Goal: Information Seeking & Learning: Find specific fact

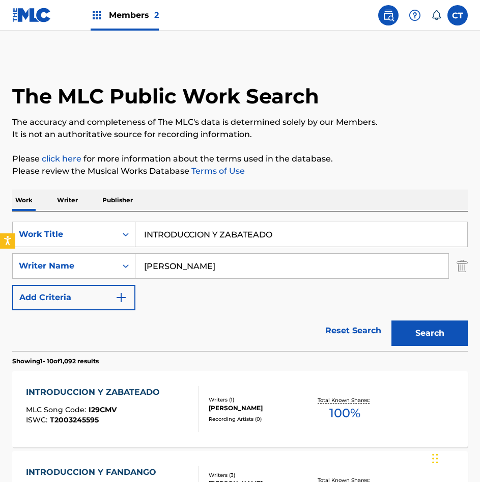
click at [220, 232] on input "INTRODUCCION Y ZABATEADO" at bounding box center [301, 234] width 332 height 24
paste input "GURRIFIO EN ONDA NUEVA"
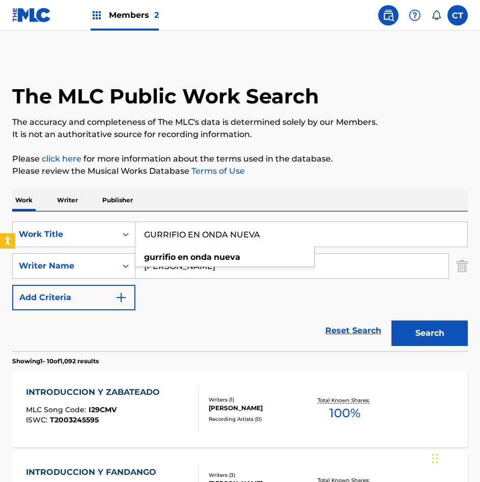
type input "GURRIFIO EN ONDA NUEVA"
click at [451, 339] on button "Search" at bounding box center [430, 332] width 76 height 25
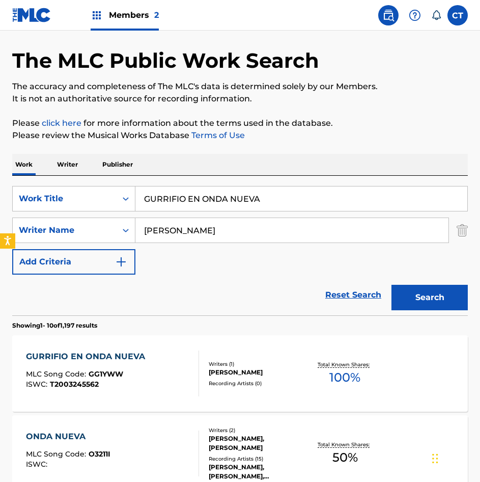
scroll to position [51, 0]
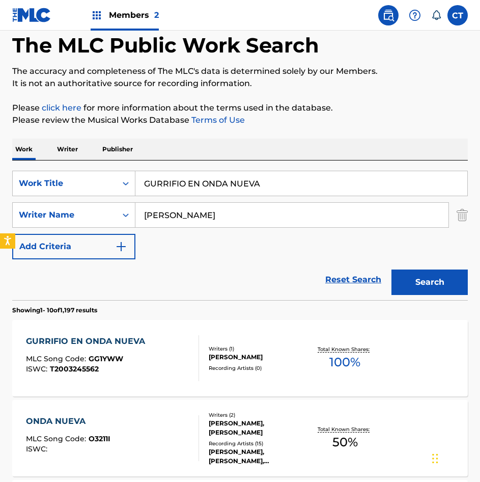
click at [279, 363] on div "Writers ( 1 ) ALDEMARO ROMERO Recording Artists ( 0 )" at bounding box center [253, 358] width 108 height 27
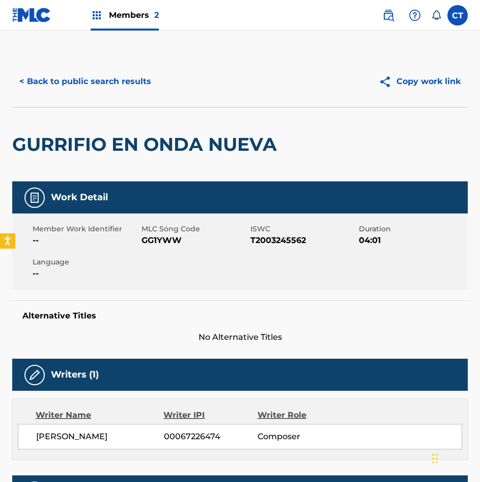
click at [74, 84] on button "< Back to public search results" at bounding box center [85, 81] width 146 height 25
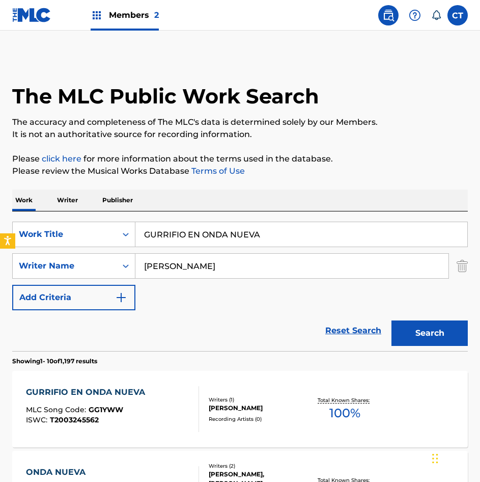
scroll to position [51, 0]
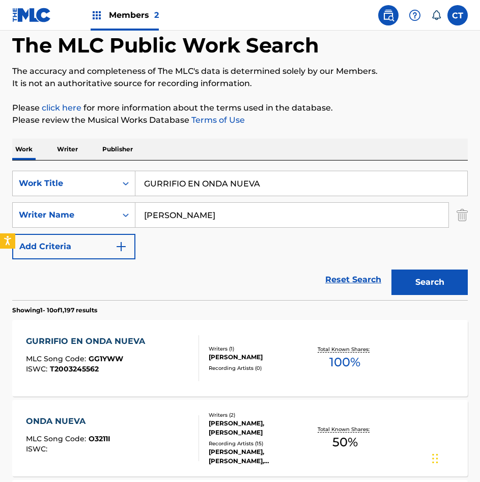
click at [234, 186] on input "GURRIFIO EN ONDA NUEVA" at bounding box center [301, 183] width 332 height 24
paste input "INTRODUCCION Y ZABATEADO"
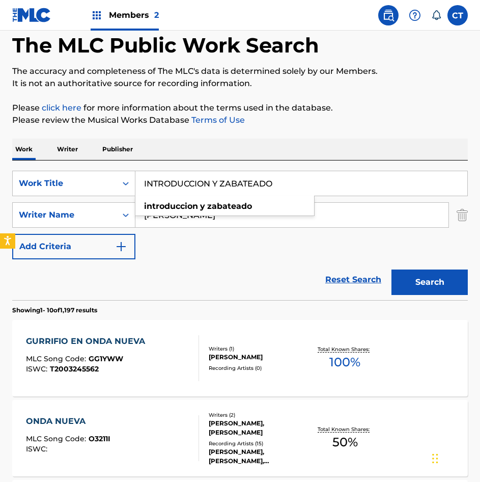
type input "INTRODUCCION Y ZABATEADO"
click at [414, 284] on button "Search" at bounding box center [430, 281] width 76 height 25
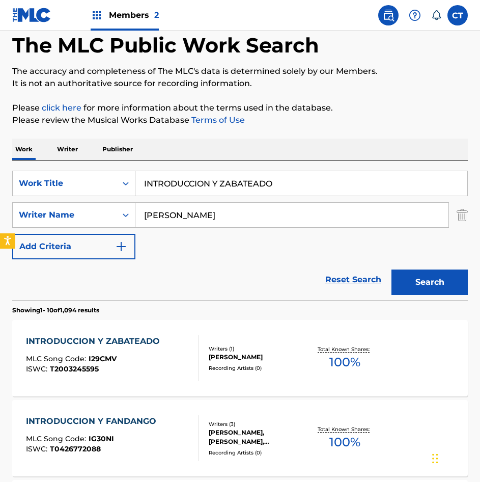
click at [286, 342] on div "INTRODUCCION Y ZABATEADO MLC Song Code : I29CMV ISWC : T2003245595 Writers ( 1 …" at bounding box center [240, 358] width 456 height 76
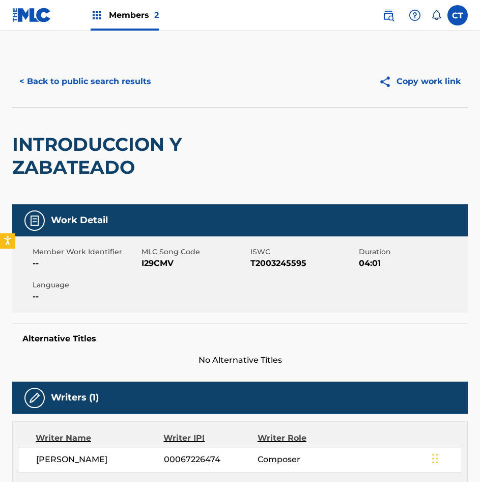
click at [114, 83] on button "< Back to public search results" at bounding box center [85, 81] width 146 height 25
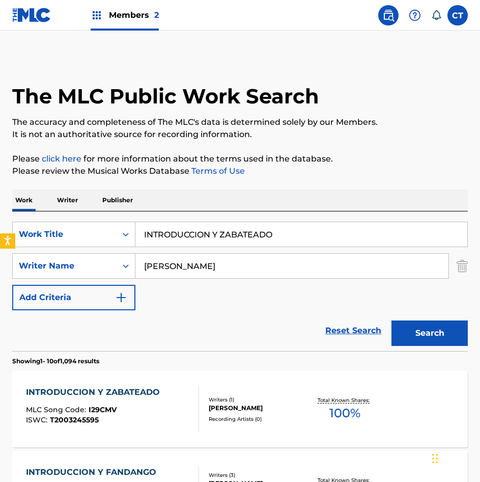
scroll to position [51, 0]
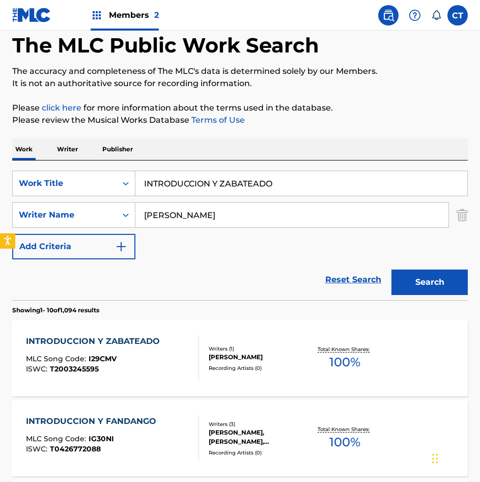
click at [256, 195] on input "INTRODUCCION Y ZABATEADO" at bounding box center [301, 183] width 332 height 24
click at [255, 194] on input "INTRODUCCION Y ZABATEADO" at bounding box center [301, 183] width 332 height 24
click at [255, 187] on input "INTRODUCCION Y ZABATEADO" at bounding box center [301, 183] width 332 height 24
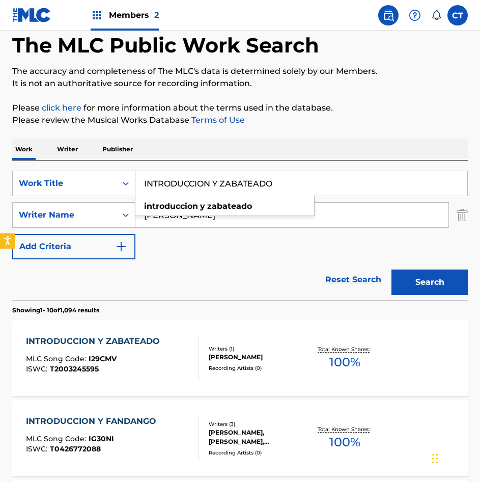
paste input "MUSICA DE PIAZZOLLA"
type input "MUSICA DE PIAZZOLLA"
click at [423, 279] on button "Search" at bounding box center [430, 281] width 76 height 25
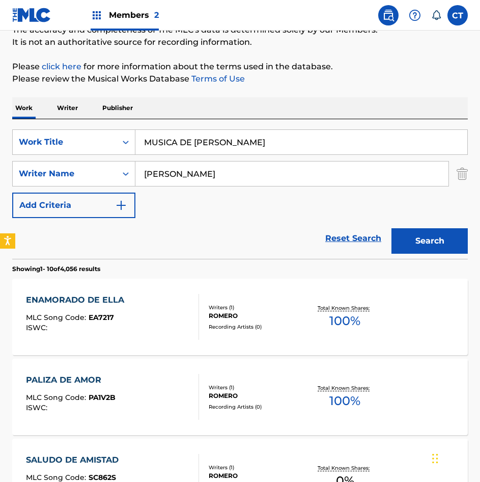
scroll to position [102, 0]
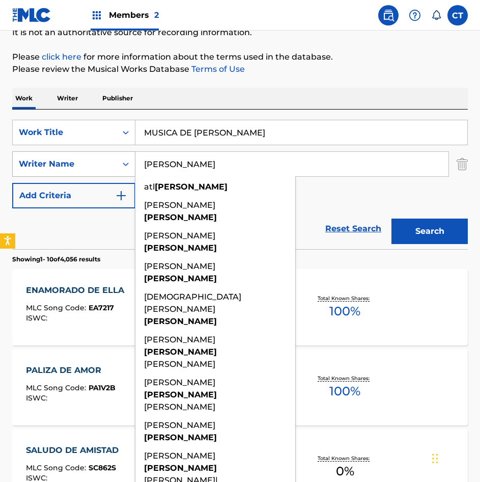
drag, startPoint x: 193, startPoint y: 163, endPoint x: 125, endPoint y: 164, distance: 67.2
click at [125, 164] on div "SearchWithCriteria0521314f-7d6d-4018-a2c6-41d50ac3a58c Writer Name romero atl r…" at bounding box center [240, 163] width 456 height 25
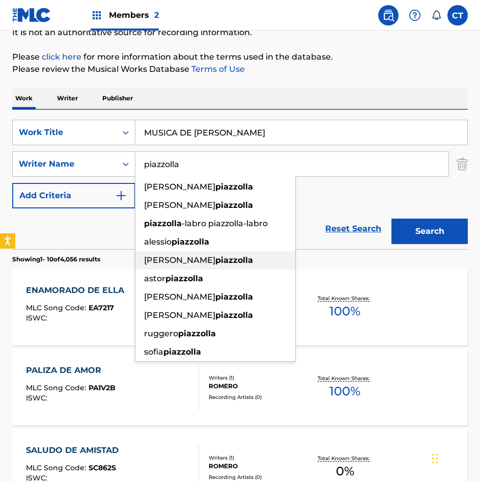
click at [197, 273] on div "astor piazzolla" at bounding box center [215, 278] width 160 height 18
type input "[PERSON_NAME]"
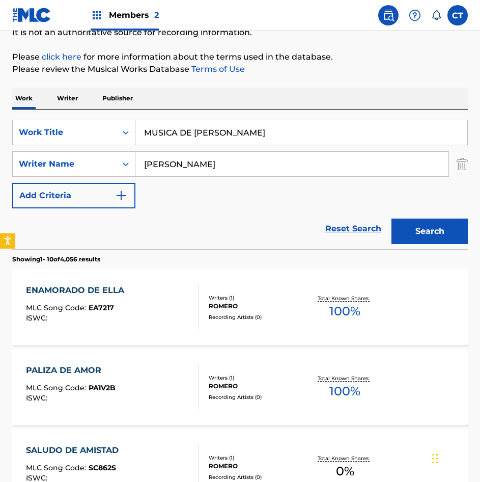
click at [418, 229] on button "Search" at bounding box center [430, 231] width 76 height 25
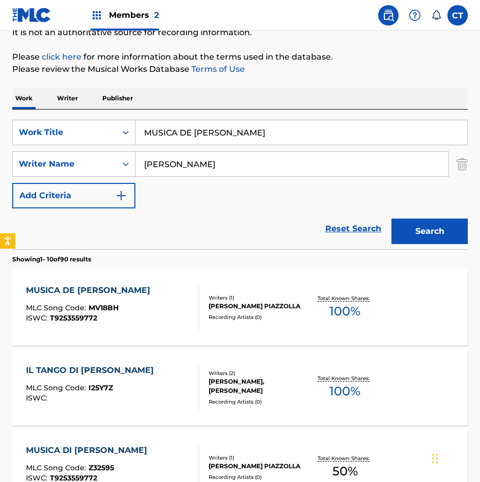
click at [311, 292] on div "Total Known Shares: 100 %" at bounding box center [346, 307] width 76 height 31
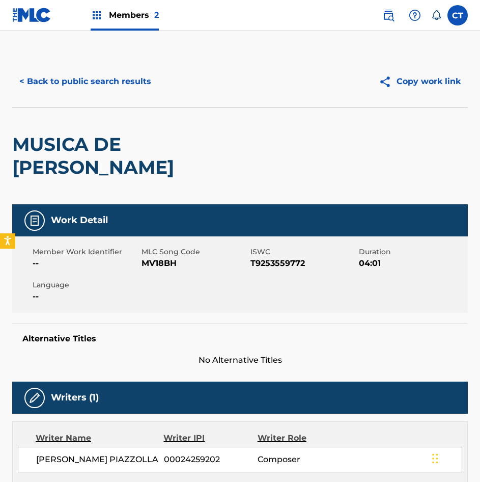
click at [79, 77] on button "< Back to public search results" at bounding box center [85, 81] width 146 height 25
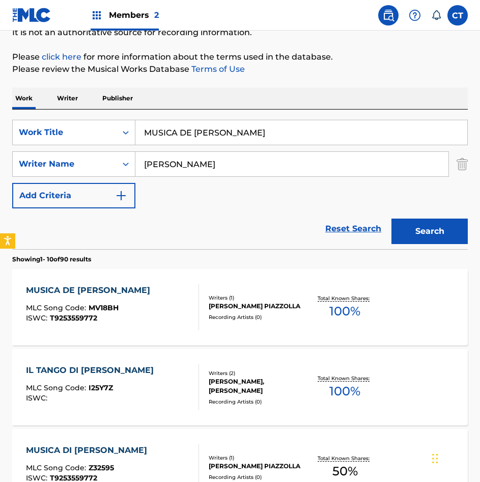
click at [243, 129] on input "MUSICA DE PIAZZOLLA" at bounding box center [301, 132] width 332 height 24
paste input "ONDA NUEVA EN [GEOGRAPHIC_DATA]"
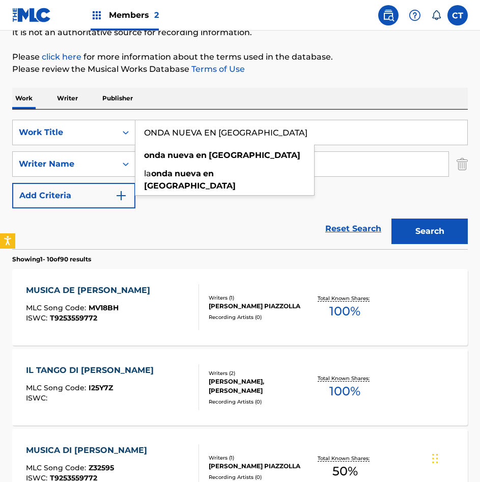
type input "ONDA NUEVA EN [GEOGRAPHIC_DATA]"
click at [430, 234] on button "Search" at bounding box center [430, 231] width 76 height 25
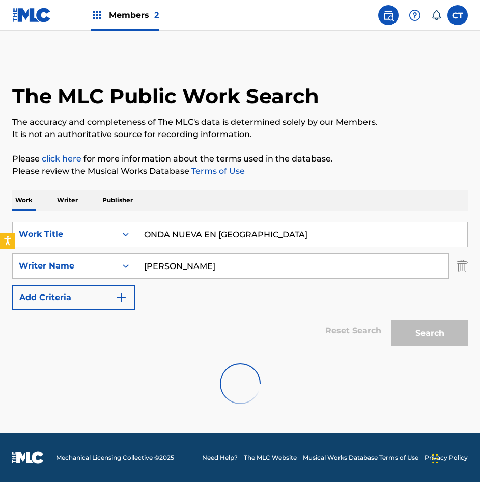
scroll to position [0, 0]
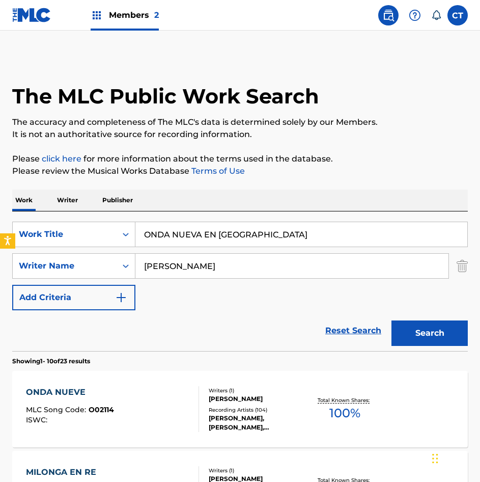
drag, startPoint x: 222, startPoint y: 266, endPoint x: 126, endPoint y: 282, distance: 96.5
click at [126, 282] on div "SearchWithCriteria87082f8b-fa76-46db-bb7f-e77294e939ad Work Title ONDA NUEVA EN…" at bounding box center [240, 266] width 456 height 89
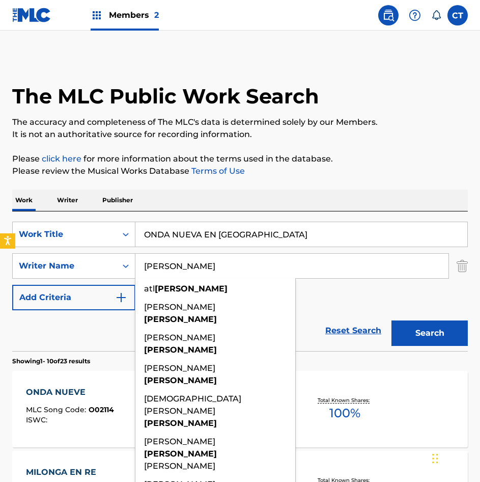
type input "[PERSON_NAME]"
click at [392, 320] on button "Search" at bounding box center [430, 332] width 76 height 25
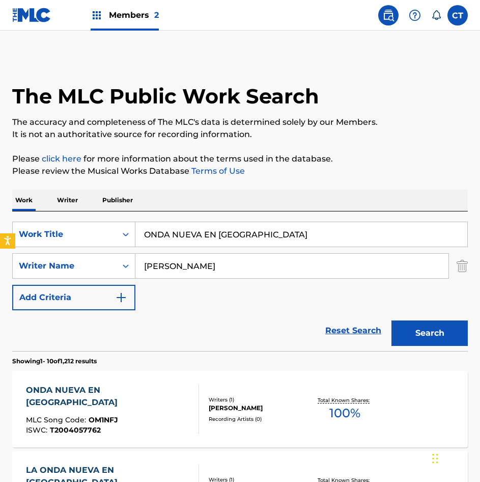
click at [184, 427] on div "ONDA NUEVA EN MEXICO MLC Song Code : OM1NFJ ISWC : T2004057762" at bounding box center [112, 409] width 173 height 50
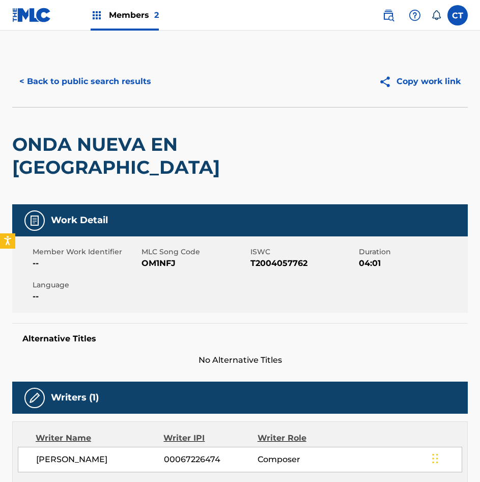
click at [116, 79] on button "< Back to public search results" at bounding box center [85, 81] width 146 height 25
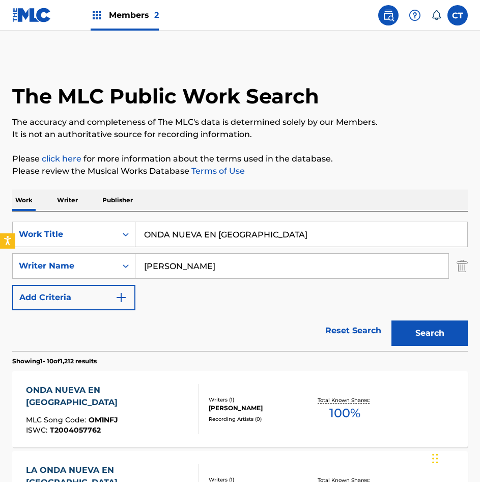
click at [236, 232] on input "ONDA NUEVA EN [GEOGRAPHIC_DATA]" at bounding box center [301, 234] width 332 height 24
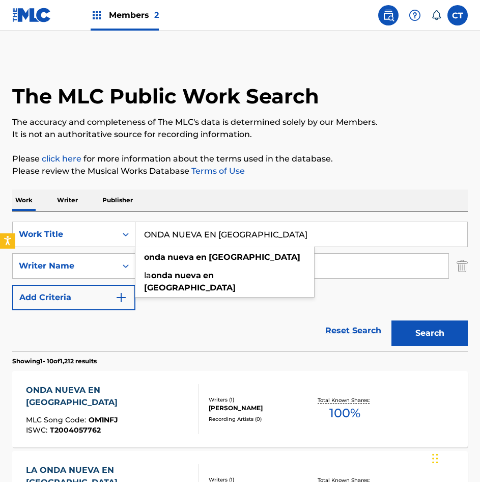
paste input "SERIE DE TANGOS N 2 DA LE MI"
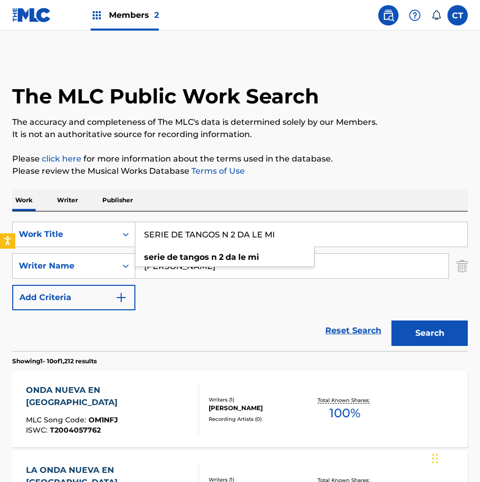
type input "SERIE DE TANGOS N 2 DA LE MI"
click at [365, 262] on input "[PERSON_NAME]" at bounding box center [291, 266] width 313 height 24
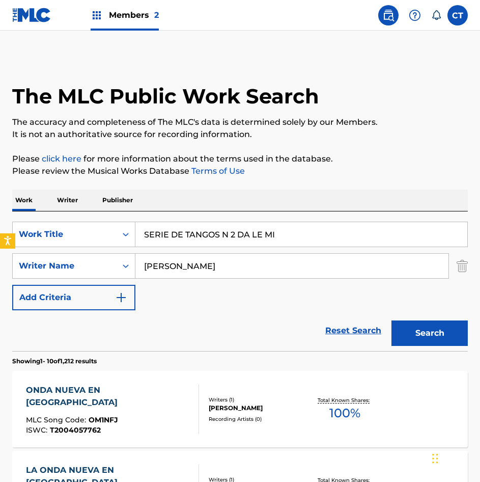
click at [365, 262] on input "[PERSON_NAME]" at bounding box center [291, 266] width 313 height 24
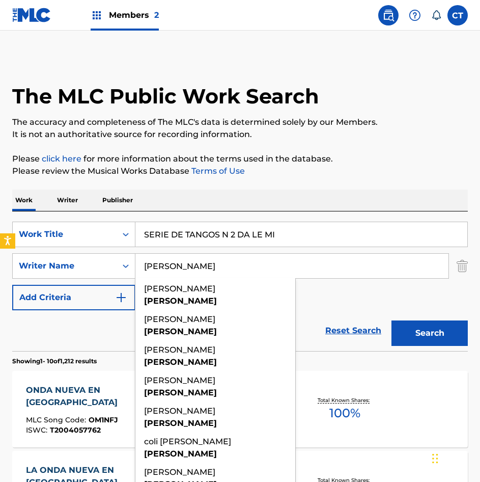
click at [365, 262] on input "[PERSON_NAME]" at bounding box center [291, 266] width 313 height 24
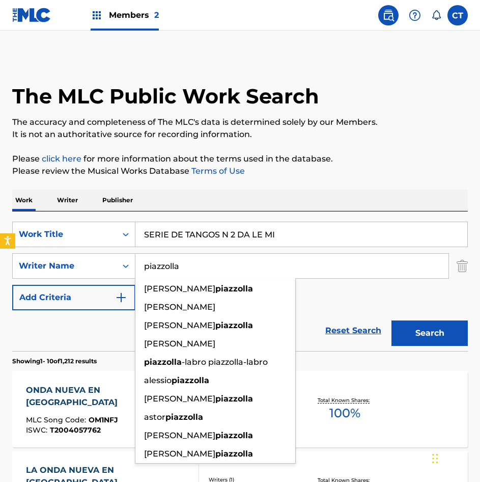
type input "piazzolla"
click at [392, 320] on button "Search" at bounding box center [430, 332] width 76 height 25
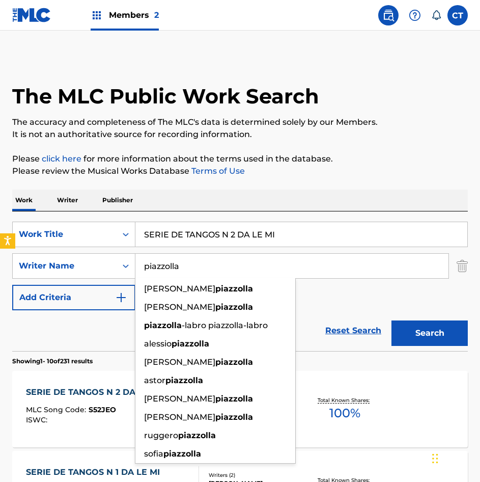
click at [77, 415] on div "MLC Song Code : S52JEO" at bounding box center [96, 411] width 141 height 10
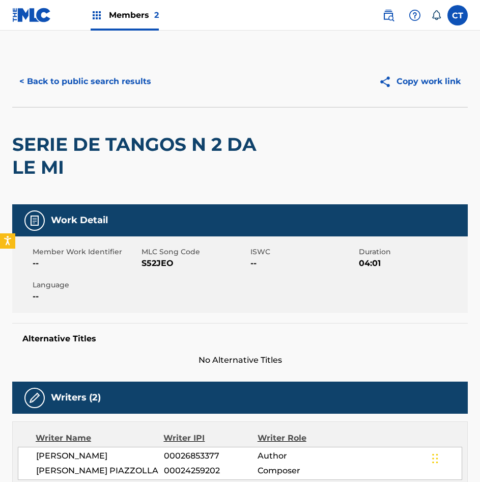
click at [52, 74] on button "< Back to public search results" at bounding box center [85, 81] width 146 height 25
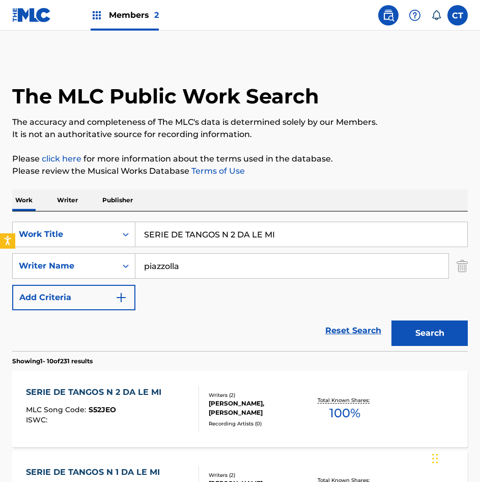
click at [237, 234] on input "SERIE DE TANGOS N 2 DA LE MI" at bounding box center [301, 234] width 332 height 24
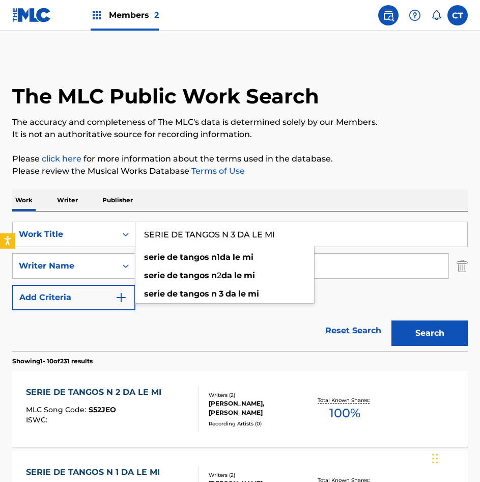
type input "SERIE DE TANGOS N 3 DA LE MI"
click at [392, 320] on button "Search" at bounding box center [430, 332] width 76 height 25
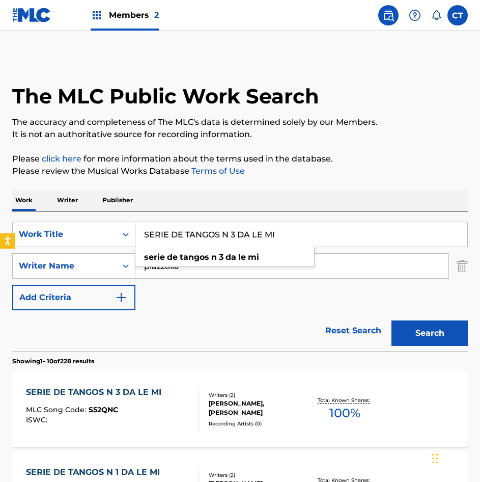
click at [252, 385] on div "SERIE DE TANGOS N 3 DA LE MI MLC Song Code : S52QNC ISWC : Writers ( 2 ) ASTOR …" at bounding box center [240, 409] width 456 height 76
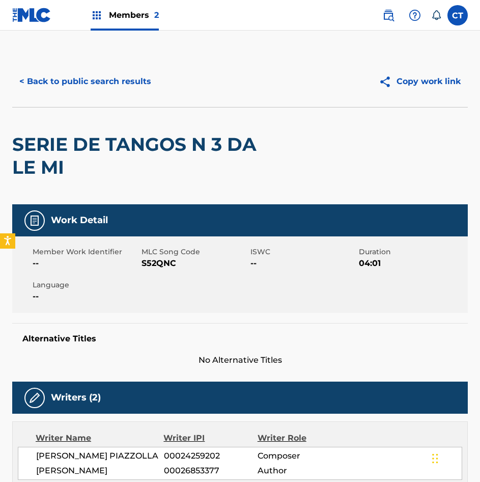
click at [87, 91] on button "< Back to public search results" at bounding box center [85, 81] width 146 height 25
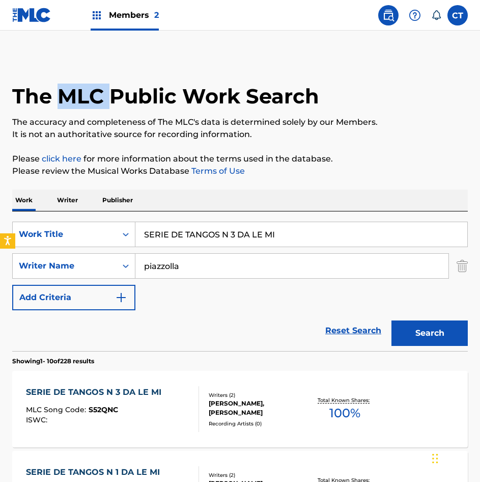
click at [87, 91] on h1 "The MLC Public Work Search" at bounding box center [165, 96] width 307 height 25
click at [217, 236] on input "SERIE DE TANGOS N 3 DA LE MI" at bounding box center [301, 234] width 332 height 24
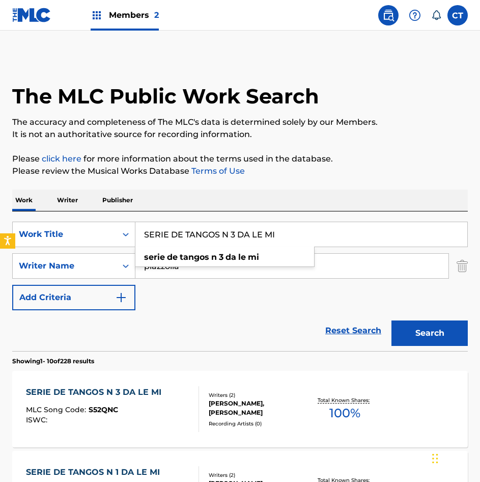
paste input "ONATA N 1 OP 7 PARA PIANO"
type input "SONATA N 1 OP 7 PARA PIANO"
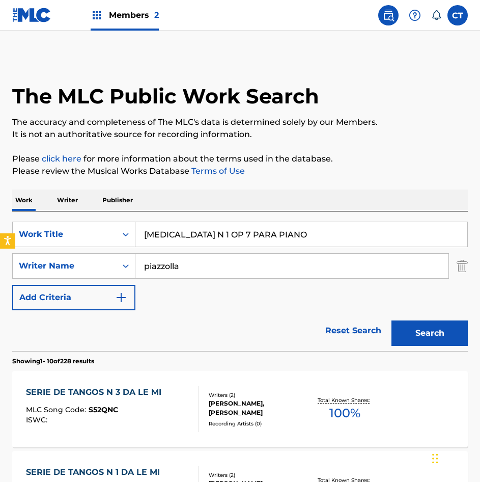
click at [423, 327] on button "Search" at bounding box center [430, 332] width 76 height 25
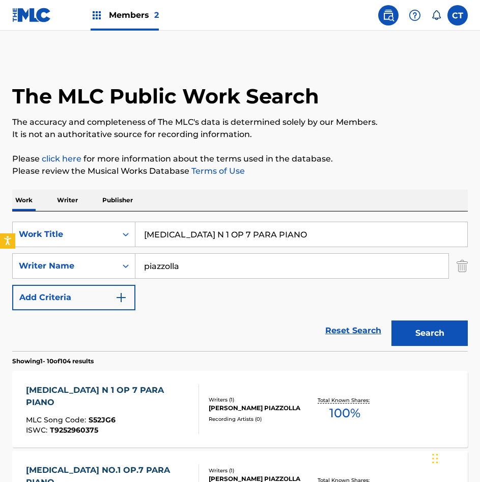
scroll to position [51, 0]
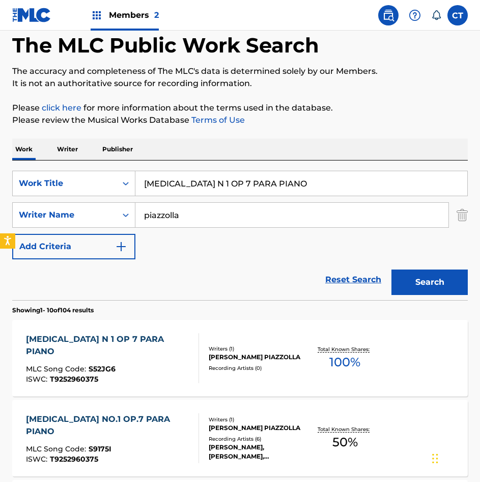
click at [280, 367] on div "Writers ( 1 ) ASTOR PANTALEON PIAZZOLLA Recording Artists ( 0 )" at bounding box center [253, 358] width 108 height 27
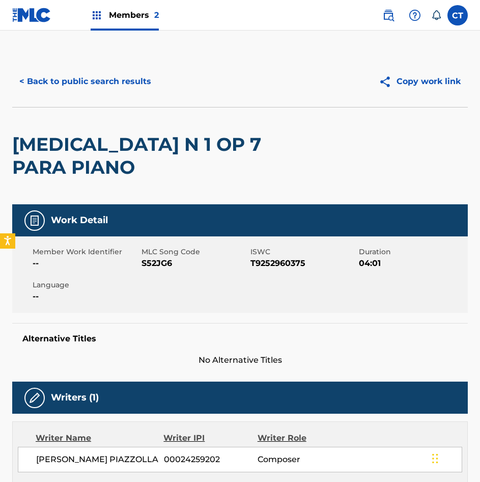
click at [105, 100] on div "< Back to public search results Copy work link" at bounding box center [240, 81] width 456 height 51
click at [106, 91] on button "< Back to public search results" at bounding box center [85, 81] width 146 height 25
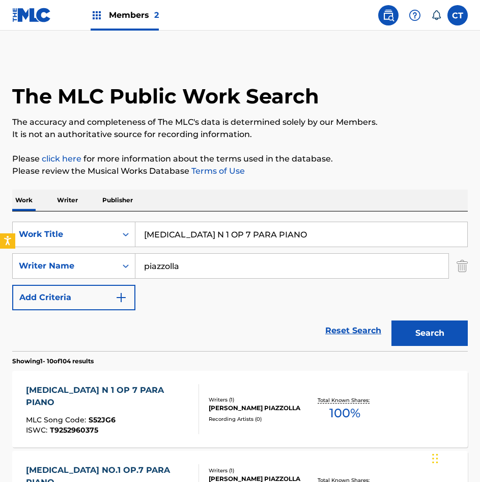
scroll to position [51, 0]
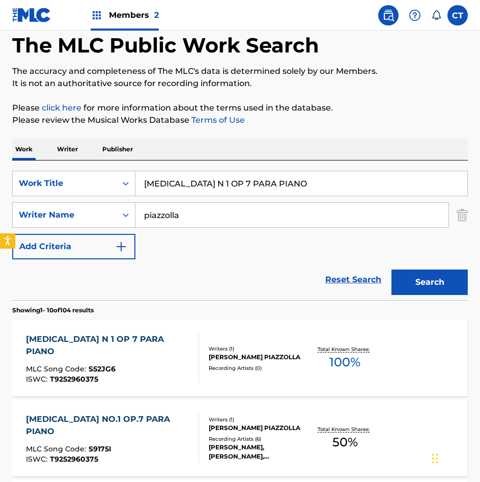
click at [234, 196] on div "SearchWithCriteria87082f8b-fa76-46db-bb7f-e77294e939ad Work Title SONATA N 1 OP…" at bounding box center [240, 215] width 456 height 89
drag, startPoint x: 234, startPoint y: 196, endPoint x: 224, endPoint y: 188, distance: 12.7
click at [224, 188] on input "SONATA N 1 OP 7 PARA PIANO" at bounding box center [301, 183] width 332 height 24
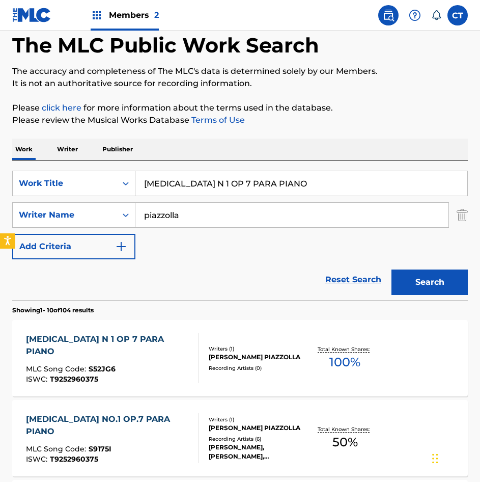
click at [224, 188] on input "SONATA N 1 OP 7 PARA PIANO" at bounding box center [301, 183] width 332 height 24
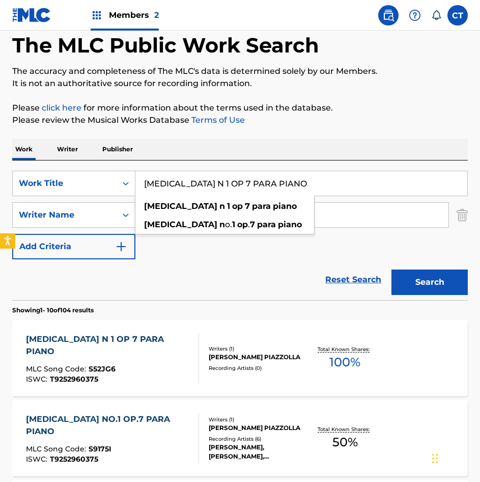
paste input "UITE POR CELLO E"
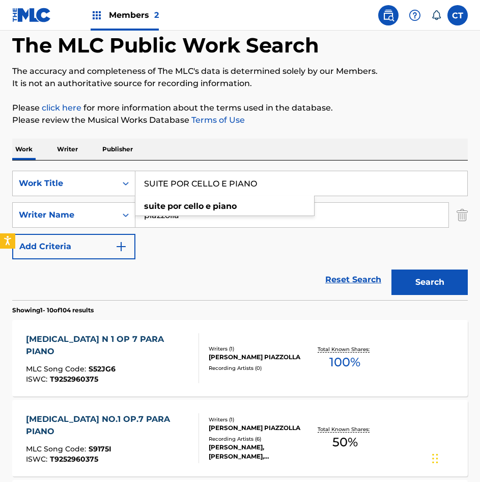
type input "SUITE POR CELLO E PIANO"
click at [329, 216] on input "piazzolla" at bounding box center [291, 215] width 313 height 24
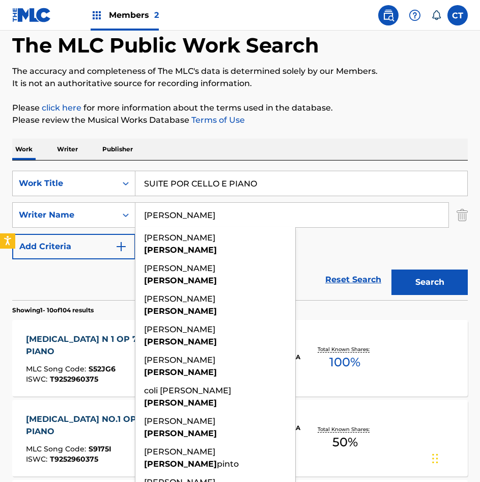
type input "[PERSON_NAME]"
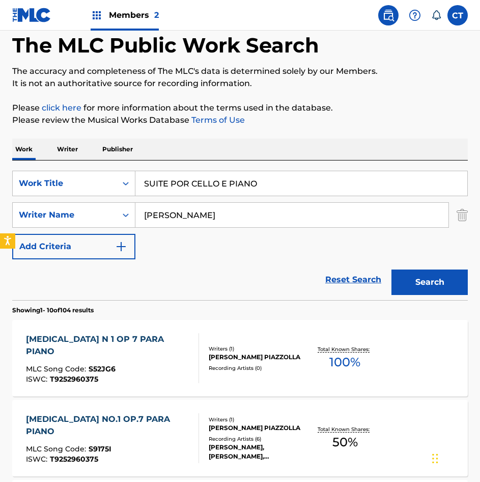
click at [419, 275] on button "Search" at bounding box center [430, 281] width 76 height 25
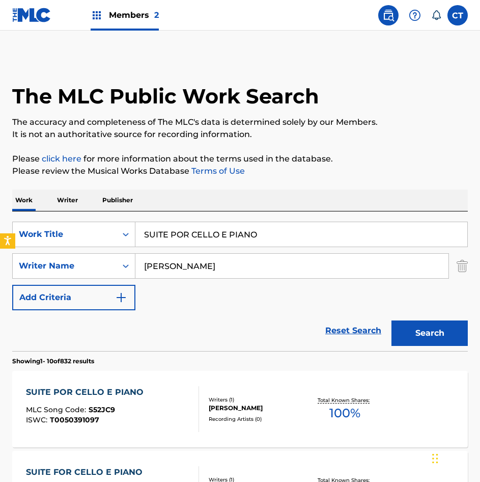
click at [169, 388] on div "SUITE POR CELLO E PIANO MLC Song Code : S52JC9 ISWC : T0050391097" at bounding box center [112, 409] width 173 height 46
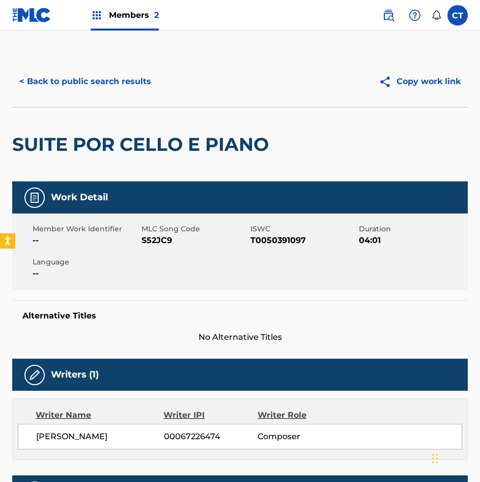
drag, startPoint x: 103, startPoint y: 63, endPoint x: 106, endPoint y: 70, distance: 7.5
click at [103, 64] on div "< Back to public search results Copy work link" at bounding box center [240, 81] width 456 height 51
click at [107, 75] on button "< Back to public search results" at bounding box center [85, 81] width 146 height 25
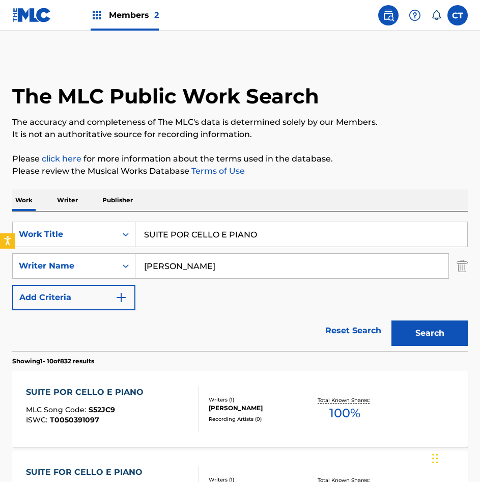
drag, startPoint x: 291, startPoint y: 237, endPoint x: 215, endPoint y: 243, distance: 76.7
click at [215, 243] on input "SUITE POR CELLO E PIANO" at bounding box center [301, 234] width 332 height 24
type input "S"
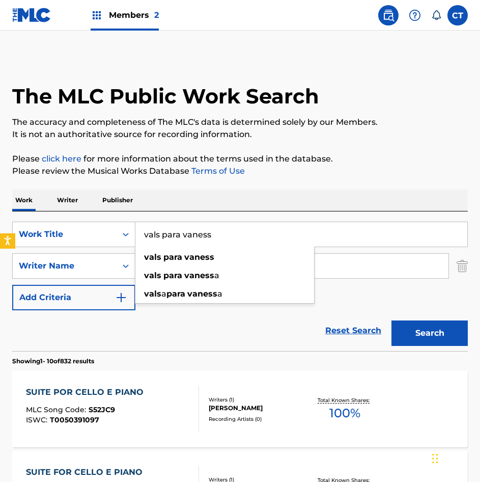
type input "vals para vaness"
click at [392, 320] on button "Search" at bounding box center [430, 332] width 76 height 25
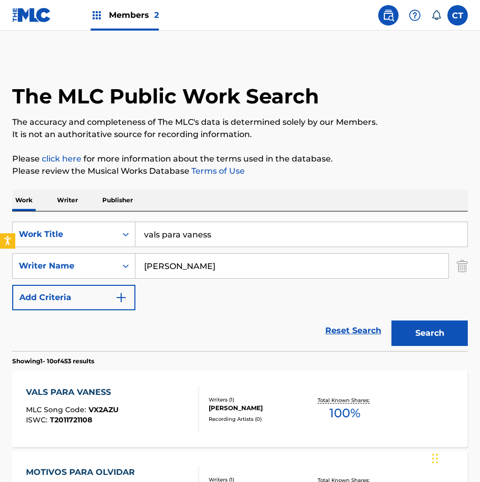
click at [283, 414] on div "Writers ( 1 ) ALDEMARO ROMERO Recording Artists ( 0 )" at bounding box center [253, 409] width 108 height 27
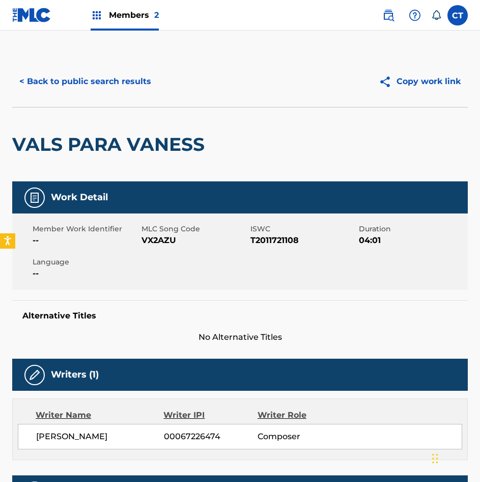
click at [98, 77] on button "< Back to public search results" at bounding box center [85, 81] width 146 height 25
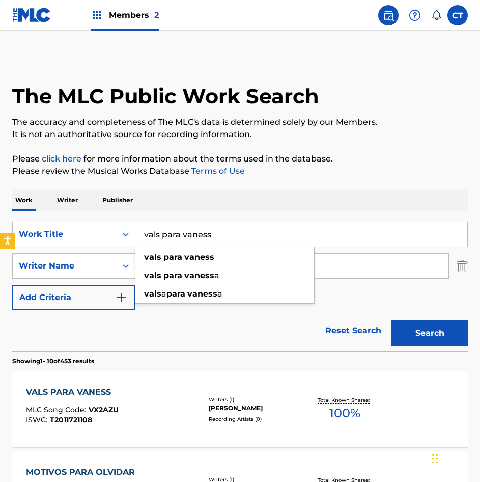
click at [214, 235] on input "vals para vaness" at bounding box center [301, 234] width 332 height 24
paste input "ADIOS MADRID"
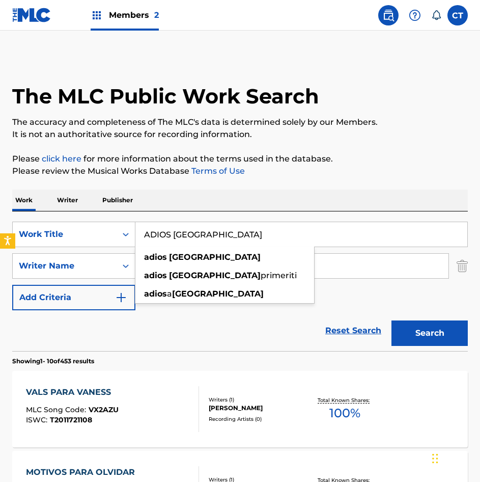
click at [419, 332] on button "Search" at bounding box center [430, 332] width 76 height 25
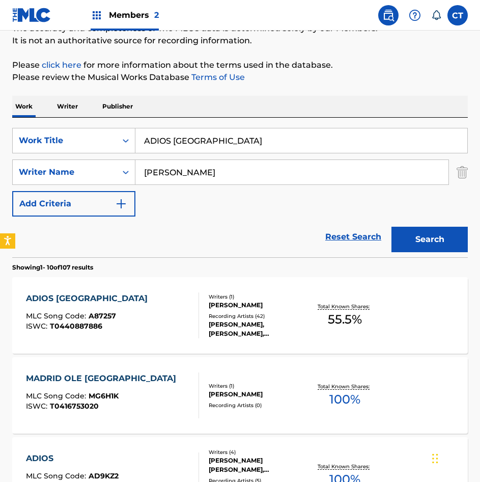
scroll to position [102, 0]
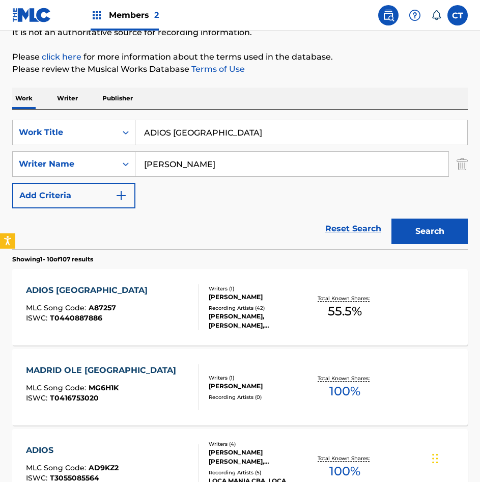
click at [254, 133] on input "ADIOS MADRID" at bounding box center [301, 132] width 332 height 24
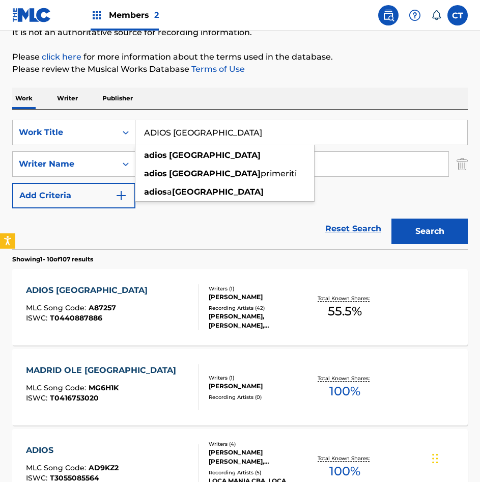
paste input "MOR POR MANUELA"
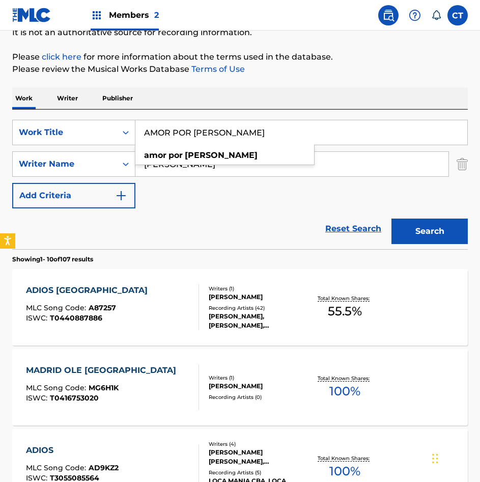
type input "AMOR POR [PERSON_NAME]"
click at [418, 222] on button "Search" at bounding box center [430, 231] width 76 height 25
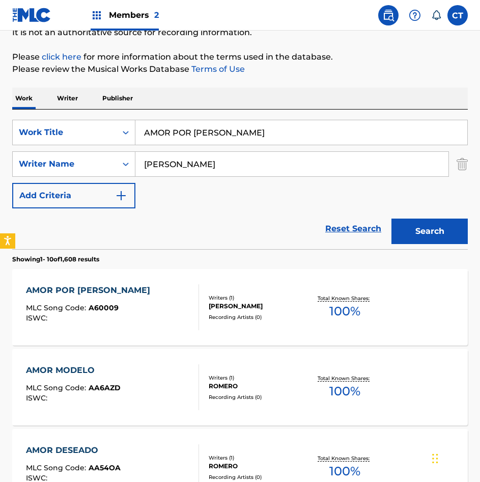
click at [179, 307] on div "AMOR POR MANUELA MLC Song Code : A60009 ISWC :" at bounding box center [112, 307] width 173 height 46
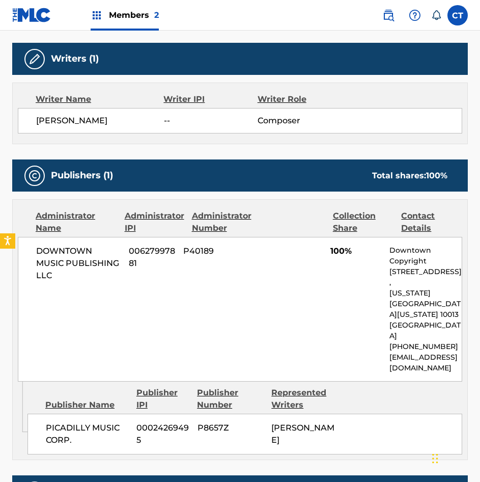
scroll to position [357, 0]
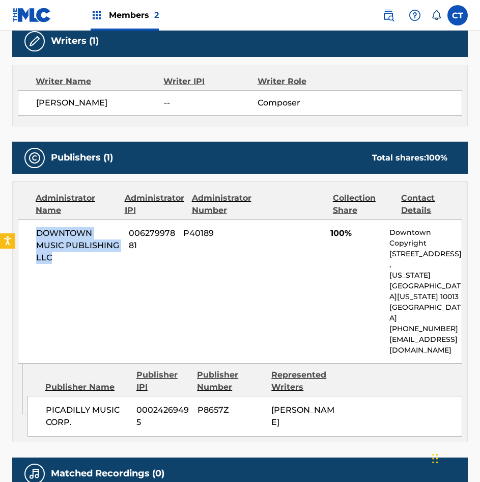
drag, startPoint x: 70, startPoint y: 231, endPoint x: 36, endPoint y: 211, distance: 39.7
click at [36, 227] on span "DOWNTOWN MUSIC PUBLISHING LLC" at bounding box center [78, 245] width 85 height 37
copy span "DOWNTOWN MUSIC PUBLISHING LLC"
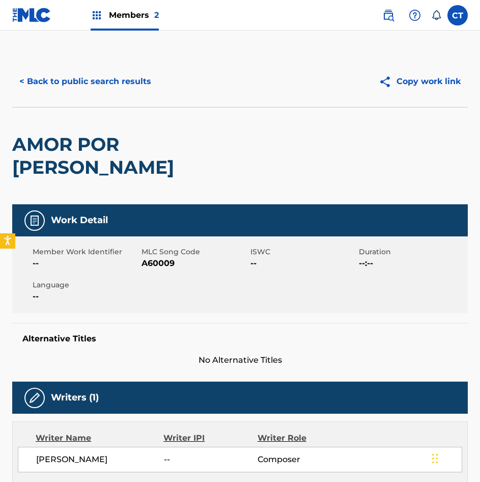
click at [143, 108] on div "AMOR POR [PERSON_NAME]" at bounding box center [149, 155] width 274 height 97
click at [139, 94] on button "< Back to public search results" at bounding box center [85, 81] width 146 height 25
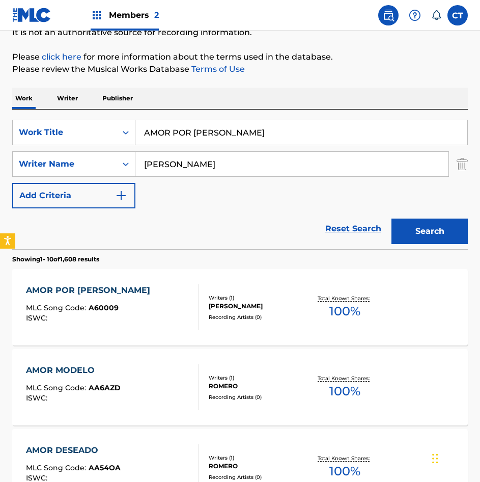
click at [202, 130] on input "AMOR POR [PERSON_NAME]" at bounding box center [301, 132] width 332 height 24
paste input "POTEOSIS DE LA QUIRPA"
type input "APOTEOSIS DE LA QUIRPA"
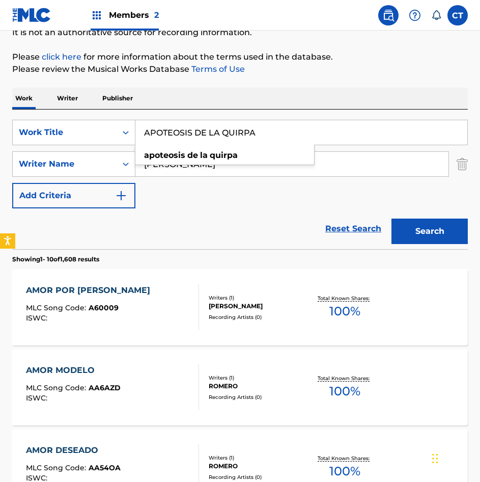
click at [430, 223] on button "Search" at bounding box center [430, 231] width 76 height 25
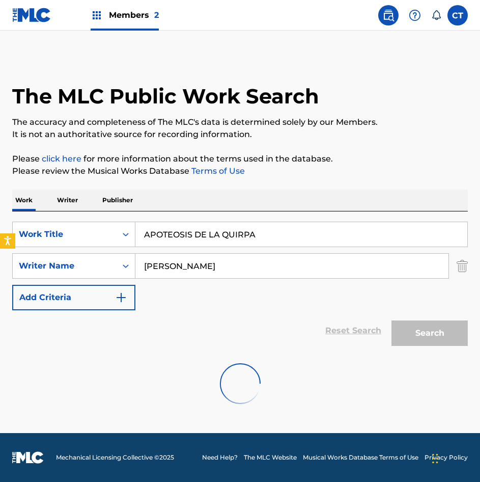
scroll to position [0, 0]
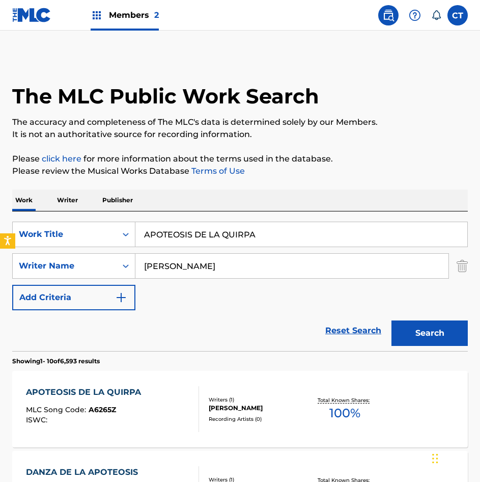
click at [177, 393] on div "APOTEOSIS DE LA QUIRPA MLC Song Code : A6265Z ISWC :" at bounding box center [112, 409] width 173 height 46
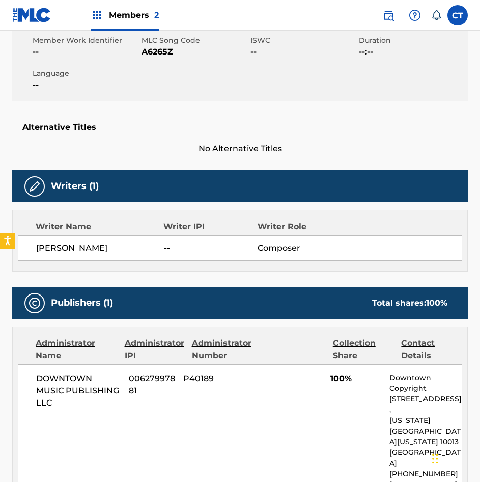
scroll to position [204, 0]
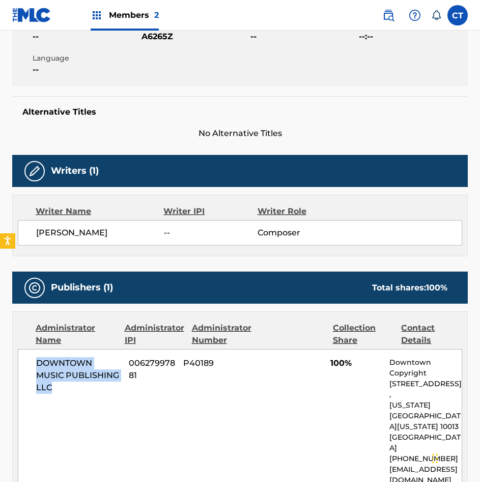
drag, startPoint x: 53, startPoint y: 388, endPoint x: 36, endPoint y: 365, distance: 28.4
click at [36, 365] on span "DOWNTOWN MUSIC PUBLISHING LLC" at bounding box center [78, 375] width 85 height 37
copy span "DOWNTOWN MUSIC PUBLISHING LLC"
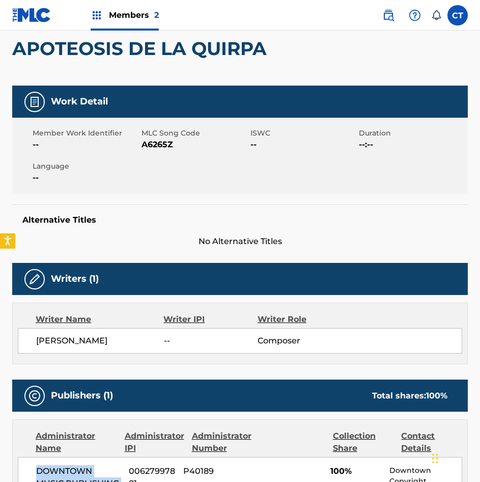
scroll to position [0, 0]
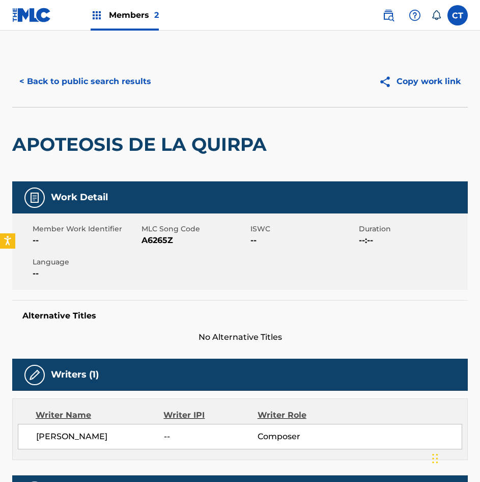
click at [75, 81] on button "< Back to public search results" at bounding box center [85, 81] width 146 height 25
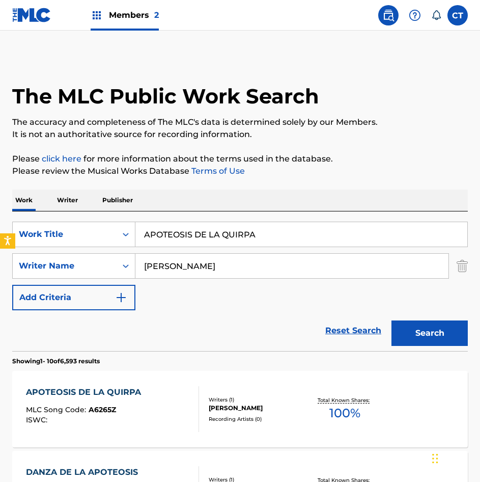
click at [268, 234] on input "APOTEOSIS DE LA QUIRPA" at bounding box center [301, 234] width 332 height 24
paste input "RAGUITA"
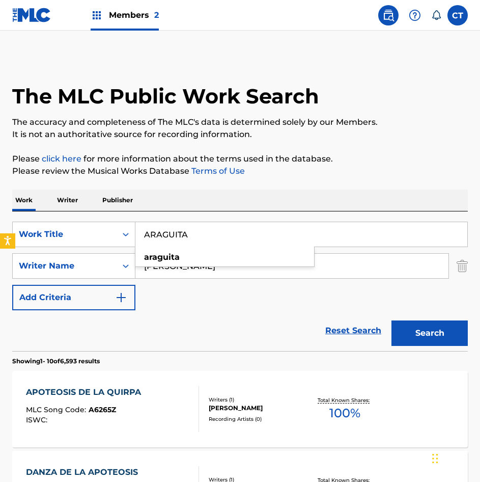
type input "ARAGUITA"
click at [447, 346] on div "Search" at bounding box center [427, 330] width 81 height 41
click at [423, 333] on button "Search" at bounding box center [430, 332] width 76 height 25
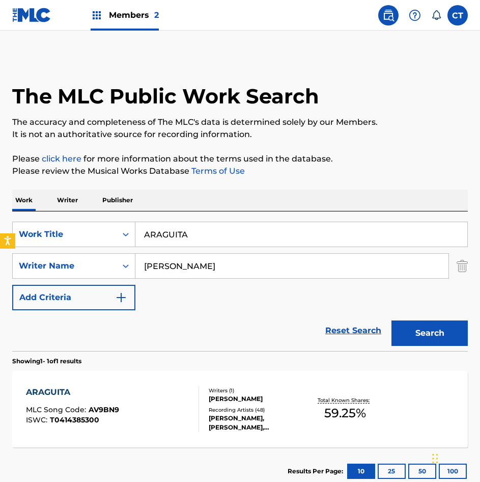
click at [168, 394] on div "ARAGUITA MLC Song Code : AV9BN9 ISWC : T0414385300" at bounding box center [112, 409] width 173 height 46
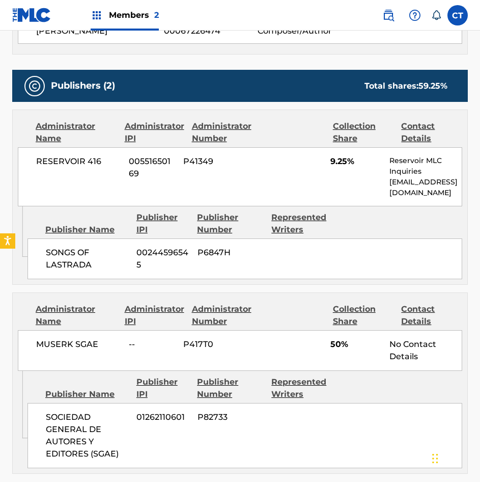
scroll to position [407, 0]
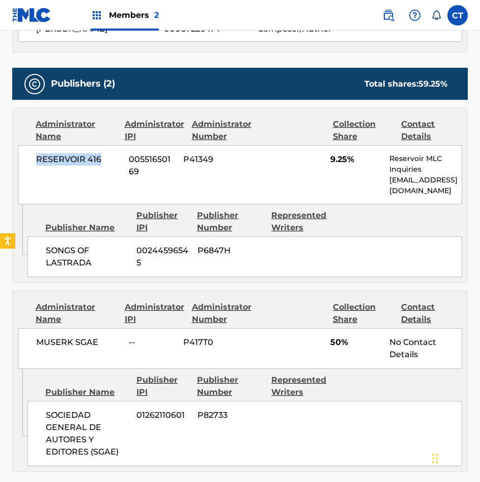
drag, startPoint x: 102, startPoint y: 158, endPoint x: 33, endPoint y: 160, distance: 68.8
click at [33, 160] on div "RESERVOIR 416 00551650169 P41349 9.25% Reservoir MLC Inquiries MLC@reservoir-me…" at bounding box center [240, 174] width 445 height 59
copy span "RESERVOIR 416"
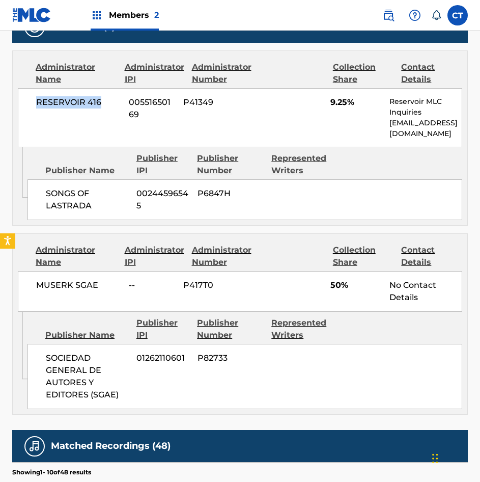
scroll to position [509, 0]
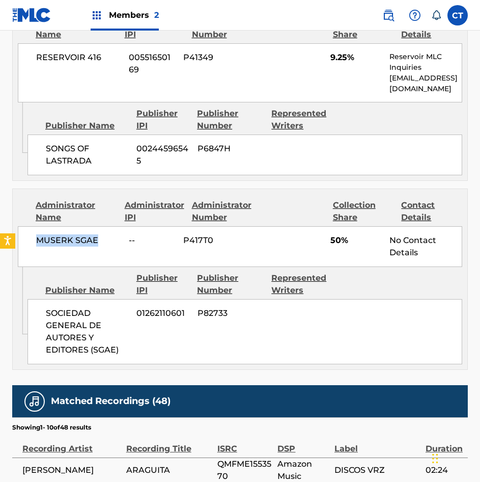
drag, startPoint x: 98, startPoint y: 240, endPoint x: 37, endPoint y: 243, distance: 60.7
click at [37, 243] on span "MUSERK SGAE" at bounding box center [78, 240] width 85 height 12
copy span "MUSERK SGAE"
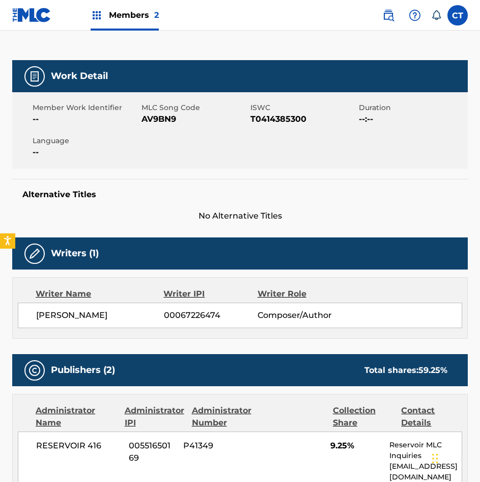
scroll to position [0, 0]
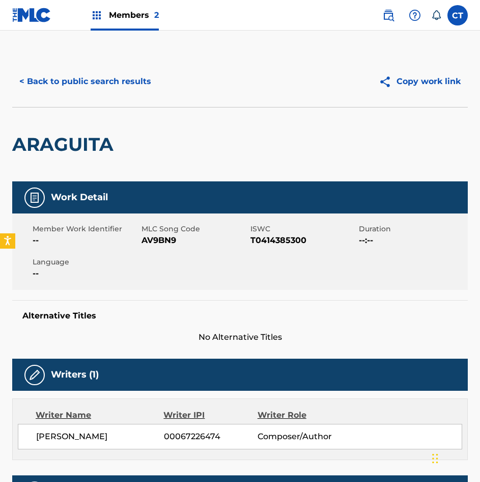
click at [116, 73] on button "< Back to public search results" at bounding box center [85, 81] width 146 height 25
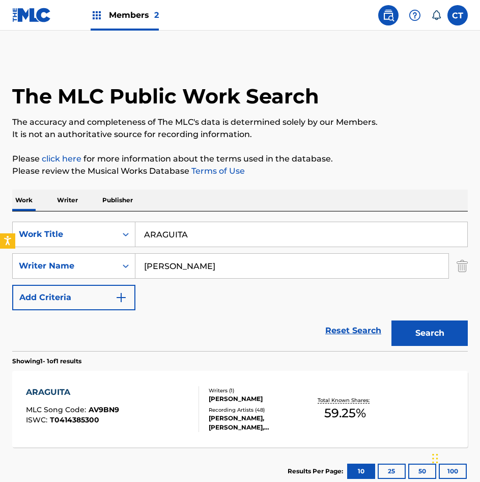
click at [224, 233] on input "ARAGUITA" at bounding box center [301, 234] width 332 height 24
paste input "VE MARIA"
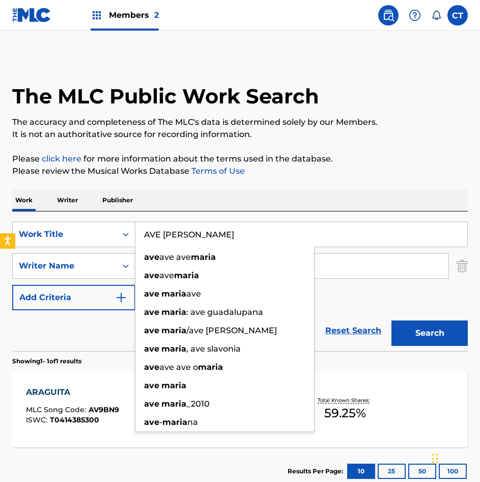
type input "AVE MARIA"
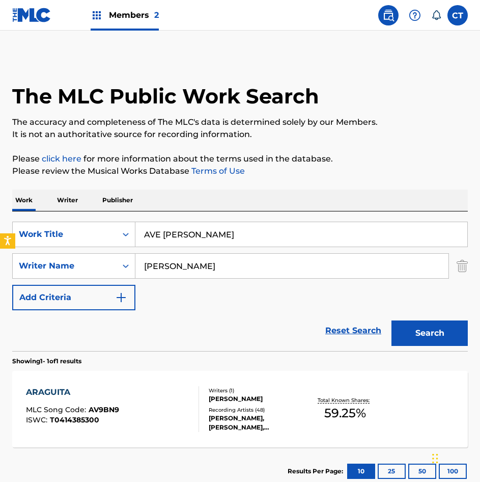
click at [404, 331] on button "Search" at bounding box center [430, 332] width 76 height 25
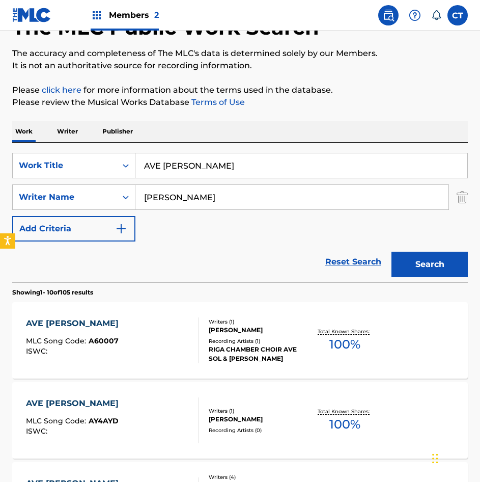
scroll to position [102, 0]
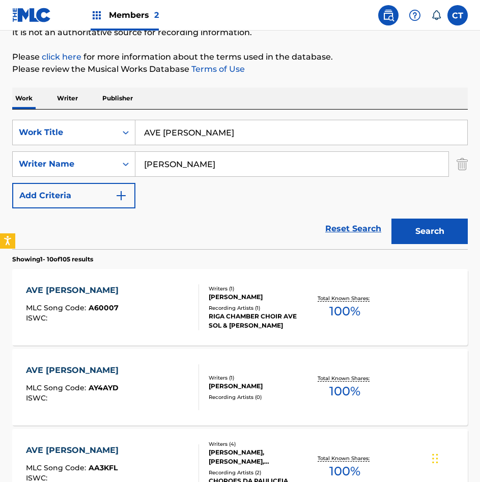
click at [150, 307] on div "AVE MARIA MLC Song Code : A60007 ISWC :" at bounding box center [112, 307] width 173 height 46
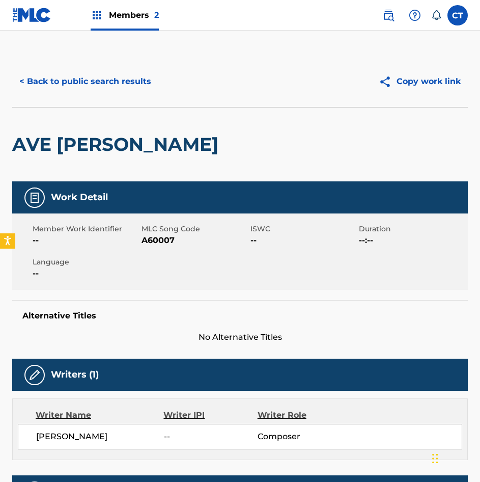
click at [94, 79] on button "< Back to public search results" at bounding box center [85, 81] width 146 height 25
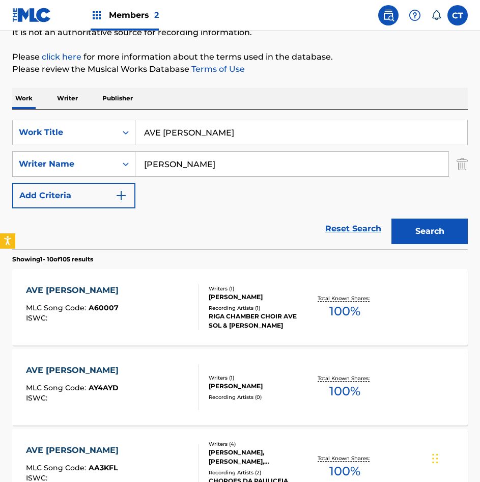
click at [242, 130] on input "AVE MARIA" at bounding box center [301, 132] width 332 height 24
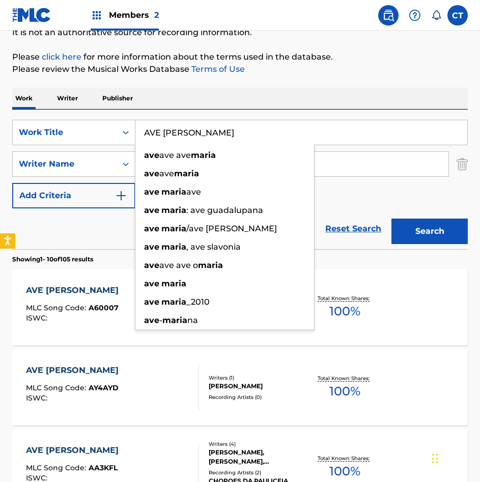
paste input "BAILE DE LA CORTE INSANA"
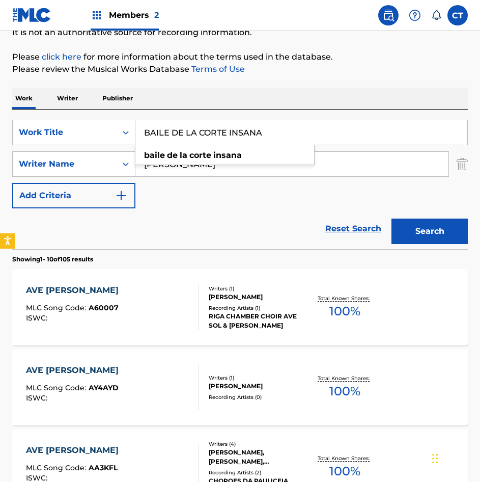
type input "BAILE DE LA CORTE INSANA"
click at [443, 230] on button "Search" at bounding box center [430, 231] width 76 height 25
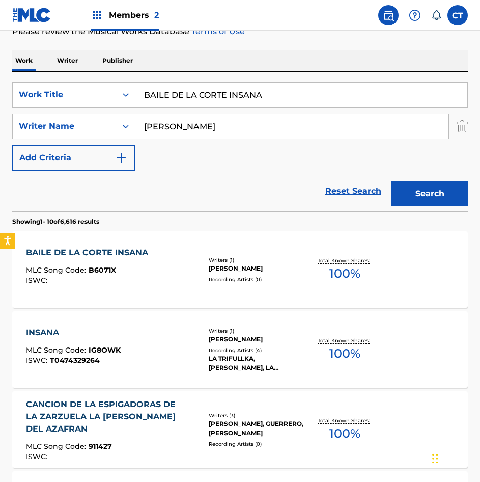
scroll to position [153, 0]
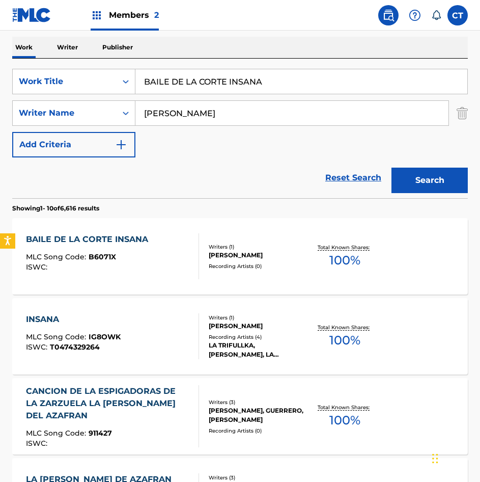
click at [184, 267] on div "BAILE DE LA CORTE INSANA MLC Song Code : B6071X ISWC :" at bounding box center [112, 256] width 173 height 46
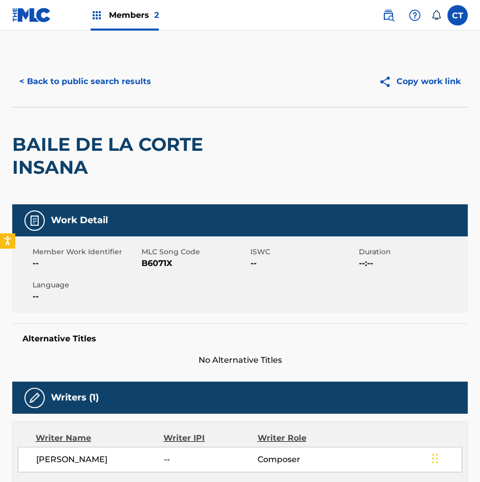
click at [88, 84] on button "< Back to public search results" at bounding box center [85, 81] width 146 height 25
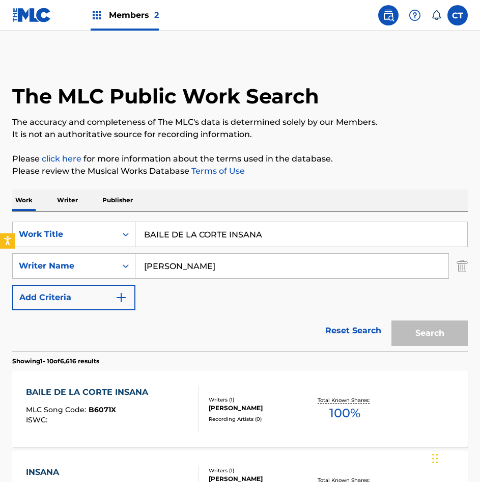
scroll to position [153, 0]
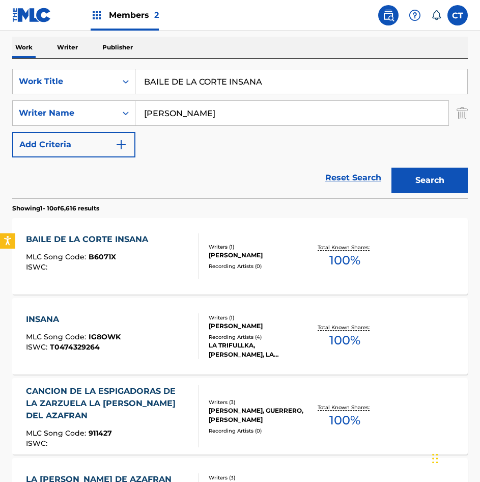
click at [267, 85] on input "BAILE DE LA CORTE INSANA" at bounding box center [301, 81] width 332 height 24
paste input "LADA A PAPILLON"
type input "BALADA A PAPILLON"
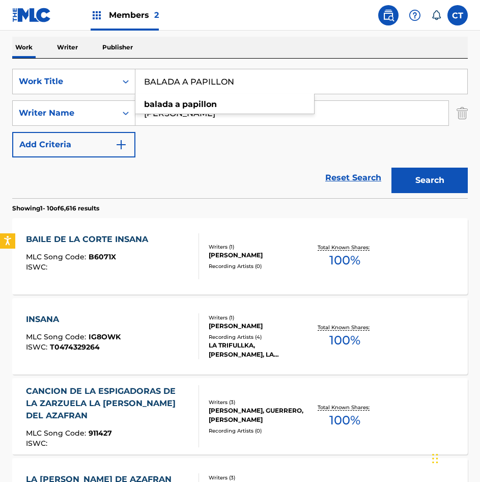
click at [452, 178] on button "Search" at bounding box center [430, 180] width 76 height 25
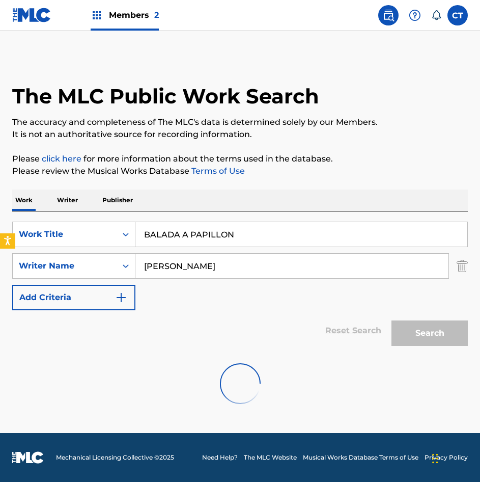
scroll to position [0, 0]
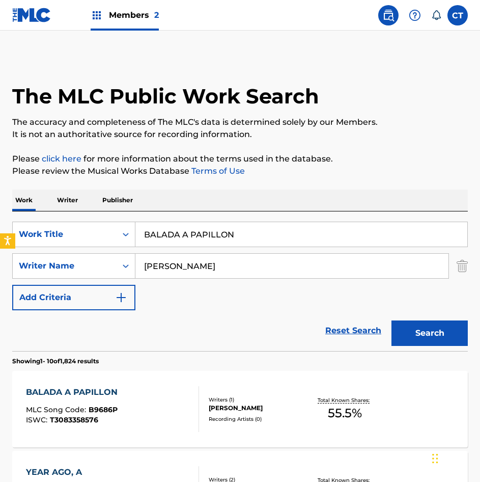
click at [151, 400] on div "BALADA A PAPILLON MLC Song Code : B9686P ISWC : T3083358576" at bounding box center [112, 409] width 173 height 46
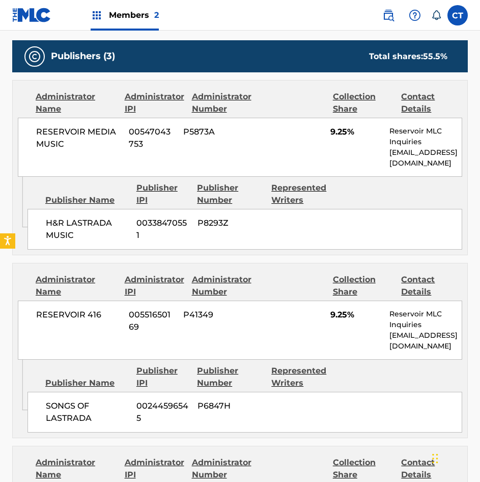
scroll to position [458, 0]
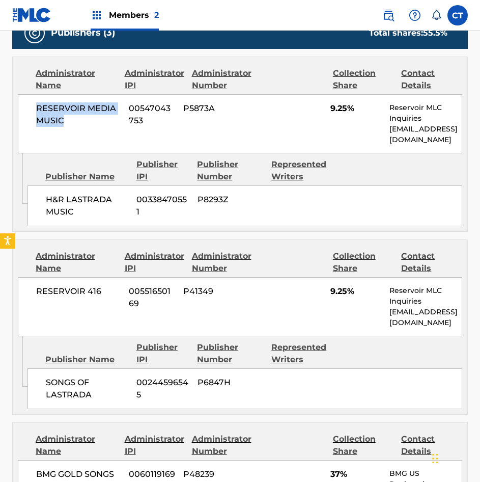
drag, startPoint x: 66, startPoint y: 122, endPoint x: 34, endPoint y: 109, distance: 35.0
click at [34, 109] on div "RESERVOIR MEDIA MUSIC 00547043753 P5873A 9.25% Reservoir MLC Inquiries [EMAIL_A…" at bounding box center [240, 123] width 445 height 59
copy span "RESERVOIR MEDIA MUSIC"
drag, startPoint x: 106, startPoint y: 293, endPoint x: 38, endPoint y: 293, distance: 68.8
click at [38, 293] on span "RESERVOIR 416" at bounding box center [78, 291] width 85 height 12
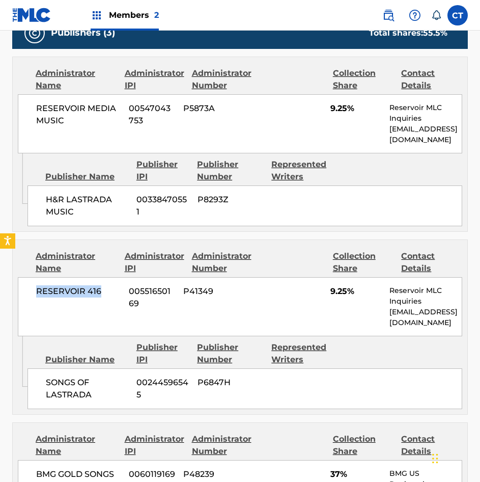
copy span "RESERVOIR 416"
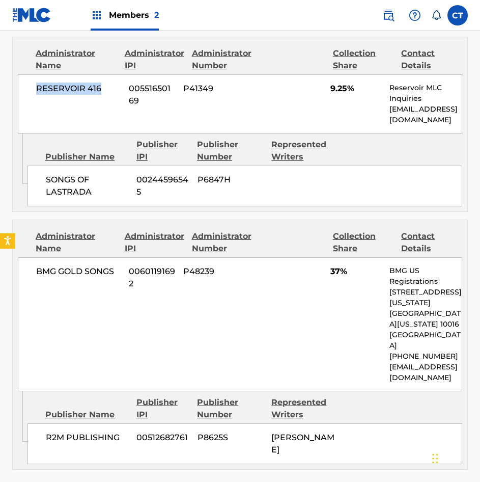
scroll to position [662, 0]
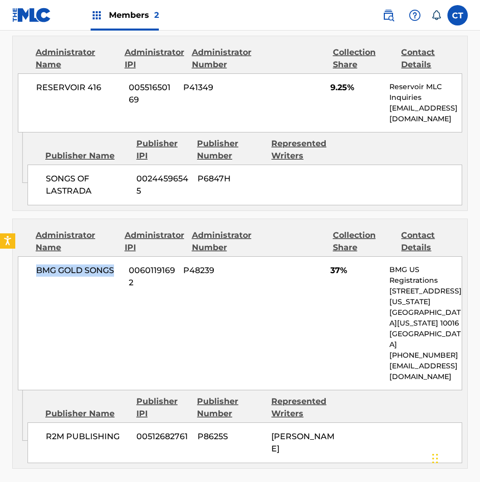
drag, startPoint x: 116, startPoint y: 270, endPoint x: 19, endPoint y: 271, distance: 96.8
click at [19, 271] on div "BMG GOLD SONGS 00601191692 P48239 37% BMG US Registrations 1 Park Ave, New York…" at bounding box center [240, 323] width 445 height 134
copy span "BMG GOLD SONGS"
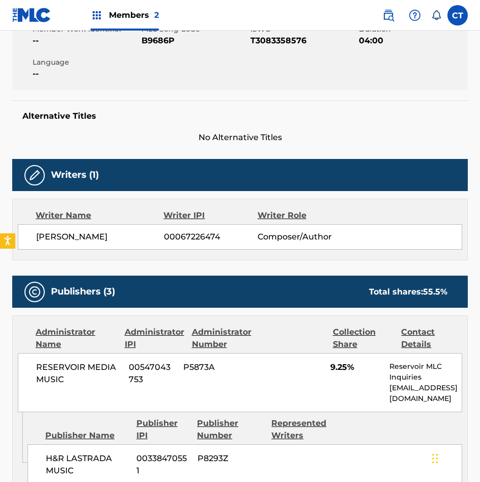
scroll to position [0, 0]
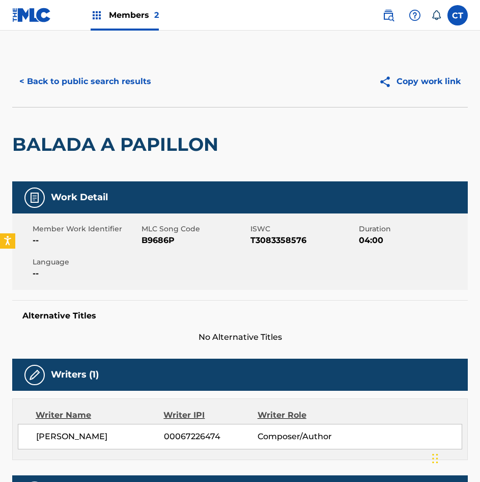
click at [54, 80] on button "< Back to public search results" at bounding box center [85, 81] width 146 height 25
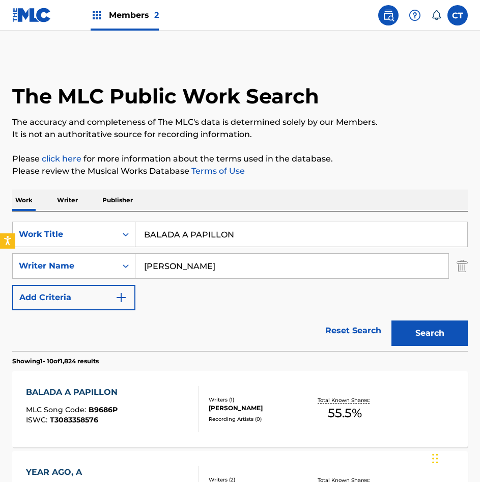
click at [274, 236] on input "BALADA A PAPILLON" at bounding box center [301, 234] width 332 height 24
paste input "IENMESABE"
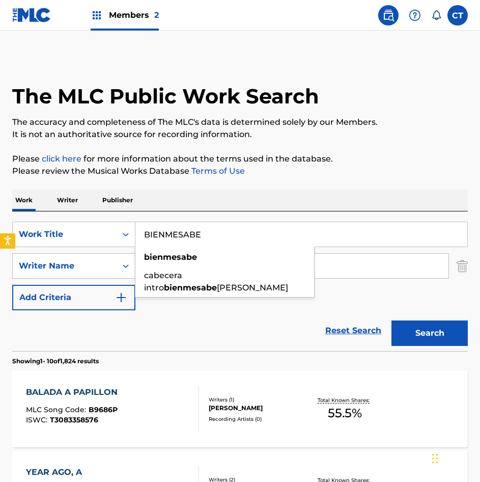
type input "BIENMESABE"
click at [422, 331] on button "Search" at bounding box center [430, 332] width 76 height 25
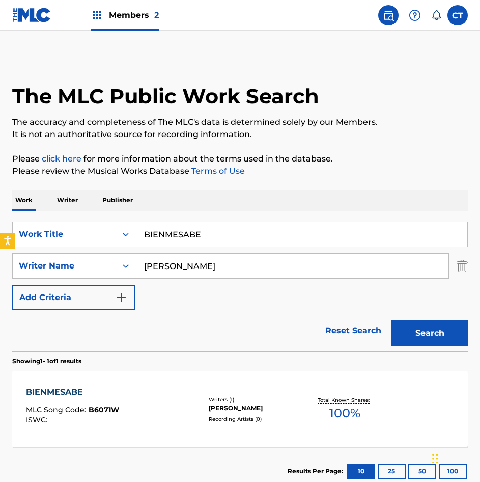
click at [196, 399] on div at bounding box center [194, 409] width 8 height 46
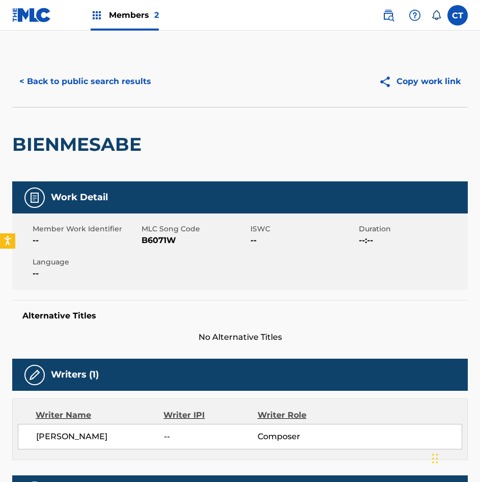
click at [78, 88] on button "< Back to public search results" at bounding box center [85, 81] width 146 height 25
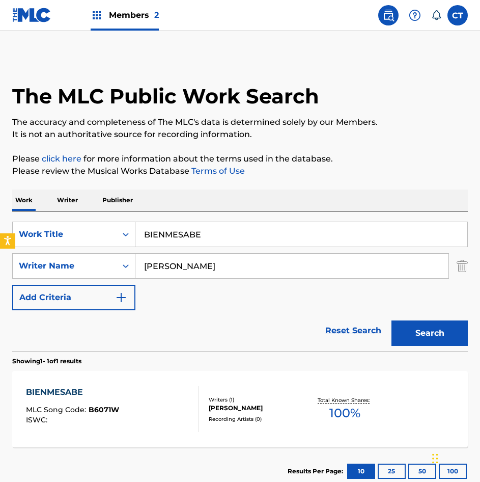
click at [202, 223] on input "BIENMESABE" at bounding box center [301, 234] width 332 height 24
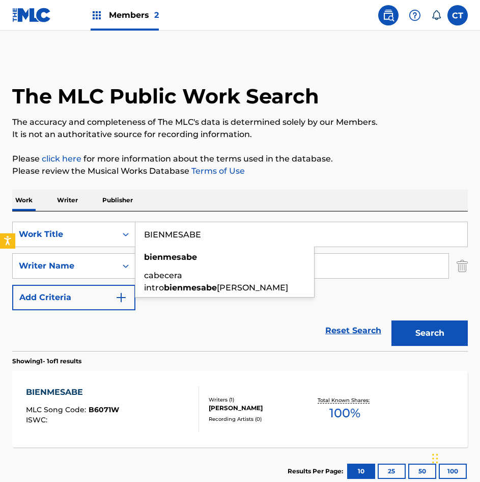
click at [202, 223] on input "BIENMESABE" at bounding box center [301, 234] width 332 height 24
click at [211, 234] on input "BIENMESABE" at bounding box center [301, 234] width 332 height 24
paste input "CANTATA GALAICA"
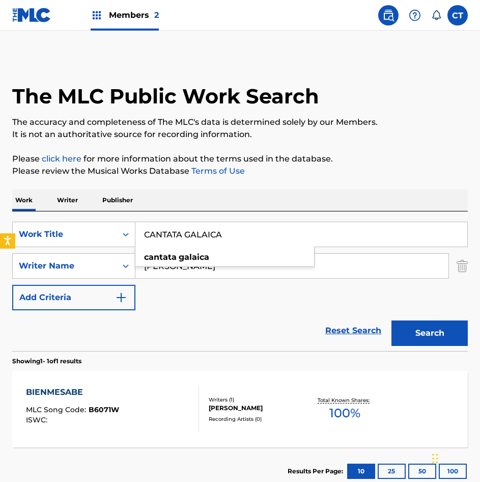
type input "CANTATA GALAICA"
drag, startPoint x: 423, startPoint y: 336, endPoint x: 418, endPoint y: 335, distance: 5.2
click at [422, 336] on button "Search" at bounding box center [430, 332] width 76 height 25
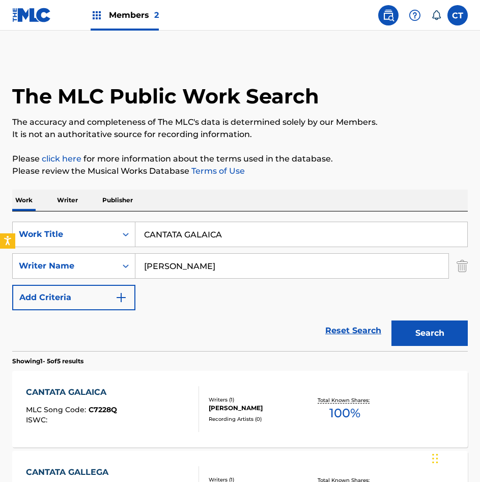
click at [184, 384] on div "CANTATA GALAICA MLC Song Code : C7228Q ISWC : Writers ( 1 ) ALDEMARO ROMERO Rec…" at bounding box center [240, 409] width 456 height 76
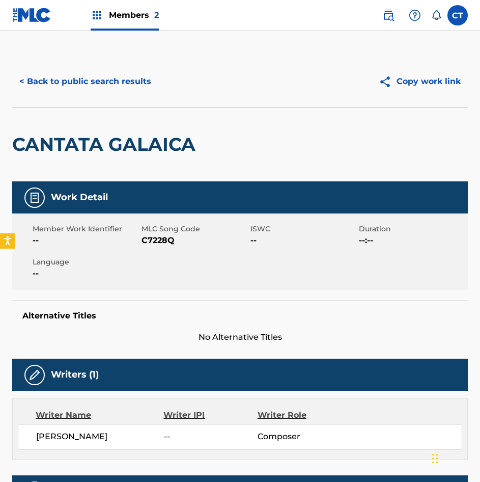
click at [71, 95] on div "< Back to public search results Copy work link" at bounding box center [240, 81] width 456 height 51
click at [73, 82] on button "< Back to public search results" at bounding box center [85, 81] width 146 height 25
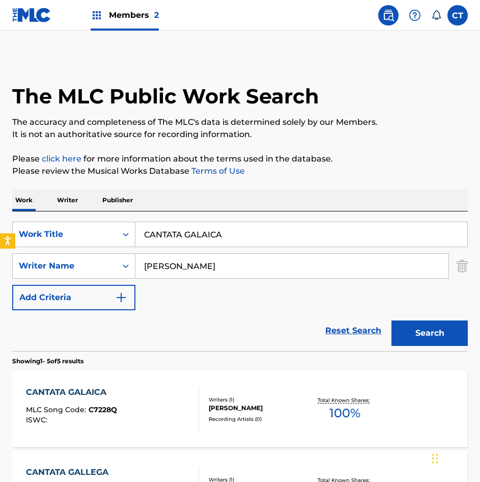
click at [242, 237] on input "CANTATA GALAICA" at bounding box center [301, 234] width 332 height 24
paste input "O A ESPANA"
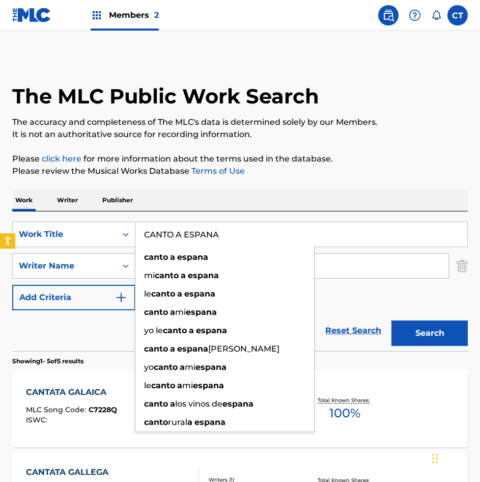
type input "CANTO A ESPANA"
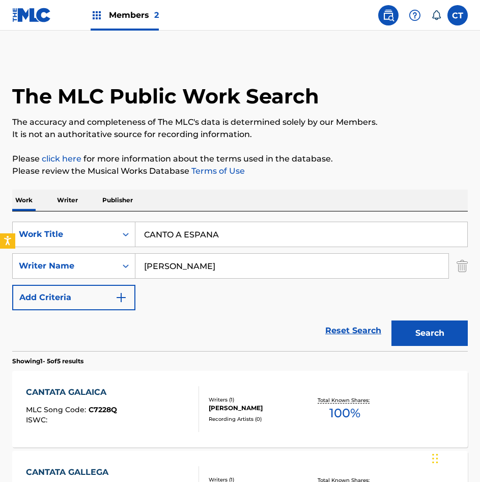
click at [431, 324] on button "Search" at bounding box center [430, 332] width 76 height 25
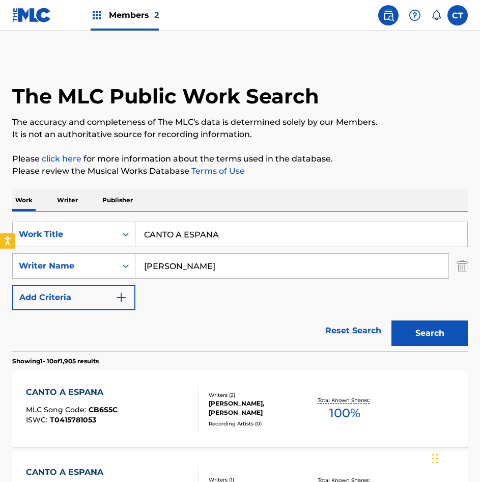
click at [206, 261] on input "[PERSON_NAME]" at bounding box center [291, 266] width 313 height 24
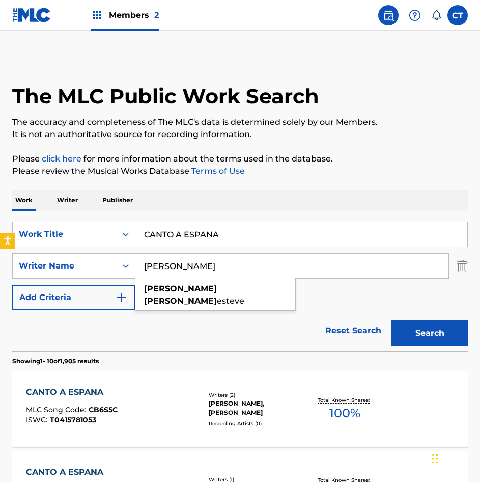
type input "romero eloy"
click at [392, 320] on button "Search" at bounding box center [430, 332] width 76 height 25
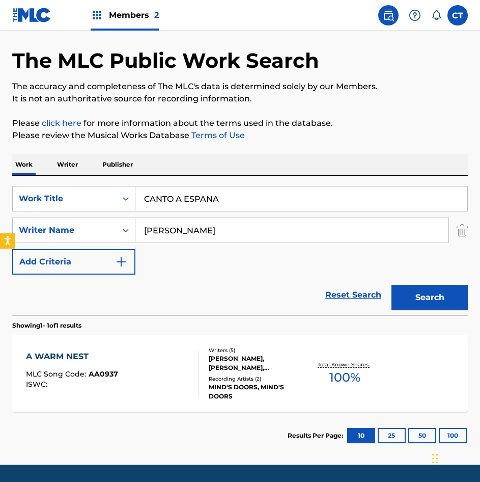
scroll to position [51, 0]
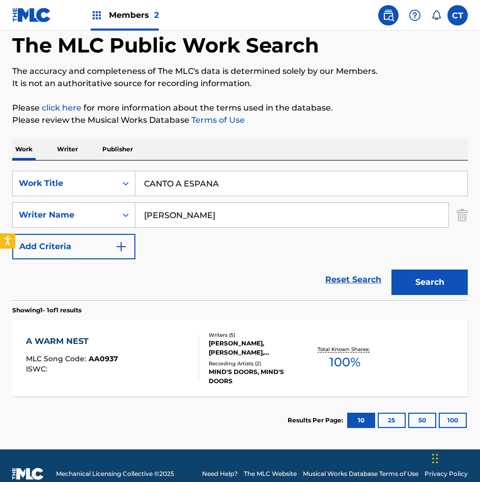
drag, startPoint x: 206, startPoint y: 210, endPoint x: 135, endPoint y: 228, distance: 72.9
click at [135, 228] on div "SearchWithCriteria87082f8b-fa76-46db-bb7f-e77294e939ad Work Title CANTO A ESPAN…" at bounding box center [240, 215] width 456 height 89
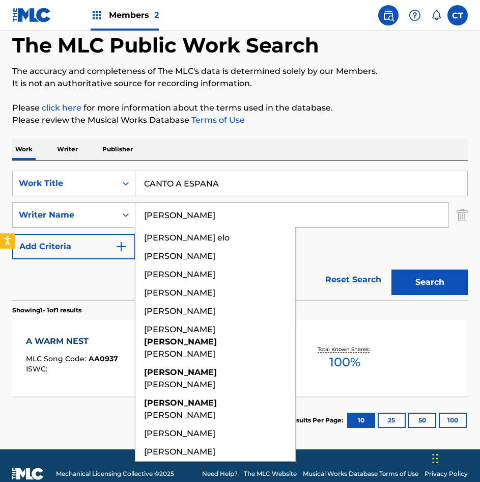
type input "[PERSON_NAME]"
click at [392, 269] on button "Search" at bounding box center [430, 281] width 76 height 25
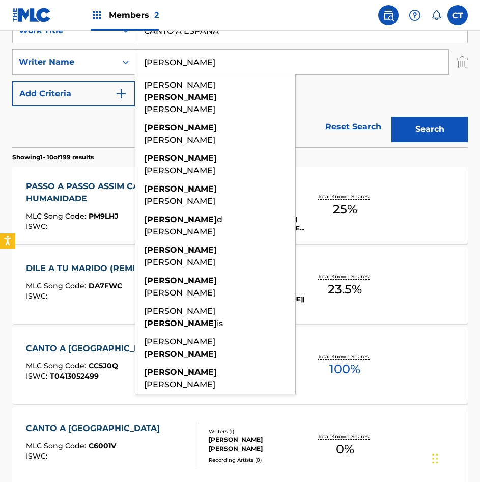
scroll to position [0, 0]
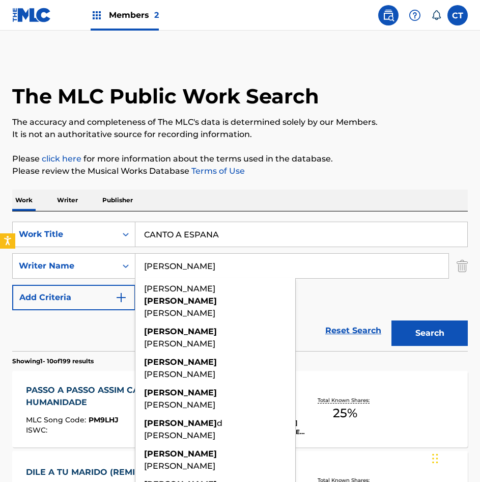
click at [205, 265] on input "[PERSON_NAME]" at bounding box center [291, 266] width 313 height 24
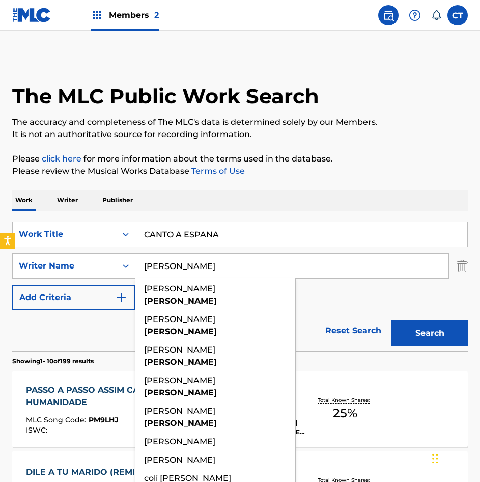
type input "[PERSON_NAME]"
click at [392, 320] on button "Search" at bounding box center [430, 332] width 76 height 25
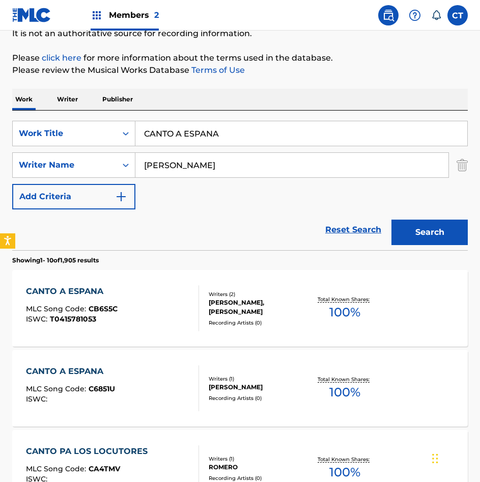
scroll to position [102, 0]
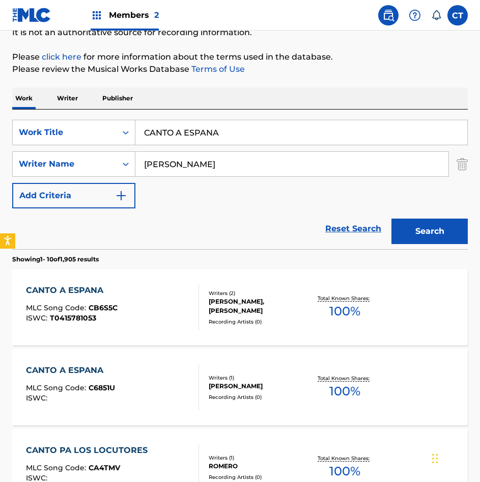
click at [159, 398] on div "CANTO A ESPANA MLC Song Code : C6851U ISWC :" at bounding box center [112, 387] width 173 height 46
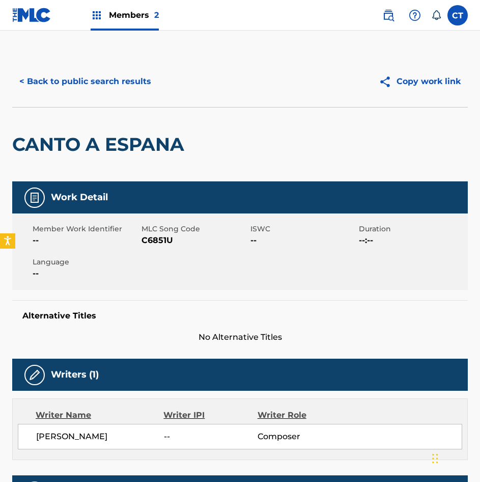
click at [62, 77] on button "< Back to public search results" at bounding box center [85, 81] width 146 height 25
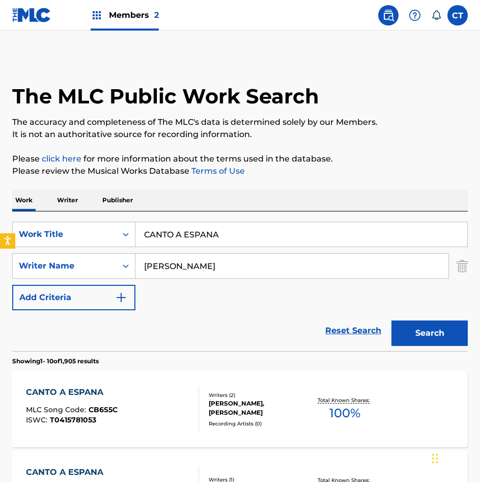
click at [231, 236] on input "CANTO A ESPANA" at bounding box center [301, 234] width 332 height 24
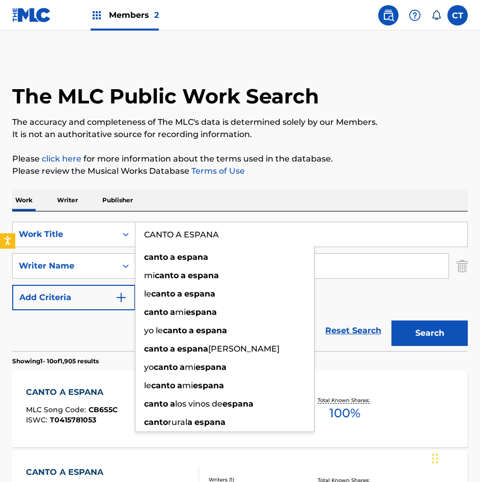
paste input "PRICCIO PARA VIOLA Y ORQUESTA"
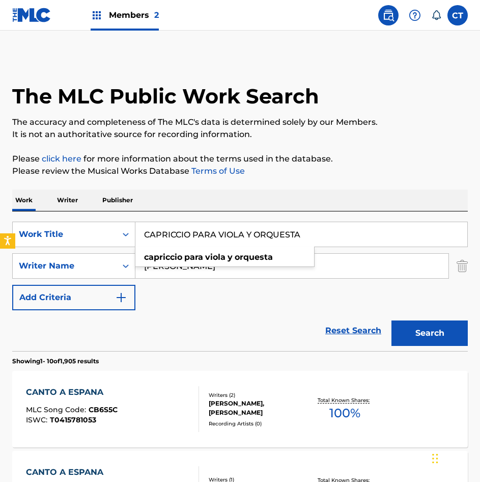
type input "CAPRICCIO PARA VIOLA Y ORQUESTA"
click at [423, 341] on button "Search" at bounding box center [430, 332] width 76 height 25
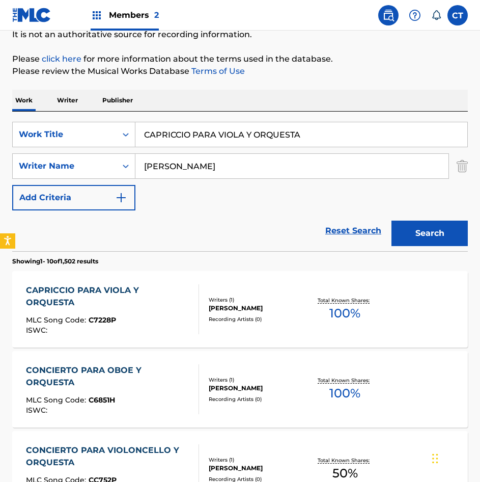
scroll to position [102, 0]
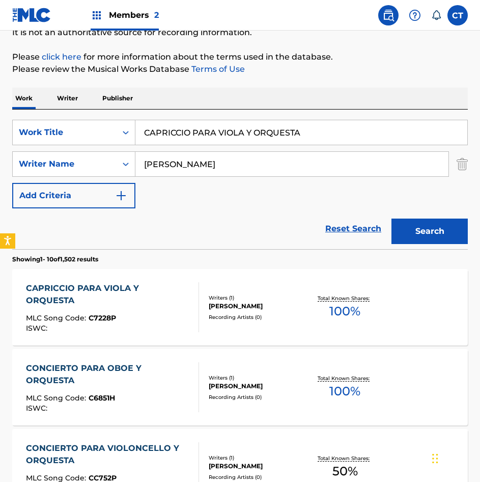
click at [143, 313] on div "CAPRICCIO PARA VIOLA Y ORQUESTA MLC Song Code : C7228P ISWC :" at bounding box center [108, 307] width 165 height 50
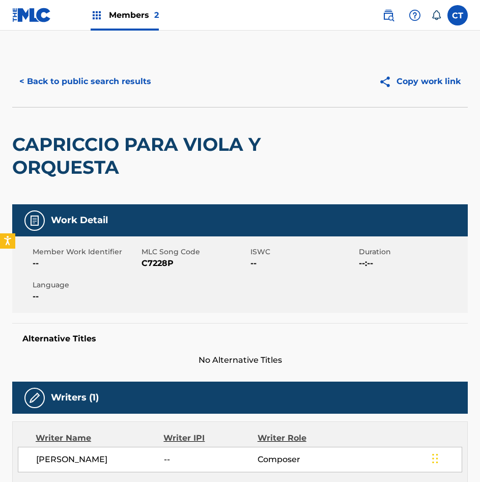
click at [116, 73] on button "< Back to public search results" at bounding box center [85, 81] width 146 height 25
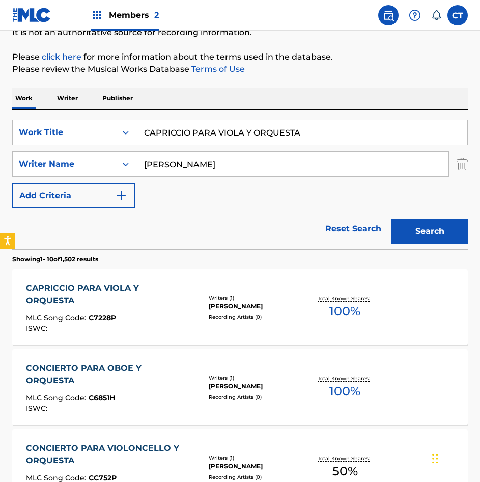
click at [228, 131] on input "CAPRICCIO PARA VIOLA Y ORQUESTA" at bounding box center [301, 132] width 332 height 24
paste input "RNAVAL LLANERO"
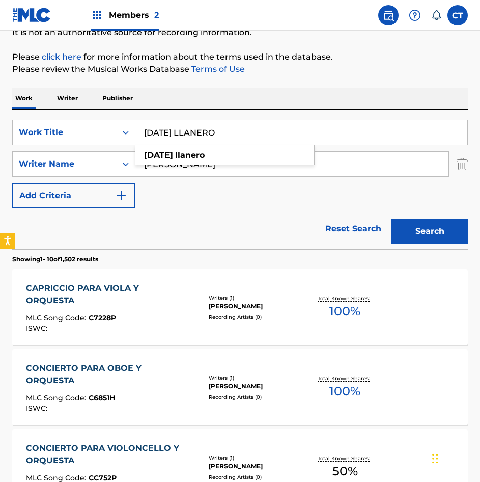
type input "CARNAVAL LLANERO"
click at [433, 239] on button "Search" at bounding box center [430, 231] width 76 height 25
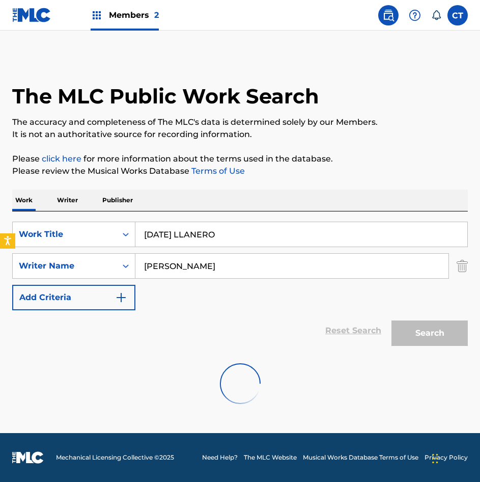
scroll to position [0, 0]
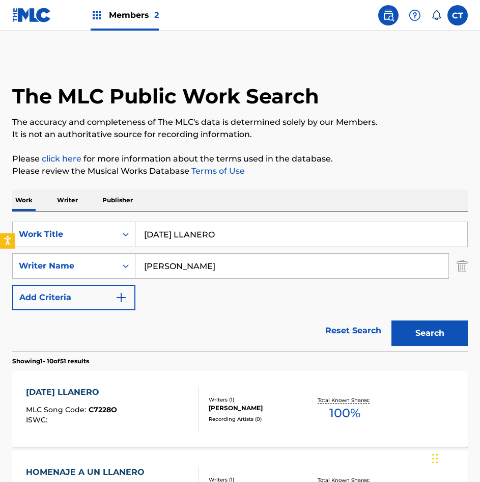
click at [178, 393] on div "CARNAVAL LLANERO MLC Song Code : C7228O ISWC :" at bounding box center [112, 409] width 173 height 46
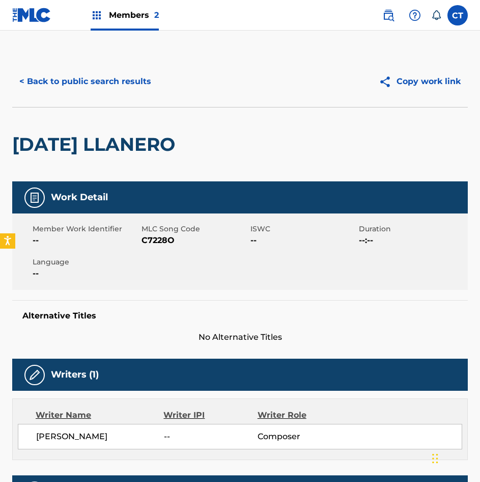
click at [85, 71] on button "< Back to public search results" at bounding box center [85, 81] width 146 height 25
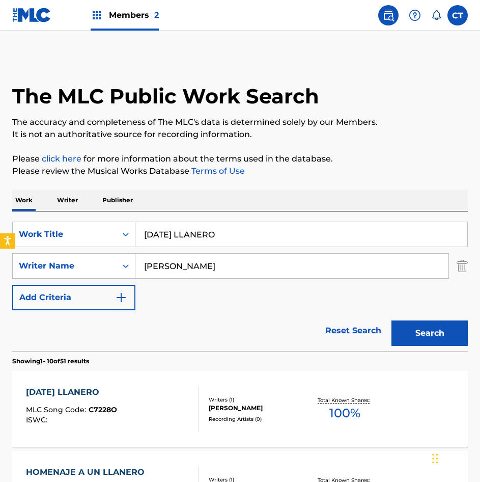
click at [247, 234] on input "CARNAVAL LLANERO" at bounding box center [301, 234] width 332 height 24
paste input "TATUMBO"
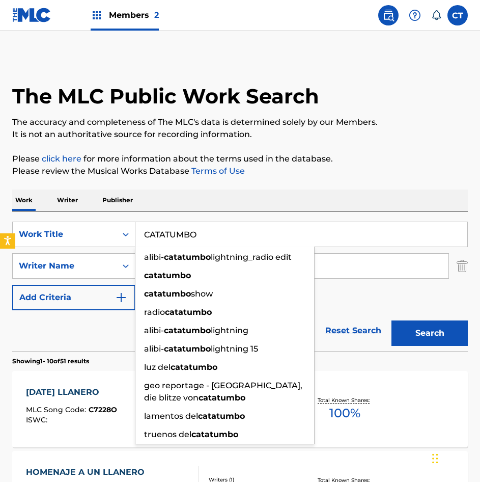
type input "CATATUMBO"
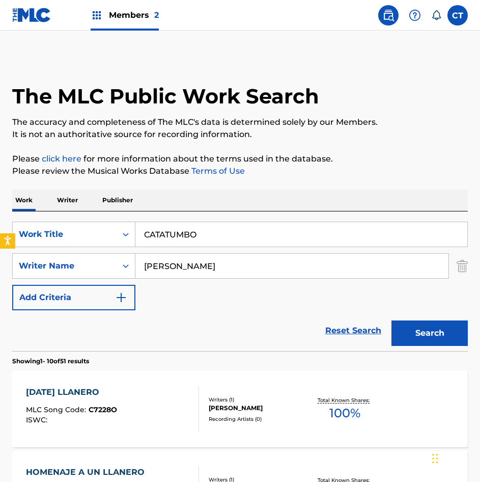
click at [422, 332] on button "Search" at bounding box center [430, 332] width 76 height 25
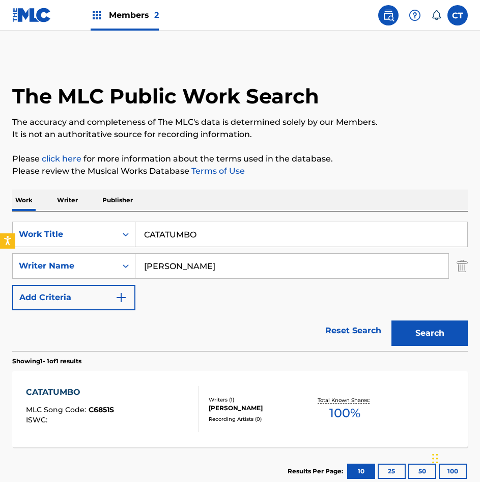
click at [130, 413] on div "CATATUMBO MLC Song Code : C6851S ISWC :" at bounding box center [112, 409] width 173 height 46
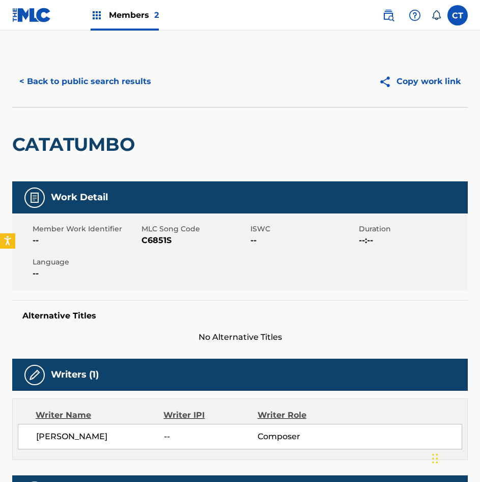
click at [116, 84] on button "< Back to public search results" at bounding box center [85, 81] width 146 height 25
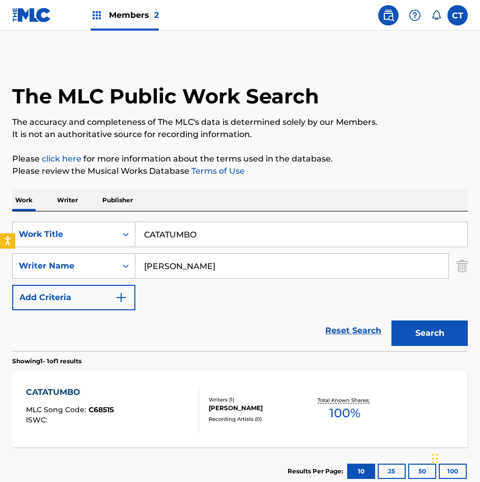
click at [211, 238] on input "CATATUMBO" at bounding box center [301, 234] width 332 height 24
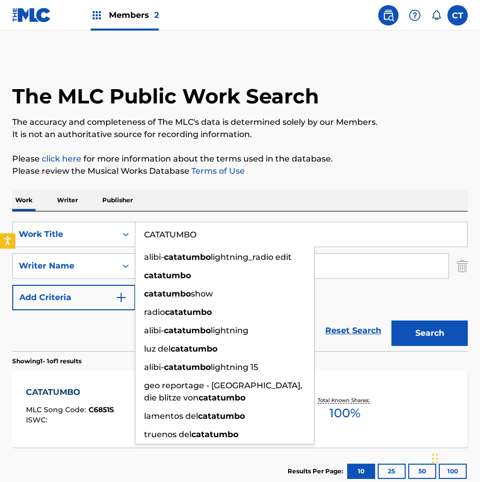
click at [211, 238] on input "CATATUMBO" at bounding box center [301, 234] width 332 height 24
paste input "INCO FUGAS PARA CINCO COROS"
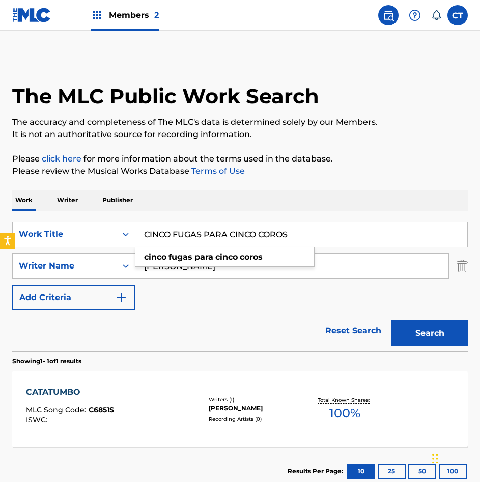
type input "CINCO FUGAS PARA CINCO COROS"
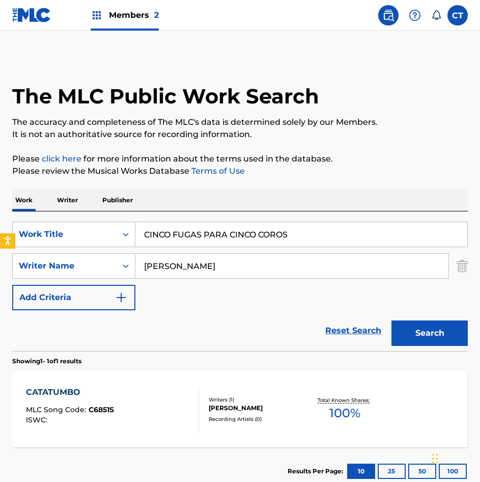
click at [410, 329] on button "Search" at bounding box center [430, 332] width 76 height 25
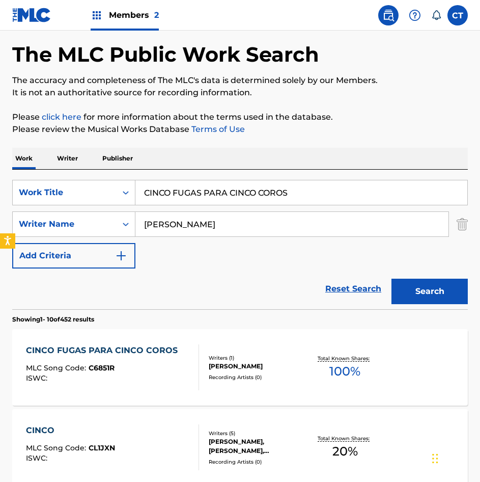
scroll to position [102, 0]
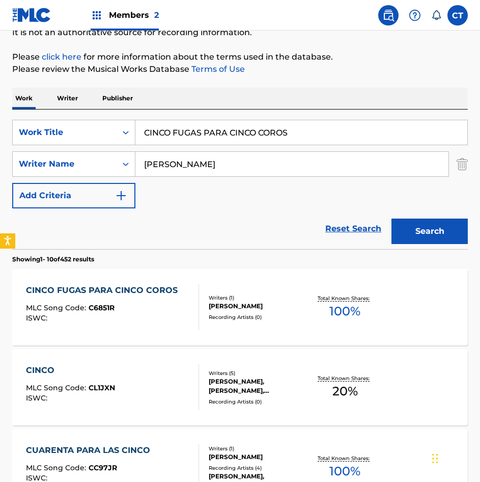
click at [158, 318] on div "ISWC :" at bounding box center [104, 318] width 157 height 8
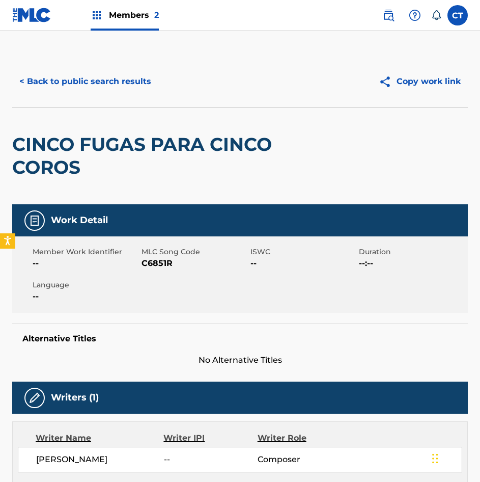
click at [82, 90] on button "< Back to public search results" at bounding box center [85, 81] width 146 height 25
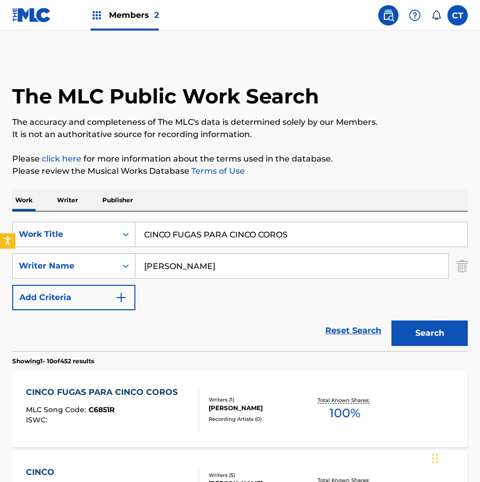
scroll to position [102, 0]
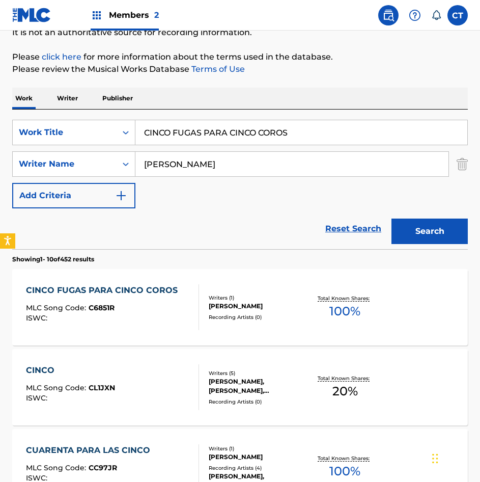
click at [211, 132] on input "CINCO FUGAS PARA CINCO COROS" at bounding box center [301, 132] width 332 height 24
paste input "LARINADA"
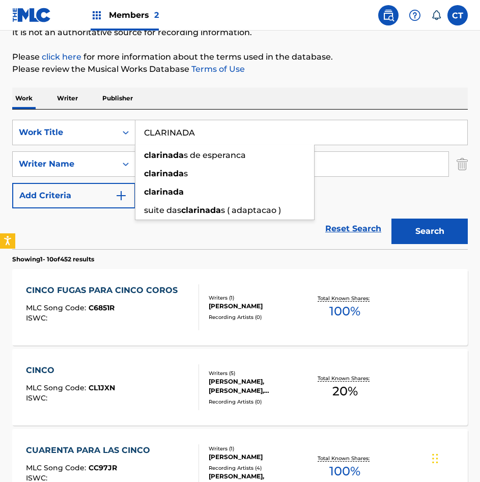
type input "CLARINADA"
click at [430, 230] on button "Search" at bounding box center [430, 231] width 76 height 25
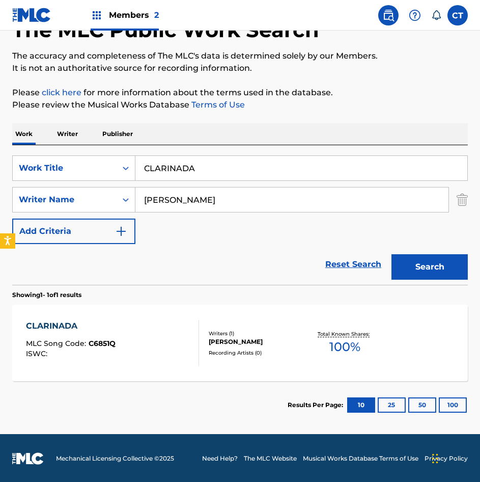
scroll to position [67, 0]
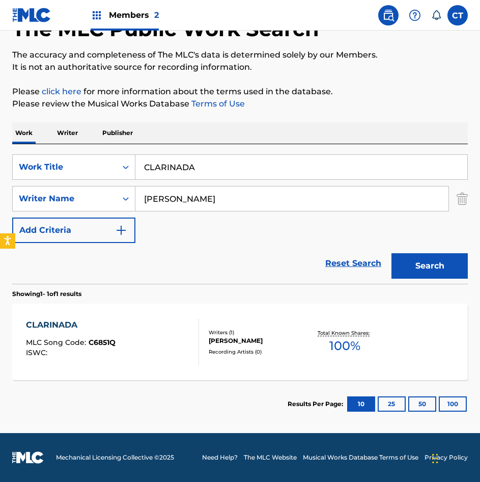
click at [146, 337] on div "CLARINADA MLC Song Code : C6851Q ISWC :" at bounding box center [112, 342] width 173 height 46
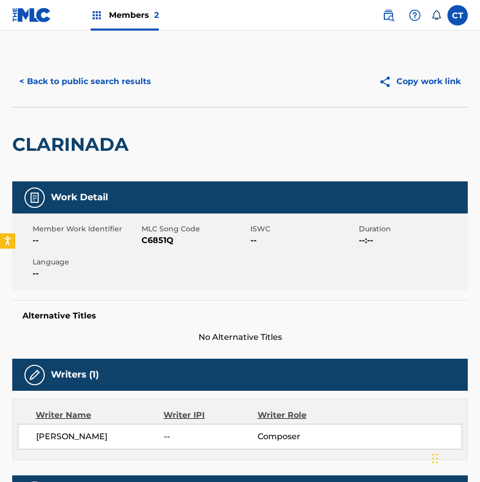
click at [97, 87] on button "< Back to public search results" at bounding box center [85, 81] width 146 height 25
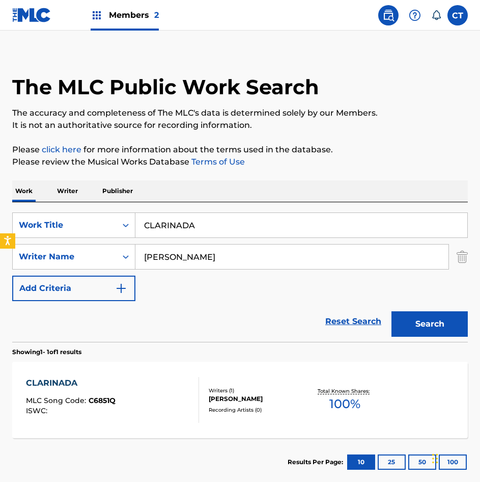
click at [217, 215] on input "CLARINADA" at bounding box center [301, 225] width 332 height 24
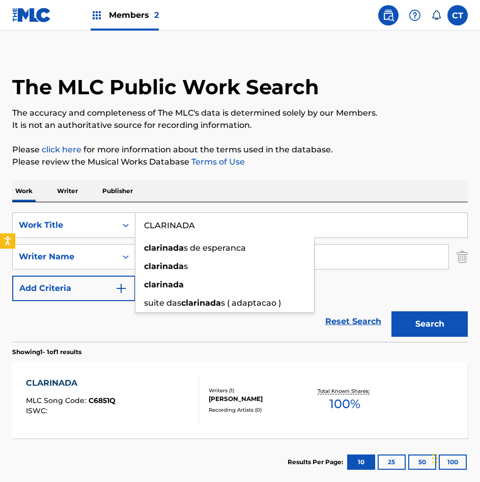
paste input "ON AMOR PARA CATALINA"
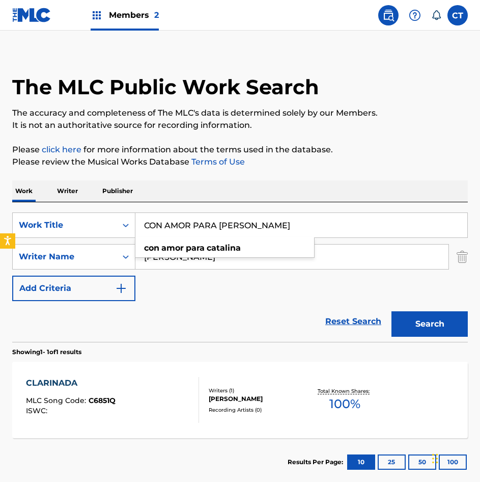
type input "CON AMOR PARA [PERSON_NAME]"
click at [417, 321] on button "Search" at bounding box center [430, 323] width 76 height 25
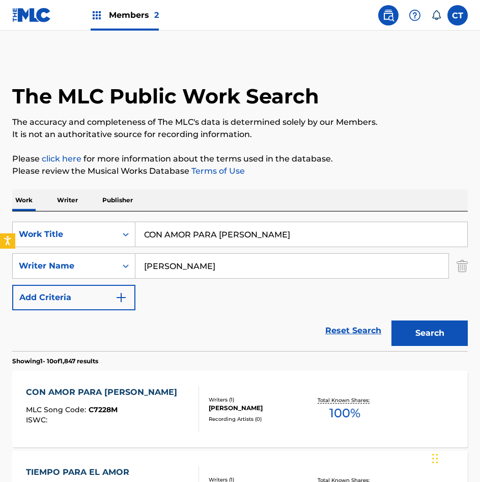
click at [130, 415] on div "MLC Song Code : C7228M" at bounding box center [104, 411] width 156 height 10
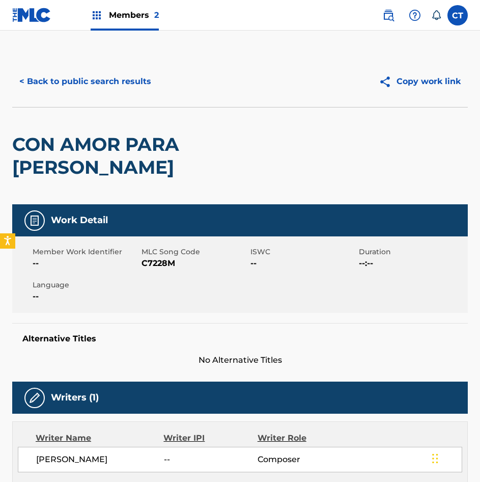
click at [106, 83] on button "< Back to public search results" at bounding box center [85, 81] width 146 height 25
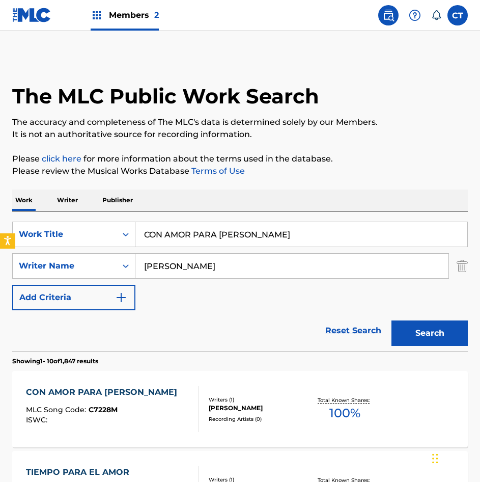
click at [267, 236] on input "CON AMOR PARA [PERSON_NAME]" at bounding box center [301, 234] width 332 height 24
paste input "CIERTO CUBANO"
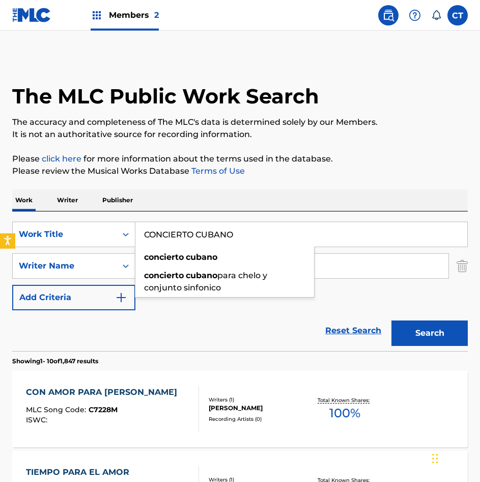
type input "CONCIERTO CUBANO"
click at [434, 337] on button "Search" at bounding box center [430, 332] width 76 height 25
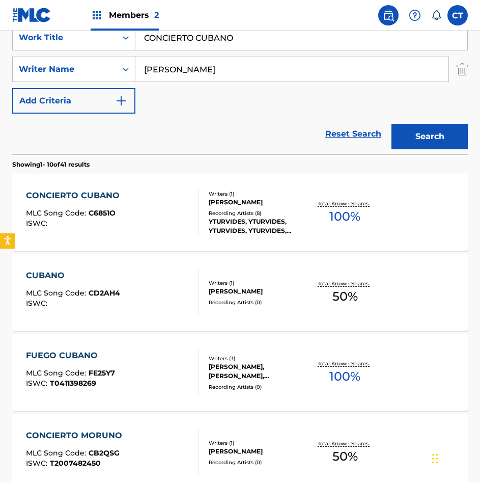
scroll to position [204, 0]
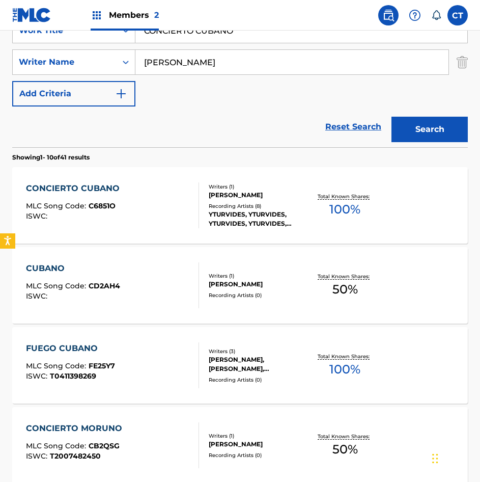
click at [152, 217] on div "CONCIERTO CUBANO MLC Song Code : C6851O ISWC :" at bounding box center [112, 205] width 173 height 46
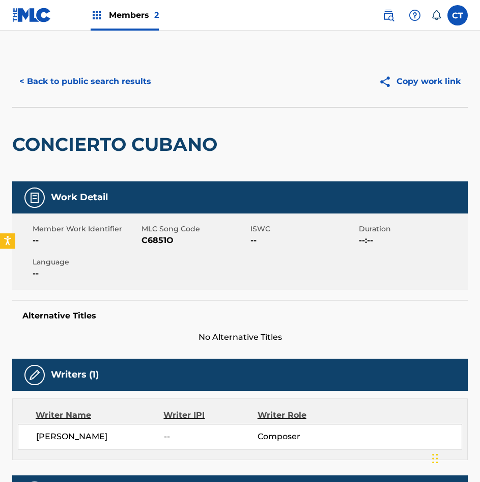
click at [64, 78] on button "< Back to public search results" at bounding box center [85, 81] width 146 height 25
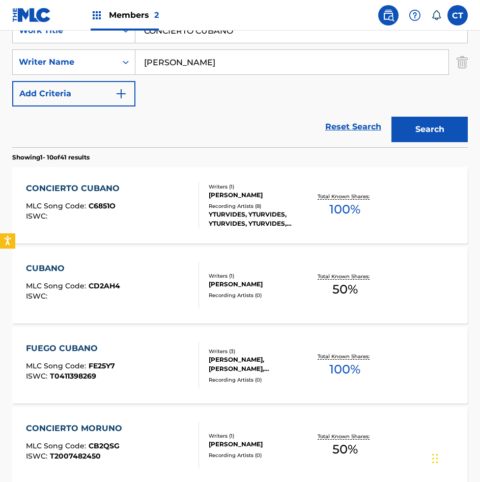
scroll to position [51, 0]
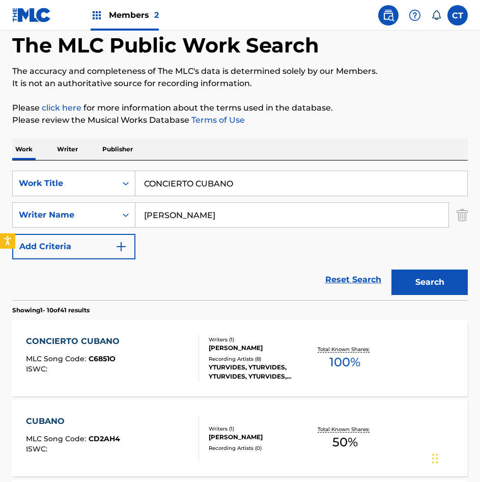
click at [251, 182] on input "CONCIERTO CUBANO" at bounding box center [301, 183] width 332 height 24
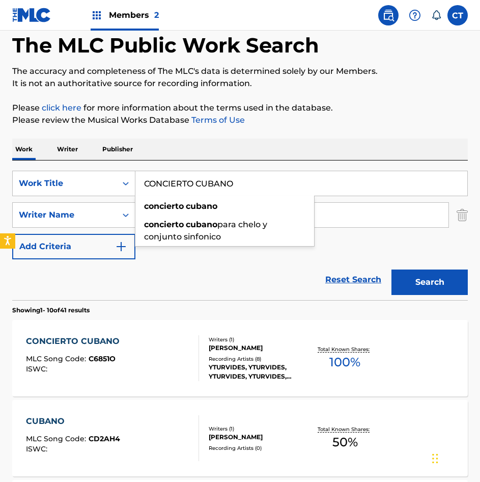
click at [251, 182] on input "CONCIERTO CUBANO" at bounding box center [301, 183] width 332 height 24
paste input "DEL DELFIN"
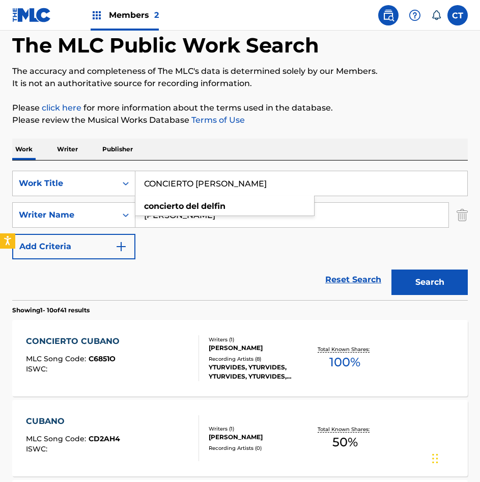
type input "CONCIERTO DEL DELFIN"
click at [405, 291] on button "Search" at bounding box center [430, 281] width 76 height 25
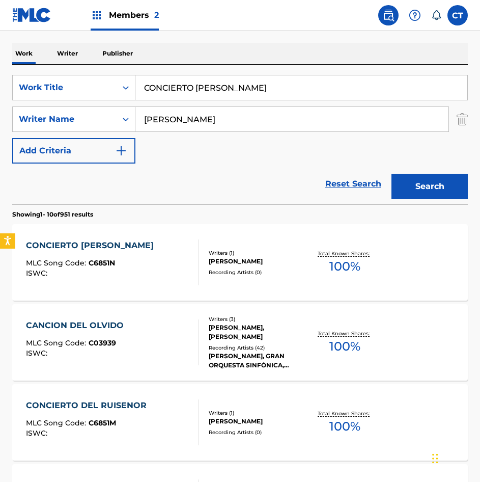
scroll to position [153, 0]
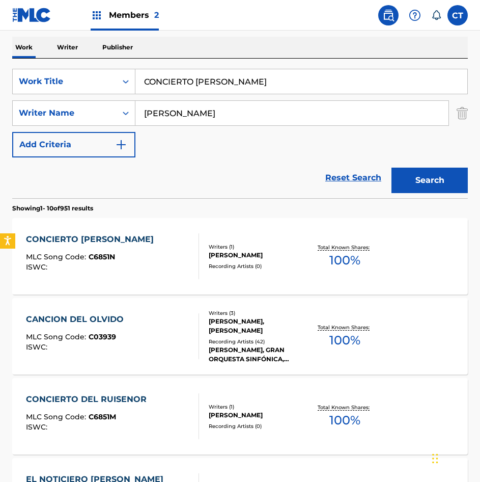
click at [166, 261] on div "CONCIERTO DEL DELFIN MLC Song Code : C6851N ISWC :" at bounding box center [112, 256] width 173 height 46
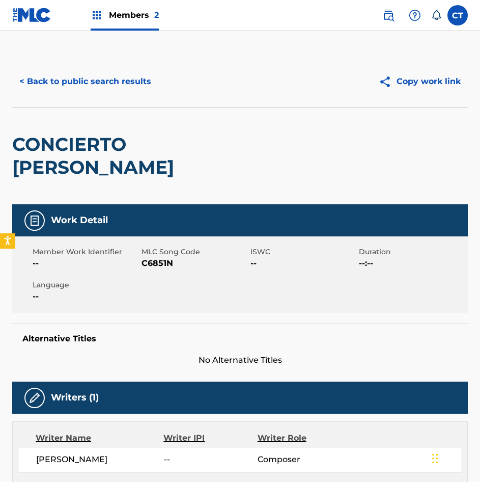
click at [94, 80] on button "< Back to public search results" at bounding box center [85, 81] width 146 height 25
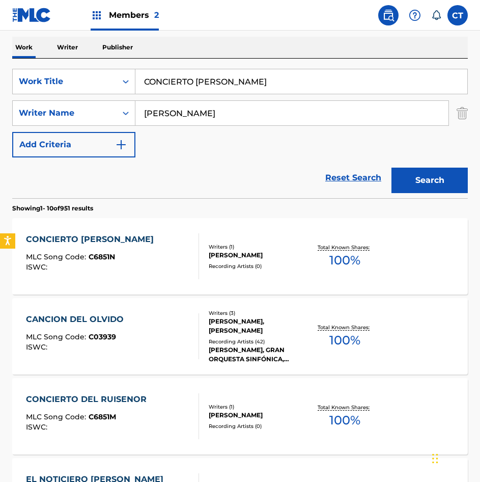
click at [257, 83] on input "CONCIERTO DEL DELFIN" at bounding box center [301, 81] width 332 height 24
paste input "RUISENOR"
paste input "CONCIERTO DEL RUISENOR"
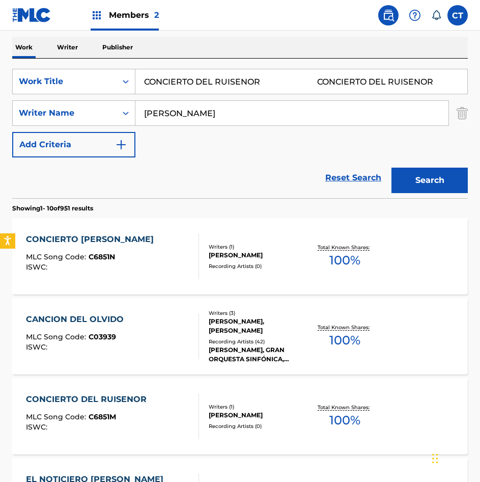
scroll to position [0, 0]
click at [272, 76] on input "CONCIERTO DEL RUISENOR CONCIERTO DEL RUISENOR" at bounding box center [301, 81] width 332 height 24
paste input "Search Form"
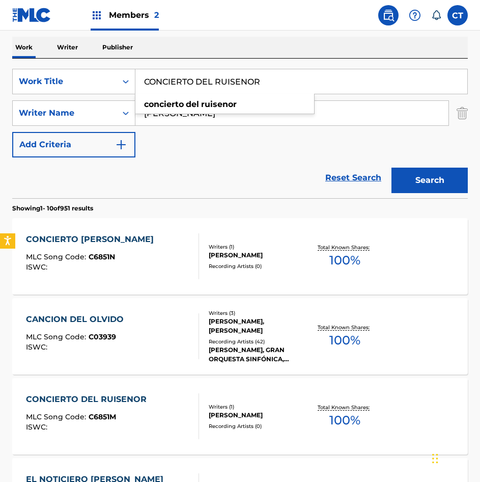
type input "CONCIERTO DEL RUISENOR"
click at [429, 172] on button "Search" at bounding box center [430, 180] width 76 height 25
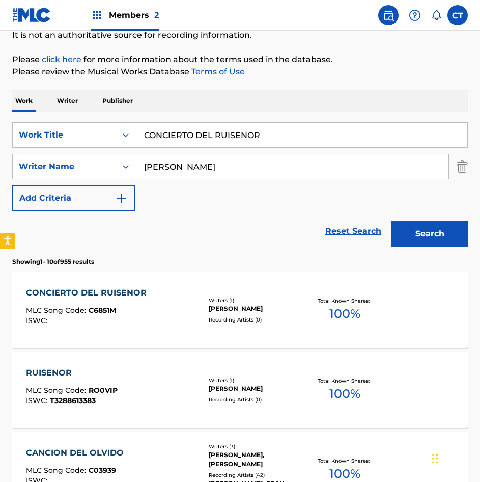
scroll to position [102, 0]
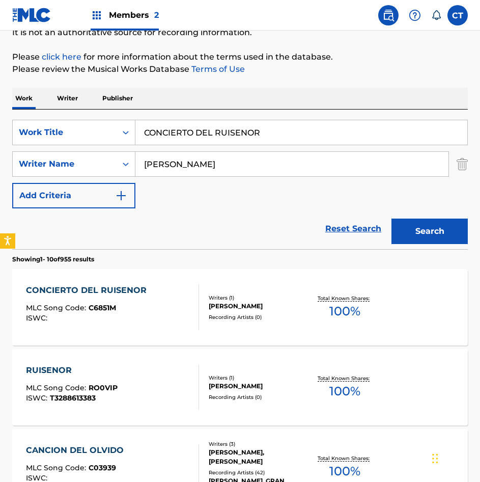
click at [165, 320] on div "CONCIERTO DEL RUISENOR MLC Song Code : C6851M ISWC :" at bounding box center [112, 307] width 173 height 46
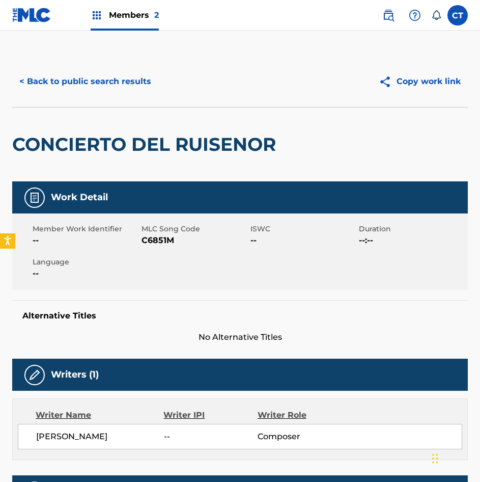
click at [119, 98] on div "< Back to public search results Copy work link" at bounding box center [240, 81] width 456 height 51
click at [128, 84] on button "< Back to public search results" at bounding box center [85, 81] width 146 height 25
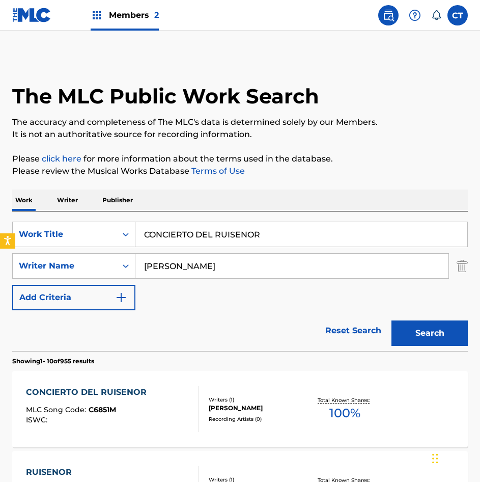
scroll to position [102, 0]
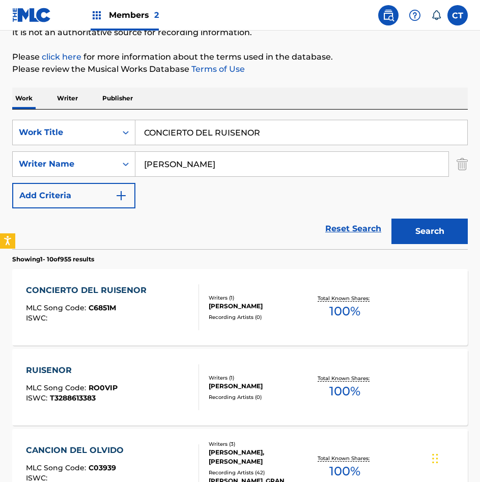
click at [276, 129] on input "CONCIERTO DEL RUISENOR" at bounding box center [301, 132] width 332 height 24
paste input "ESPANOL"
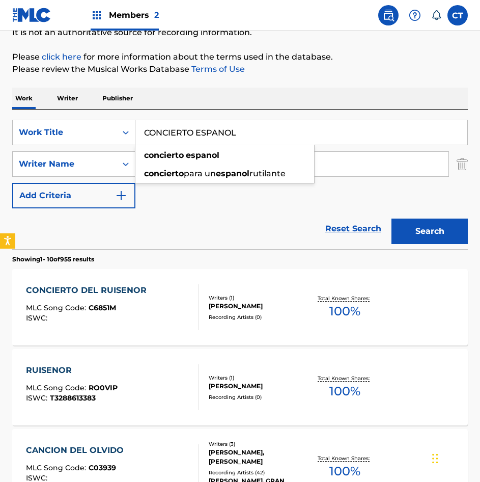
type input "CONCIERTO ESPANOL"
click at [420, 218] on div "Search" at bounding box center [427, 228] width 81 height 41
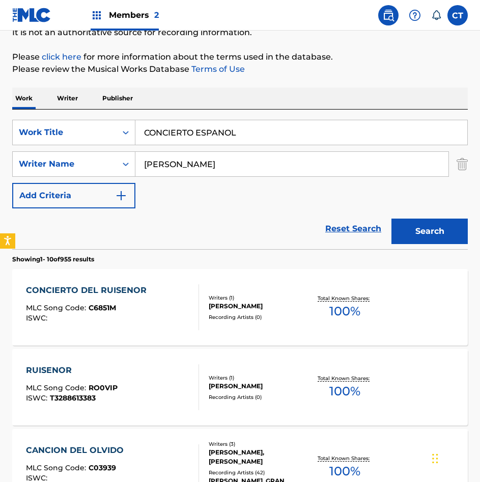
click at [427, 233] on button "Search" at bounding box center [430, 231] width 76 height 25
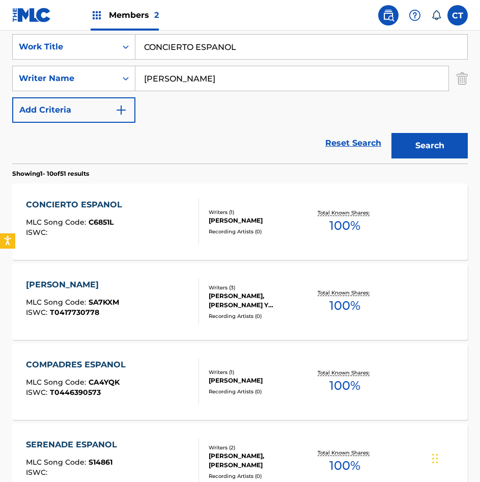
scroll to position [204, 0]
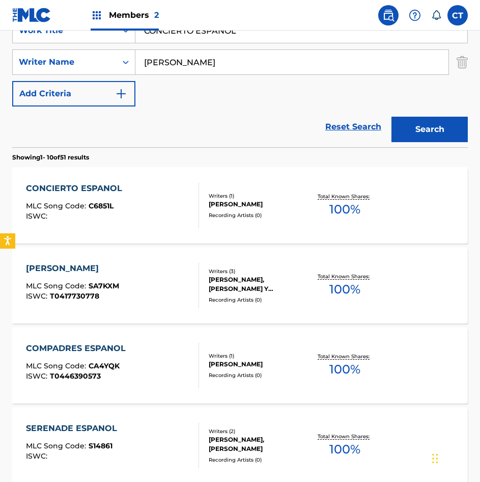
click at [185, 220] on div "CONCIERTO ESPANOL MLC Song Code : C6851L ISWC :" at bounding box center [112, 205] width 173 height 46
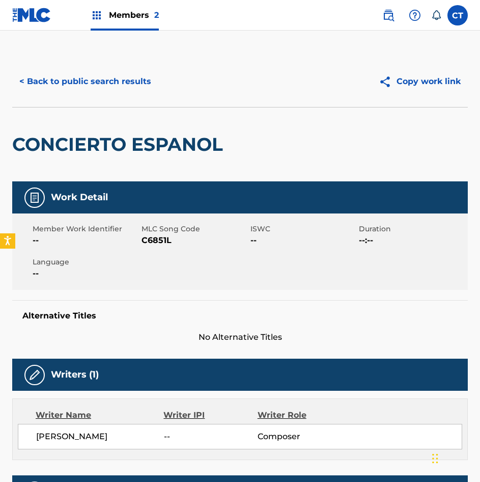
click at [89, 90] on button "< Back to public search results" at bounding box center [85, 81] width 146 height 25
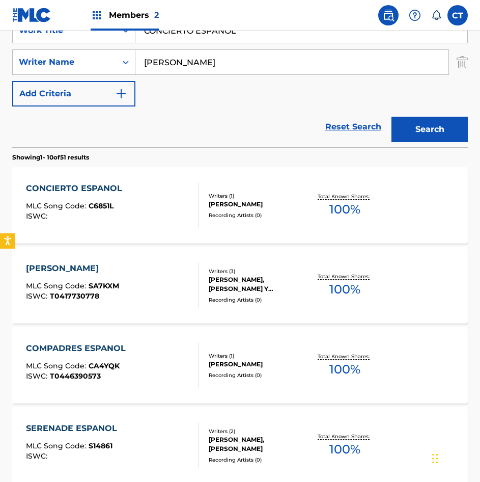
scroll to position [51, 0]
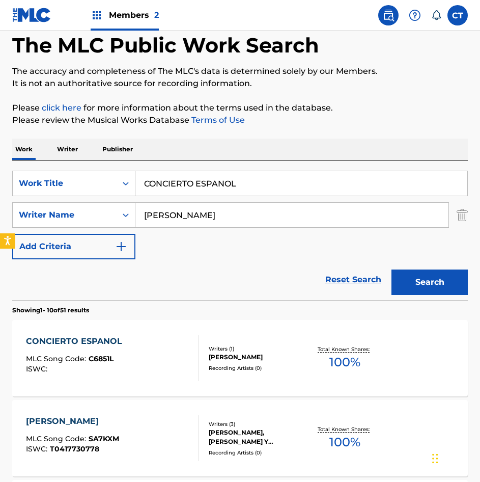
click at [242, 183] on input "CONCIERTO ESPANOL" at bounding box center [301, 183] width 332 height 24
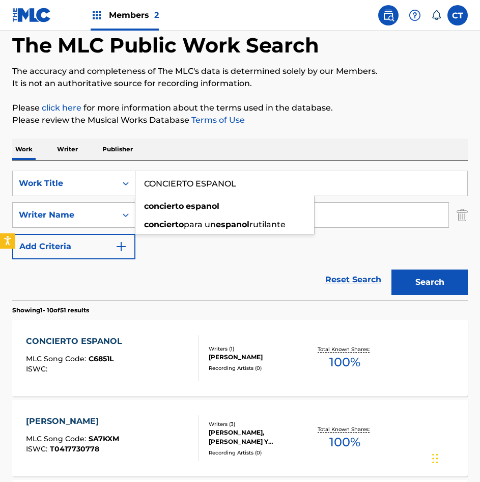
paste input "FELIZ"
type input "CONCIERTO FELIZ"
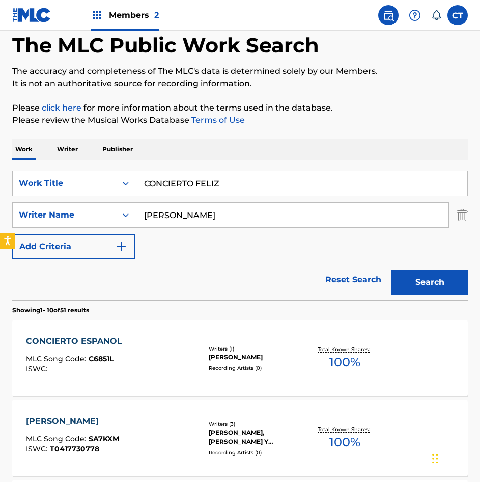
click at [429, 279] on button "Search" at bounding box center [430, 281] width 76 height 25
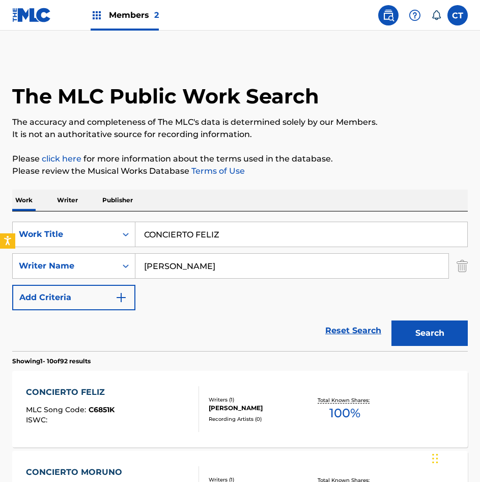
click at [154, 404] on div "CONCIERTO FELIZ MLC Song Code : C6851K ISWC :" at bounding box center [112, 409] width 173 height 46
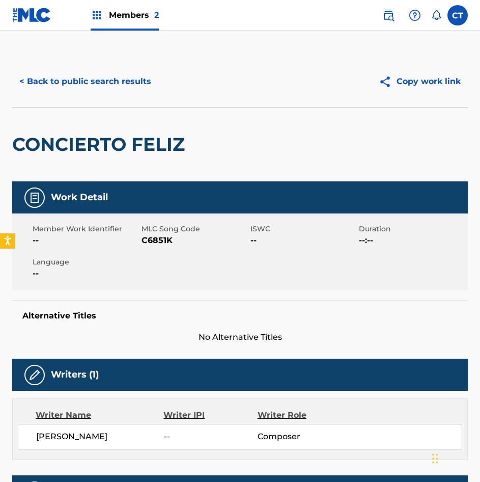
click at [138, 103] on div "< Back to public search results Copy work link" at bounding box center [240, 81] width 456 height 51
click at [123, 74] on button "< Back to public search results" at bounding box center [85, 81] width 146 height 25
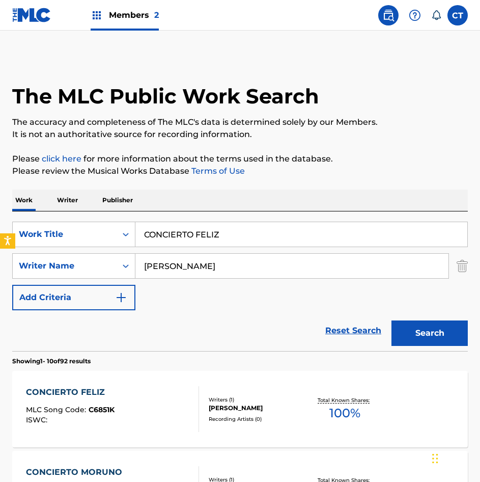
click at [237, 230] on input "CONCIERTO FELIZ" at bounding box center [301, 234] width 332 height 24
paste input "UARTETO PRIMAVERA"
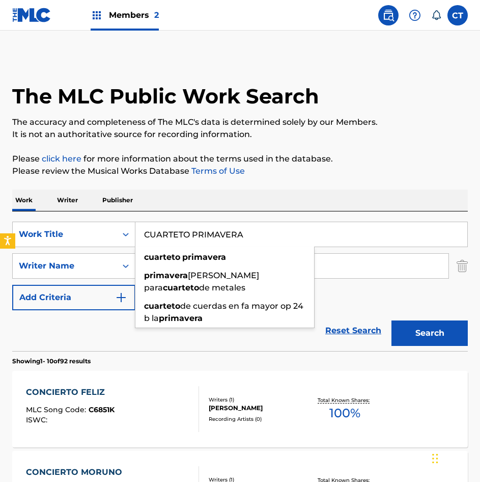
type input "CUARTETO PRIMAVERA"
click at [446, 329] on button "Search" at bounding box center [430, 332] width 76 height 25
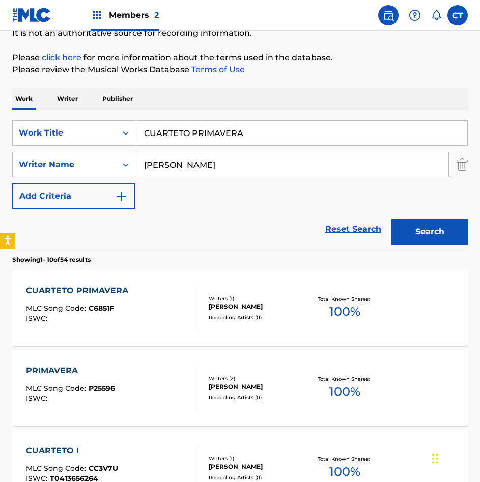
scroll to position [102, 0]
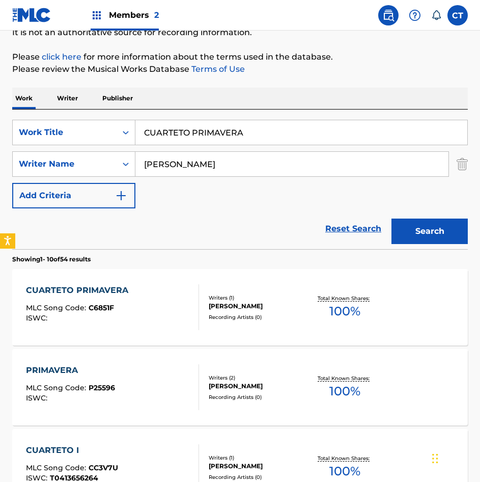
click at [165, 294] on div "CUARTETO PRIMAVERA MLC Song Code : C6851F ISWC :" at bounding box center [112, 307] width 173 height 46
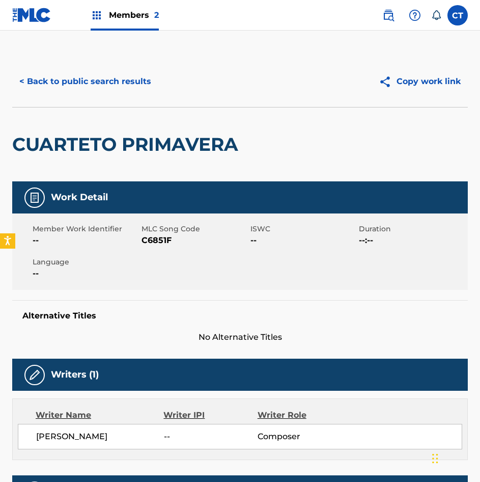
click at [83, 79] on button "< Back to public search results" at bounding box center [85, 81] width 146 height 25
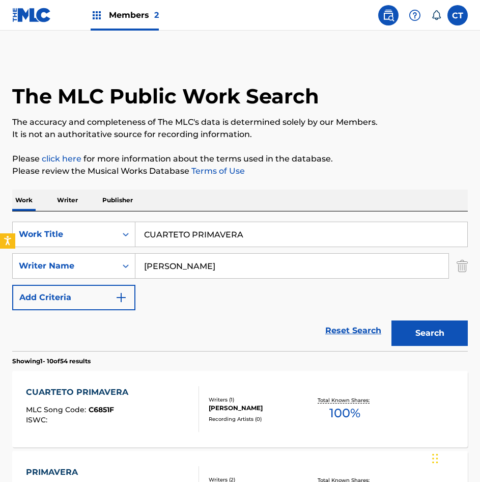
scroll to position [102, 0]
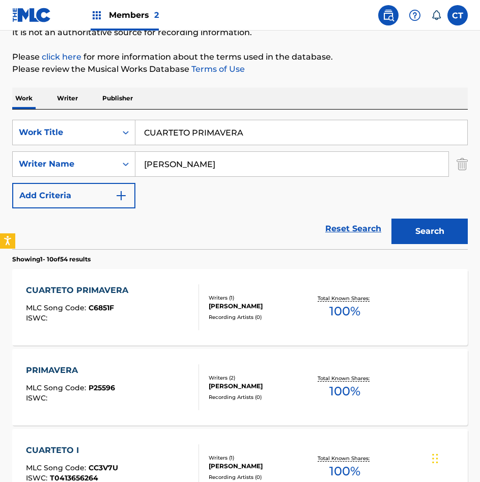
click at [221, 134] on input "CUARTETO PRIMAVERA" at bounding box center [301, 132] width 332 height 24
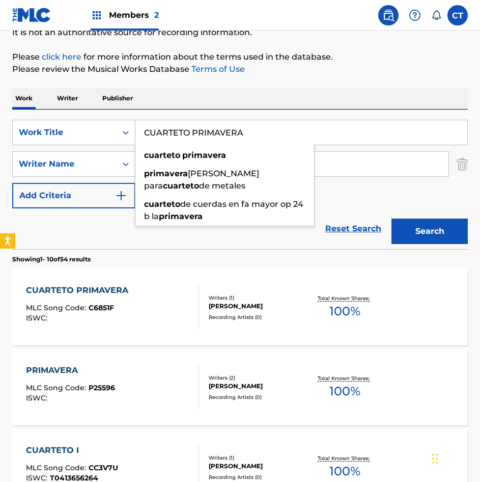
click at [221, 134] on input "CUARTETO PRIMAVERA" at bounding box center [301, 132] width 332 height 24
paste input "DANZA DE LA ESCLAVA"
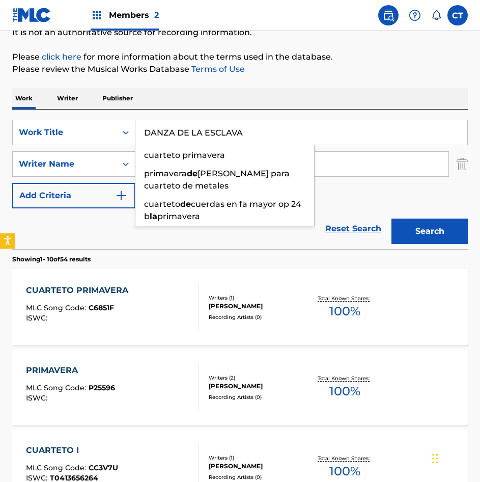
type input "DANZA DE LA ESCLAVA"
click at [392, 219] on button "Search" at bounding box center [430, 231] width 76 height 25
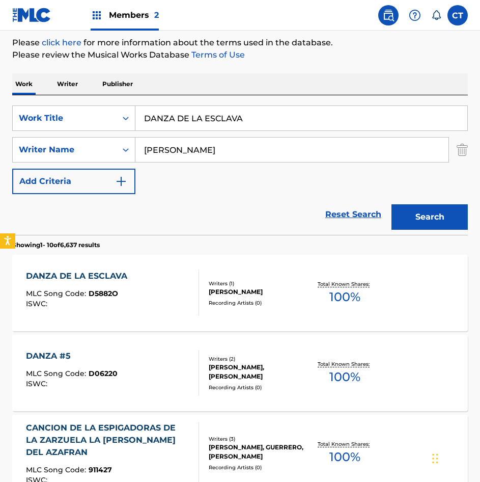
scroll to position [153, 0]
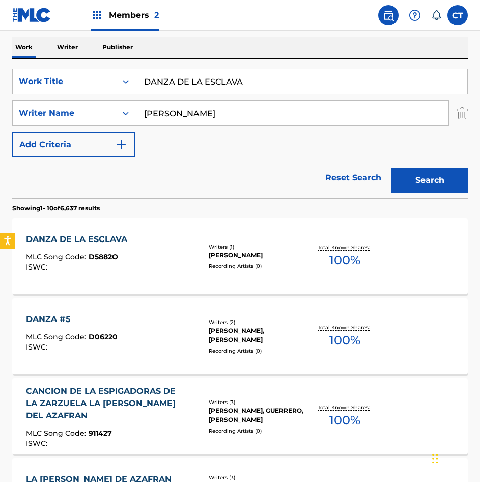
click at [177, 257] on div "DANZA DE LA ESCLAVA MLC Song Code : D5882O ISWC :" at bounding box center [112, 256] width 173 height 46
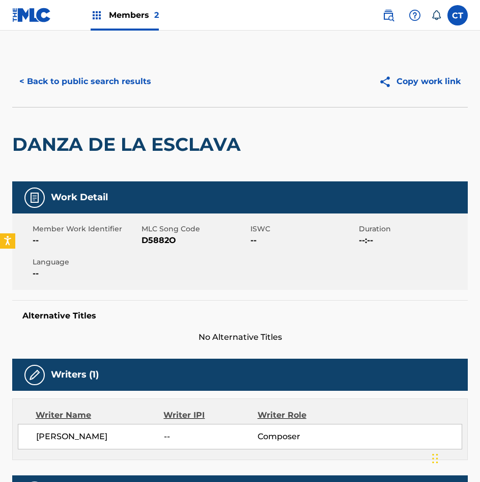
click at [111, 77] on button "< Back to public search results" at bounding box center [85, 81] width 146 height 25
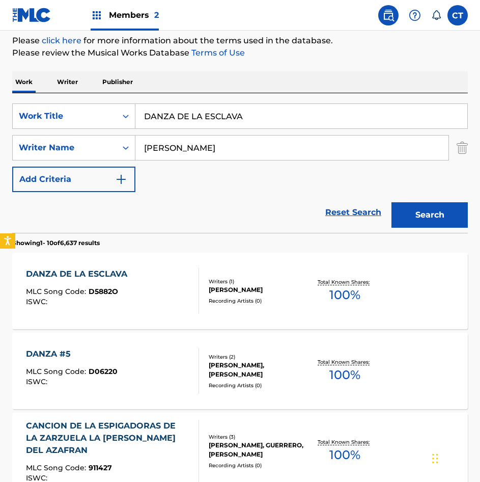
scroll to position [102, 0]
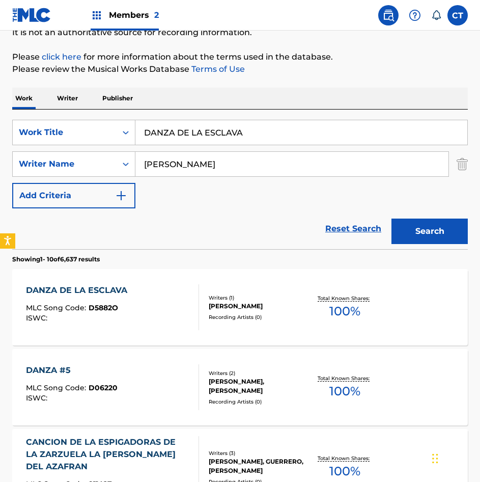
click at [248, 133] on input "DANZA DE LA ESCLAVA" at bounding box center [301, 132] width 332 height 24
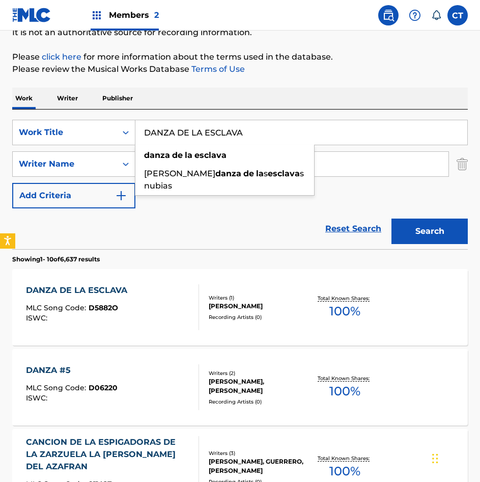
click at [248, 133] on input "DANZA DE LA ESCLAVA" at bounding box center [301, 132] width 332 height 24
paste input "L PAYASO"
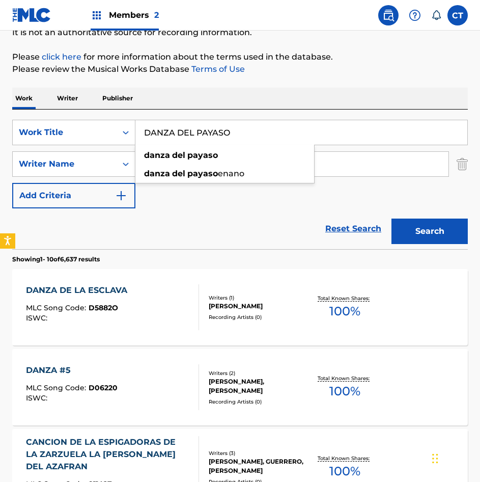
type input "DANZA DEL PAYASO"
click at [392, 219] on button "Search" at bounding box center [430, 231] width 76 height 25
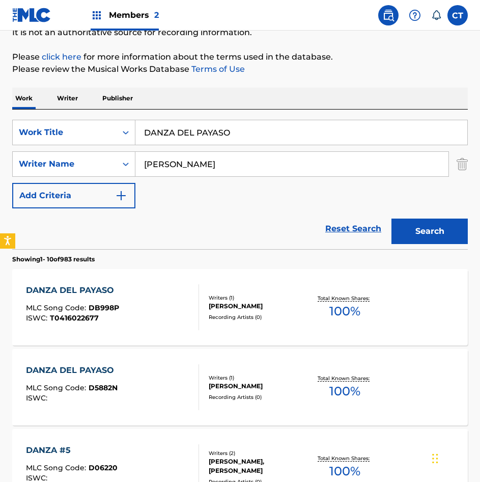
click at [180, 280] on div "DANZA DEL PAYASO MLC Song Code : DB998P ISWC : T0416022677 Writers ( 1 ) ELENA …" at bounding box center [240, 307] width 456 height 76
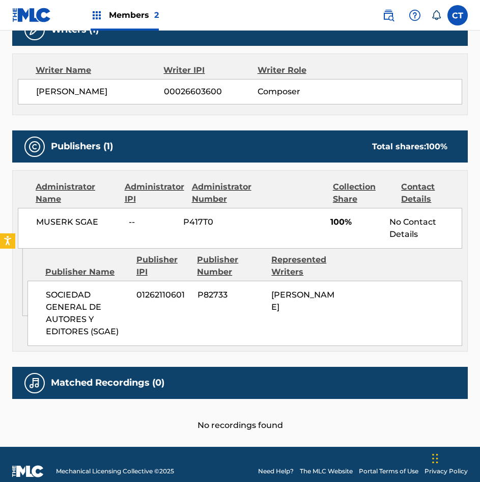
scroll to position [357, 0]
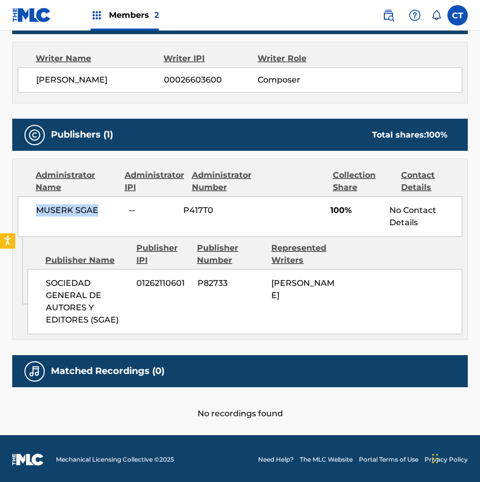
drag, startPoint x: 99, startPoint y: 214, endPoint x: 39, endPoint y: 214, distance: 60.6
click at [39, 214] on span "MUSERK SGAE" at bounding box center [78, 210] width 85 height 12
copy span "MUSERK SGAE"
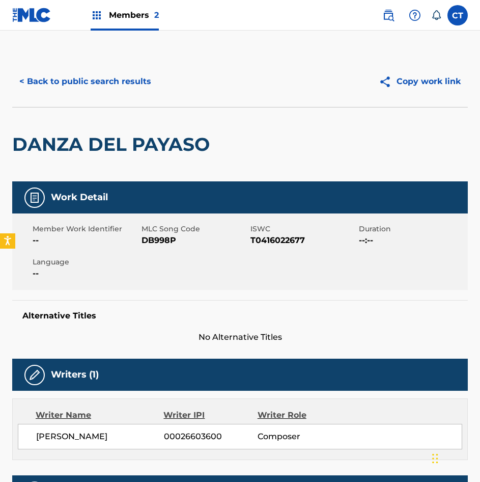
click at [121, 65] on div "< Back to public search results Copy work link" at bounding box center [240, 81] width 456 height 51
click at [127, 88] on button "< Back to public search results" at bounding box center [85, 81] width 146 height 25
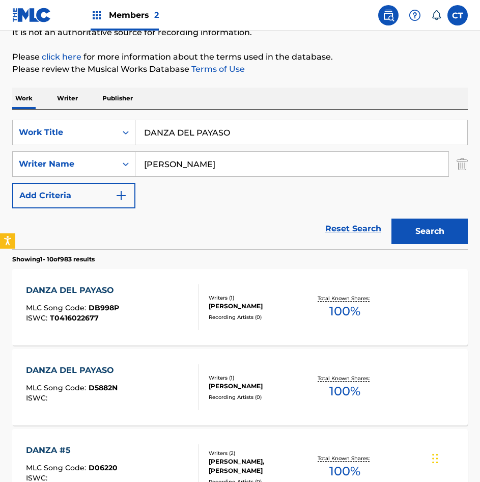
click at [216, 127] on input "DANZA DEL PAYASO" at bounding box center [301, 132] width 332 height 24
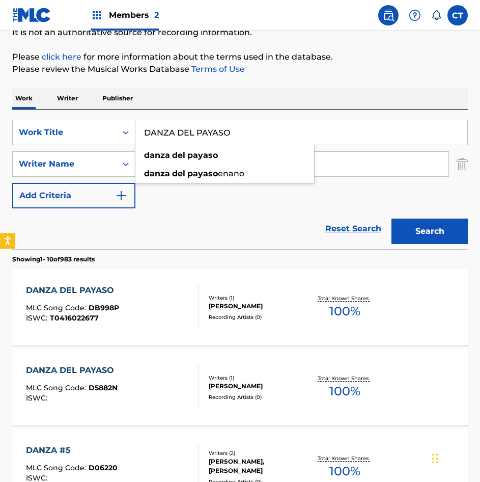
paste input "OBLE CONCIERTO ROJO Y NEGRO PARA VIOLIN Y ORQUEST"
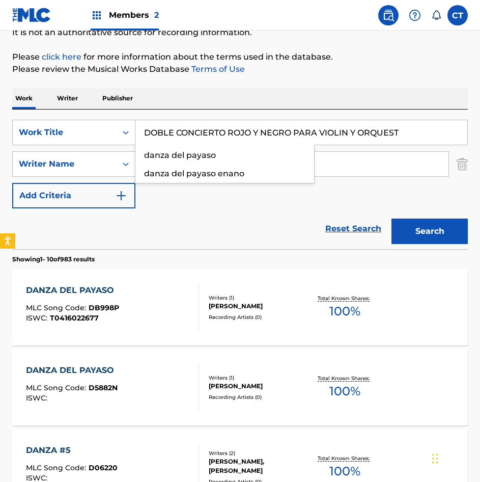
type input "DOBLE CONCIERTO ROJO Y NEGRO PARA VIOLIN Y ORQUEST"
click at [444, 241] on button "Search" at bounding box center [430, 231] width 76 height 25
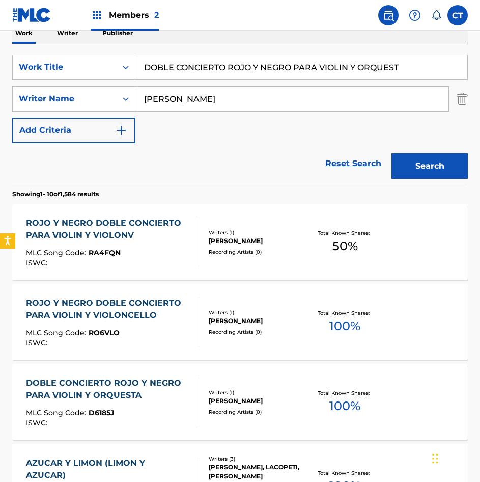
scroll to position [204, 0]
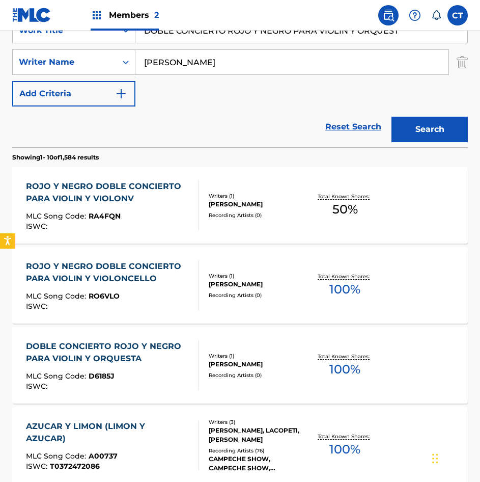
click at [175, 231] on div "ROJO Y NEGRO DOBLE CONCIERTO PARA VIOLIN Y VIOLONV MLC Song Code : RA4FQN ISWC …" at bounding box center [240, 205] width 456 height 76
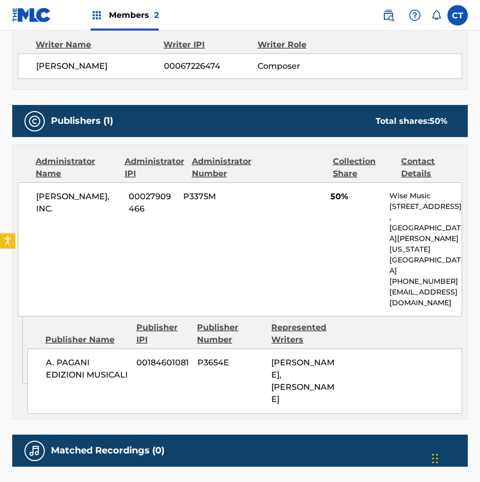
scroll to position [559, 0]
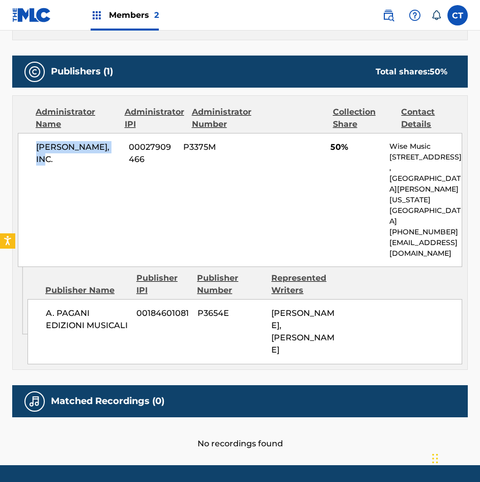
drag, startPoint x: 118, startPoint y: 149, endPoint x: 34, endPoint y: 146, distance: 84.1
click at [34, 146] on div "[PERSON_NAME], INC. 00027909466 P3375M 50% Wise Music [STREET_ADDRESS][US_STATE…" at bounding box center [240, 200] width 445 height 134
copy span "[PERSON_NAME], INC."
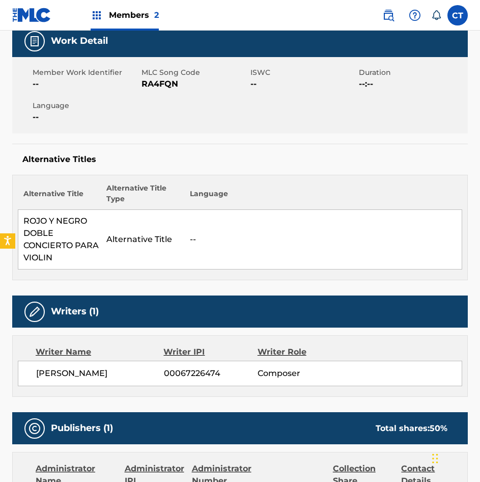
scroll to position [0, 0]
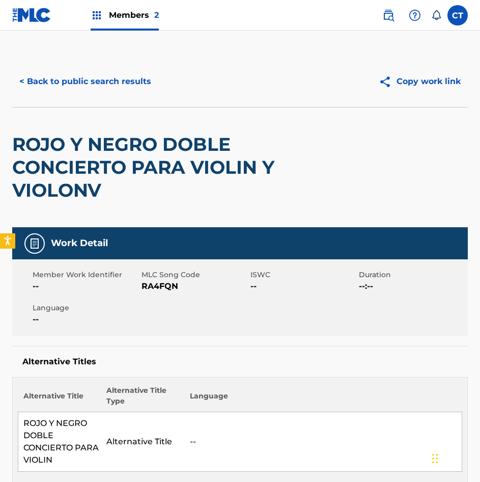
click at [78, 105] on div "< Back to public search results Copy work link ROJO Y NEGRO DOBLE CONCIERTO PAR…" at bounding box center [240, 141] width 456 height 171
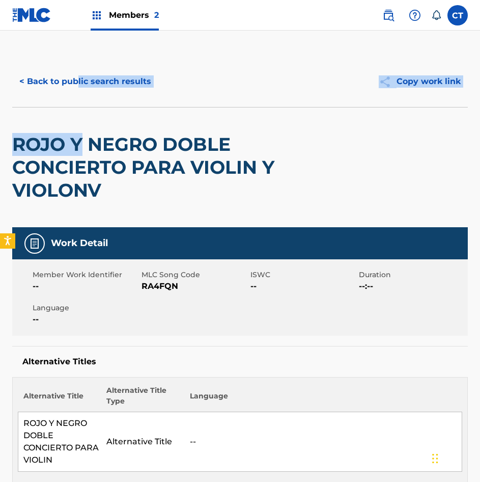
drag, startPoint x: 79, startPoint y: 102, endPoint x: 79, endPoint y: 84, distance: 17.8
click at [79, 84] on button "< Back to public search results" at bounding box center [85, 81] width 146 height 25
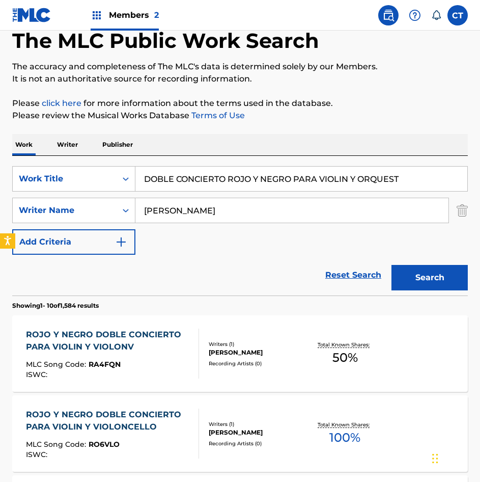
scroll to position [51, 0]
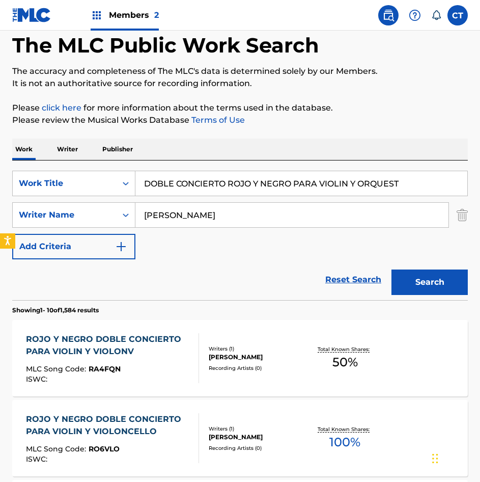
click at [302, 181] on input "DOBLE CONCIERTO ROJO Y NEGRO PARA VIOLIN Y ORQUEST" at bounding box center [301, 183] width 332 height 24
paste input "NA CUATRICENTENARIA"
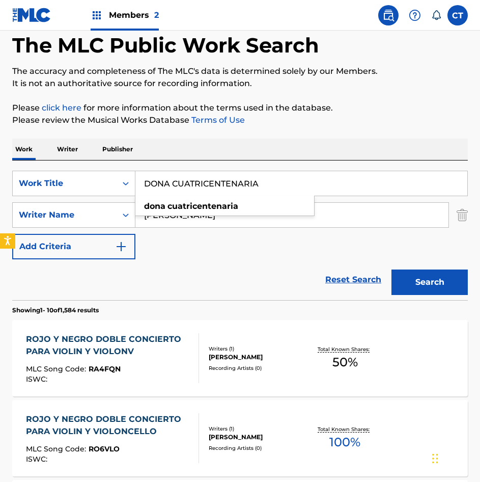
type input "DONA CUATRICENTENARIA"
click at [423, 283] on button "Search" at bounding box center [430, 281] width 76 height 25
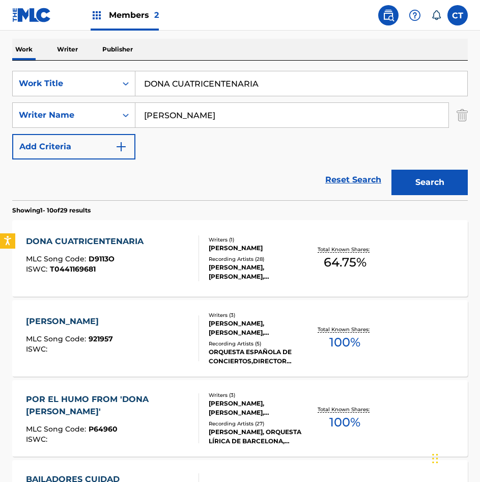
scroll to position [153, 0]
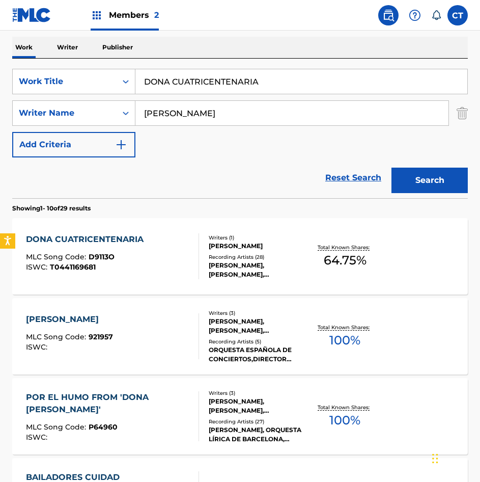
click at [185, 254] on div "DONA CUATRICENTENARIA MLC Song Code : D9113O ISWC : T0441169681" at bounding box center [112, 256] width 173 height 46
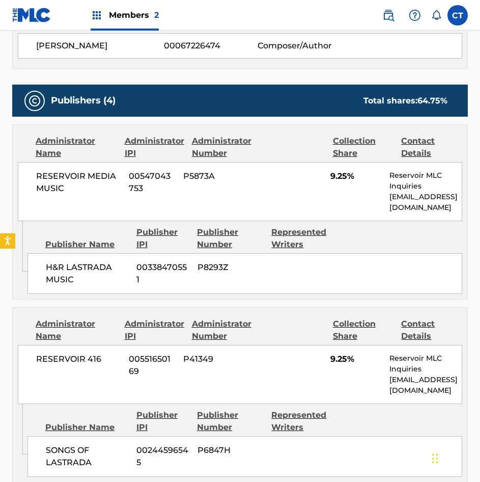
scroll to position [407, 0]
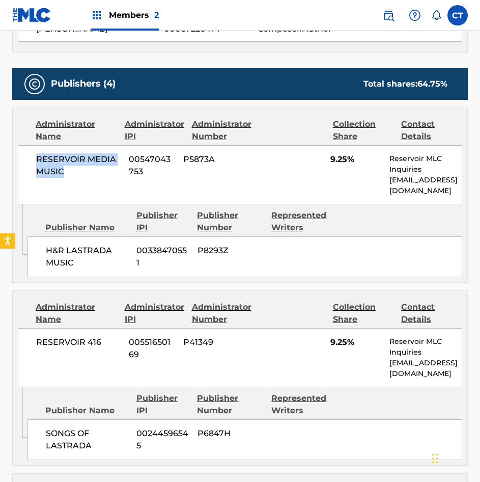
drag, startPoint x: 73, startPoint y: 182, endPoint x: 33, endPoint y: 153, distance: 49.9
click at [33, 153] on div "RESERVOIR MEDIA MUSIC 00547043753 P5873A 9.25% Reservoir MLC Inquiries [EMAIL_A…" at bounding box center [240, 174] width 445 height 59
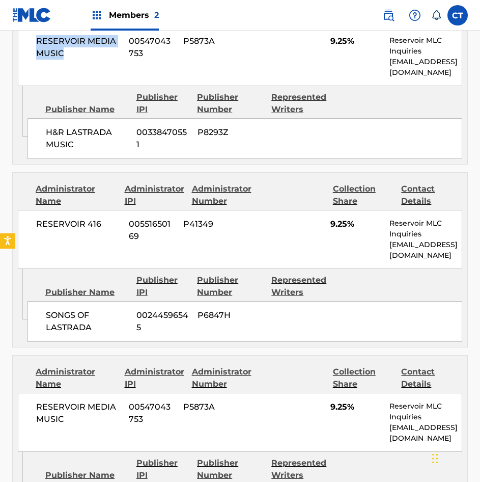
scroll to position [509, 0]
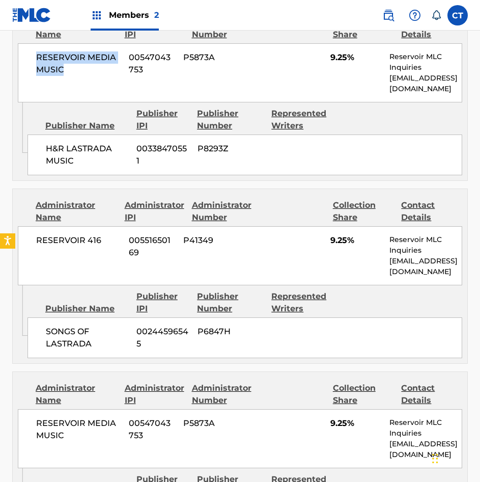
copy span "RESERVOIR MEDIA MUSIC"
drag, startPoint x: 106, startPoint y: 239, endPoint x: 34, endPoint y: 247, distance: 72.7
click at [34, 247] on div "RESERVOIR 416 00551650169 P41349 9.25% Reservoir MLC Inquiries MLC@reservoir-me…" at bounding box center [240, 255] width 445 height 59
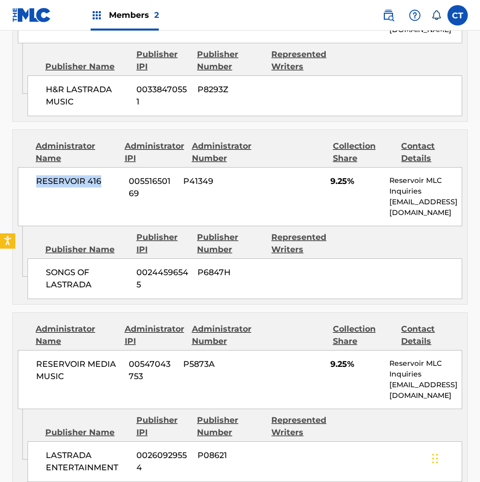
scroll to position [662, 0]
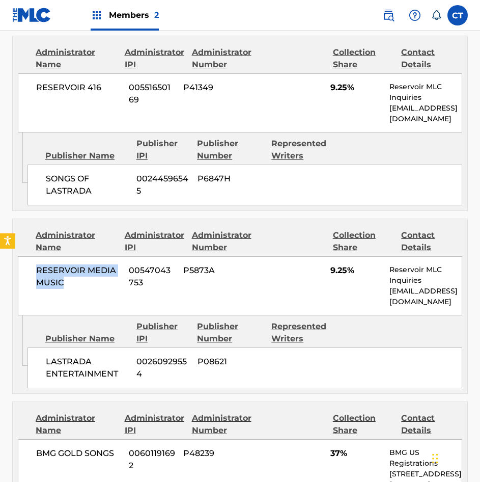
drag, startPoint x: 80, startPoint y: 286, endPoint x: 17, endPoint y: 274, distance: 64.7
click at [17, 274] on div "Administrator Name Administrator IPI Administrator Number Collection Share Cont…" at bounding box center [240, 267] width 455 height 96
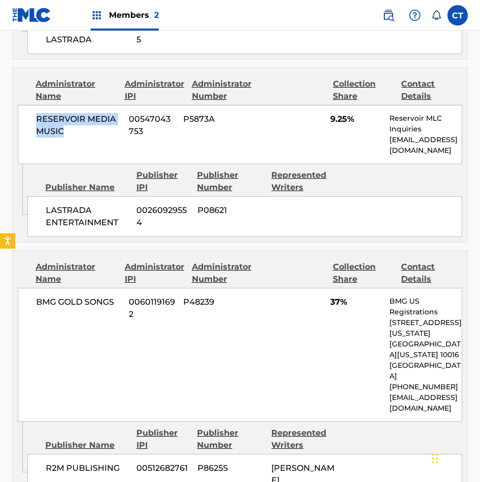
scroll to position [815, 0]
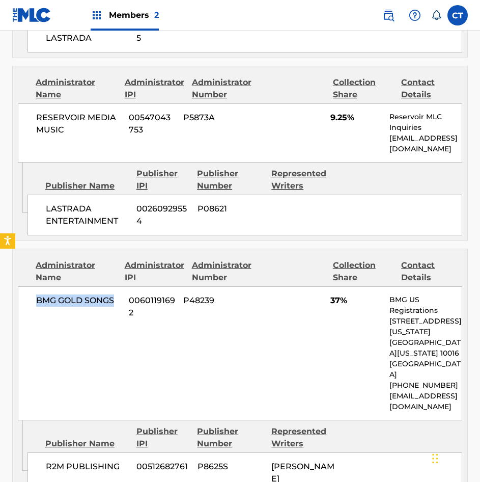
drag, startPoint x: 116, startPoint y: 298, endPoint x: 36, endPoint y: 304, distance: 80.2
click at [36, 304] on div "BMG GOLD SONGS 00601191692 P48239 37% BMG US Registrations 1 Park Ave, New York…" at bounding box center [240, 353] width 445 height 134
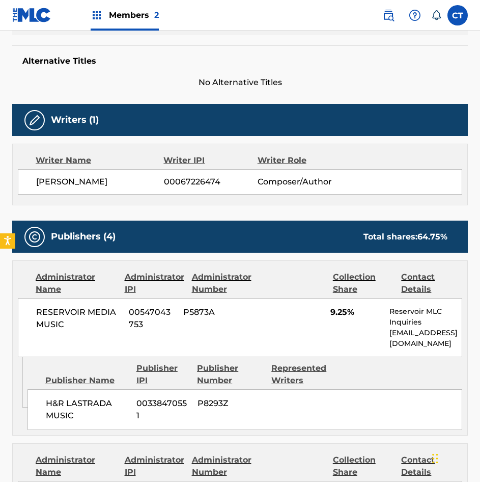
scroll to position [0, 0]
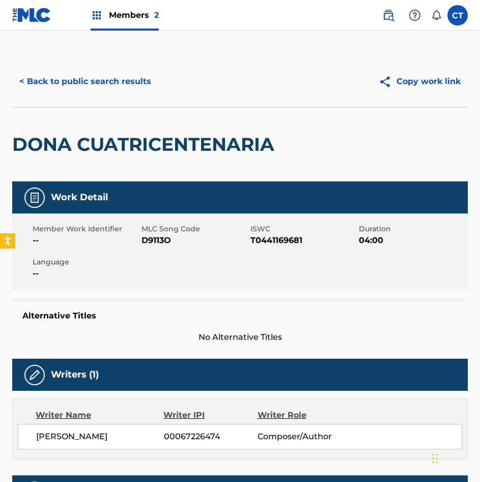
click at [104, 85] on button "< Back to public search results" at bounding box center [85, 81] width 146 height 25
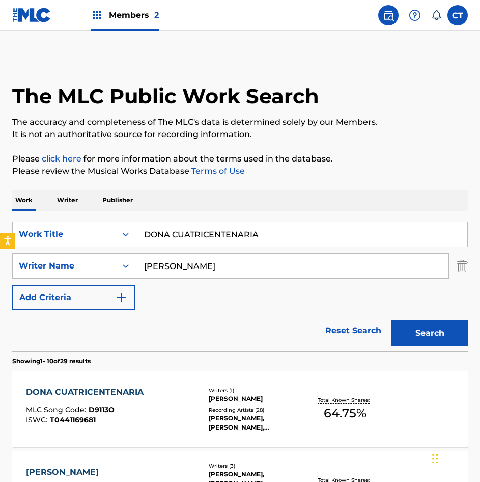
click at [301, 239] on input "DONA CUATRICENTENARIA" at bounding box center [301, 234] width 332 height 24
paste input "MENTIRA"
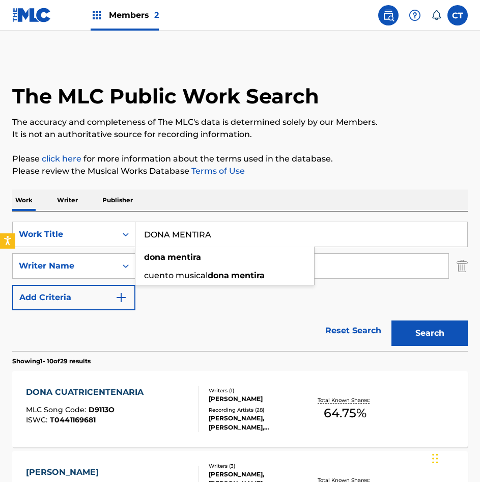
type input "DONA MENTIRA"
click at [440, 345] on button "Search" at bounding box center [430, 332] width 76 height 25
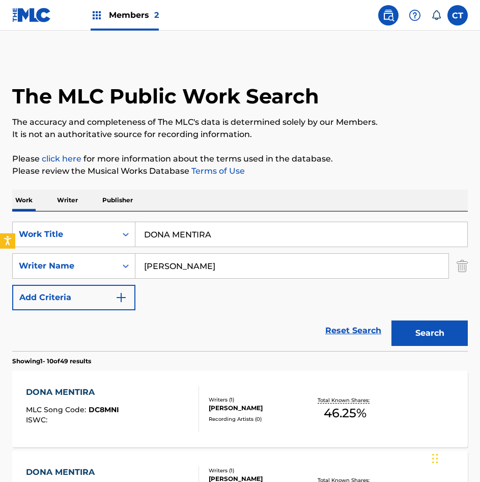
click at [157, 415] on div "DONA MENTIRA MLC Song Code : DC8MNI ISWC :" at bounding box center [112, 409] width 173 height 46
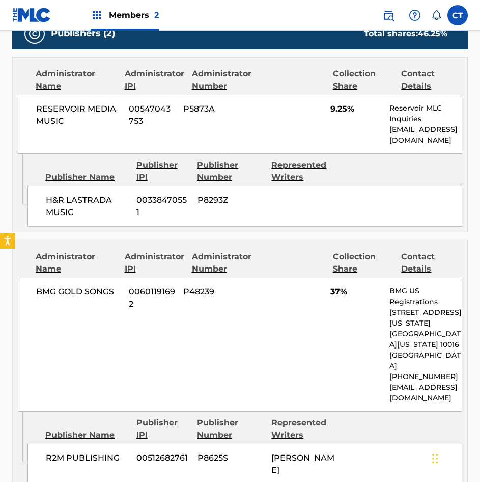
scroll to position [407, 0]
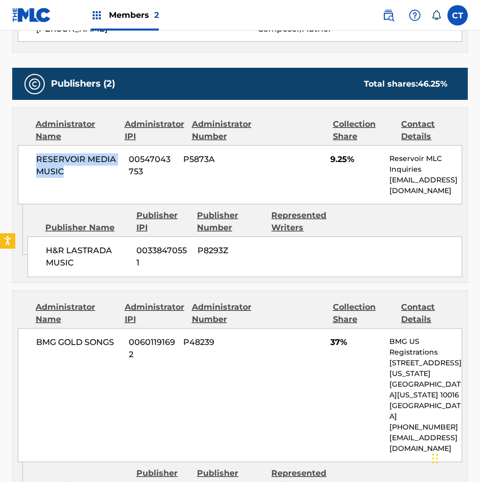
drag, startPoint x: 64, startPoint y: 175, endPoint x: 33, endPoint y: 157, distance: 35.8
click at [33, 157] on div "RESERVOIR MEDIA MUSIC 00547043753 P5873A 9.25% Reservoir MLC Inquiries [EMAIL_A…" at bounding box center [240, 174] width 445 height 59
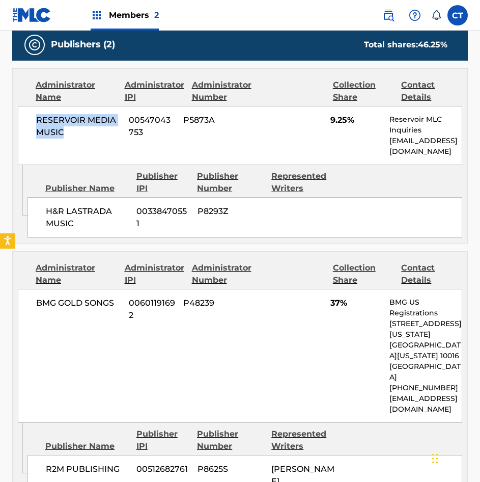
scroll to position [458, 0]
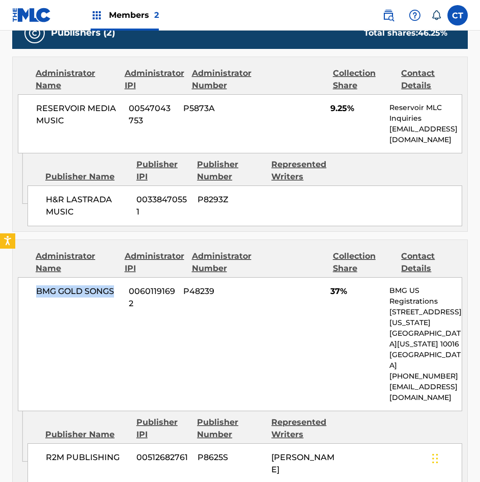
drag, startPoint x: 117, startPoint y: 290, endPoint x: 37, endPoint y: 293, distance: 80.0
click at [37, 293] on span "BMG GOLD SONGS" at bounding box center [78, 291] width 85 height 12
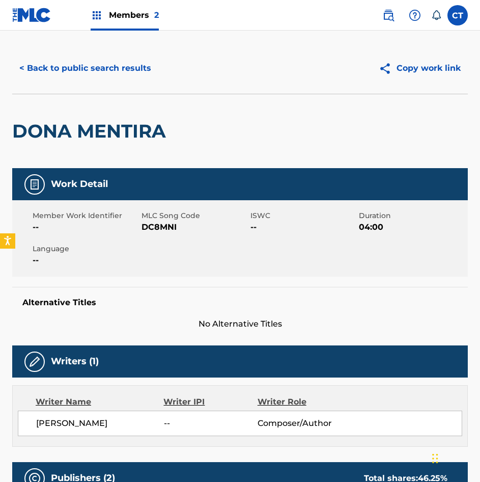
scroll to position [0, 0]
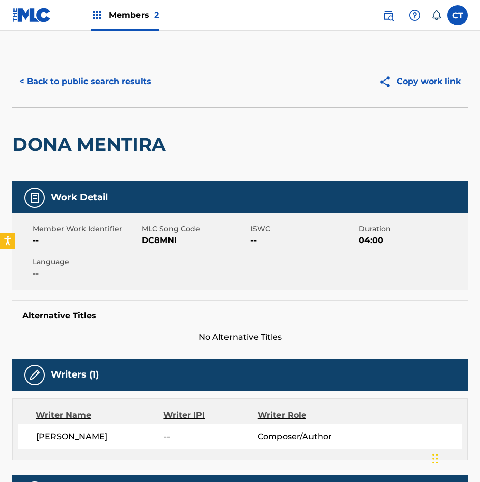
click at [114, 89] on button "< Back to public search results" at bounding box center [85, 81] width 146 height 25
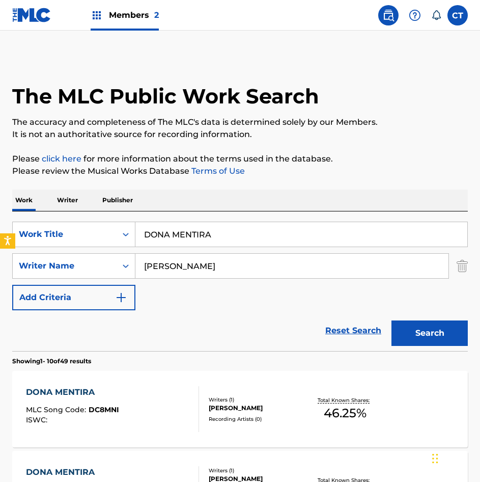
click at [265, 234] on input "DONA MENTIRA" at bounding box center [301, 234] width 332 height 24
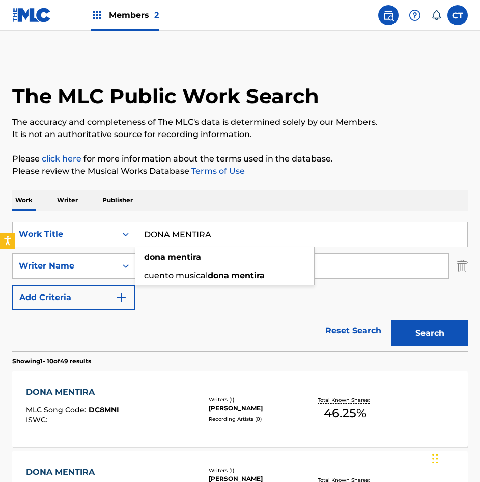
paste input "S GOLONDRINAS"
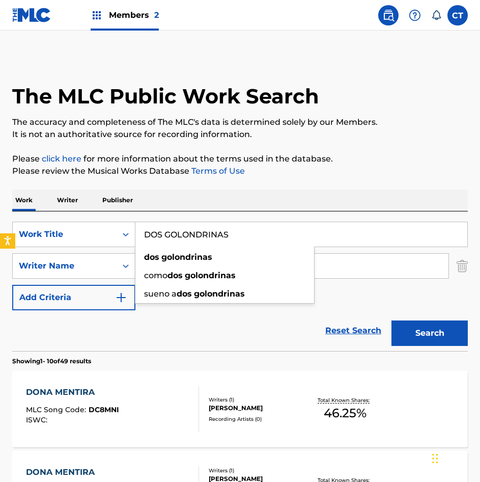
type input "DOS GOLONDRINAS"
click at [392, 320] on button "Search" at bounding box center [430, 332] width 76 height 25
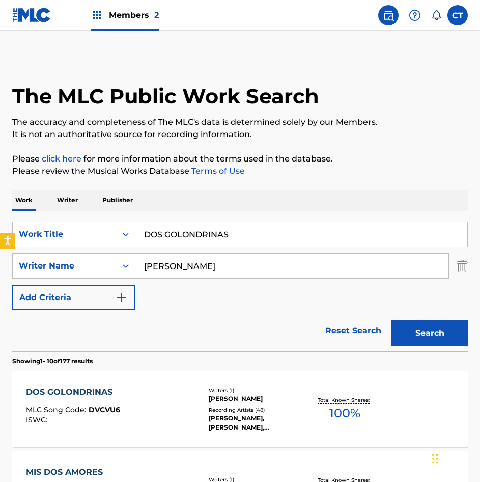
click at [179, 396] on div "DOS GOLONDRINAS MLC Song Code : DVCVU6 ISWC :" at bounding box center [112, 409] width 173 height 46
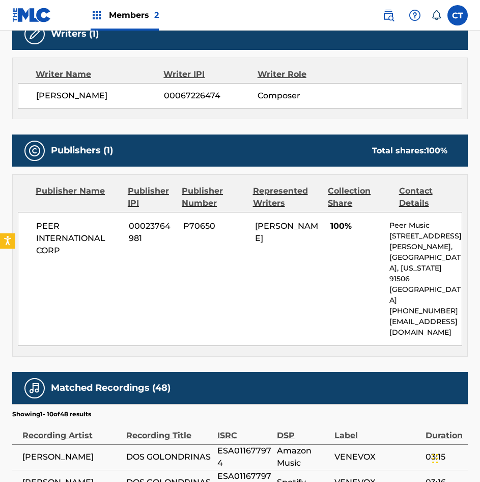
scroll to position [357, 0]
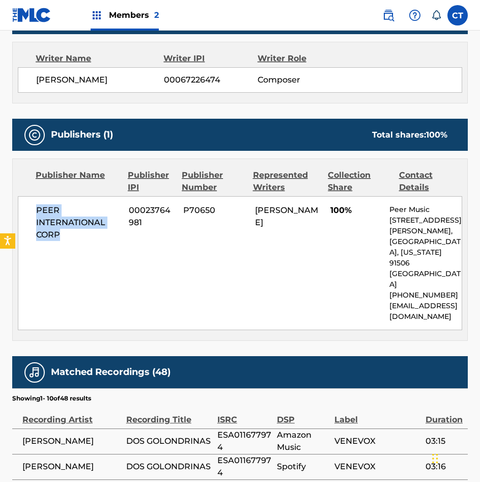
drag, startPoint x: 104, startPoint y: 254, endPoint x: 33, endPoint y: 213, distance: 81.9
click at [33, 213] on div "PEER INTERNATIONAL CORP 00023764981 P70650 [PERSON_NAME] 100% Peer Music [STREE…" at bounding box center [240, 263] width 445 height 134
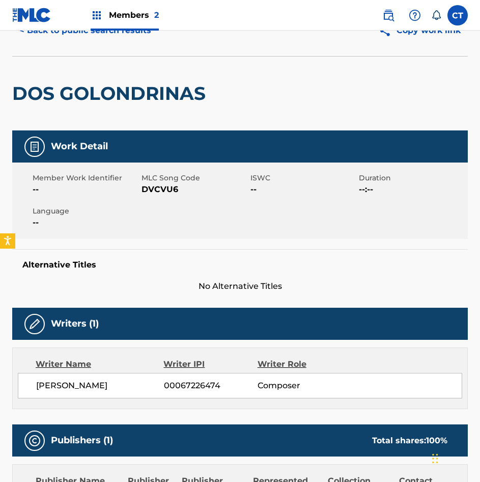
scroll to position [0, 0]
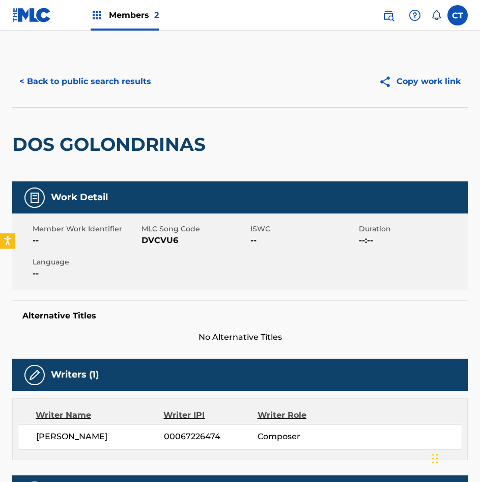
click at [97, 91] on button "< Back to public search results" at bounding box center [85, 81] width 146 height 25
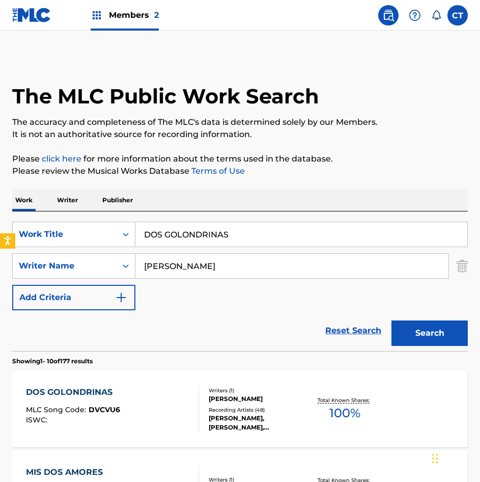
click at [255, 230] on input "DOS GOLONDRINAS" at bounding box center [301, 234] width 332 height 24
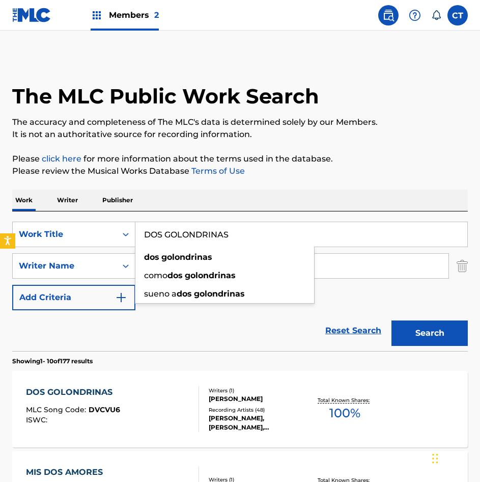
paste input "VIRTUOSOS EN CUEROS"
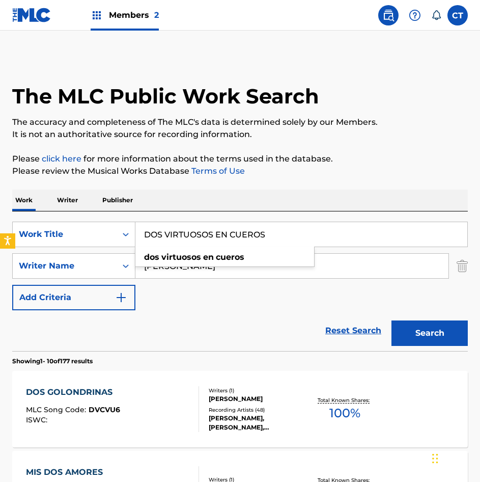
type input "DOS VIRTUOSOS EN CUEROS"
click at [411, 332] on button "Search" at bounding box center [430, 332] width 76 height 25
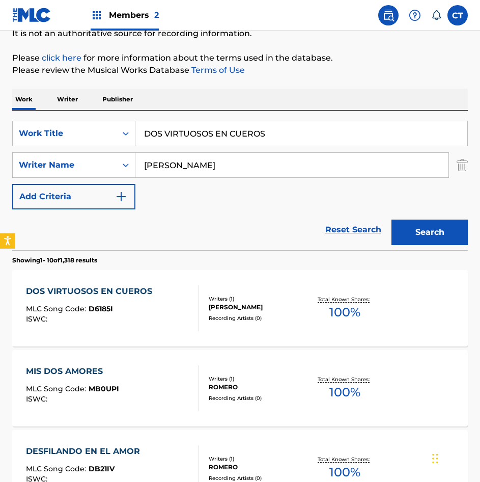
scroll to position [102, 0]
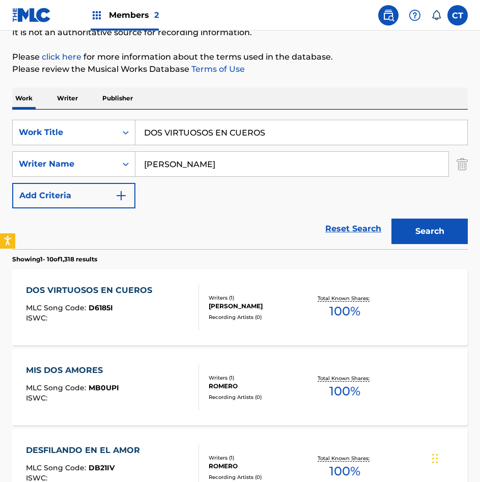
click at [190, 320] on div at bounding box center [194, 307] width 8 height 46
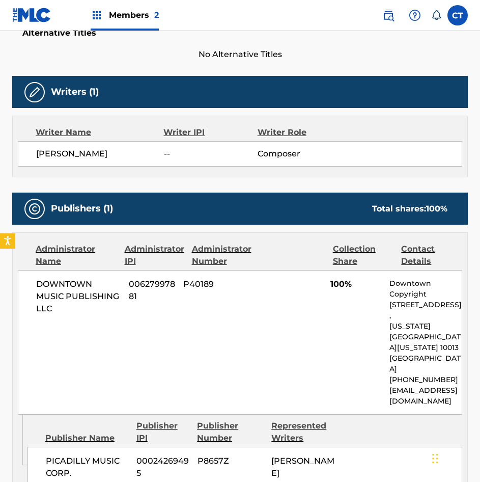
scroll to position [357, 0]
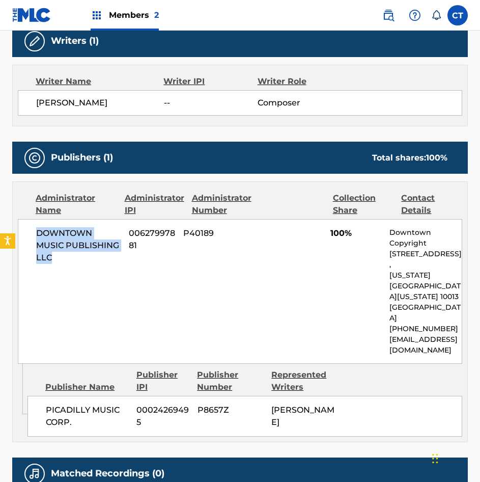
drag, startPoint x: 68, startPoint y: 255, endPoint x: 33, endPoint y: 234, distance: 40.9
click at [33, 234] on div "DOWNTOWN MUSIC PUBLISHING LLC 00627997881 P40189 100% Downtown Copyright [STREE…" at bounding box center [240, 291] width 445 height 145
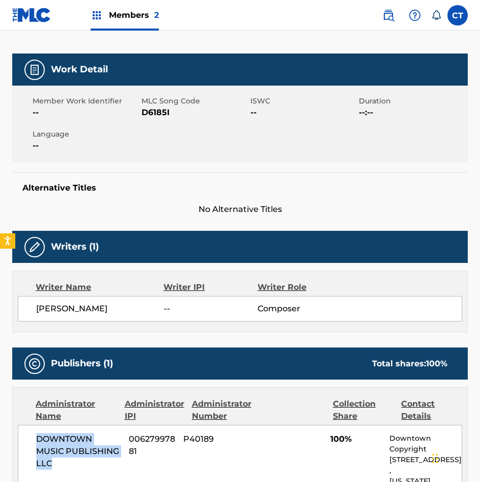
scroll to position [0, 0]
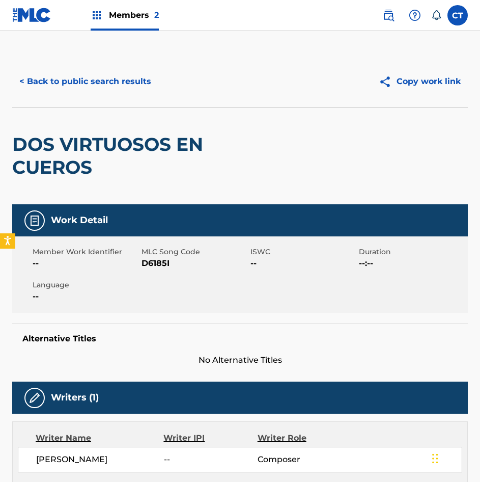
click at [122, 74] on button "< Back to public search results" at bounding box center [85, 81] width 146 height 25
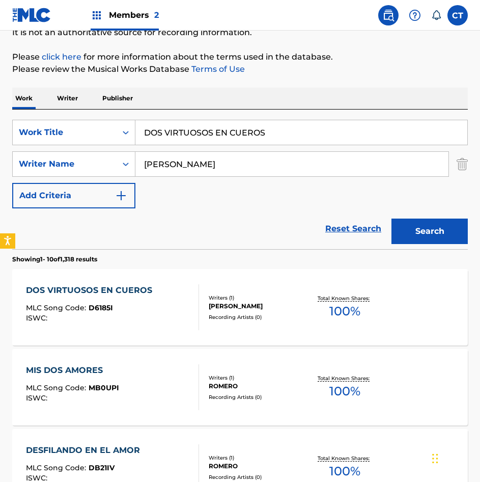
click at [224, 138] on input "DOS VIRTUOSOS EN CUEROS" at bounding box center [301, 132] width 332 height 24
paste input "EL BAJONAZO"
type input "EL BAJONAZO"
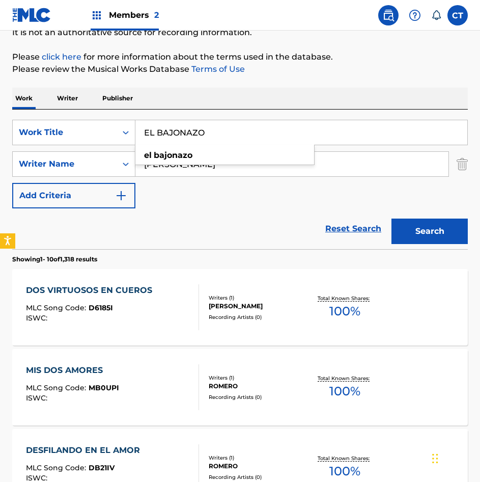
click at [411, 223] on button "Search" at bounding box center [430, 231] width 76 height 25
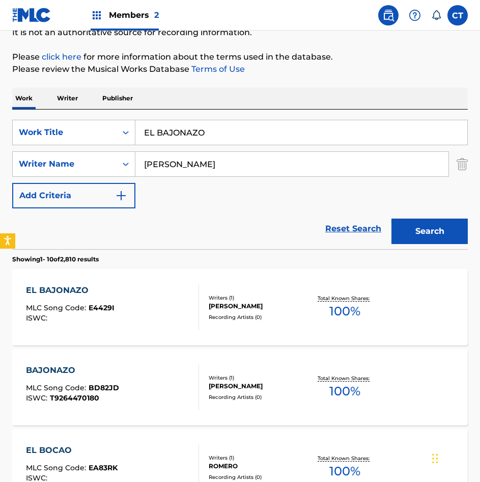
click at [183, 311] on div "EL BAJONAZO MLC Song Code : E4429I ISWC :" at bounding box center [112, 307] width 173 height 46
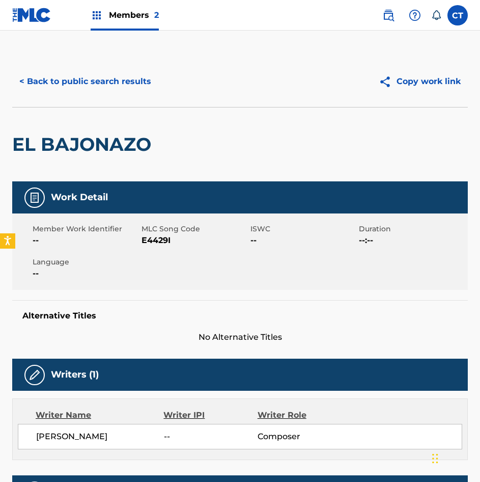
click at [73, 86] on button "< Back to public search results" at bounding box center [85, 81] width 146 height 25
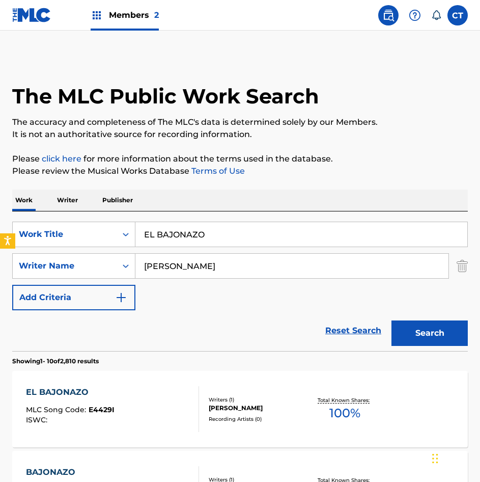
scroll to position [102, 0]
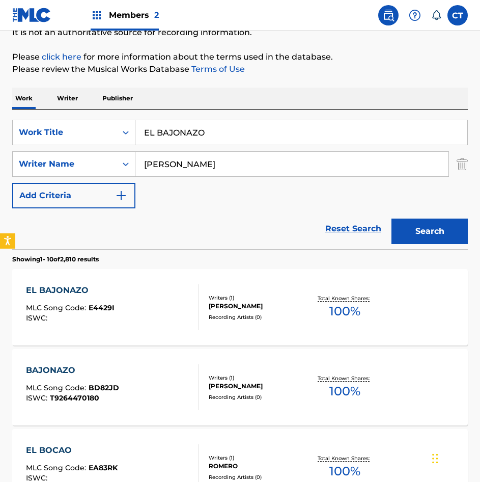
click at [257, 132] on input "EL BAJONAZO" at bounding box center [301, 132] width 332 height 24
paste input "GRAN CALIPSO"
type input "EL GRAN CALIPSO"
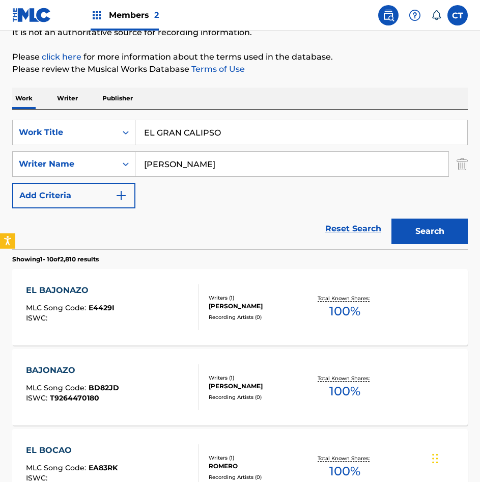
click at [428, 244] on div "Search" at bounding box center [427, 228] width 81 height 41
click at [432, 233] on button "Search" at bounding box center [430, 231] width 76 height 25
click at [171, 310] on div "EL GRAN CALIPSO MLC Song Code : E4429H ISWC :" at bounding box center [112, 307] width 173 height 46
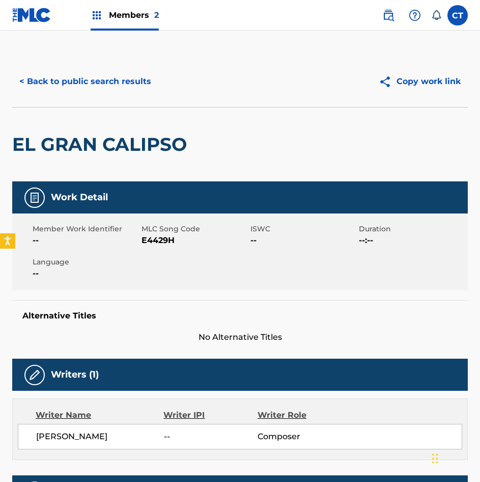
click at [87, 69] on button "< Back to public search results" at bounding box center [85, 81] width 146 height 25
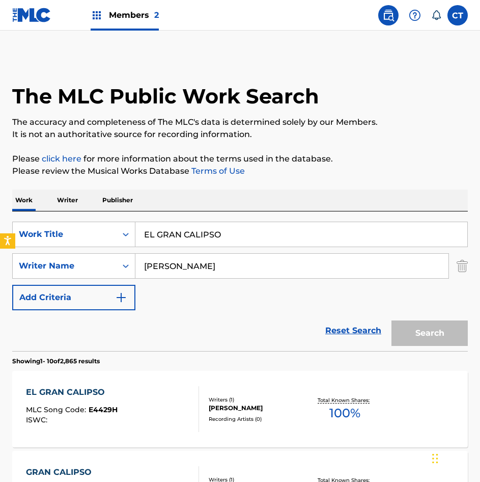
scroll to position [102, 0]
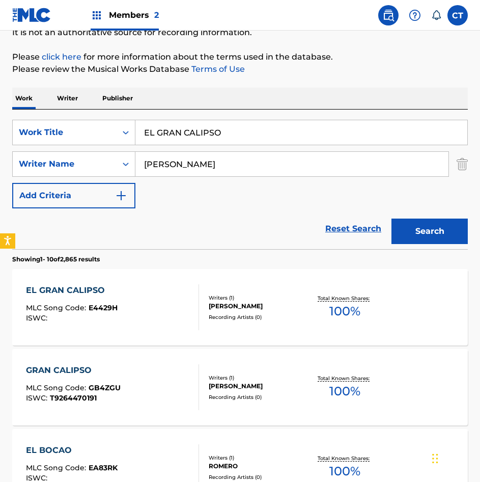
click at [253, 140] on input "EL GRAN CALIPSO" at bounding box center [301, 132] width 332 height 24
paste input "FANTASIA SOBRE UNA MALAGUENA"
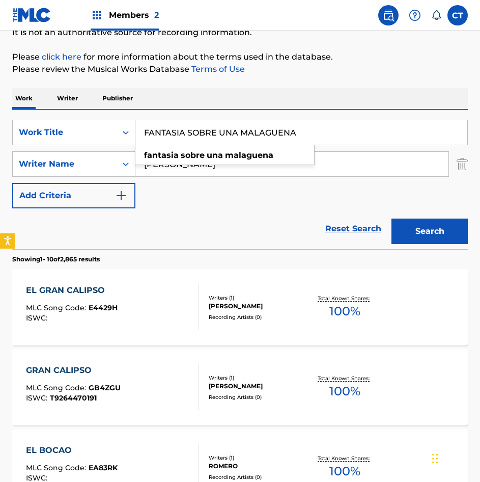
type input "FANTASIA SOBRE UNA MALAGUENA"
click at [417, 226] on button "Search" at bounding box center [430, 231] width 76 height 25
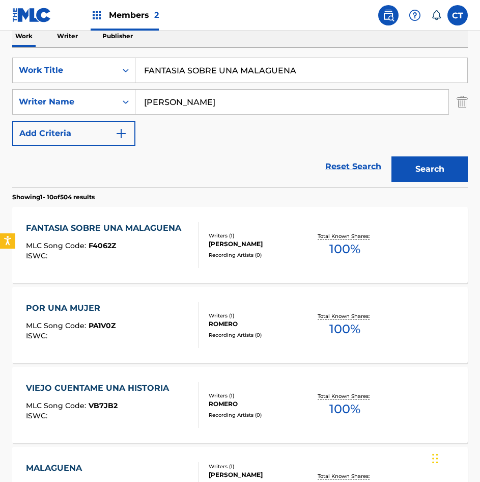
scroll to position [204, 0]
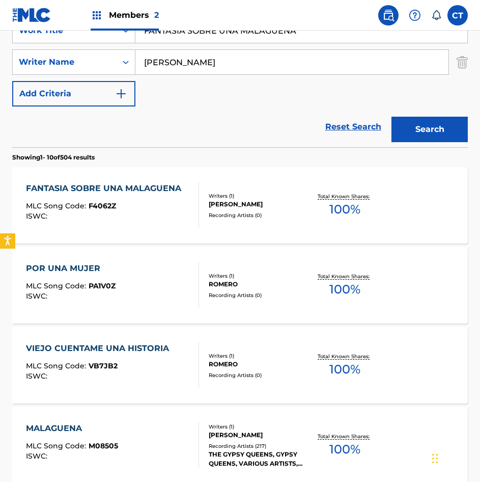
click at [144, 227] on div "FANTASIA SOBRE UNA MALAGUENA MLC Song Code : F4062Z ISWC :" at bounding box center [106, 205] width 160 height 46
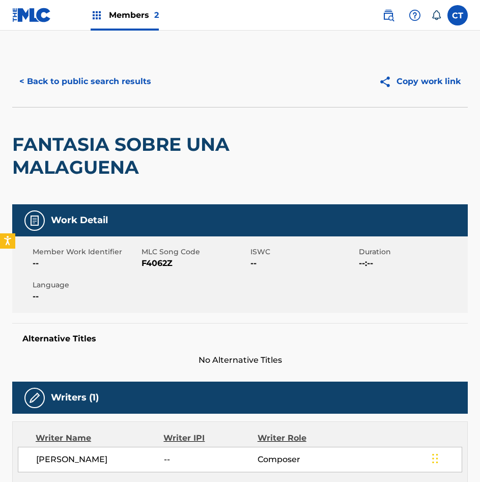
click at [113, 84] on button "< Back to public search results" at bounding box center [85, 81] width 146 height 25
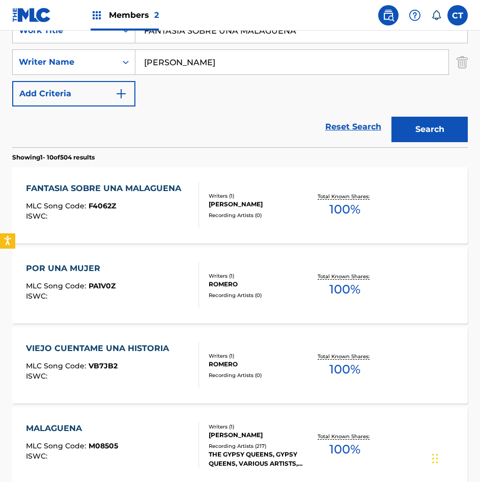
scroll to position [51, 0]
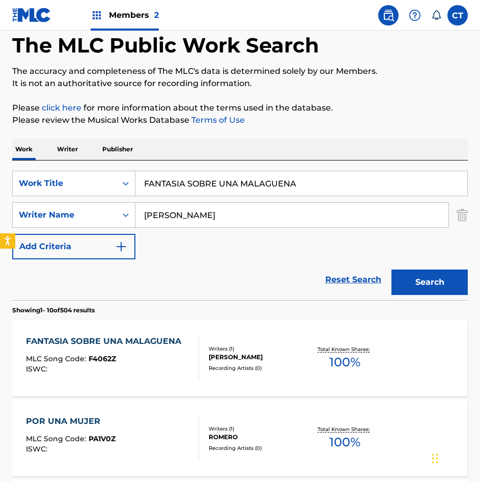
drag, startPoint x: 340, startPoint y: 199, endPoint x: 337, endPoint y: 190, distance: 9.2
click at [340, 199] on div "SearchWithCriteria87082f8b-fa76-46db-bb7f-e77294e939ad Work Title FANTASIA SOBR…" at bounding box center [240, 215] width 456 height 89
click at [336, 184] on input "FANTASIA SOBRE UNA MALAGUENA" at bounding box center [301, 183] width 332 height 24
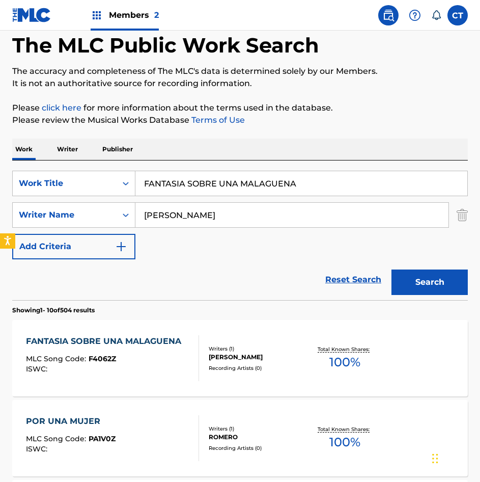
paste input "GAITA COQUITO"
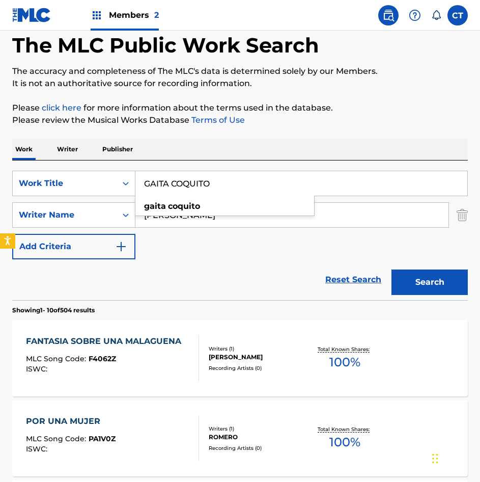
type input "GAITA COQUITO"
click at [451, 272] on button "Search" at bounding box center [430, 281] width 76 height 25
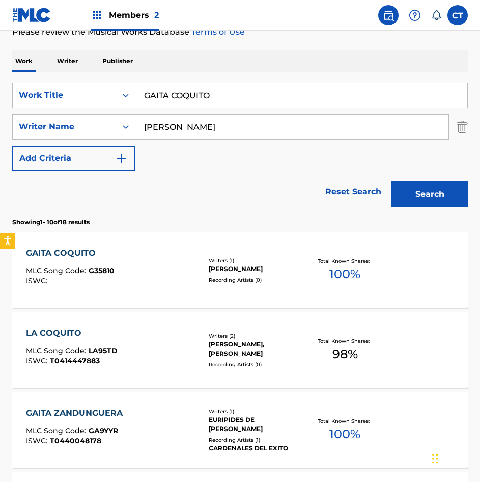
scroll to position [153, 0]
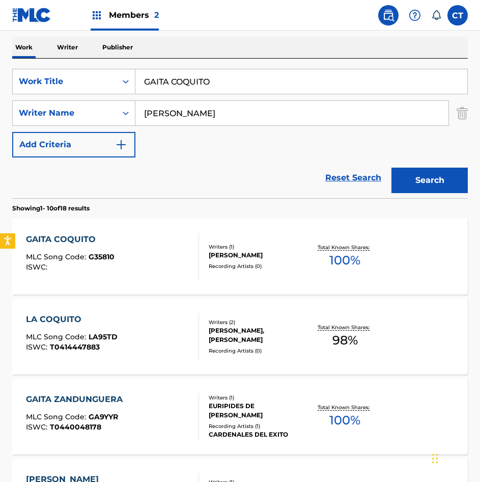
click at [187, 263] on div "GAITA COQUITO MLC Song Code : G35810 ISWC :" at bounding box center [112, 256] width 173 height 46
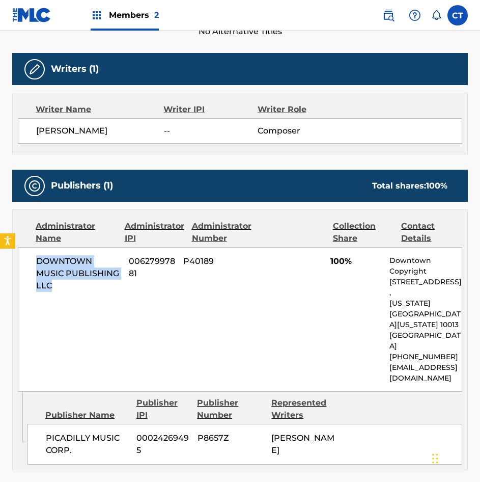
drag, startPoint x: 76, startPoint y: 286, endPoint x: 35, endPoint y: 262, distance: 47.4
click at [35, 262] on div "DOWNTOWN MUSIC PUBLISHING LLC 00627997881 P40189 100% Downtown Copyright [STREE…" at bounding box center [240, 319] width 445 height 145
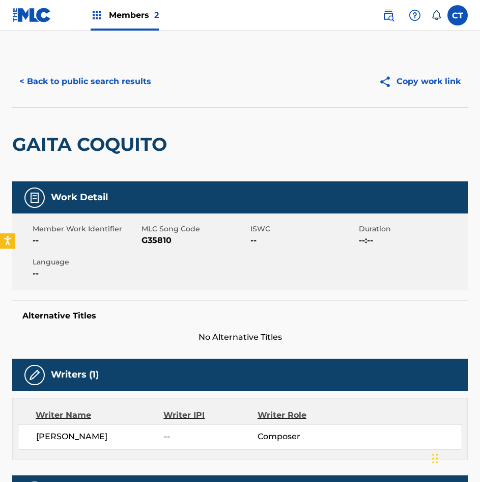
click at [113, 87] on button "< Back to public search results" at bounding box center [85, 81] width 146 height 25
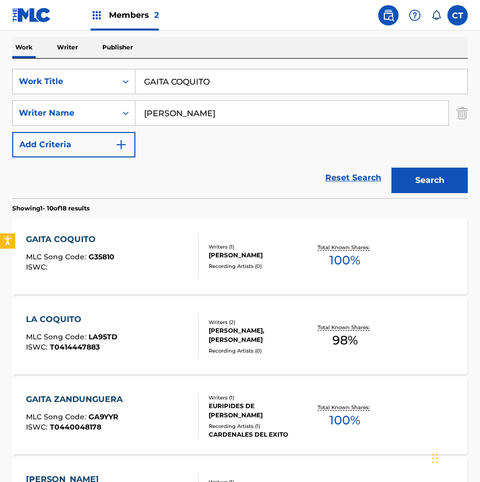
click at [255, 87] on input "GAITA COQUITO" at bounding box center [301, 81] width 332 height 24
paste input "LORIA"
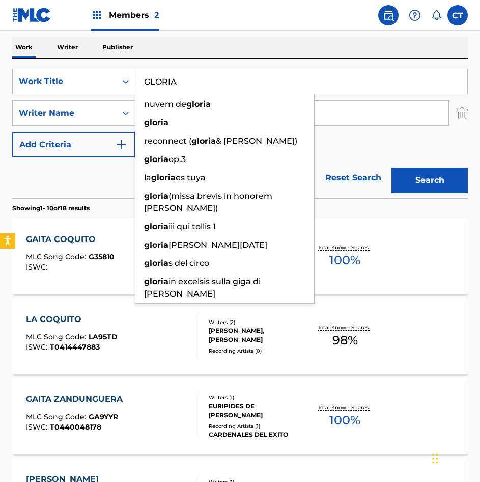
type input "GLORIA"
click at [423, 189] on button "Search" at bounding box center [430, 180] width 76 height 25
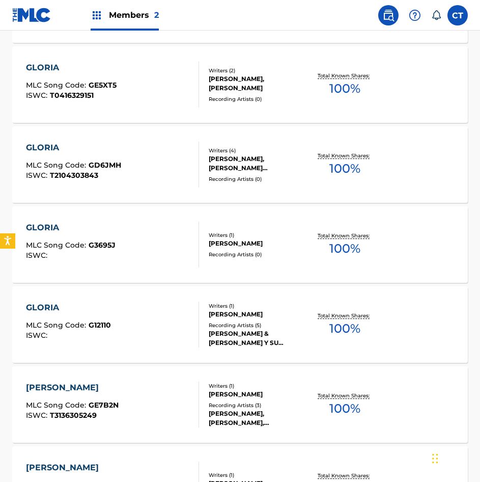
scroll to position [407, 0]
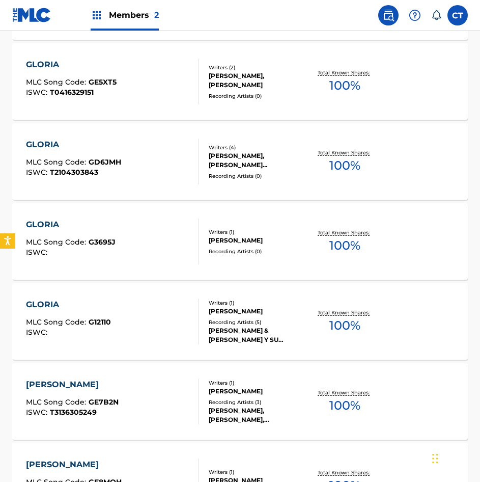
click at [170, 250] on div "GLORIA MLC Song Code : G3695J ISWC :" at bounding box center [112, 242] width 173 height 46
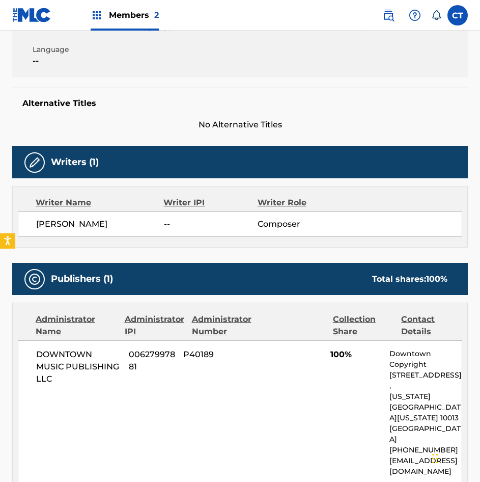
scroll to position [204, 0]
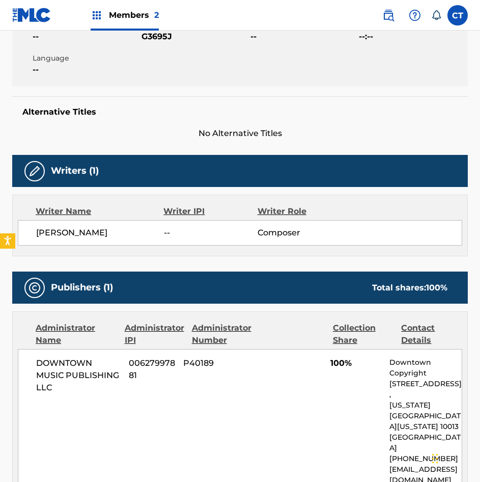
drag, startPoint x: 130, startPoint y: 229, endPoint x: 38, endPoint y: 233, distance: 91.8
click at [38, 233] on span "[PERSON_NAME]" at bounding box center [100, 233] width 128 height 12
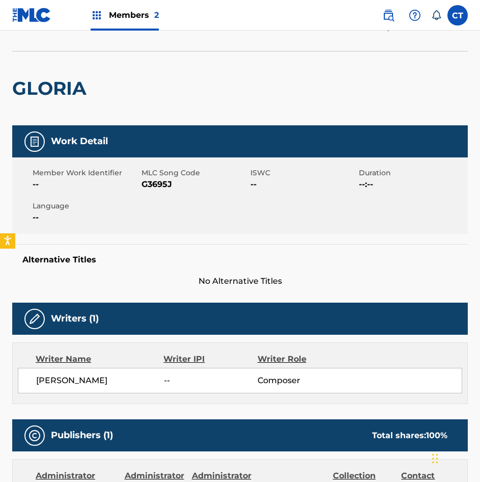
scroll to position [0, 0]
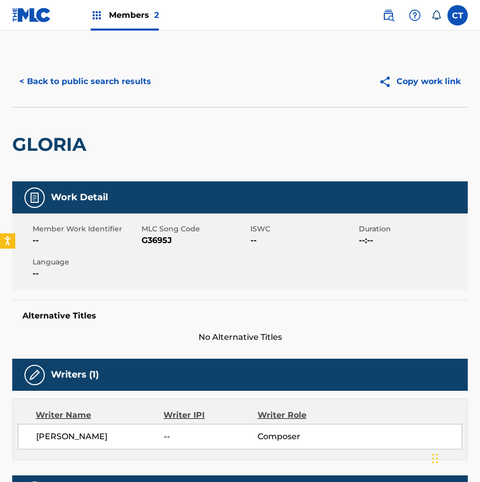
click at [77, 69] on button "< Back to public search results" at bounding box center [85, 81] width 146 height 25
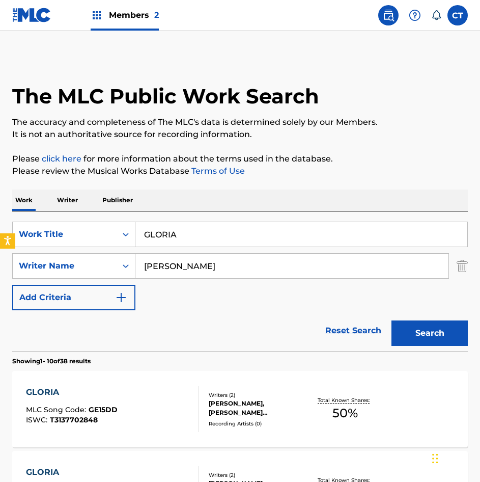
click at [221, 277] on input "[PERSON_NAME]" at bounding box center [291, 266] width 313 height 24
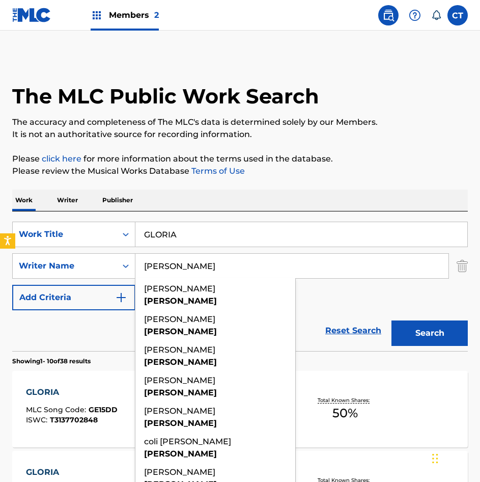
paste input "[PERSON_NAME]"
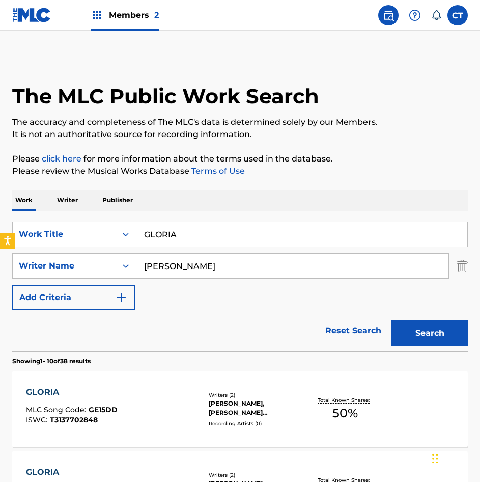
click at [245, 269] on input "romeroALDEMARO ROMERO" at bounding box center [291, 266] width 313 height 24
paste input "Search Form"
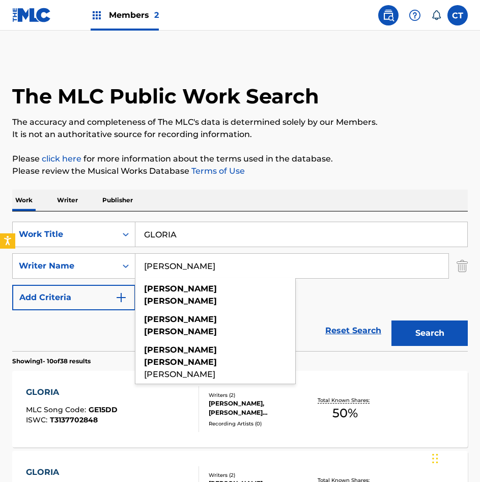
type input "[PERSON_NAME]"
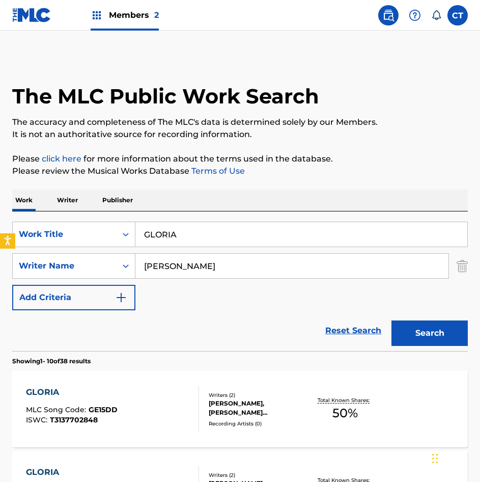
click at [205, 231] on input "GLORIA" at bounding box center [301, 234] width 332 height 24
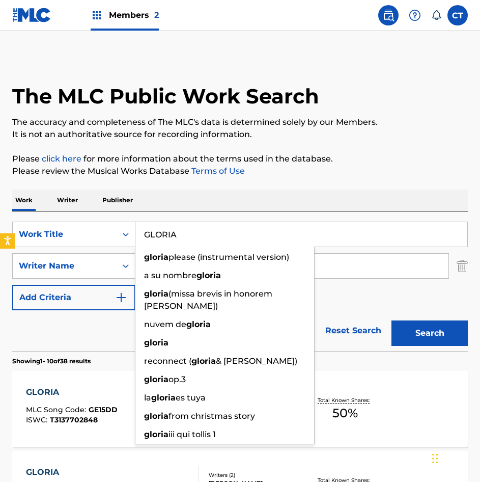
paste input "HABLARE CATALAN"
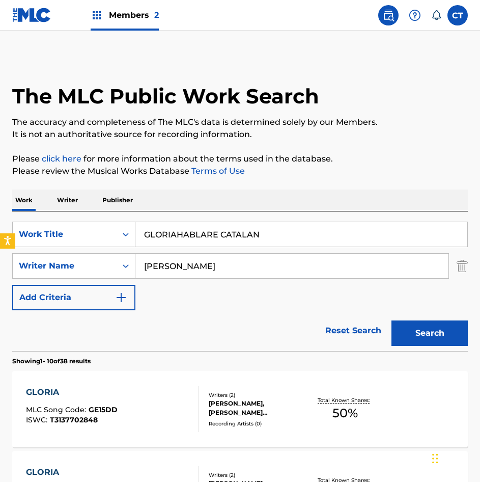
click at [251, 244] on input "GLORIAHABLARE CATALAN" at bounding box center [301, 234] width 332 height 24
paste input "Search Form"
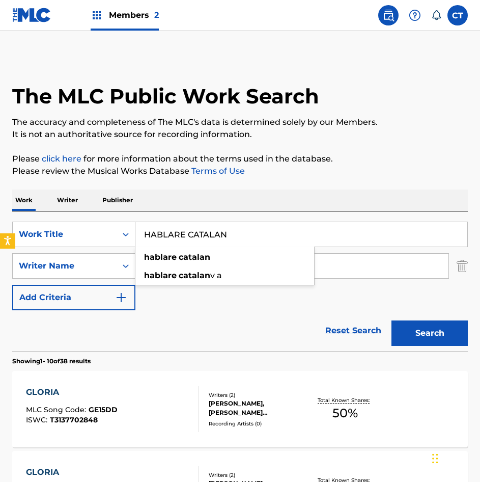
type input "HABLARE CATALAN"
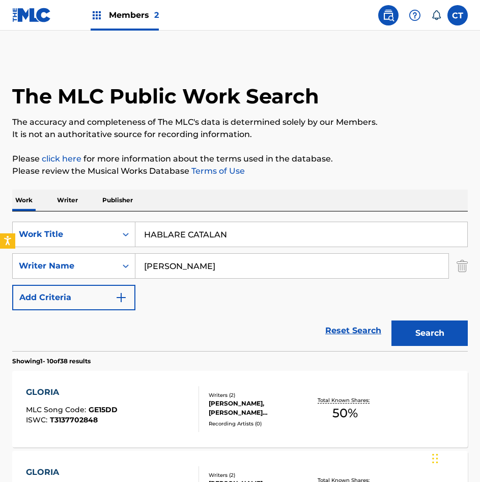
click at [411, 345] on button "Search" at bounding box center [430, 332] width 76 height 25
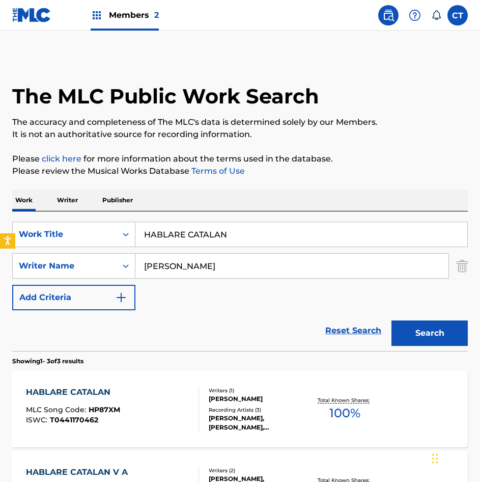
click at [174, 410] on div "HABLARE CATALAN MLC Song Code : HP87XM ISWC : T0441170462" at bounding box center [112, 409] width 173 height 46
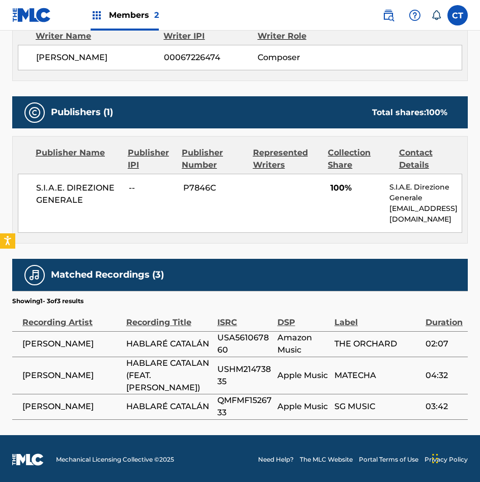
scroll to position [381, 0]
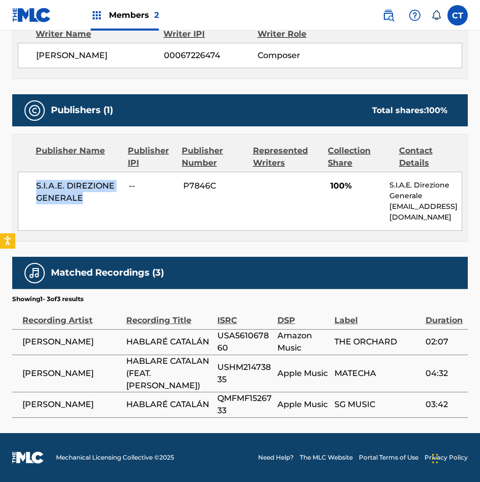
drag, startPoint x: 93, startPoint y: 202, endPoint x: 27, endPoint y: 178, distance: 69.8
click at [27, 178] on div "S.I.A.E. DIREZIONE GENERALE -- P7846C 100% S.I.A.E. Direzione Generale internat…" at bounding box center [240, 201] width 445 height 59
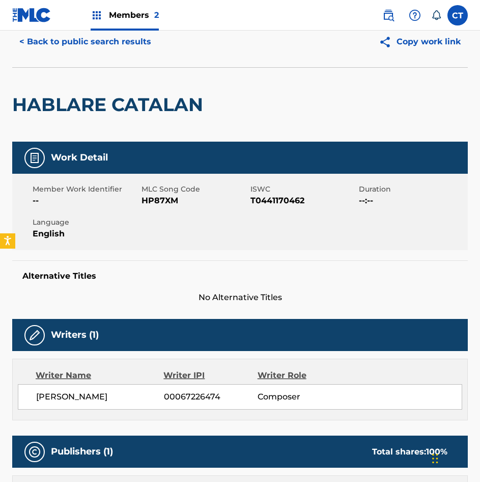
scroll to position [0, 0]
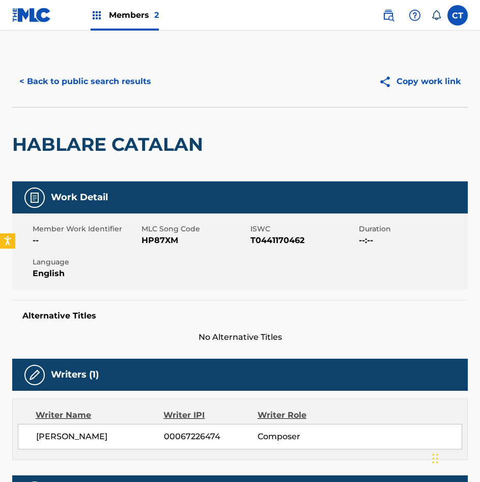
click at [112, 86] on button "< Back to public search results" at bounding box center [85, 81] width 146 height 25
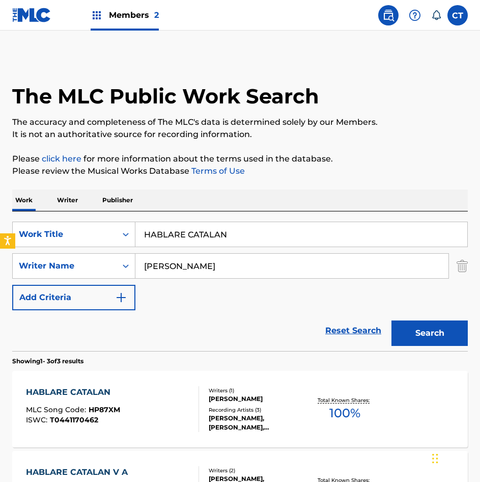
click at [255, 240] on input "HABLARE CATALAN" at bounding box center [301, 234] width 332 height 24
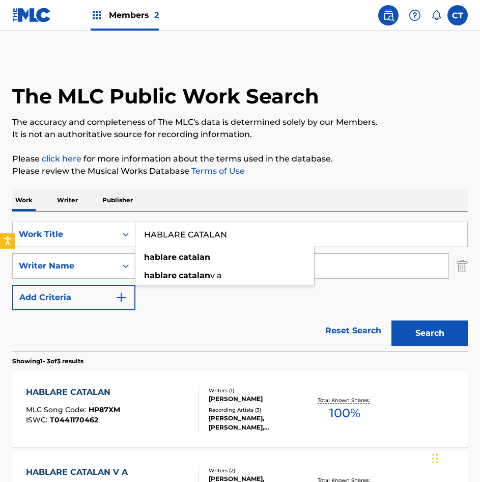
click at [255, 240] on input "HABLARE CATALAN" at bounding box center [301, 234] width 332 height 24
paste input "LA CARACOLA"
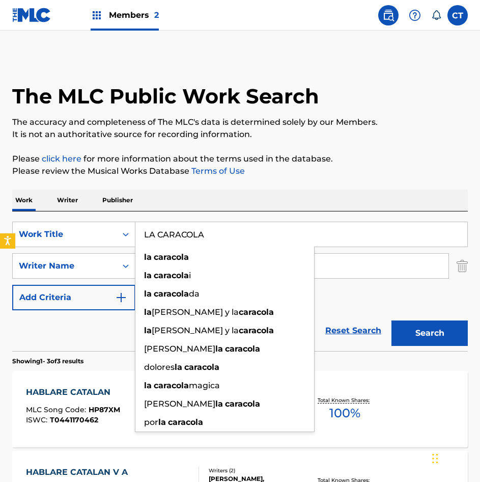
type input "LA CARACOLA"
click at [433, 333] on button "Search" at bounding box center [430, 332] width 76 height 25
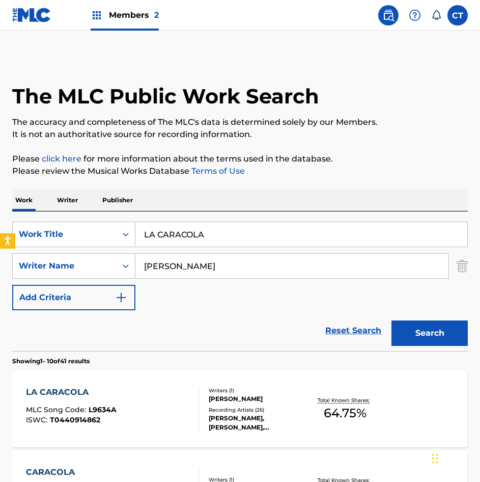
click at [151, 395] on div "LA CARACOLA MLC Song Code : L9634A ISWC : T0440914862" at bounding box center [112, 409] width 173 height 46
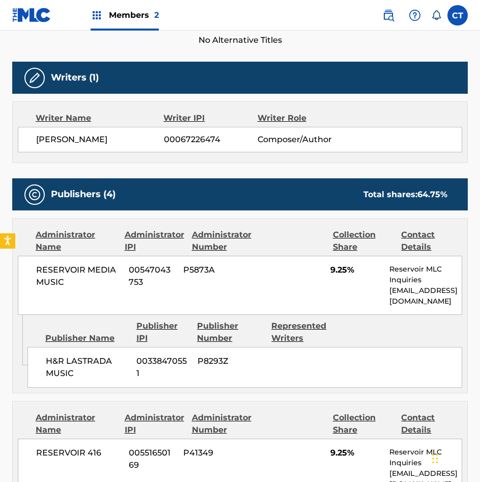
scroll to position [306, 0]
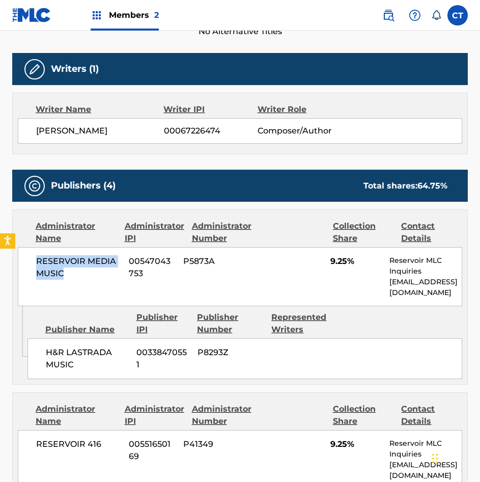
drag, startPoint x: 69, startPoint y: 275, endPoint x: 28, endPoint y: 252, distance: 47.4
click at [28, 252] on div "RESERVOIR MEDIA MUSIC 00547043753 P5873A 9.25% Reservoir MLC Inquiries [EMAIL_A…" at bounding box center [240, 276] width 445 height 59
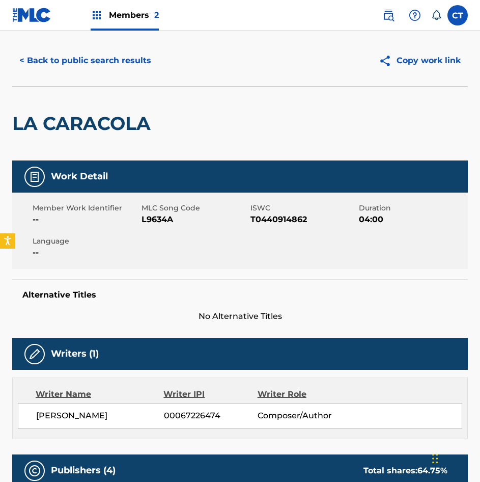
scroll to position [0, 0]
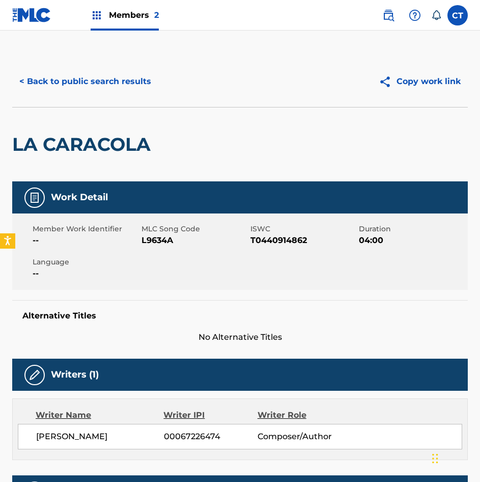
click at [104, 85] on button "< Back to public search results" at bounding box center [85, 81] width 146 height 25
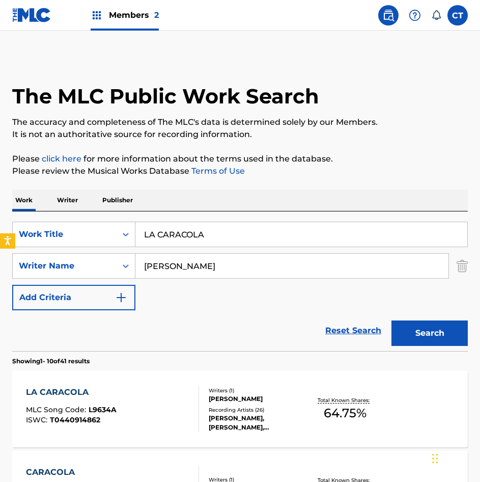
click at [220, 243] on input "LA CARACOLA" at bounding box center [301, 234] width 332 height 24
paste input "EPOPEYA DE BOLIVAR"
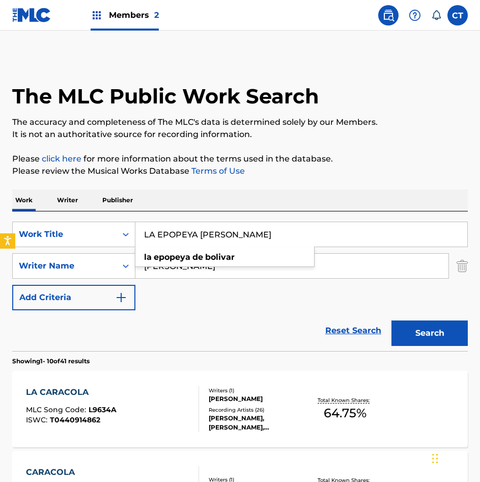
type input "LA EPOPEYA [PERSON_NAME]"
click at [410, 325] on button "Search" at bounding box center [430, 332] width 76 height 25
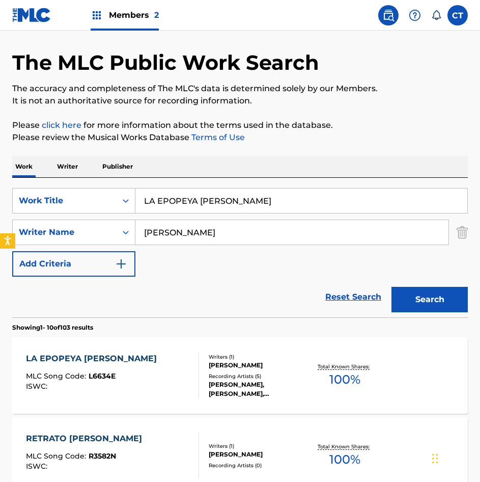
scroll to position [51, 0]
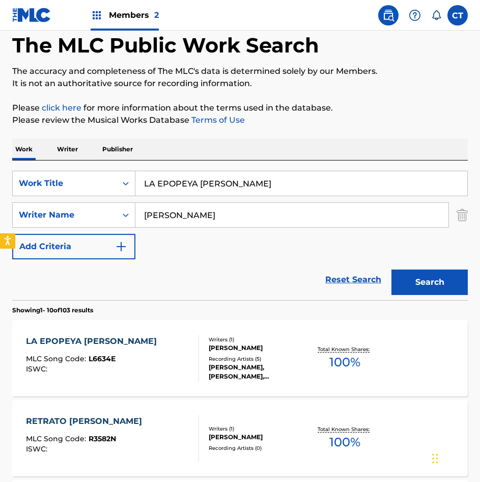
click at [177, 353] on div "LA EPOPEYA DE BOLIVAR MLC Song Code : L6634E ISWC :" at bounding box center [112, 358] width 173 height 46
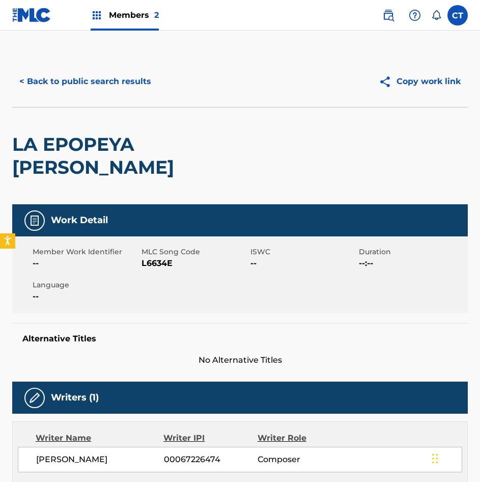
click at [82, 94] on button "< Back to public search results" at bounding box center [85, 81] width 146 height 25
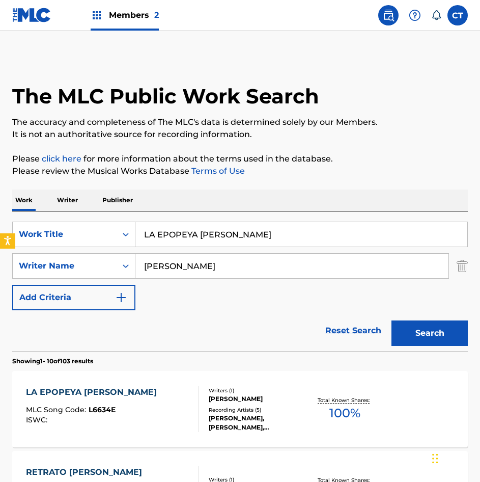
scroll to position [51, 0]
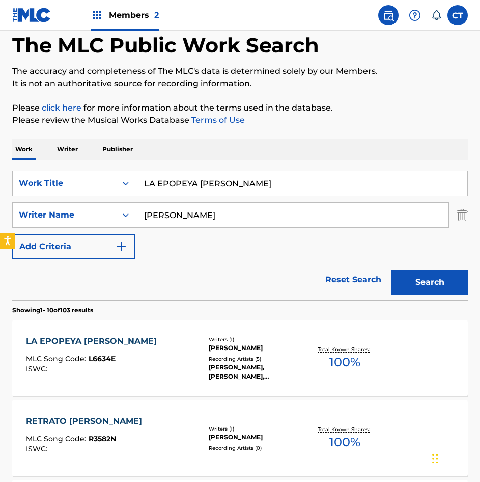
click at [275, 181] on input "LA EPOPEYA [PERSON_NAME]" at bounding box center [301, 183] width 332 height 24
click at [443, 262] on div "Search" at bounding box center [427, 279] width 81 height 41
click at [323, 192] on input "v" at bounding box center [301, 183] width 332 height 24
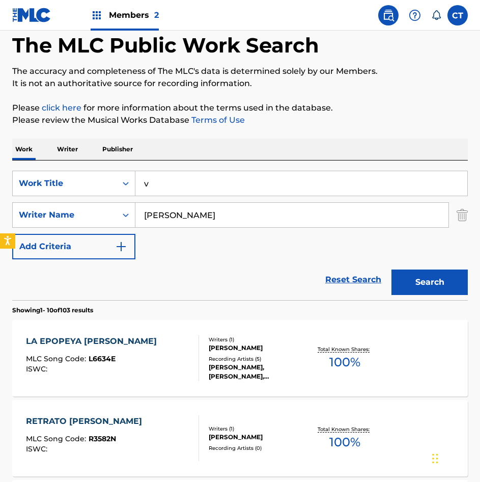
click at [323, 192] on input "v" at bounding box center [301, 183] width 332 height 24
paste input "LA GAITA DE POLANCO"
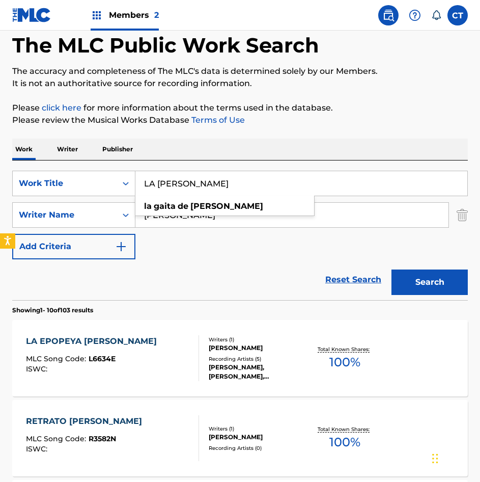
type input "LA GAITA DE POLANCO"
click at [425, 294] on button "Search" at bounding box center [430, 281] width 76 height 25
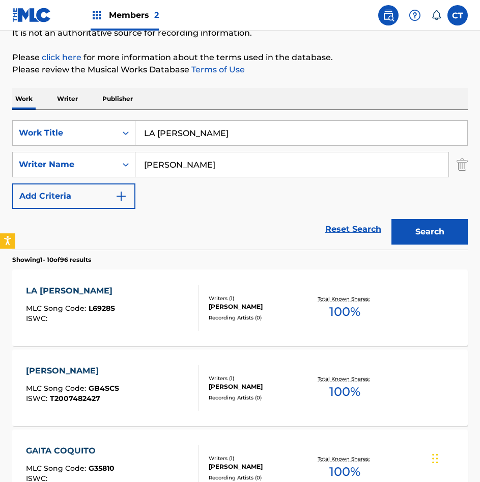
scroll to position [102, 0]
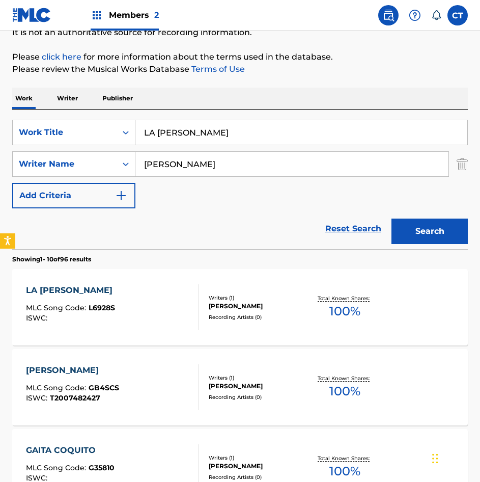
click at [147, 320] on div "LA GAITA DE POLANCO MLC Song Code : L6928S ISWC :" at bounding box center [112, 307] width 173 height 46
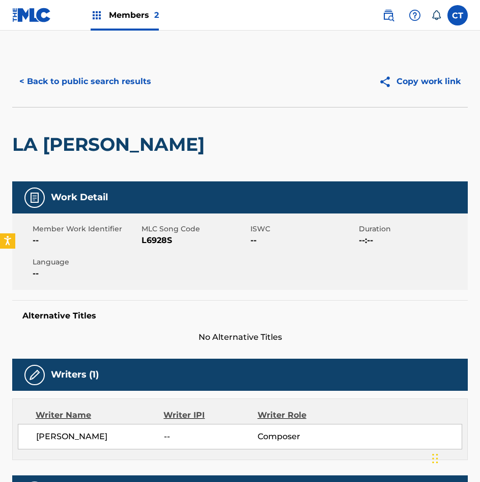
click at [92, 83] on button "< Back to public search results" at bounding box center [85, 81] width 146 height 25
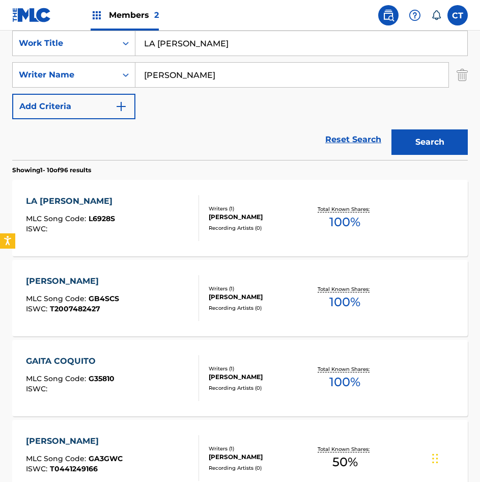
scroll to position [204, 0]
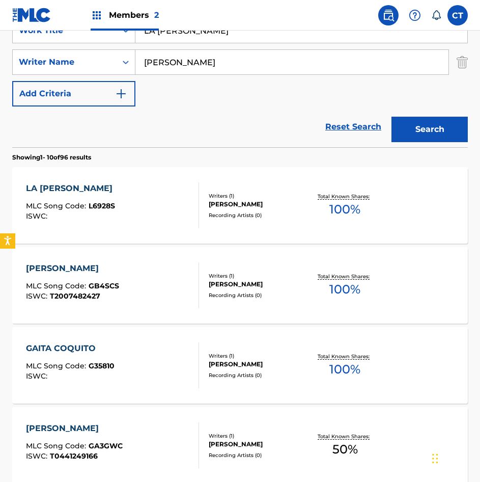
click at [146, 285] on div "GAITA DE POLANCO MLC Song Code : GB4SCS ISWC : T2007482427" at bounding box center [112, 285] width 173 height 46
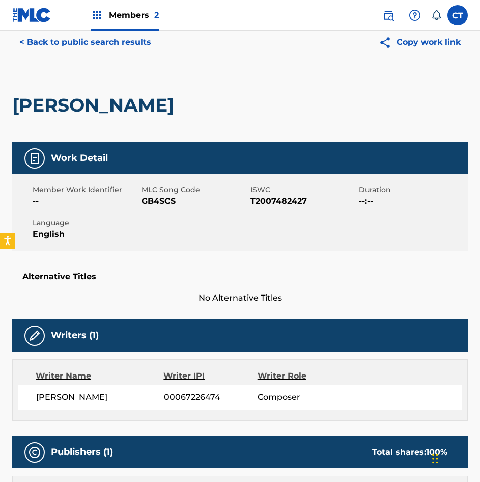
scroll to position [30, 0]
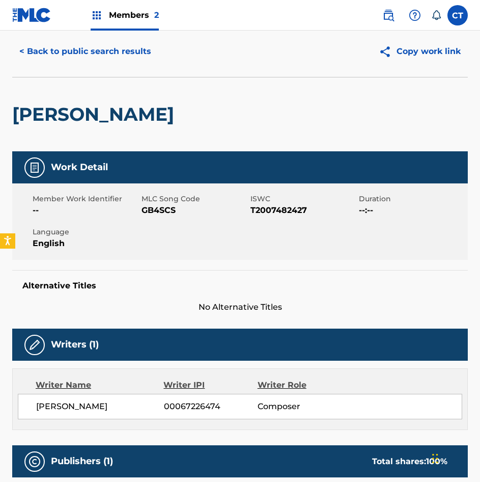
click at [82, 47] on button "< Back to public search results" at bounding box center [85, 51] width 146 height 25
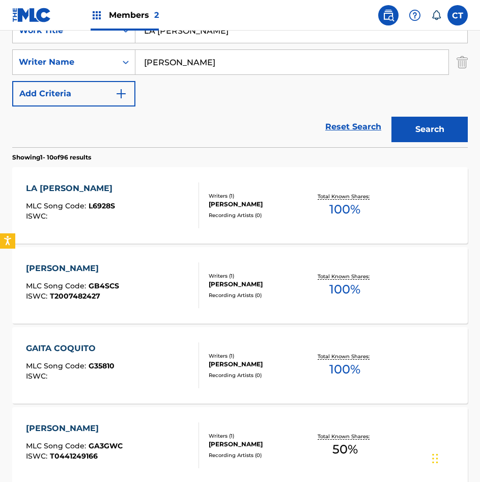
click at [78, 272] on div "GAITA DE POLANCO" at bounding box center [72, 268] width 93 height 12
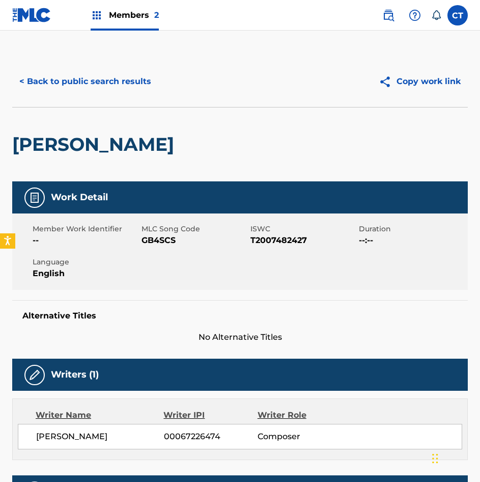
drag, startPoint x: 231, startPoint y: 143, endPoint x: 18, endPoint y: 151, distance: 213.1
click at [18, 151] on div "GAITA DE POLANCO" at bounding box center [240, 144] width 456 height 74
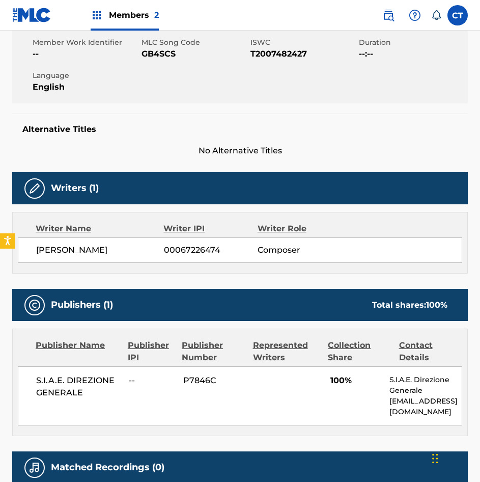
scroll to position [204, 0]
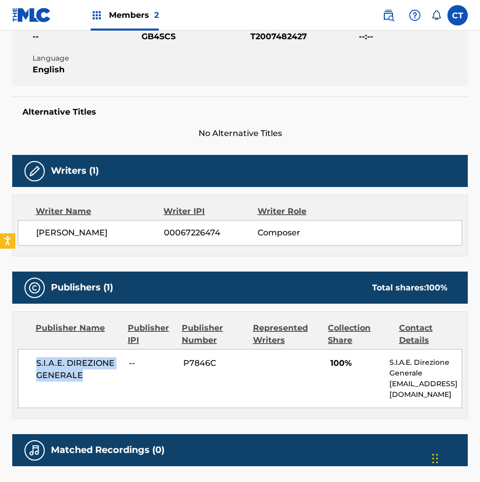
drag, startPoint x: 75, startPoint y: 384, endPoint x: 32, endPoint y: 365, distance: 46.8
click at [32, 365] on div "S.I.A.E. DIREZIONE GENERALE -- P7846C 100% S.I.A.E. Direzione Generale internat…" at bounding box center [240, 378] width 445 height 59
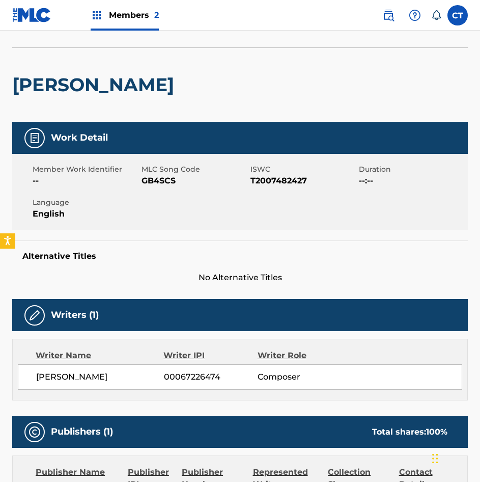
scroll to position [0, 0]
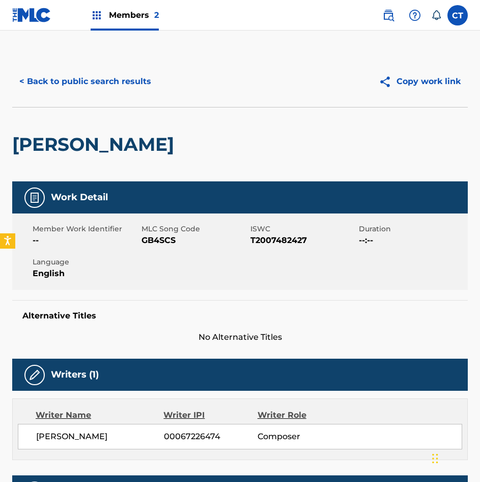
click at [134, 91] on button "< Back to public search results" at bounding box center [85, 81] width 146 height 25
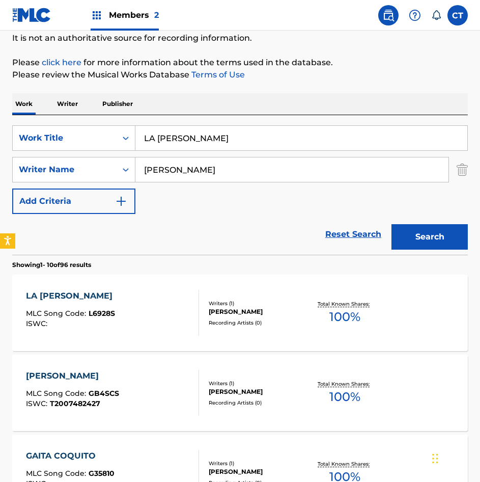
scroll to position [51, 0]
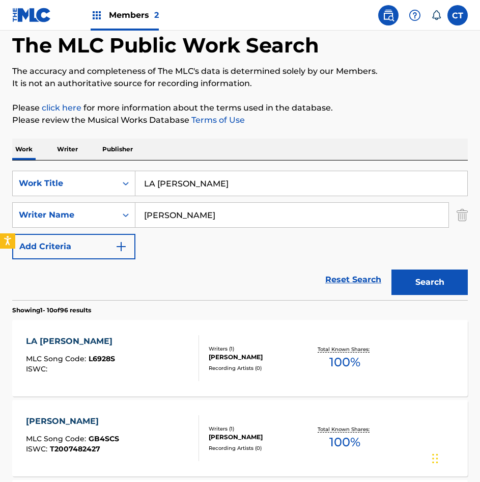
click at [272, 188] on input "LA GAITA DE POLANCO" at bounding box center [301, 183] width 332 height 24
paste input "[DATE] DE CAMILA"
type input "LA [DATE] DE CAMILA"
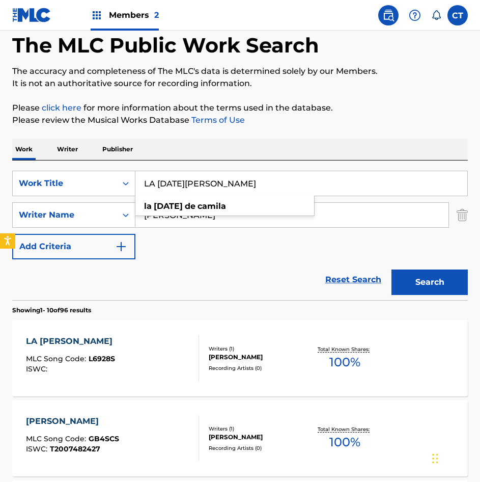
click at [422, 281] on button "Search" at bounding box center [430, 281] width 76 height 25
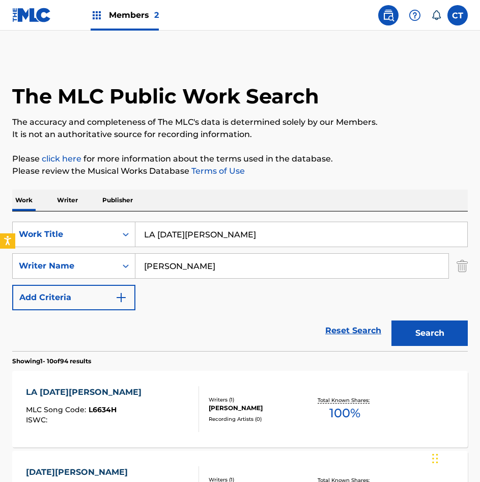
click at [135, 396] on div "LA [DATE] DE CAMILA" at bounding box center [86, 392] width 121 height 12
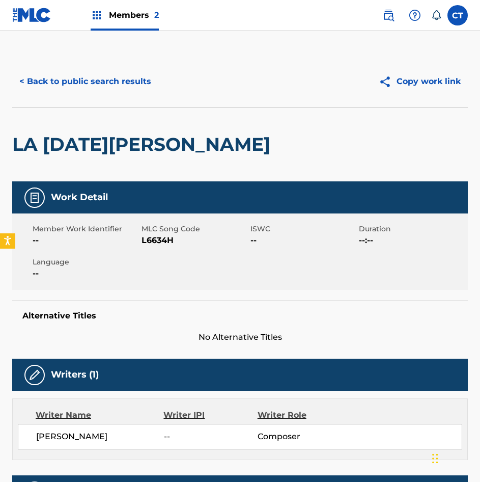
click at [107, 78] on button "< Back to public search results" at bounding box center [85, 81] width 146 height 25
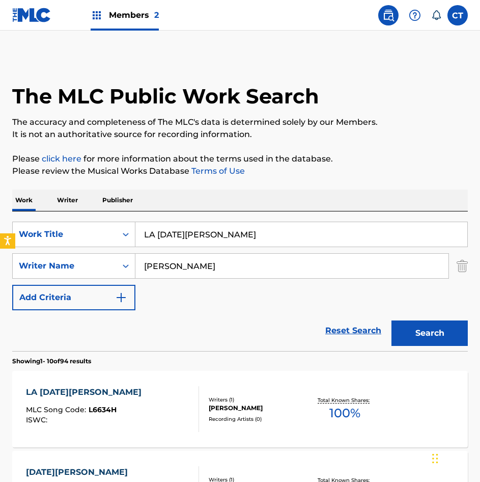
click at [269, 234] on input "LA [DATE] DE CAMILA" at bounding box center [301, 234] width 332 height 24
drag, startPoint x: 269, startPoint y: 234, endPoint x: 278, endPoint y: 238, distance: 10.0
click at [270, 234] on input "LA [DATE] DE CAMILA" at bounding box center [301, 234] width 332 height 24
paste input "DY BURNET"
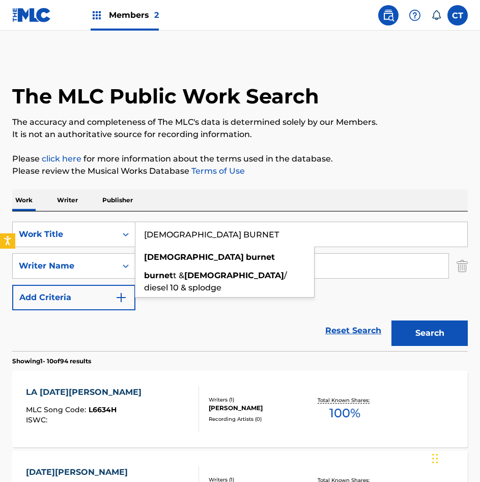
type input "LADY BURNET"
click at [414, 324] on button "Search" at bounding box center [430, 332] width 76 height 25
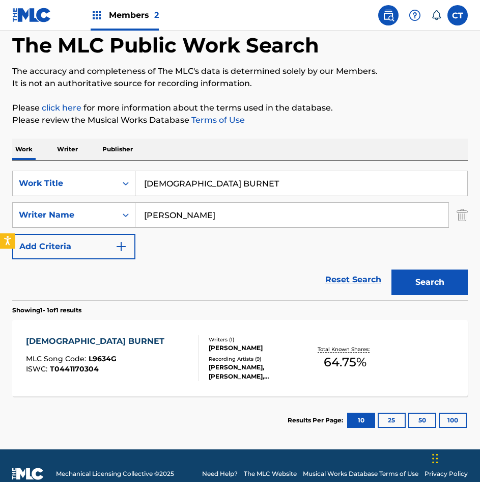
scroll to position [67, 0]
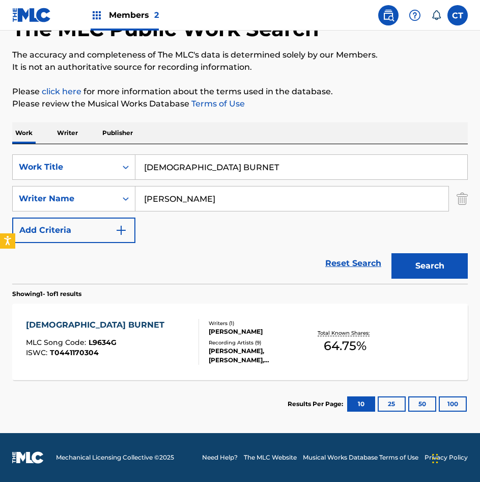
click at [174, 347] on div "LADY BURNET MLC Song Code : L9634G ISWC : T0441170304" at bounding box center [112, 342] width 173 height 46
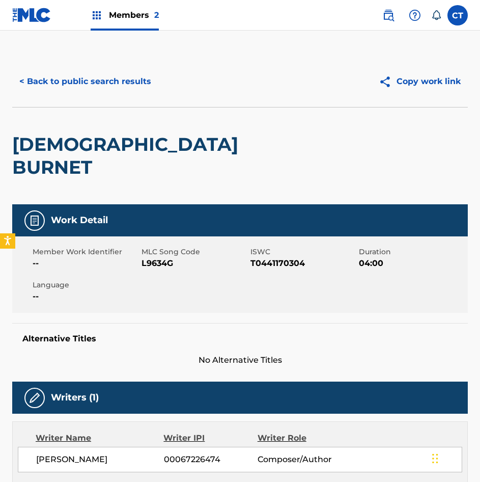
click at [97, 76] on button "< Back to public search results" at bounding box center [85, 81] width 146 height 25
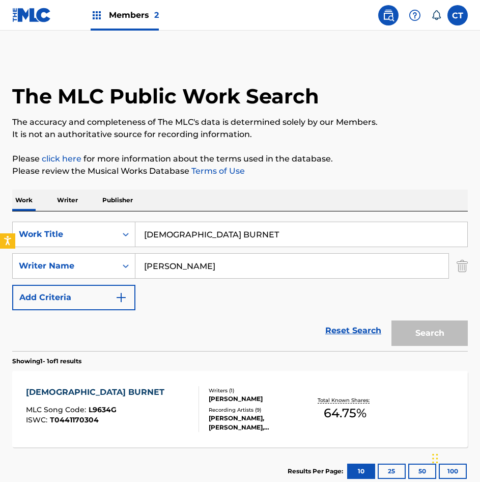
scroll to position [9, 0]
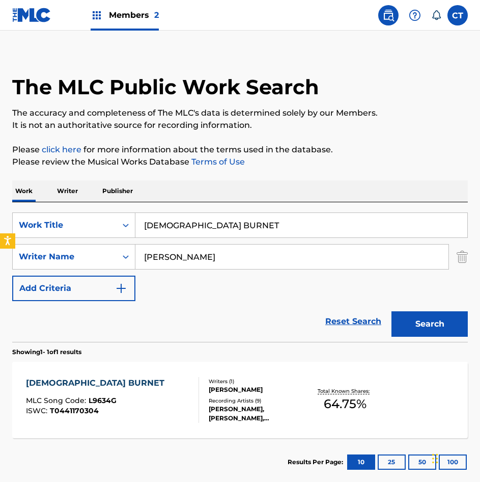
click at [235, 225] on input "LADY BURNET" at bounding box center [301, 225] width 332 height 24
paste input "MANUELA"
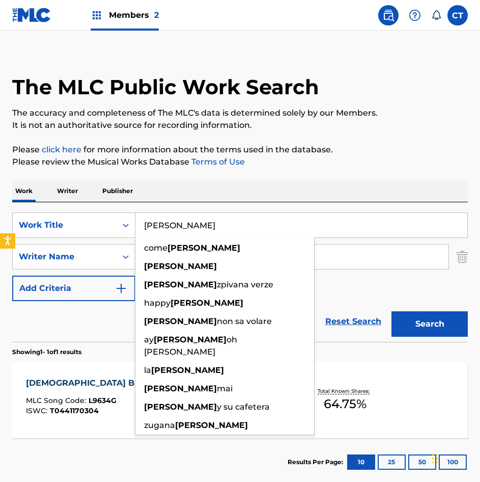
type input "MANUELA"
click at [449, 327] on button "Search" at bounding box center [430, 323] width 76 height 25
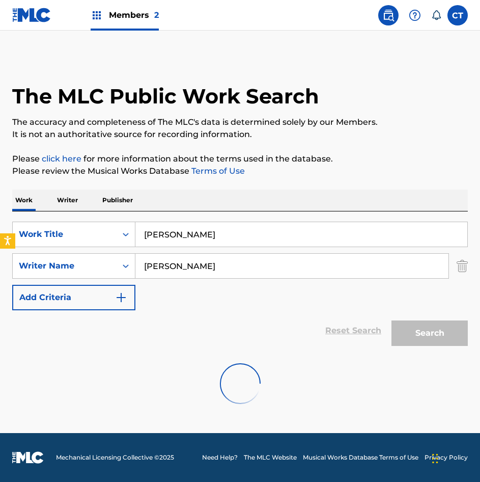
scroll to position [0, 0]
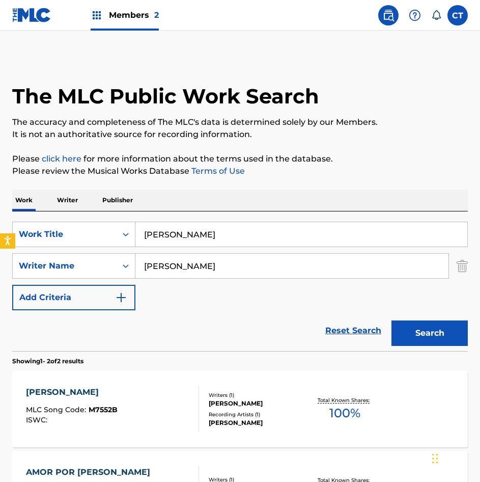
click at [153, 406] on div "MANUELA MLC Song Code : M7552B ISWC :" at bounding box center [112, 409] width 173 height 46
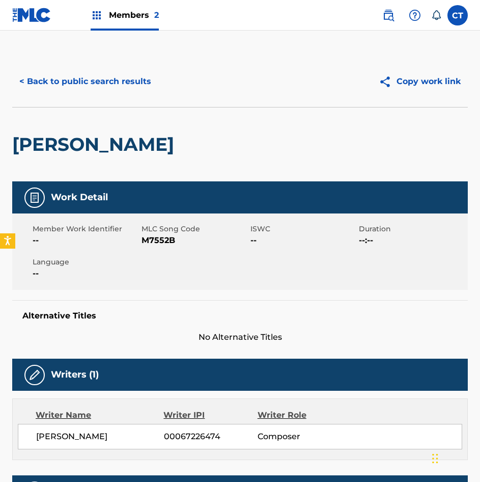
scroll to position [27, 0]
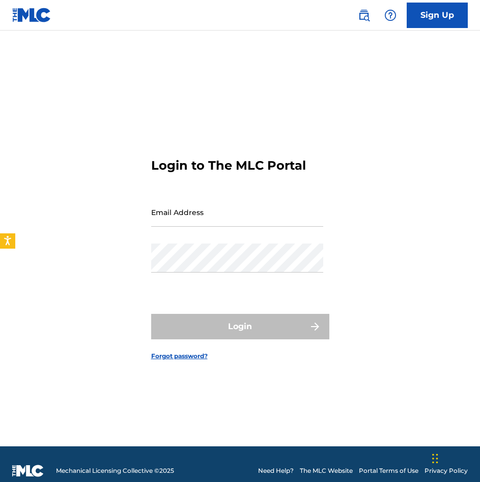
type input "[EMAIL_ADDRESS][DOMAIN_NAME]"
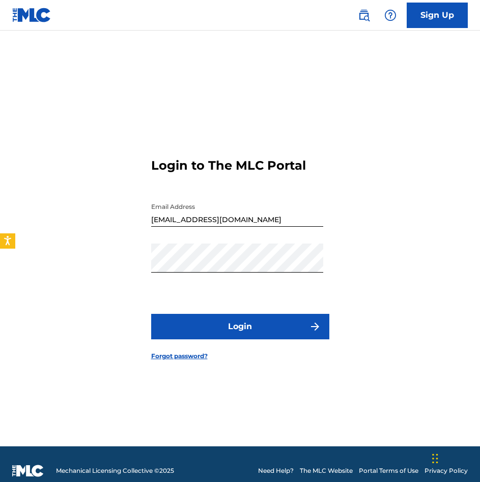
click at [258, 341] on form "Login to The MLC Portal Email Address [EMAIL_ADDRESS][DOMAIN_NAME] Password Log…" at bounding box center [240, 251] width 178 height 390
click at [262, 333] on button "Login" at bounding box center [240, 326] width 178 height 25
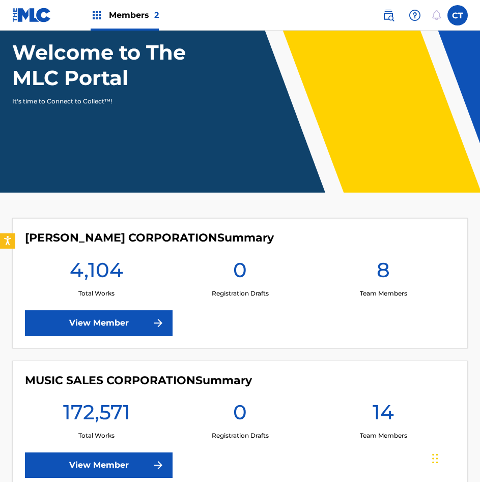
scroll to position [135, 0]
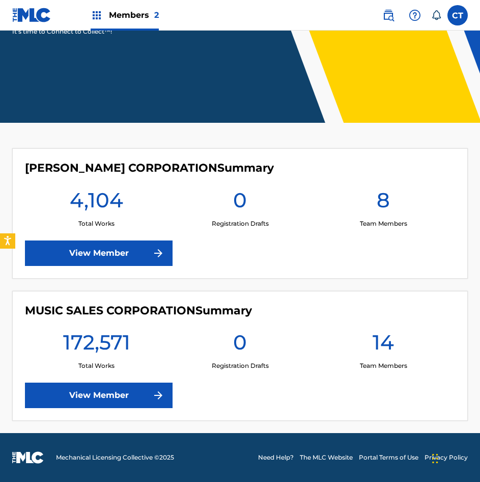
click at [97, 402] on link "View Member" at bounding box center [99, 395] width 148 height 25
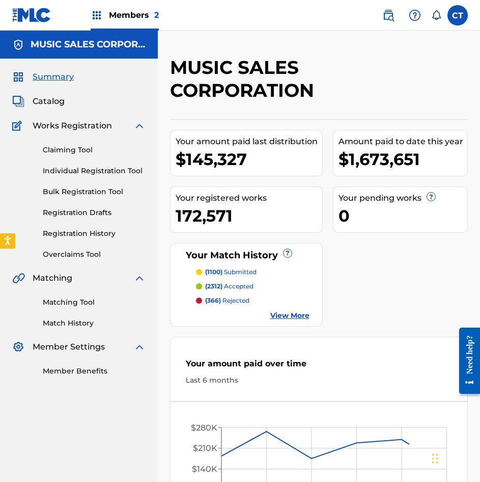
click at [74, 301] on link "Matching Tool" at bounding box center [94, 302] width 103 height 11
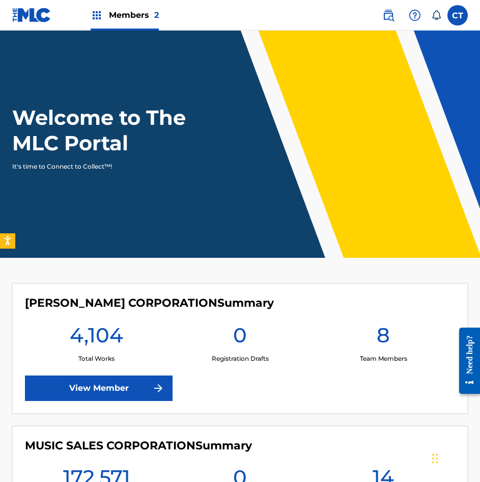
drag, startPoint x: 461, startPoint y: 11, endPoint x: 460, endPoint y: 24, distance: 12.8
click at [461, 12] on label at bounding box center [458, 15] width 20 height 20
click at [458, 15] on input "CT Copyright Temp [EMAIL_ADDRESS][DOMAIN_NAME] Notification Preferences Profile…" at bounding box center [458, 15] width 0 height 0
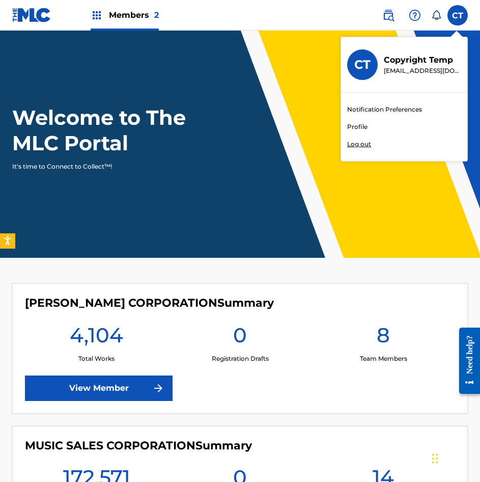
click at [371, 143] on div "Notification Preferences Profile Log out" at bounding box center [404, 127] width 126 height 68
click at [458, 15] on input "CT Copyright Temp [EMAIL_ADDRESS][DOMAIN_NAME] Notification Preferences Profile…" at bounding box center [458, 15] width 0 height 0
click at [360, 144] on p "Log out" at bounding box center [359, 144] width 24 height 9
click at [458, 15] on input "CT Copyright Temp [EMAIL_ADDRESS][DOMAIN_NAME] Notification Preferences Profile…" at bounding box center [458, 15] width 0 height 0
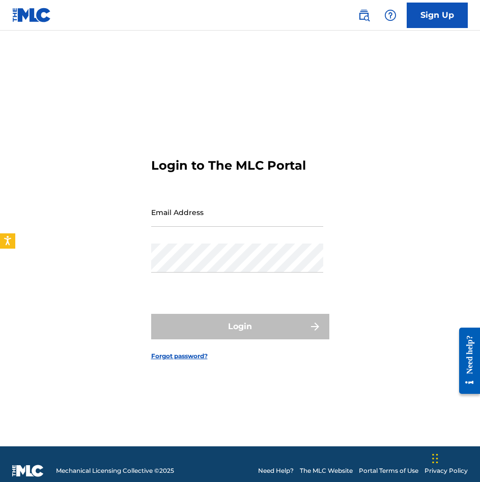
type input "[EMAIL_ADDRESS][DOMAIN_NAME]"
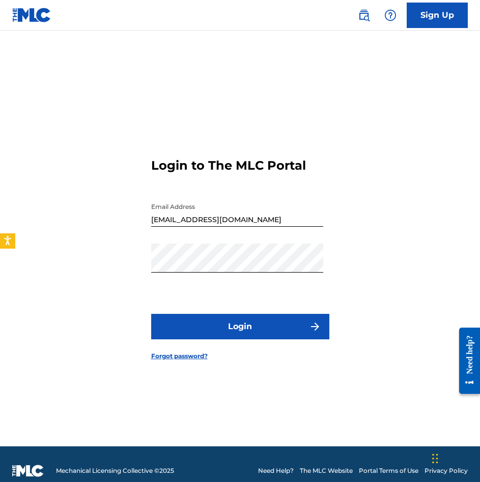
click at [29, 17] on img at bounding box center [31, 15] width 39 height 15
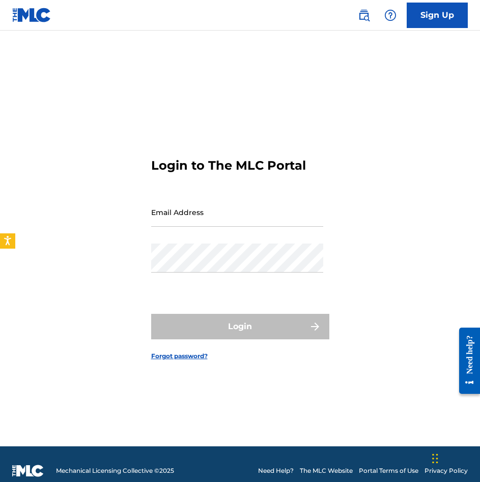
type input "[EMAIL_ADDRESS][DOMAIN_NAME]"
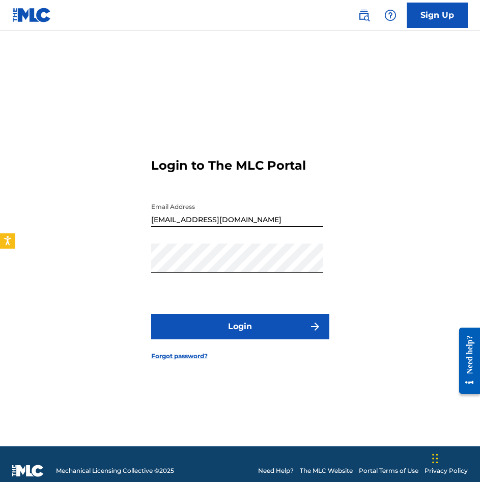
click at [37, 10] on img at bounding box center [31, 15] width 39 height 15
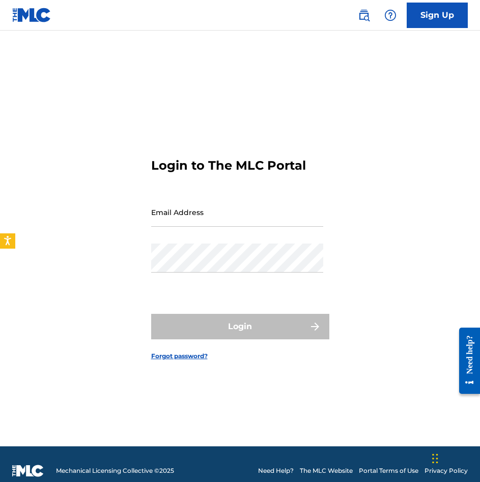
type input "[EMAIL_ADDRESS][DOMAIN_NAME]"
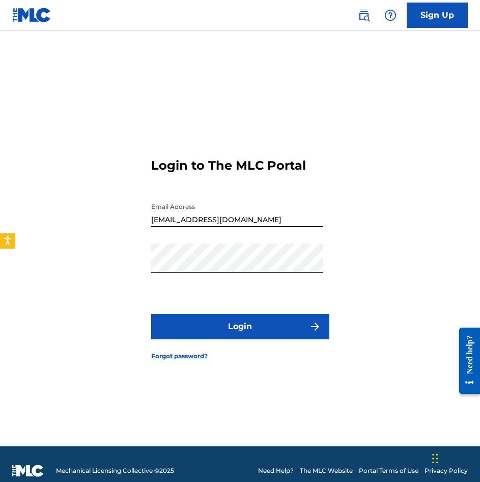
click at [372, 22] on div "Sign Up" at bounding box center [408, 15] width 120 height 25
click at [365, 17] on img at bounding box center [364, 15] width 12 height 12
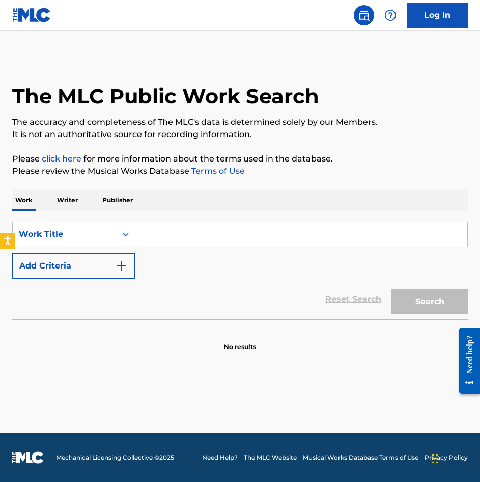
click at [223, 226] on input "Search Form" at bounding box center [301, 234] width 332 height 24
paste input "MARITZANA"
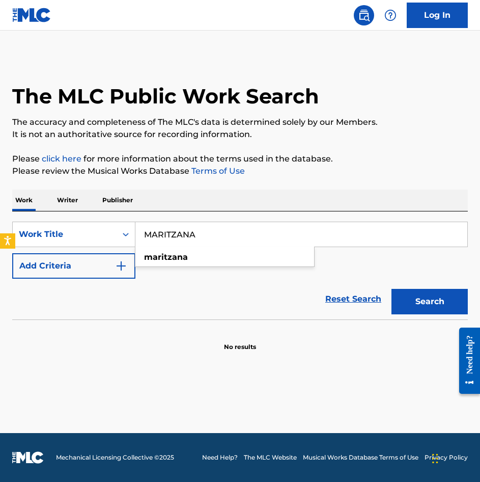
type input "MARITZANA"
click at [121, 264] on img "Search Form" at bounding box center [121, 266] width 12 height 12
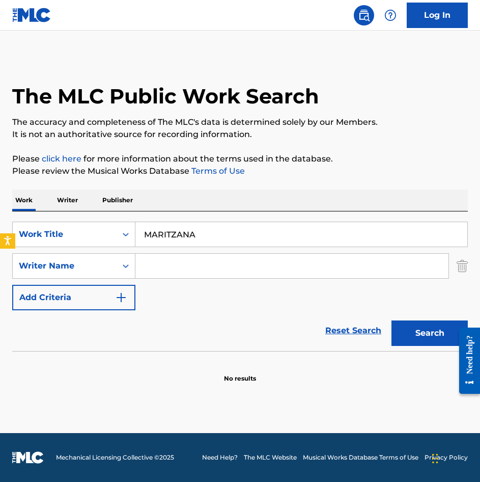
click at [179, 264] on input "Search Form" at bounding box center [291, 266] width 313 height 24
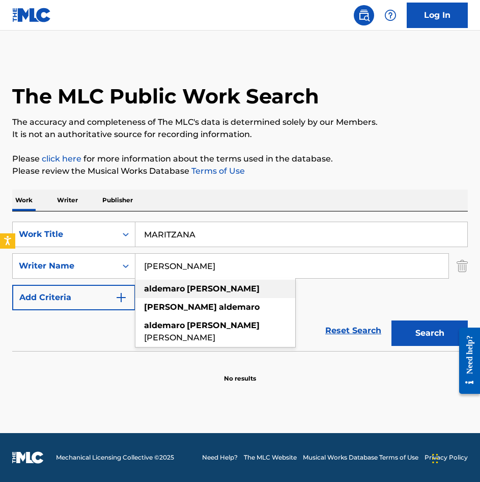
type input "[PERSON_NAME]"
drag, startPoint x: 194, startPoint y: 295, endPoint x: 255, endPoint y: 295, distance: 61.1
click at [194, 295] on div "[PERSON_NAME]" at bounding box center [215, 289] width 160 height 18
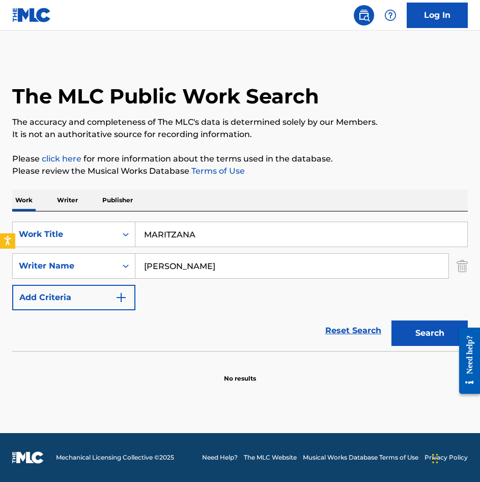
click at [438, 331] on button "Search" at bounding box center [430, 332] width 76 height 25
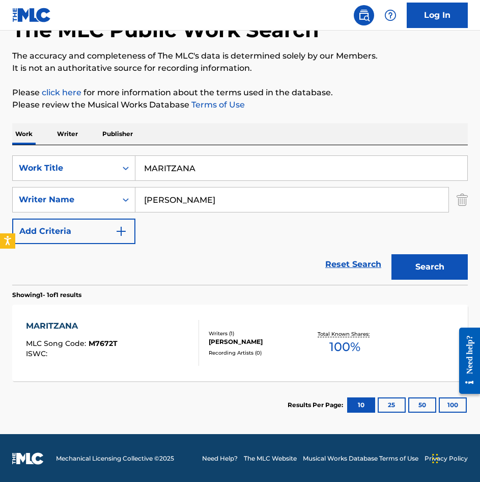
scroll to position [67, 0]
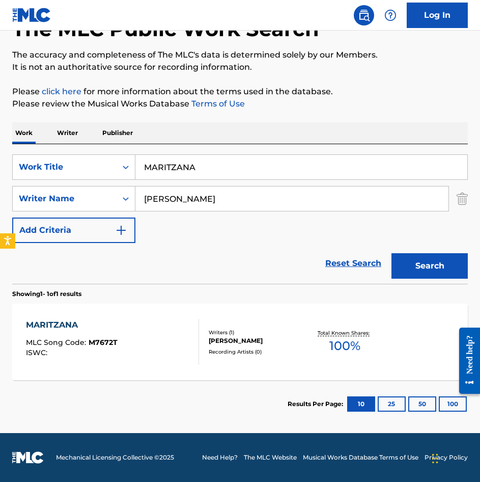
click at [160, 329] on div "MARITZANA MLC Song Code : M7672T ISWC :" at bounding box center [112, 342] width 173 height 46
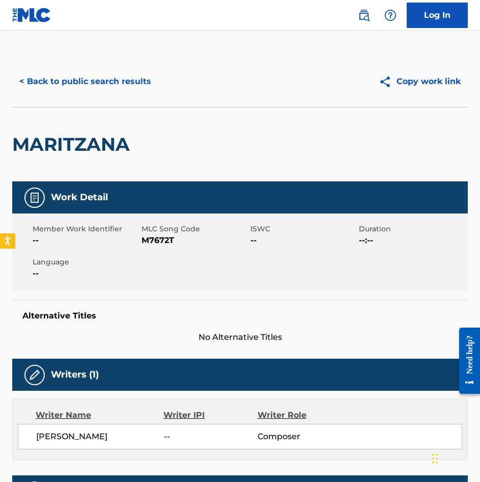
click at [140, 90] on button "< Back to public search results" at bounding box center [85, 81] width 146 height 25
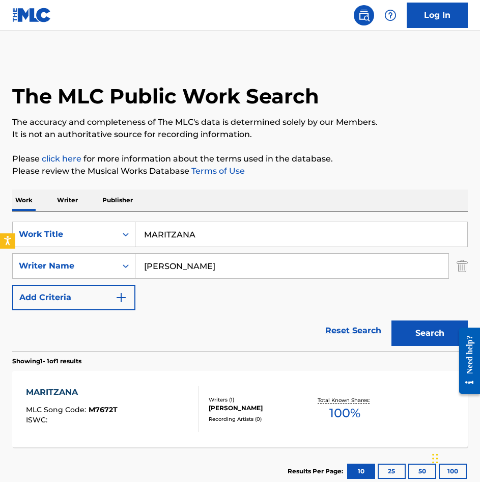
scroll to position [9, 0]
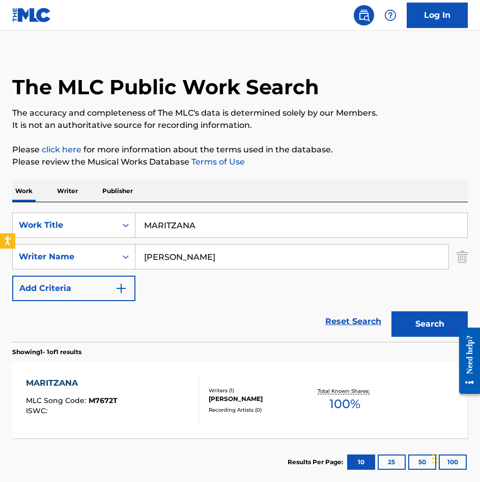
click at [236, 234] on input "MARITZANA" at bounding box center [301, 225] width 332 height 24
paste input "E QUEDA EL [PERSON_NAME]"
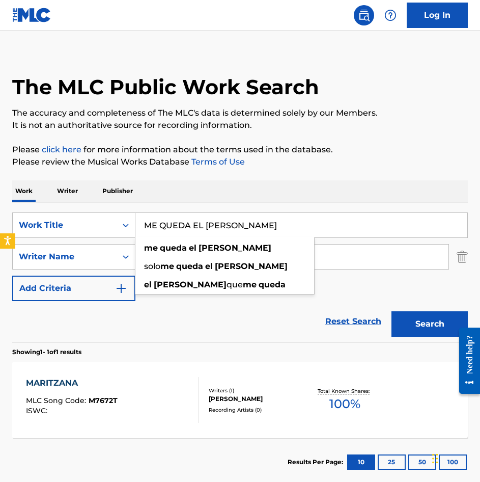
type input "ME QUEDA EL [PERSON_NAME]"
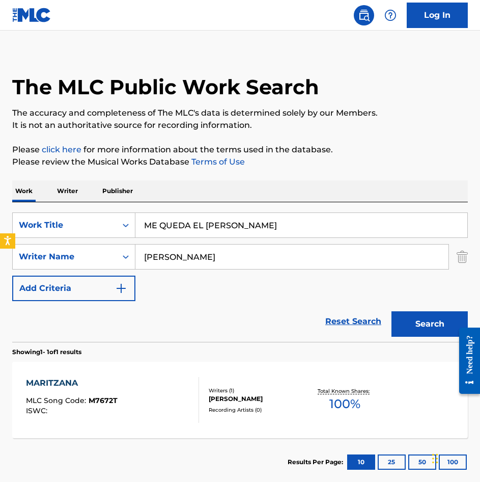
click at [430, 325] on button "Search" at bounding box center [430, 323] width 76 height 25
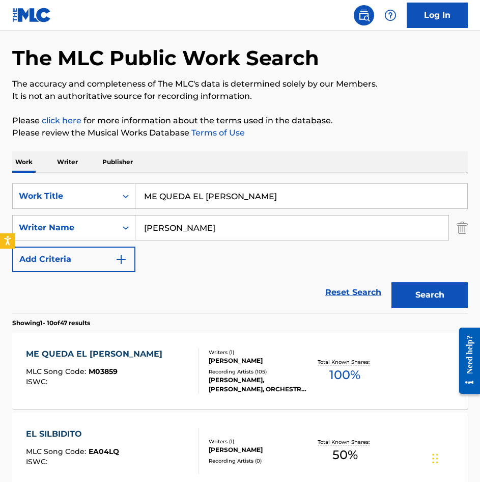
scroll to position [102, 0]
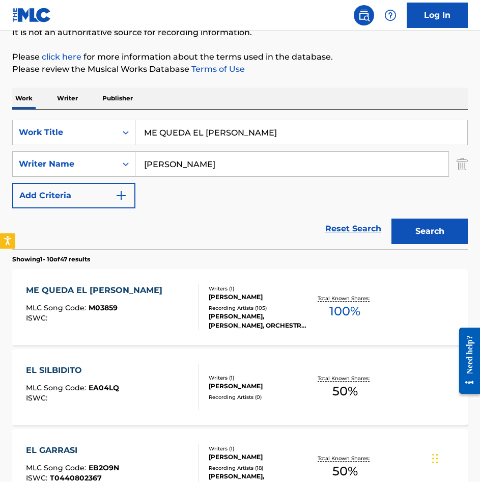
click at [155, 308] on div "ME QUEDA EL [PERSON_NAME] MLC Song Code : M03859 ISWC :" at bounding box center [112, 307] width 173 height 46
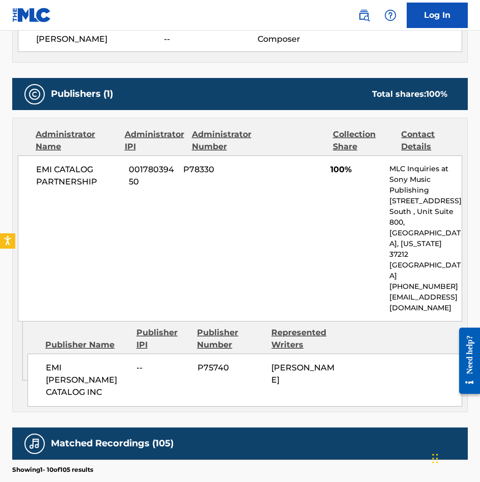
scroll to position [407, 0]
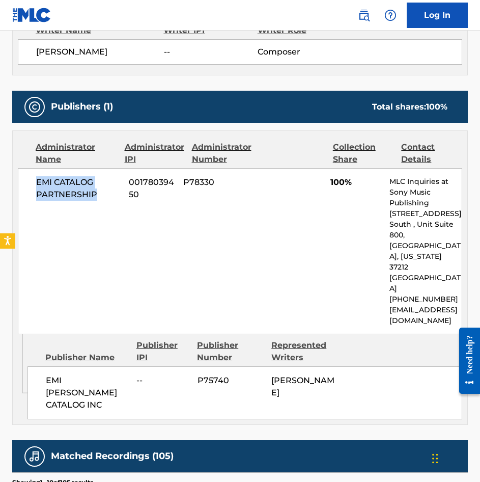
drag, startPoint x: 104, startPoint y: 175, endPoint x: 35, endPoint y: 163, distance: 69.7
click at [35, 168] on div "EMI CATALOG PARTNERSHIP 00178039450 P78330 100% MLC Inquiries at Sony Music Pub…" at bounding box center [240, 251] width 445 height 166
copy span "EMI CATALOG PARTNERSHIP"
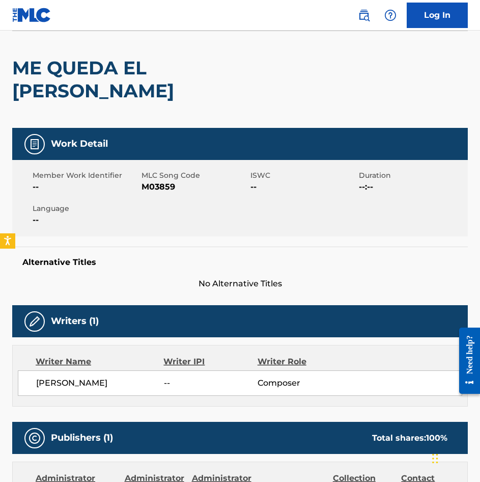
scroll to position [0, 0]
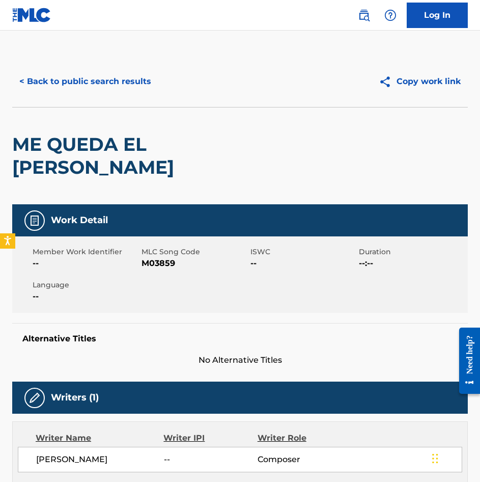
click at [76, 89] on button "< Back to public search results" at bounding box center [85, 81] width 146 height 25
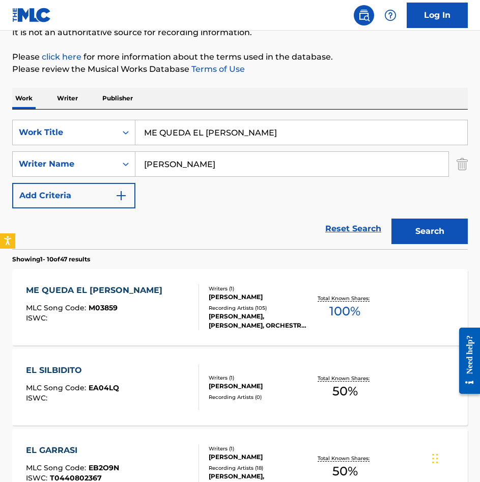
click at [275, 147] on div "SearchWithCriteriae11a964f-fdad-497d-b547-4d3139b690f4 Work Title ME QUEDA EL […" at bounding box center [240, 164] width 456 height 89
click at [273, 137] on input "ME QUEDA EL [PERSON_NAME]" at bounding box center [301, 132] width 332 height 24
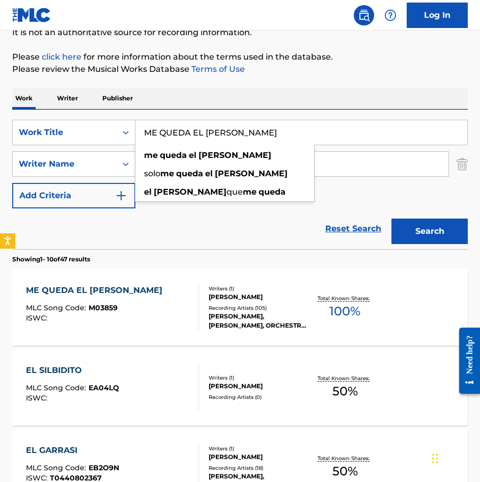
paste input "RENGON"
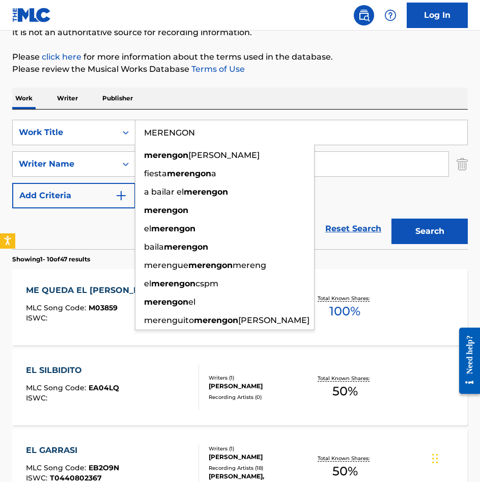
type input "MERENGON"
click at [415, 227] on button "Search" at bounding box center [430, 231] width 76 height 25
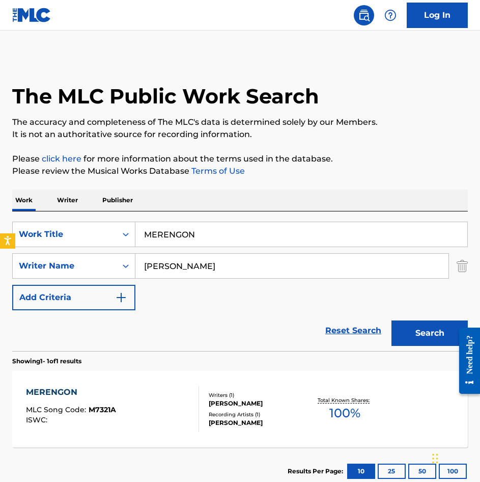
scroll to position [51, 0]
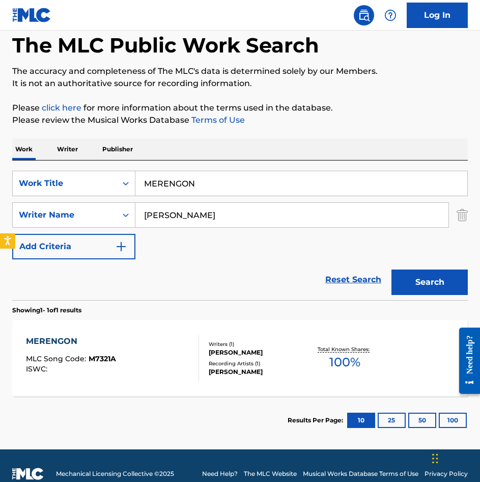
click at [144, 318] on section "MERENGON MLC Song Code : M7321A ISWC : Writers ( 1 ) [PERSON_NAME] Recording Ar…" at bounding box center [240, 355] width 456 height 81
click at [146, 336] on div "MERENGON MLC Song Code : M7321A ISWC :" at bounding box center [112, 358] width 173 height 46
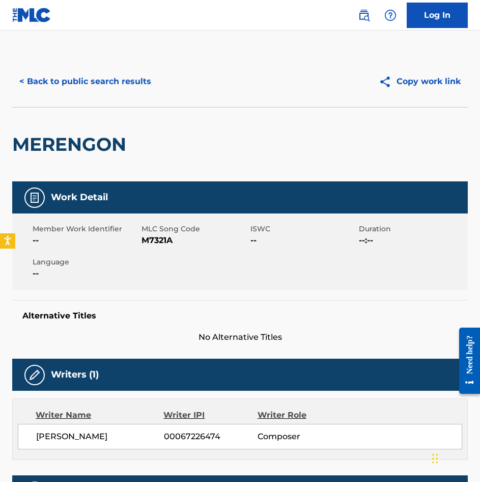
click at [102, 78] on button "< Back to public search results" at bounding box center [85, 81] width 146 height 25
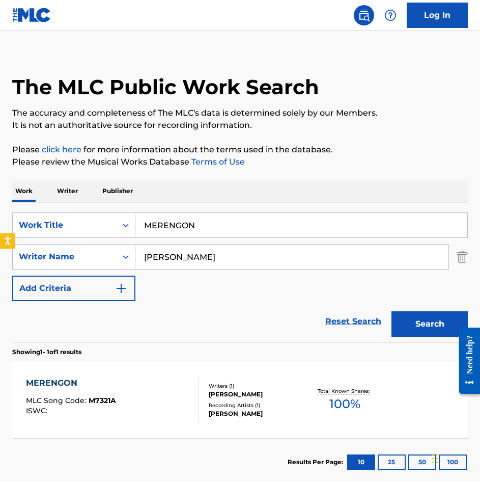
click at [223, 229] on input "MERENGON" at bounding box center [301, 225] width 332 height 24
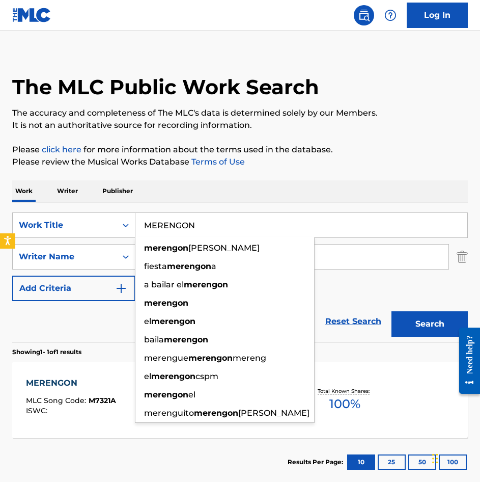
click at [223, 229] on input "MERENGON" at bounding box center [301, 225] width 332 height 24
paste input "I NUEVA JUVENTUD"
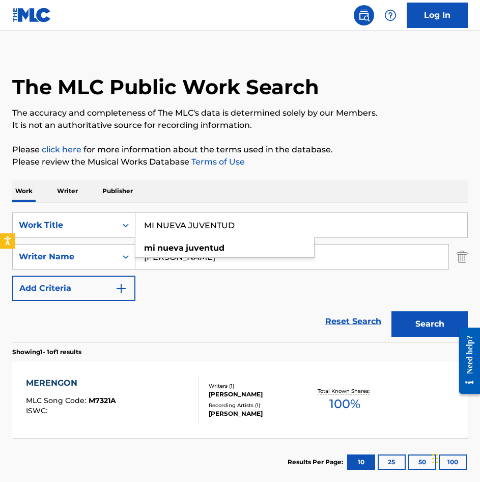
type input "MI NUEVA JUVENTUD"
click at [419, 326] on button "Search" at bounding box center [430, 323] width 76 height 25
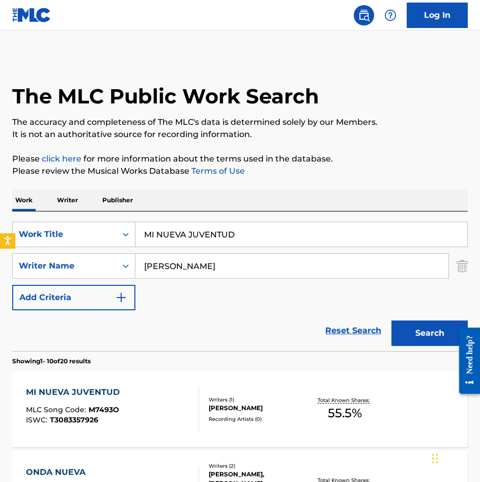
click at [154, 417] on div "MI NUEVA JUVENTUD MLC Song Code : M7493O ISWC : T3083357926" at bounding box center [112, 409] width 173 height 46
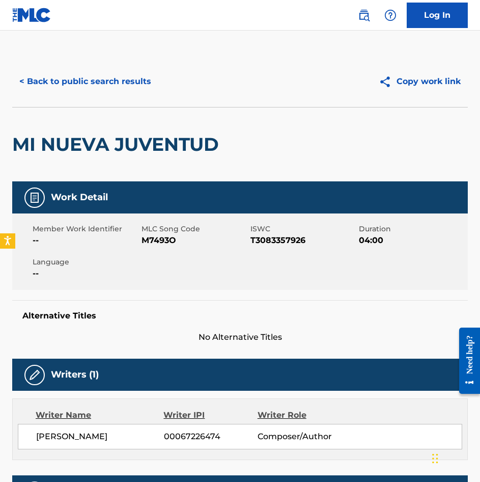
click at [64, 87] on button "< Back to public search results" at bounding box center [85, 81] width 146 height 25
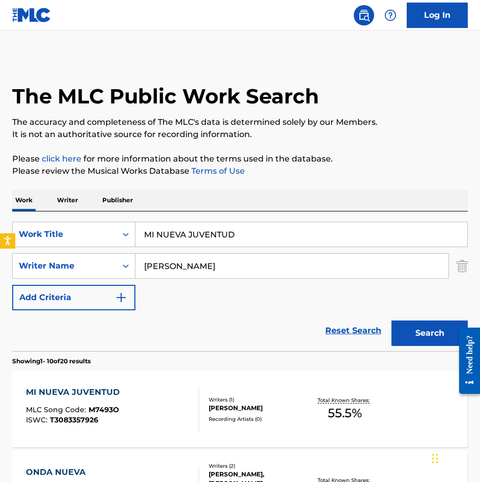
click at [233, 262] on input "[PERSON_NAME]" at bounding box center [291, 266] width 313 height 24
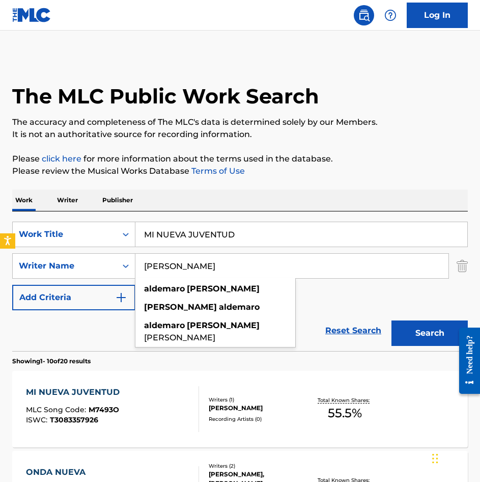
click at [233, 262] on input "[PERSON_NAME]" at bounding box center [291, 266] width 313 height 24
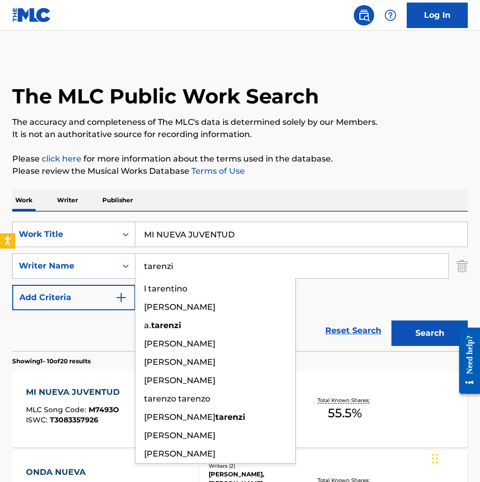
type input "tarenzi"
click at [392, 320] on button "Search" at bounding box center [430, 332] width 76 height 25
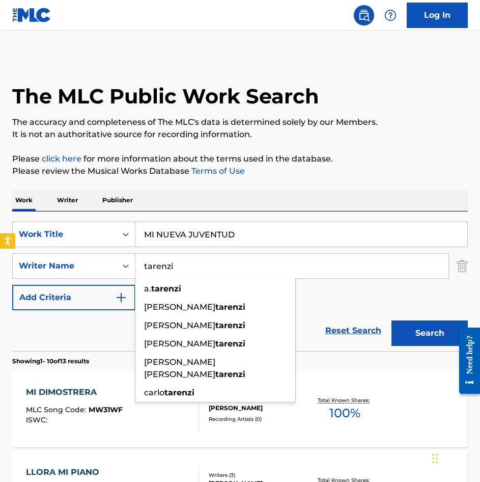
click at [235, 233] on input "MI NUEVA JUVENTUD" at bounding box center [301, 234] width 332 height 24
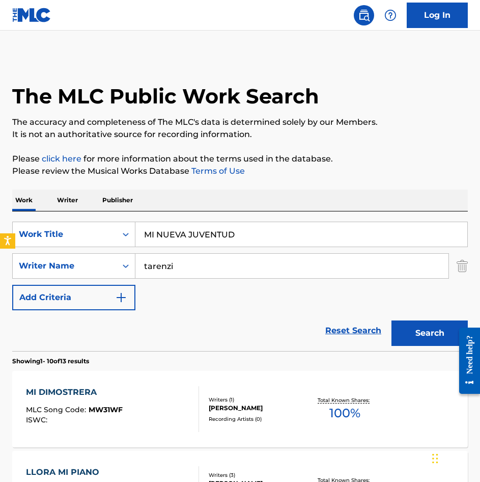
click at [235, 233] on input "MI NUEVA JUVENTUD" at bounding box center [301, 234] width 332 height 24
paste input "NEGRO [PERSON_NAME]"
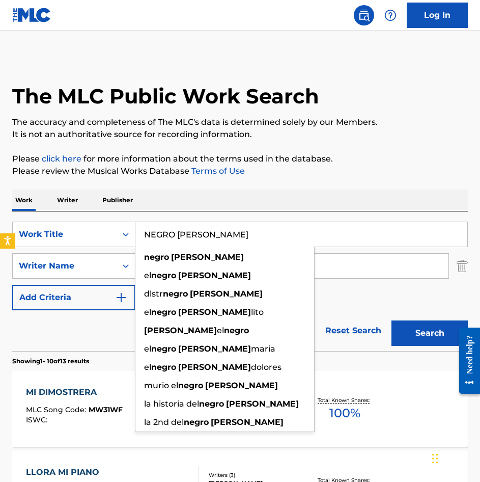
type input "NEGRO [PERSON_NAME]"
click at [433, 316] on div "Search" at bounding box center [427, 330] width 81 height 41
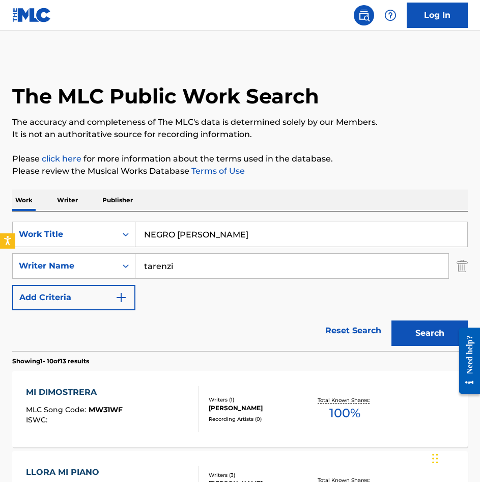
click at [429, 322] on button "Search" at bounding box center [430, 332] width 76 height 25
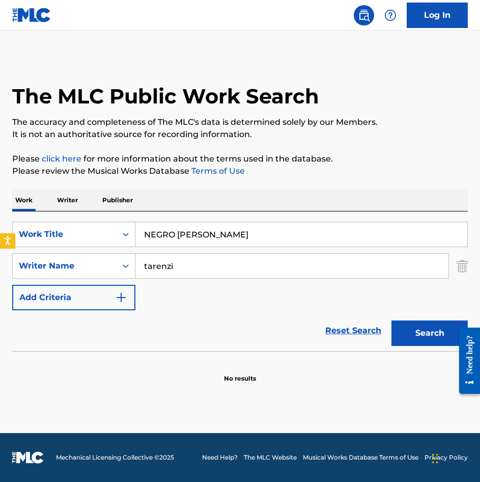
click at [415, 332] on button "Search" at bounding box center [430, 332] width 76 height 25
drag, startPoint x: 202, startPoint y: 270, endPoint x: 44, endPoint y: 271, distance: 157.9
click at [41, 276] on div "SearchWithCriteriacb5114e8-a05f-430e-bae1-6ee6948925e1 Writer Name [PERSON_NAME]" at bounding box center [240, 265] width 456 height 25
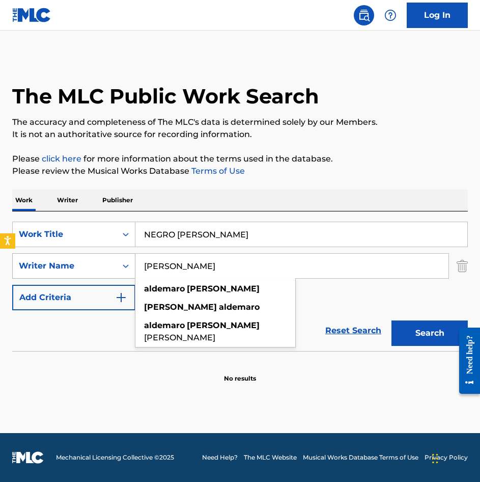
type input "[PERSON_NAME]"
click at [392, 320] on button "Search" at bounding box center [430, 332] width 76 height 25
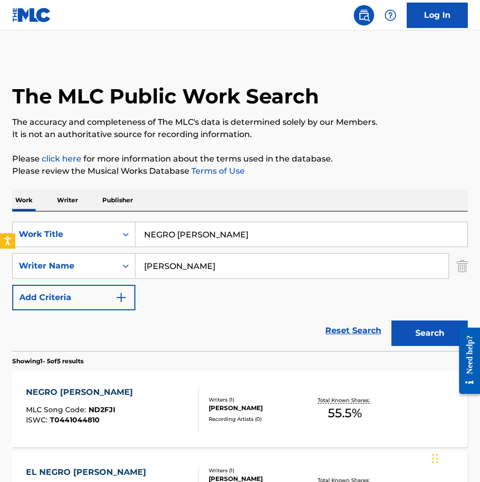
click at [129, 393] on div "NEGRO [PERSON_NAME] MLC Song Code : ND2FJI ISWC : T0441044810" at bounding box center [112, 409] width 173 height 46
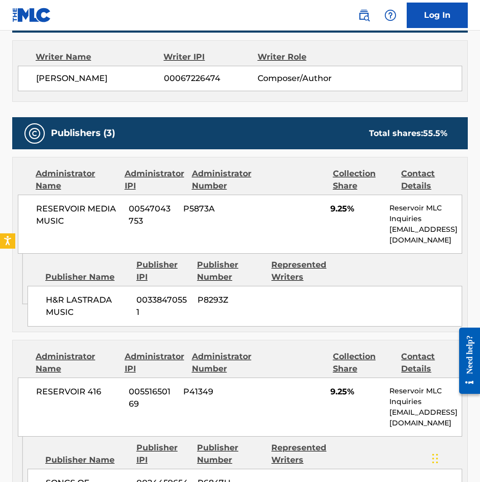
scroll to position [357, 0]
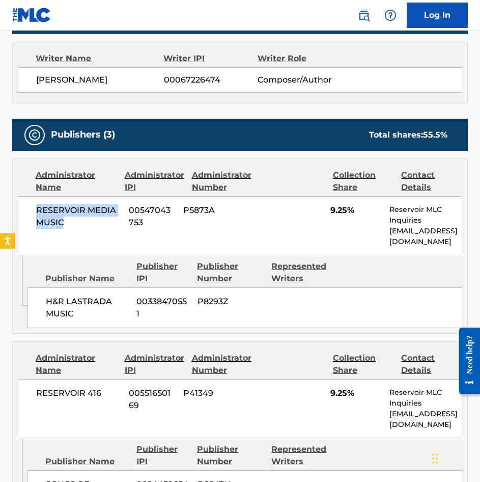
drag, startPoint x: 69, startPoint y: 227, endPoint x: 35, endPoint y: 206, distance: 40.0
click at [35, 206] on div "RESERVOIR MEDIA MUSIC 00547043753 P5873A 9.25% Reservoir MLC Inquiries [EMAIL_A…" at bounding box center [240, 225] width 445 height 59
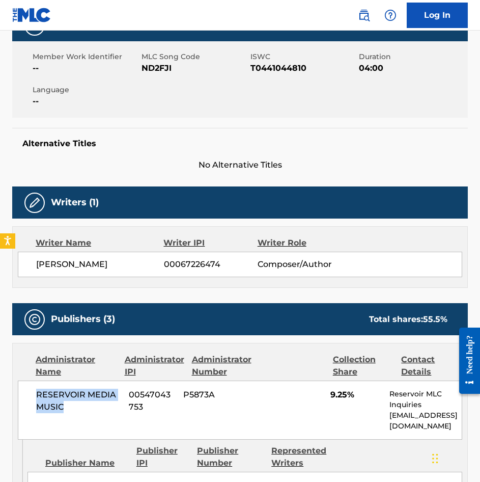
scroll to position [0, 0]
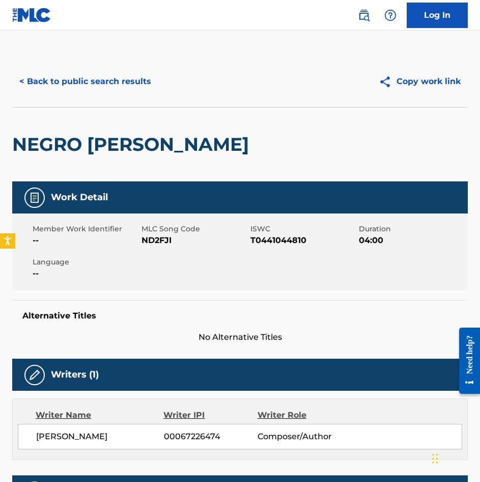
click at [102, 91] on button "< Back to public search results" at bounding box center [85, 81] width 146 height 25
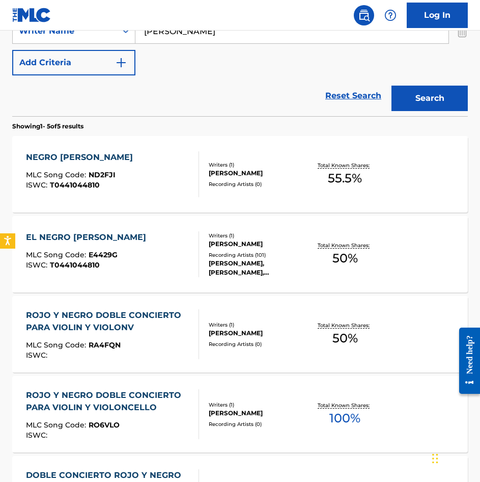
scroll to position [255, 0]
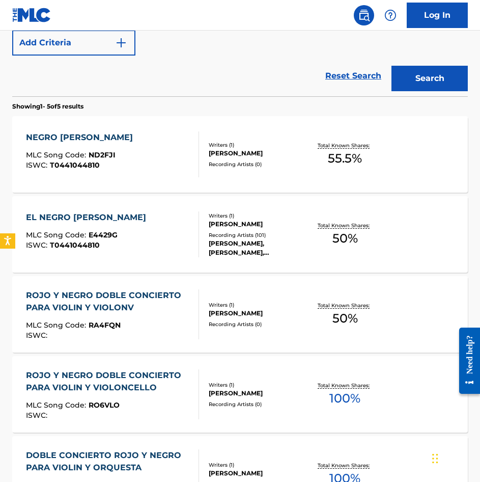
click at [183, 215] on div "EL NEGRO [PERSON_NAME] MLC Song Code : E4429G ISWC : T0441044810" at bounding box center [112, 234] width 173 height 46
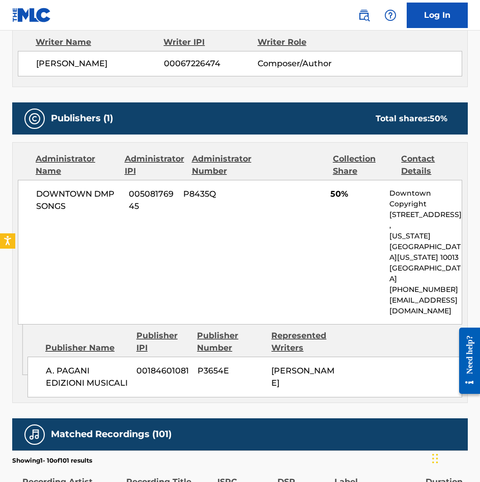
scroll to position [407, 0]
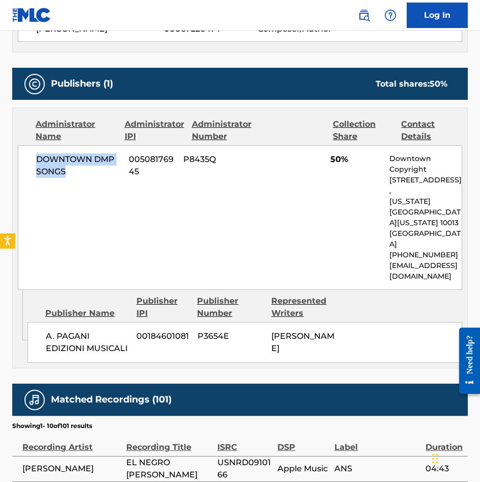
drag, startPoint x: 92, startPoint y: 179, endPoint x: 36, endPoint y: 155, distance: 60.7
click at [36, 155] on div "DOWNTOWN DMP SONGS 00508176945 P8435Q 50% Downtown Copyright [STREET_ADDRESS][U…" at bounding box center [240, 217] width 445 height 145
copy span "DOWNTOWN DMP SONGS"
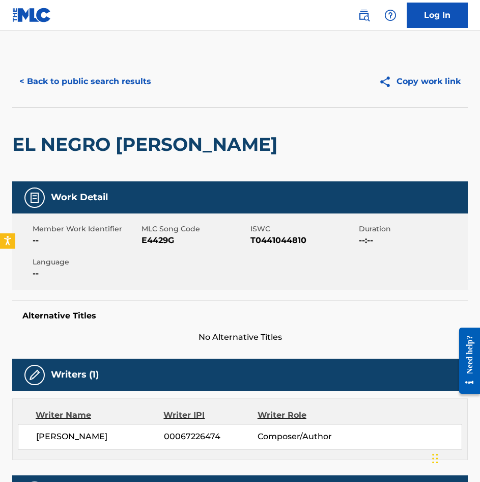
scroll to position [357, 0]
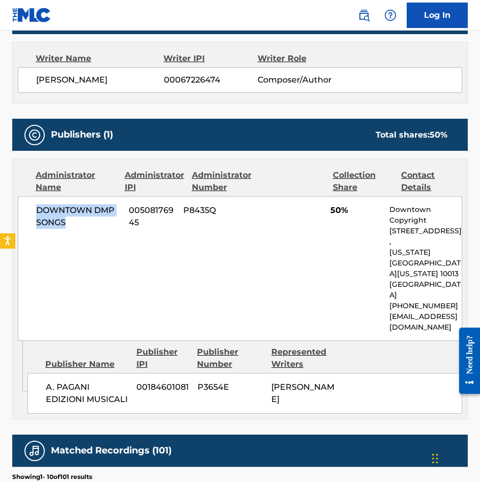
copy span "DOWNTOWN DMP SONGS"
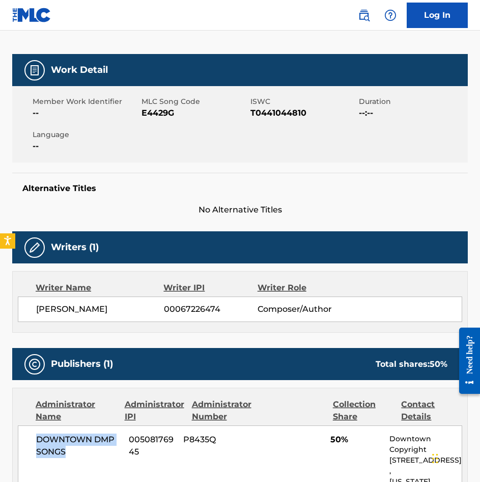
scroll to position [0, 0]
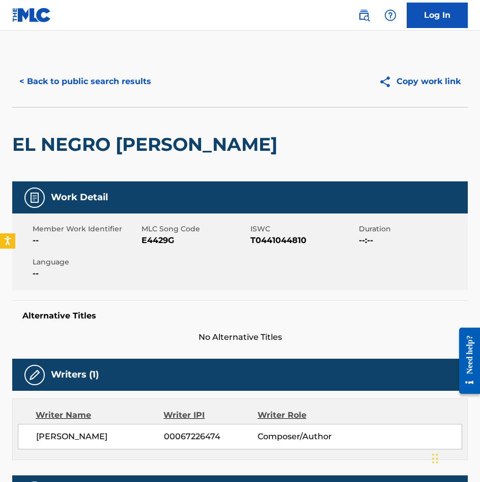
click at [97, 66] on div "< Back to public search results Copy work link" at bounding box center [240, 81] width 456 height 51
click at [110, 77] on button "< Back to public search results" at bounding box center [85, 81] width 146 height 25
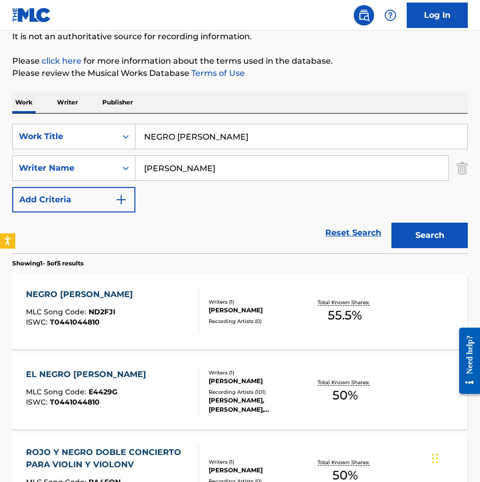
scroll to position [7, 0]
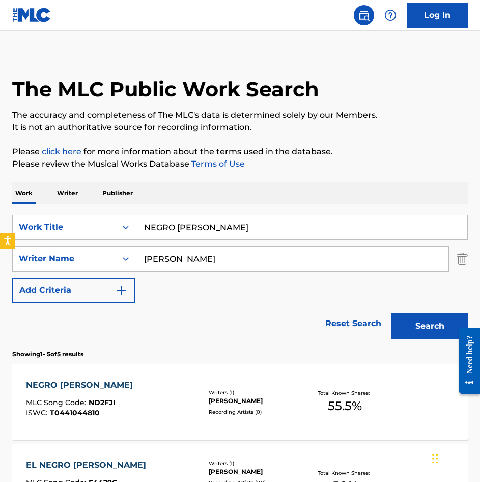
click at [252, 221] on input "NEGRO [PERSON_NAME]" at bounding box center [301, 227] width 332 height 24
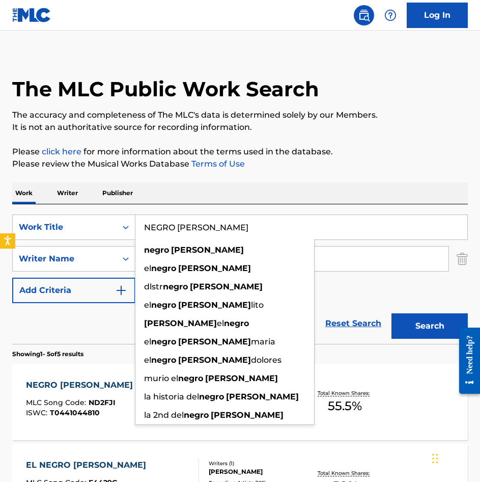
click at [252, 221] on input "NEGRO [PERSON_NAME]" at bounding box center [301, 227] width 332 height 24
paste input "O NECESITO DE TI"
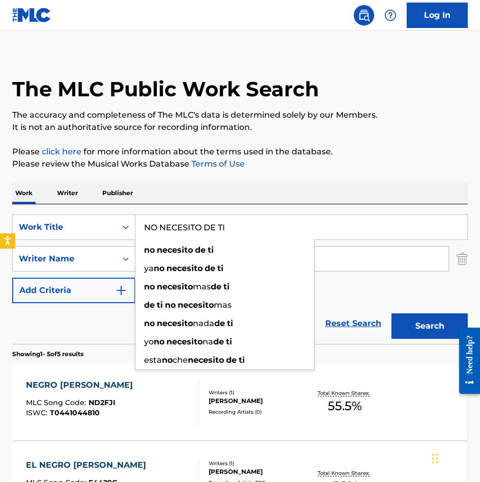
type input "NO NECESITO DE TI"
click at [442, 329] on button "Search" at bounding box center [430, 325] width 76 height 25
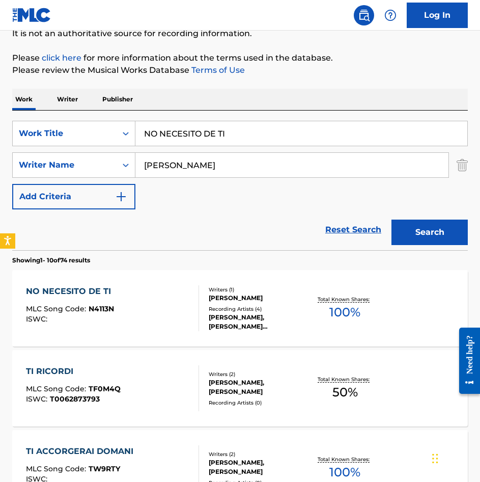
scroll to position [102, 0]
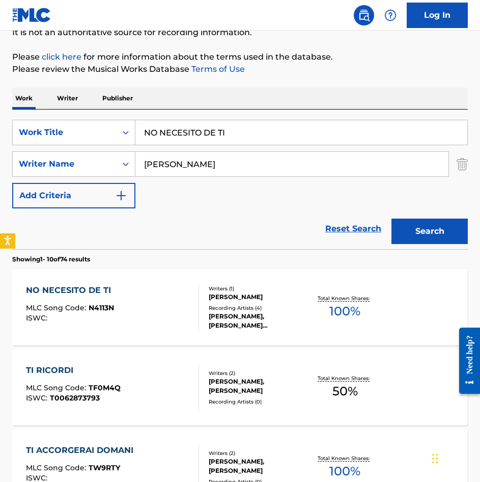
click at [178, 283] on div "NO NECESITO DE TI MLC Song Code : N4113N ISWC : Writers ( 1 ) [PERSON_NAME] Rec…" at bounding box center [240, 307] width 456 height 76
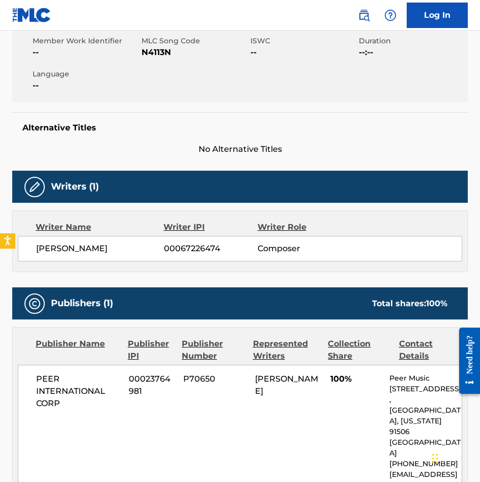
scroll to position [255, 0]
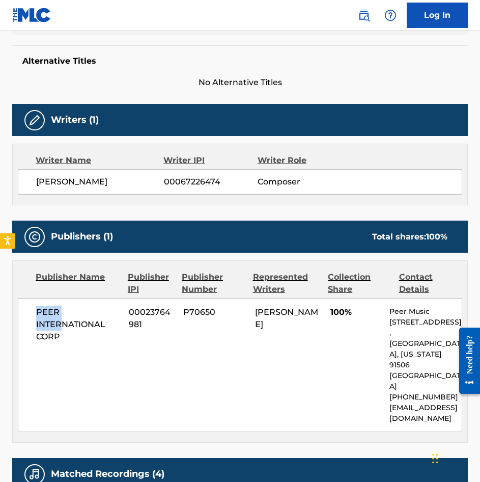
drag, startPoint x: 62, startPoint y: 330, endPoint x: 33, endPoint y: 314, distance: 32.6
click at [33, 314] on div "PEER INTERNATIONAL CORP 00023764981 P70650 [PERSON_NAME] 100% Peer Music [STREE…" at bounding box center [240, 365] width 445 height 134
drag, startPoint x: 33, startPoint y: 314, endPoint x: 50, endPoint y: 329, distance: 22.8
click at [50, 329] on span "PEER INTERNATIONAL CORP" at bounding box center [78, 324] width 85 height 37
drag, startPoint x: 64, startPoint y: 338, endPoint x: 26, endPoint y: 311, distance: 46.4
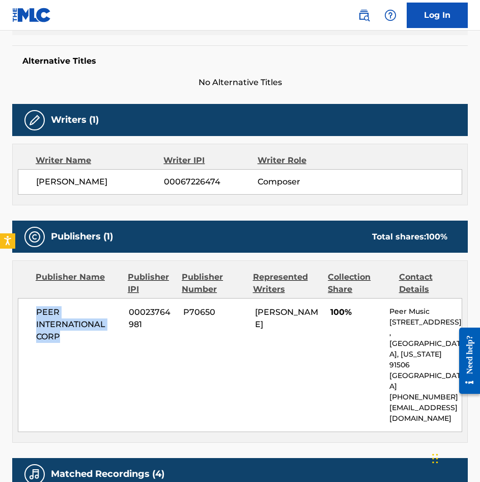
click at [26, 311] on div "PEER INTERNATIONAL CORP 00023764981 P70650 [PERSON_NAME] 100% Peer Music [STREE…" at bounding box center [240, 365] width 445 height 134
copy span "PEER INTERNATIONAL CORP"
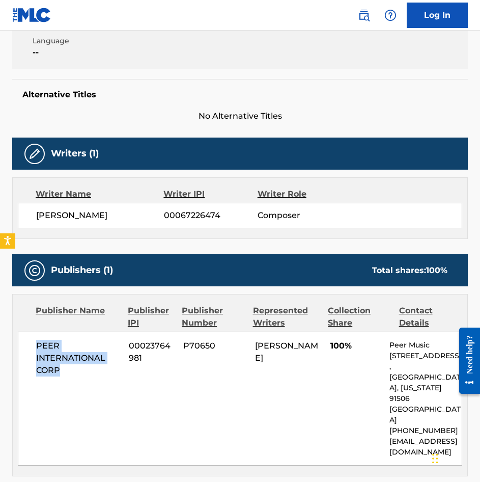
scroll to position [0, 0]
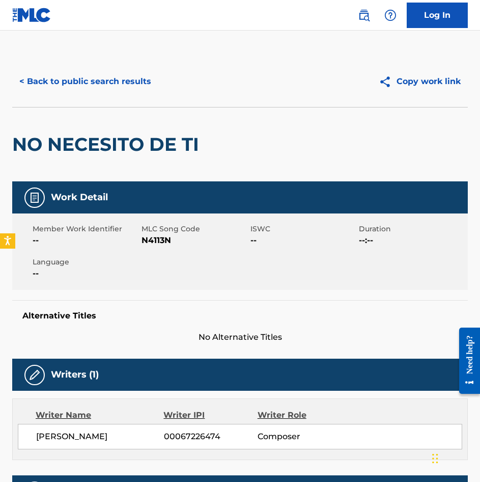
drag, startPoint x: 90, startPoint y: 98, endPoint x: 93, endPoint y: 84, distance: 14.6
click at [90, 95] on div "< Back to public search results Copy work link" at bounding box center [240, 81] width 456 height 51
click at [93, 81] on button "< Back to public search results" at bounding box center [85, 81] width 146 height 25
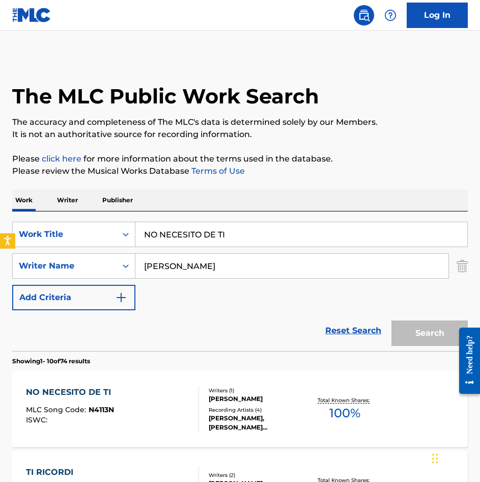
scroll to position [102, 0]
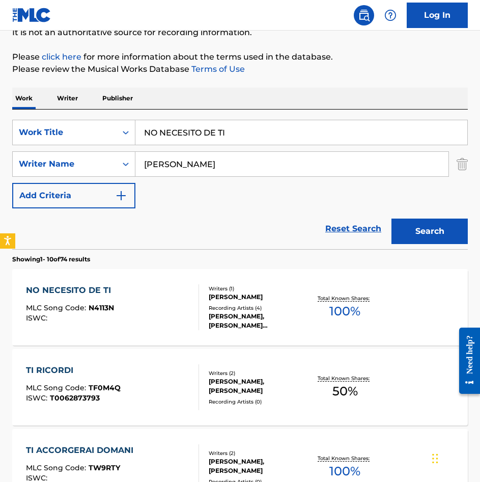
click at [241, 132] on input "NO NECESITO DE TI" at bounding box center [301, 132] width 332 height 24
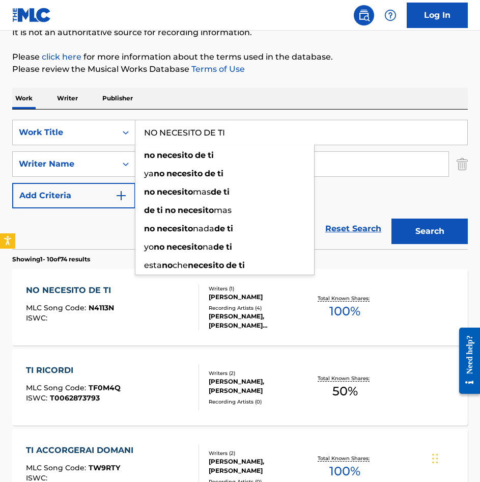
click at [241, 132] on input "NO NECESITO DE TI" at bounding box center [301, 132] width 332 height 24
paste input "TENGO A NADIE"
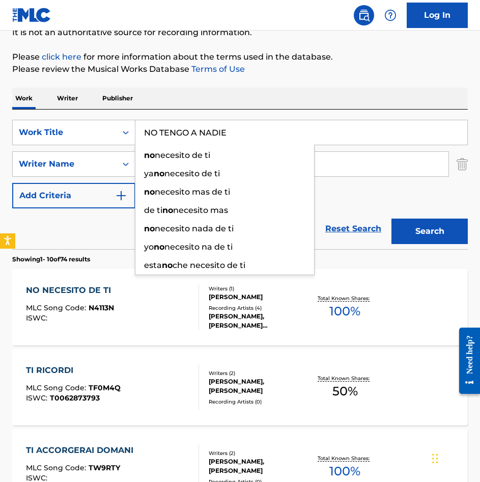
type input "NO TENGO A NADIE"
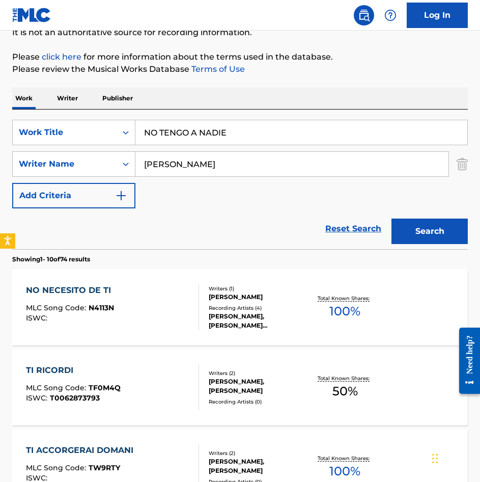
click at [455, 233] on button "Search" at bounding box center [430, 231] width 76 height 25
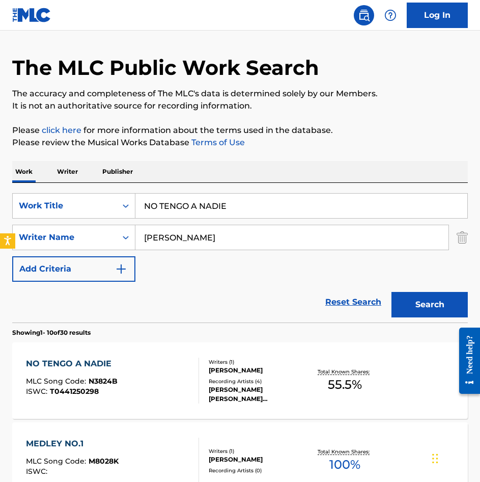
scroll to position [51, 0]
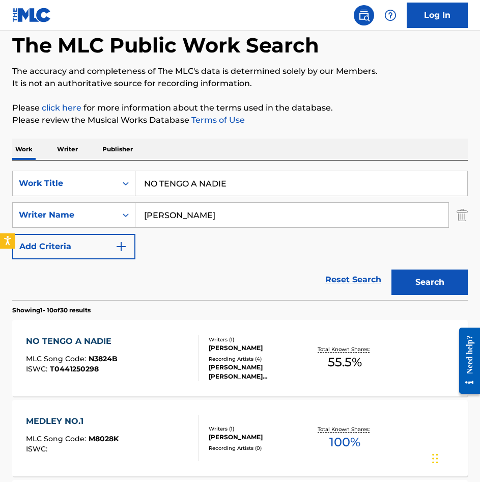
click at [170, 359] on div "NO TENGO A NADIE MLC Song Code : N3824B ISWC : T0441250298" at bounding box center [112, 358] width 173 height 46
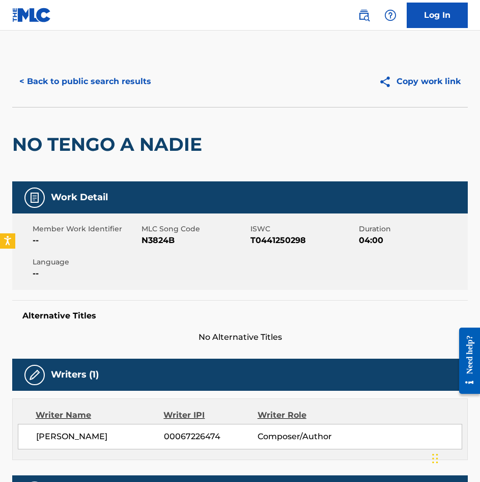
click at [85, 80] on button "< Back to public search results" at bounding box center [85, 81] width 146 height 25
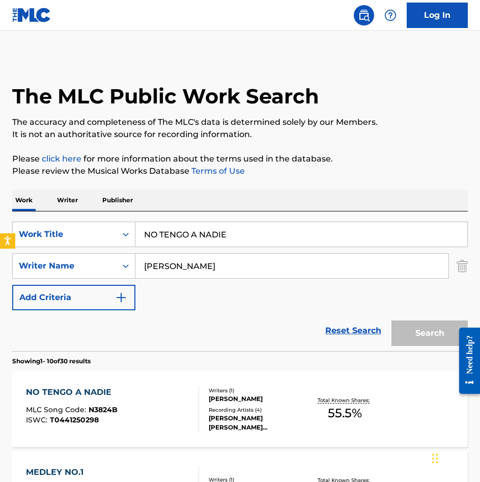
scroll to position [51, 0]
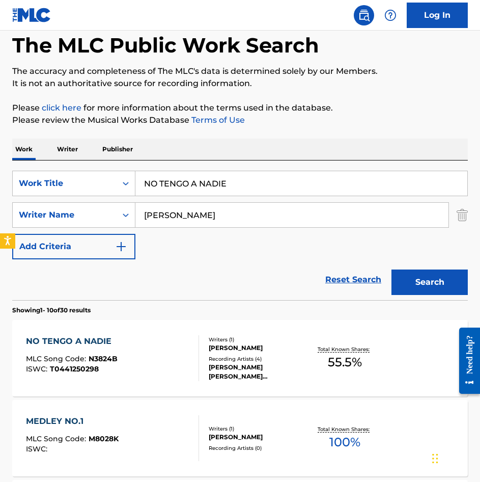
click at [247, 194] on input "NO TENGO A NADIE" at bounding box center [301, 183] width 332 height 24
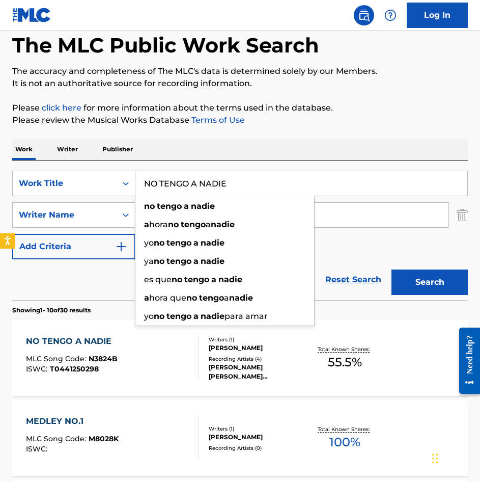
paste input "OBOE CONCERTO"
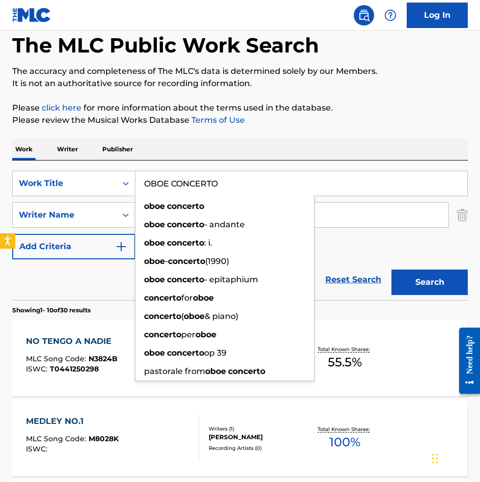
type input "OBOE CONCERTO"
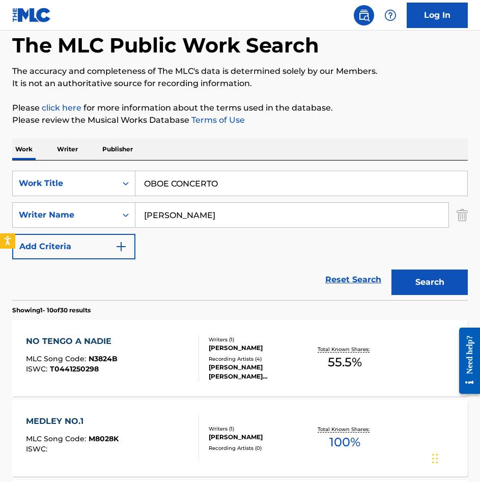
click at [409, 279] on button "Search" at bounding box center [430, 281] width 76 height 25
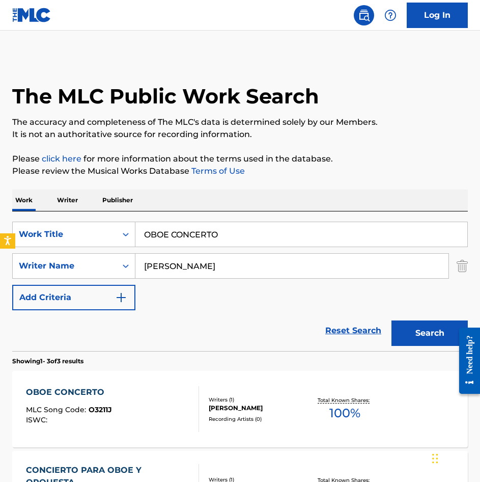
scroll to position [153, 0]
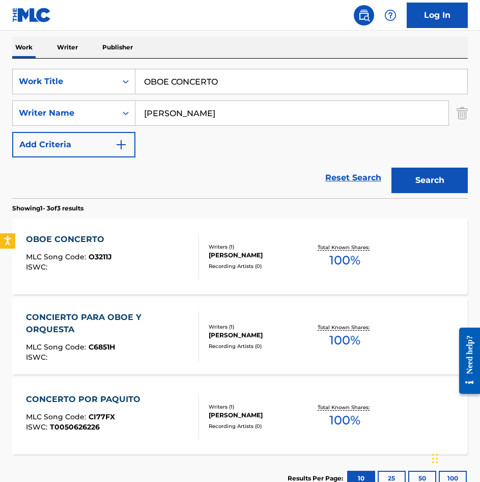
click at [142, 261] on div "OBOE CONCERTO MLC Song Code : O3211J ISWC :" at bounding box center [112, 256] width 173 height 46
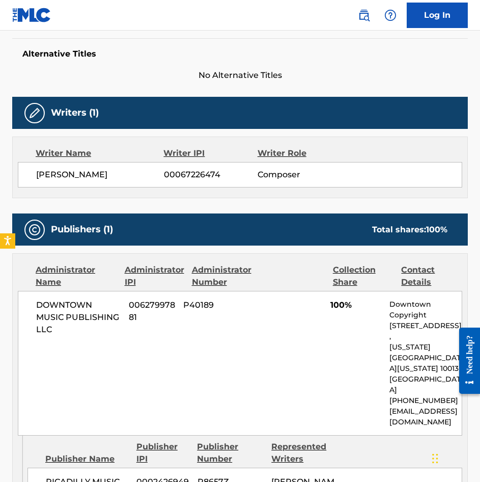
scroll to position [306, 0]
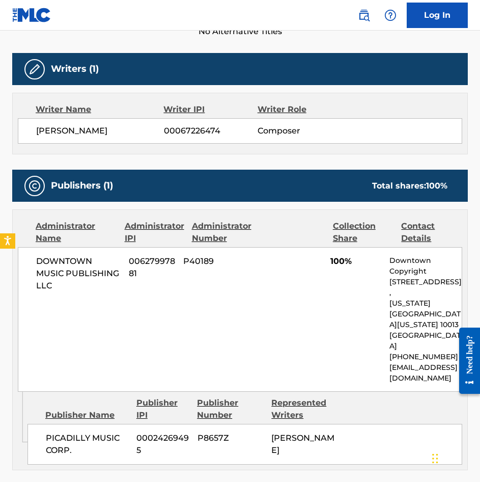
click at [59, 283] on span "DOWNTOWN MUSIC PUBLISHING LLC" at bounding box center [78, 273] width 85 height 37
drag, startPoint x: 59, startPoint y: 283, endPoint x: 39, endPoint y: 271, distance: 23.5
click at [39, 273] on span "DOWNTOWN MUSIC PUBLISHING LLC" at bounding box center [78, 273] width 85 height 37
drag, startPoint x: 39, startPoint y: 271, endPoint x: 38, endPoint y: 265, distance: 6.7
click at [38, 265] on span "DOWNTOWN MUSIC PUBLISHING LLC" at bounding box center [78, 273] width 85 height 37
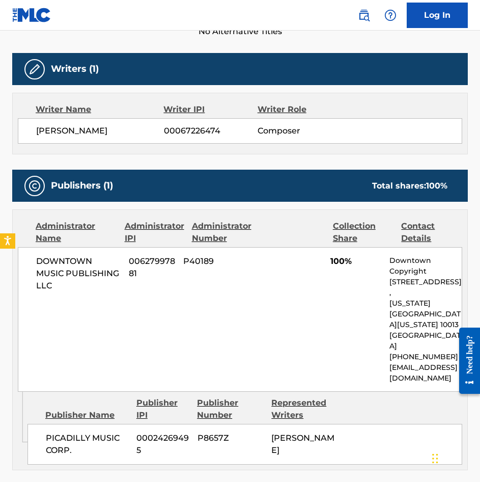
click at [43, 275] on span "DOWNTOWN MUSIC PUBLISHING LLC" at bounding box center [78, 273] width 85 height 37
drag, startPoint x: 61, startPoint y: 285, endPoint x: 26, endPoint y: 267, distance: 39.2
click at [26, 267] on div "DOWNTOWN MUSIC PUBLISHING LLC 00627997881 P40189 100% Downtown Copyright [STREE…" at bounding box center [240, 319] width 445 height 145
copy span "DOWNTOWN MUSIC PUBLISHING LLC"
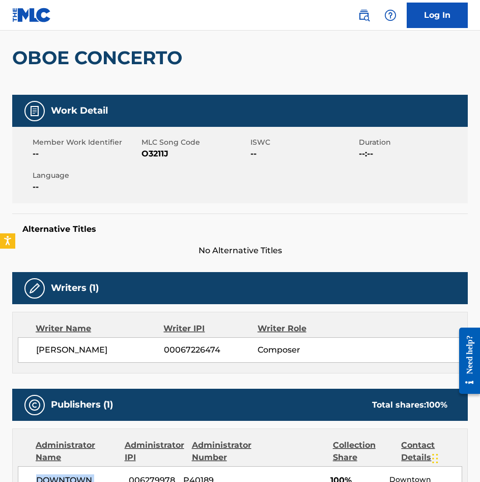
scroll to position [0, 0]
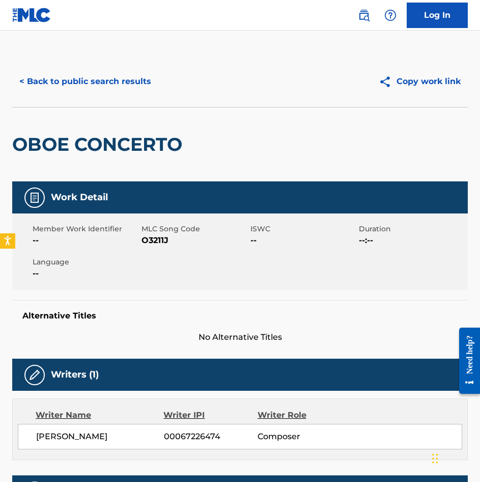
click at [119, 94] on button "< Back to public search results" at bounding box center [85, 81] width 146 height 25
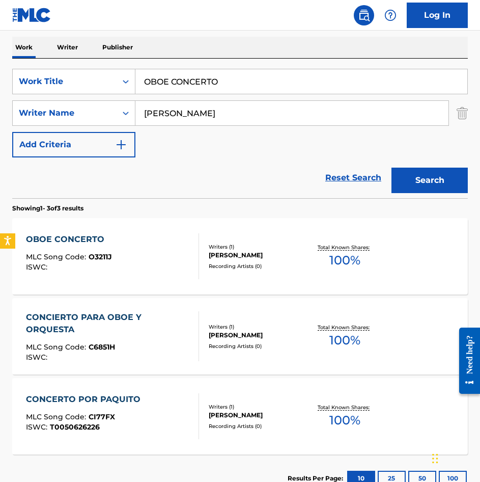
click at [218, 90] on input "OBOE CONCERTO" at bounding box center [301, 81] width 332 height 24
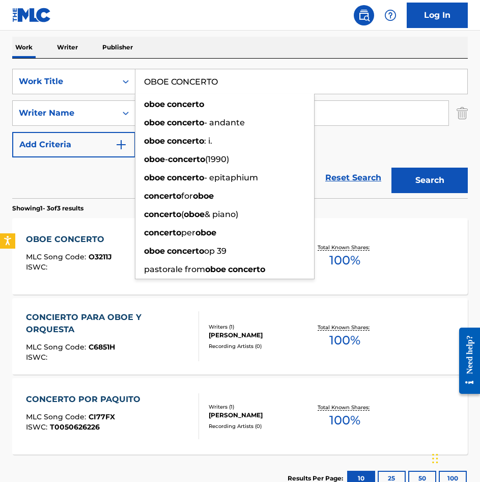
click at [218, 90] on input "OBOE CONCERTO" at bounding box center [301, 81] width 332 height 24
paste input "VERTURA GITANA"
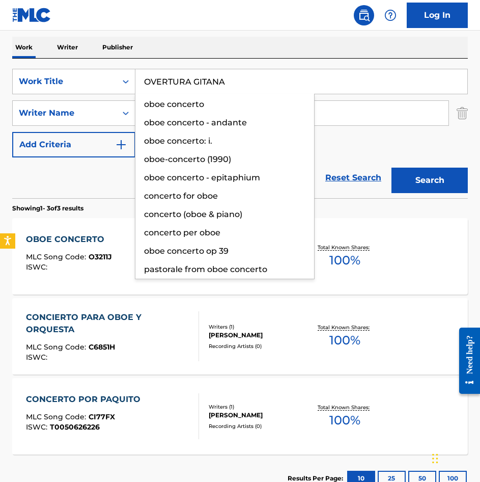
type input "OVERTURA GITANA"
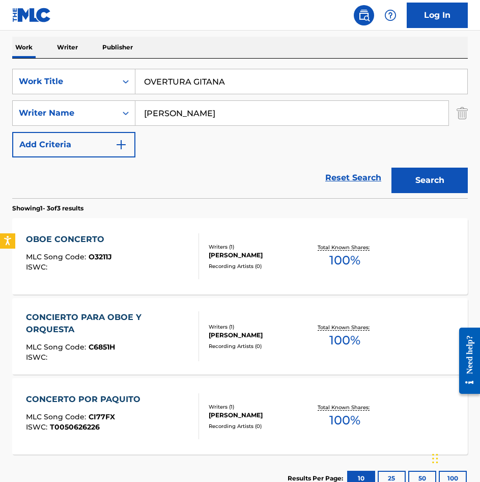
click at [424, 182] on button "Search" at bounding box center [430, 180] width 76 height 25
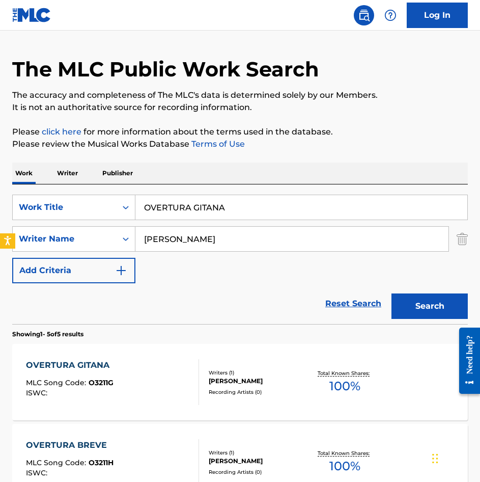
scroll to position [51, 0]
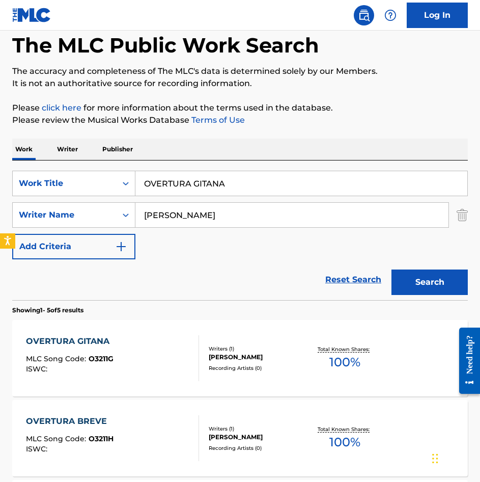
click at [158, 348] on div "OVERTURA GITANA MLC Song Code : O3211G ISWC :" at bounding box center [112, 358] width 173 height 46
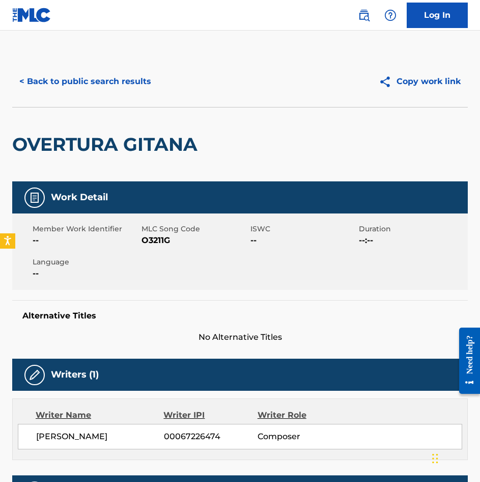
click at [117, 85] on button "< Back to public search results" at bounding box center [85, 81] width 146 height 25
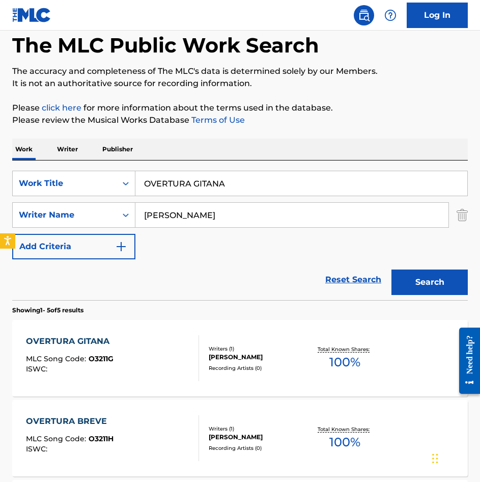
click at [222, 178] on input "OVERTURA GITANA" at bounding box center [301, 183] width 332 height 24
paste input "PASION FLAMENC"
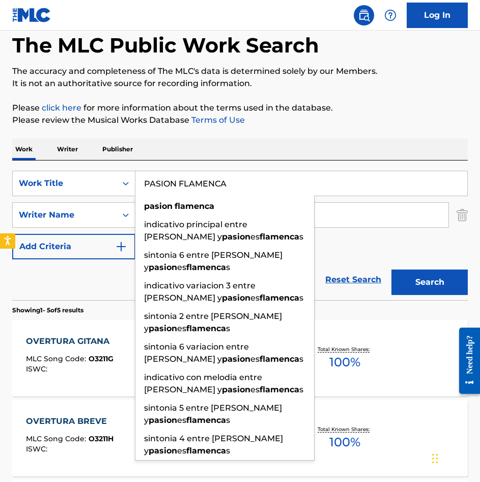
type input "PASION FLAMENCA"
click at [429, 272] on button "Search" at bounding box center [430, 281] width 76 height 25
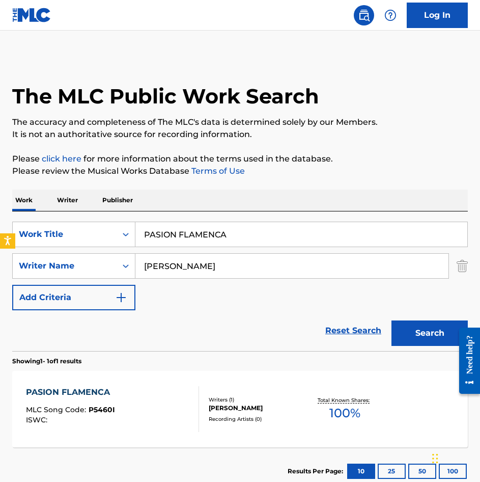
click at [138, 401] on div "PASION FLAMENCA MLC Song Code : P5460I ISWC :" at bounding box center [112, 409] width 173 height 46
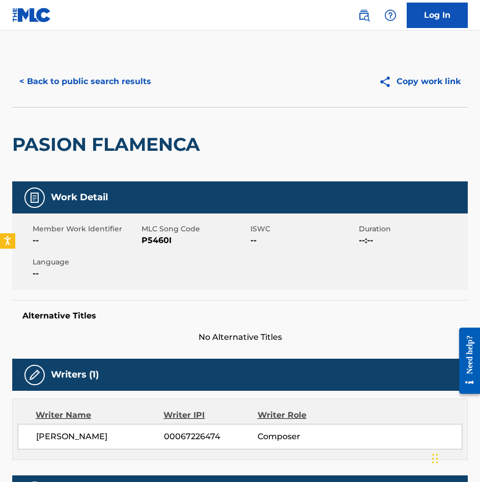
click at [83, 86] on button "< Back to public search results" at bounding box center [85, 81] width 146 height 25
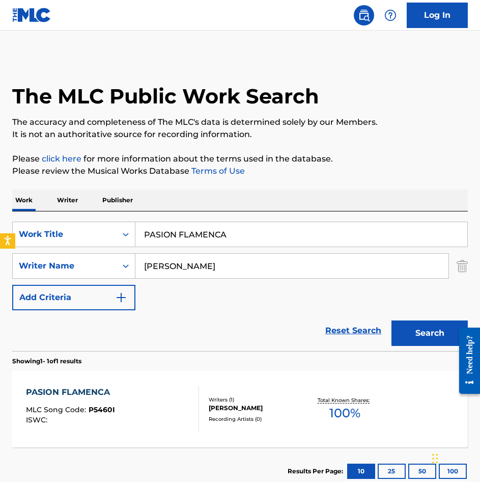
click at [247, 239] on input "PASION FLAMENCA" at bounding box center [301, 234] width 332 height 24
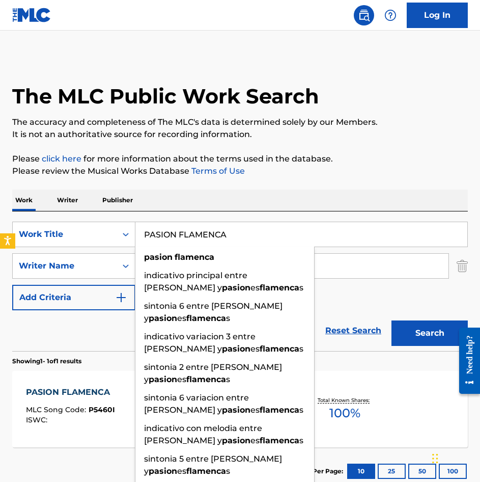
click at [247, 239] on input "PASION FLAMENCA" at bounding box center [301, 234] width 332 height 24
paste input "IAZZOLLANA"
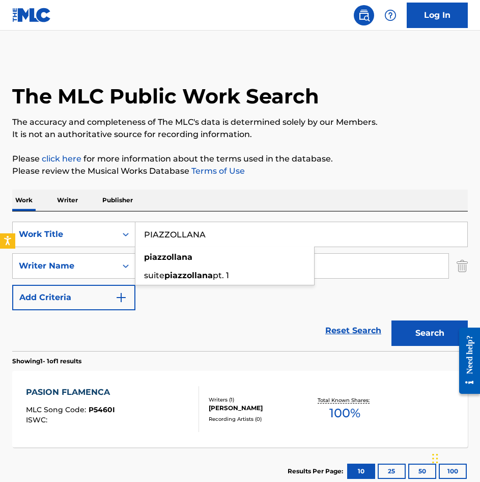
type input "PIAZZOLLANA"
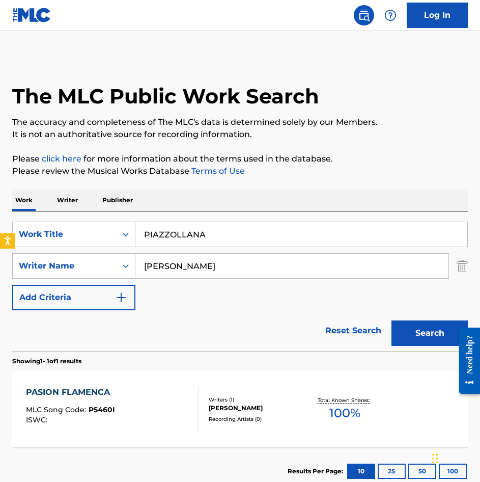
click at [433, 337] on button "Search" at bounding box center [430, 332] width 76 height 25
click at [130, 391] on div "PIAZZOLLANA MLC Song Code : P5460F ISWC :" at bounding box center [112, 409] width 173 height 46
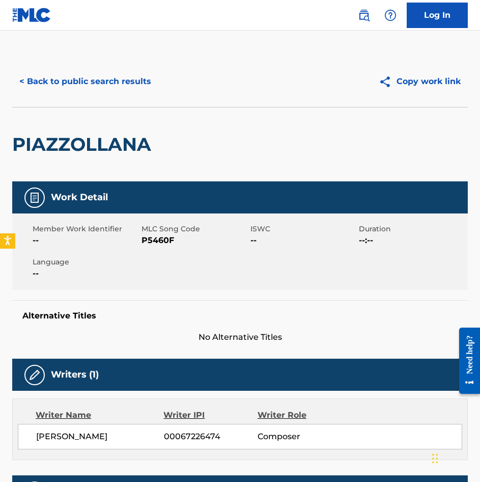
click at [90, 91] on button "< Back to public search results" at bounding box center [85, 81] width 146 height 25
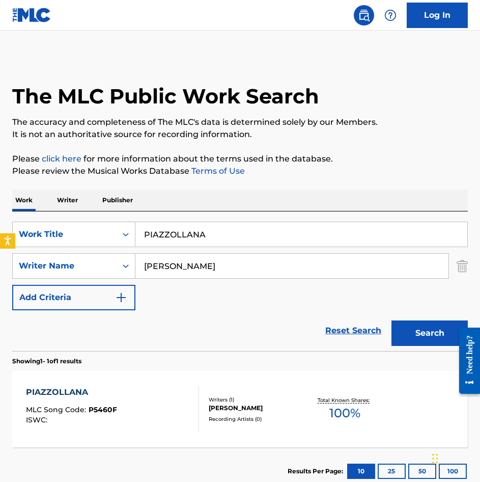
click at [215, 236] on input "PIAZZOLLANA" at bounding box center [301, 234] width 332 height 24
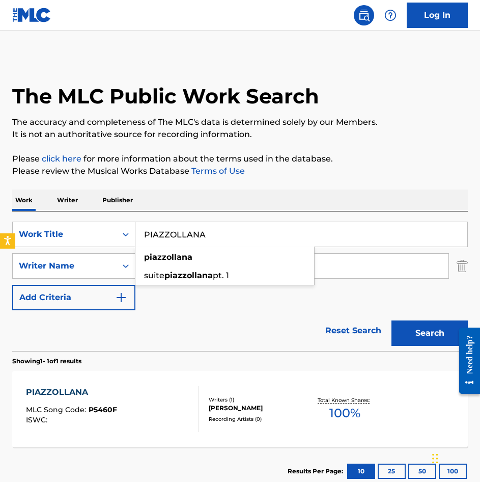
click at [215, 236] on input "PIAZZOLLANA" at bounding box center [301, 234] width 332 height 24
paste input "REGONES DE [DATE]"
type input "PREGONES DE [DATE]"
click at [404, 329] on button "Search" at bounding box center [430, 332] width 76 height 25
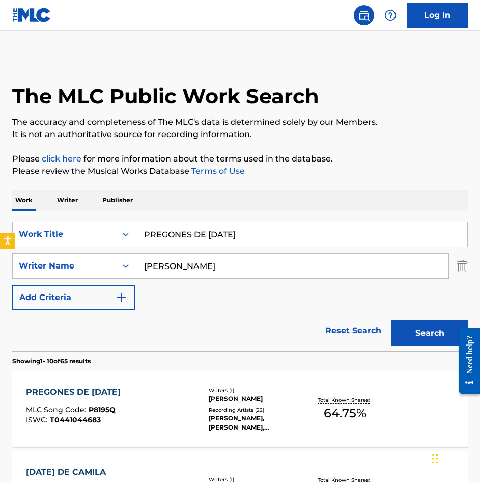
click at [165, 397] on div "PREGONES DE [DATE] MLC Song Code : P8195Q ISWC : T0441044683" at bounding box center [112, 409] width 173 height 46
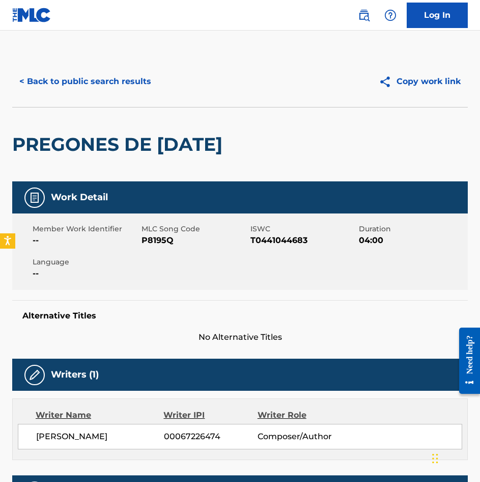
click at [72, 87] on button "< Back to public search results" at bounding box center [85, 81] width 146 height 25
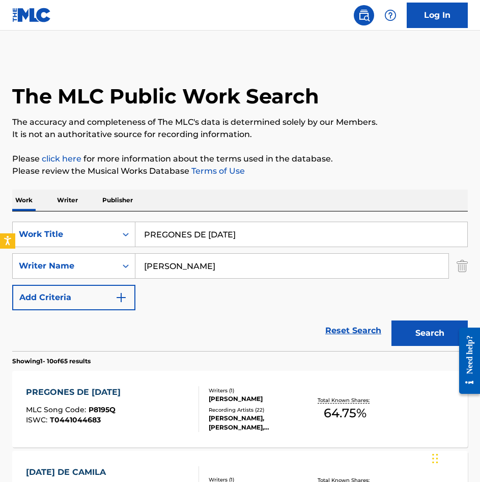
click at [261, 238] on input "PREGONES DE [DATE]" at bounding box center [301, 234] width 332 height 24
paste input "OFE PROFE"
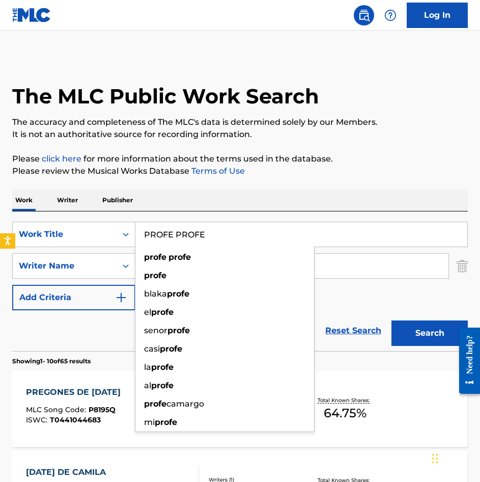
type input "PROFE PROFE"
click at [427, 333] on button "Search" at bounding box center [430, 332] width 76 height 25
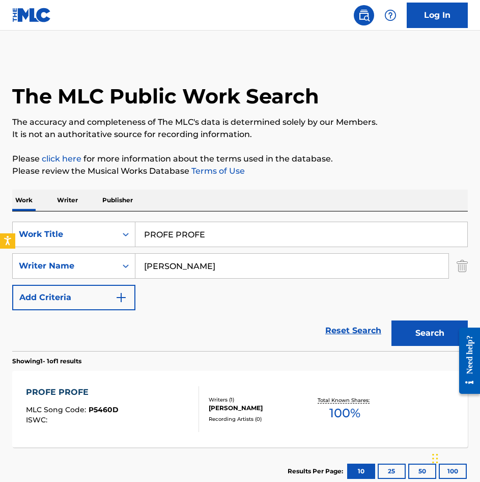
click at [152, 396] on div "PROFE PROFE MLC Song Code : P5460D ISWC :" at bounding box center [112, 409] width 173 height 46
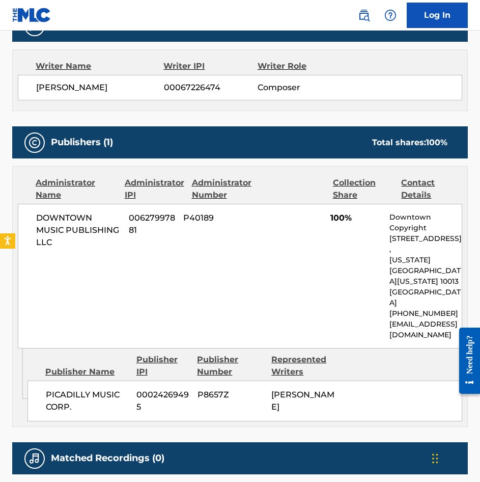
scroll to position [357, 0]
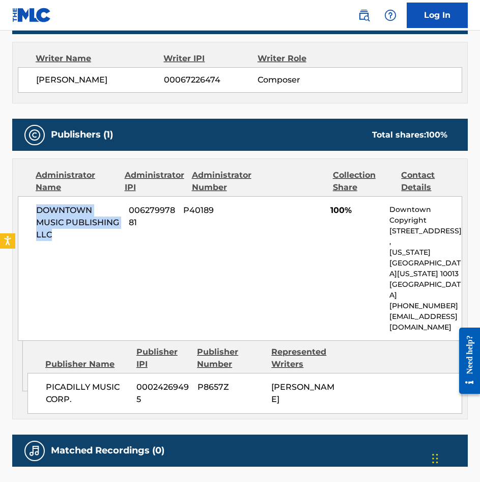
drag, startPoint x: 65, startPoint y: 242, endPoint x: 34, endPoint y: 213, distance: 42.2
click at [34, 213] on div "DOWNTOWN MUSIC PUBLISHING LLC 00627997881 P40189 100% Downtown Copyright [STREE…" at bounding box center [240, 268] width 445 height 145
copy span "DOWNTOWN MUSIC PUBLISHING LLC"
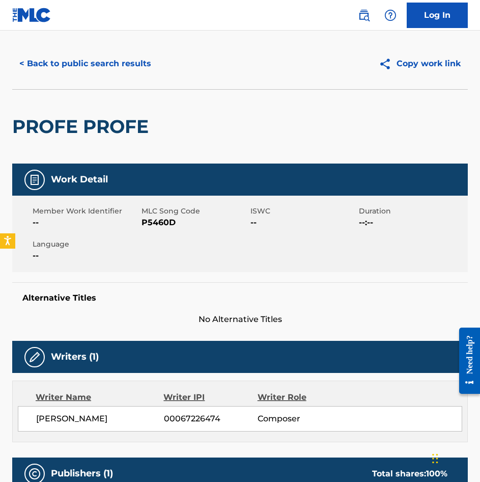
scroll to position [0, 0]
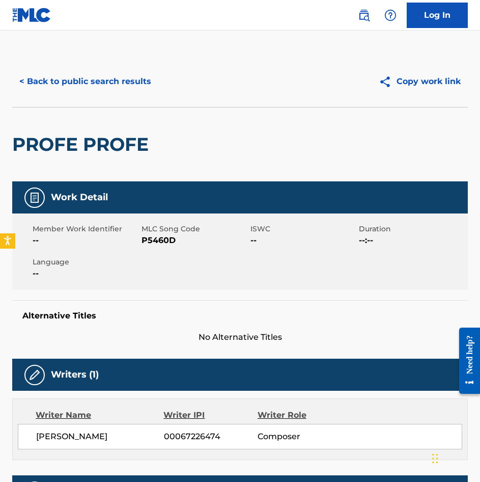
click at [59, 79] on button "< Back to public search results" at bounding box center [85, 81] width 146 height 25
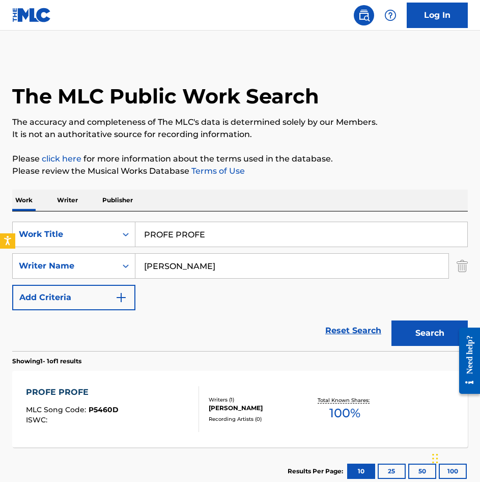
click at [263, 244] on input "PROFE PROFE" at bounding box center [301, 234] width 332 height 24
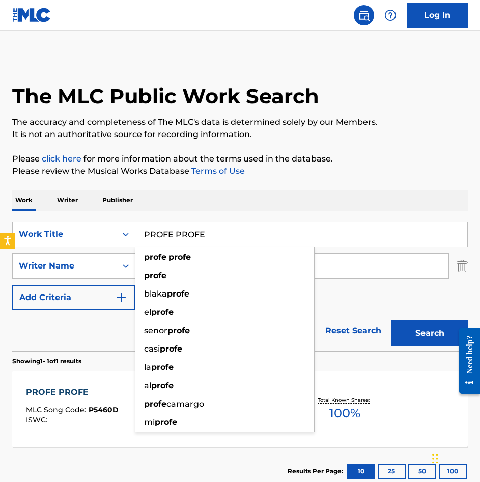
click at [263, 244] on input "PROFE PROFE" at bounding box center [301, 234] width 332 height 24
paste input "QUE BARBARIDA"
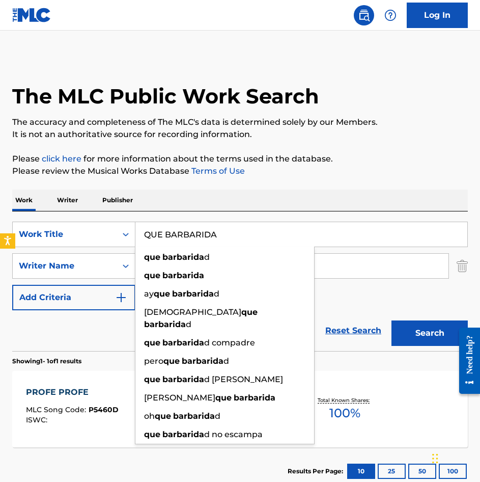
click at [408, 330] on button "Search" at bounding box center [430, 332] width 76 height 25
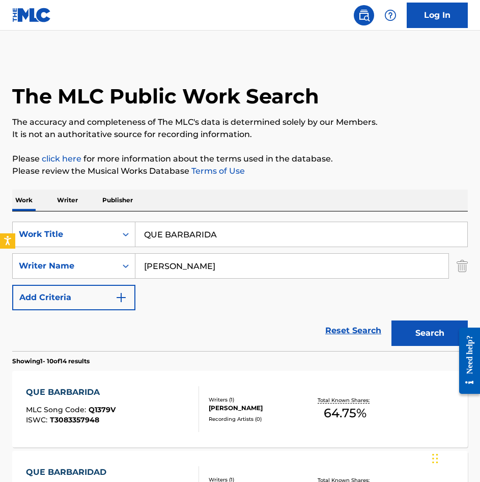
click at [225, 240] on input "QUE BARBARIDA" at bounding box center [301, 234] width 332 height 24
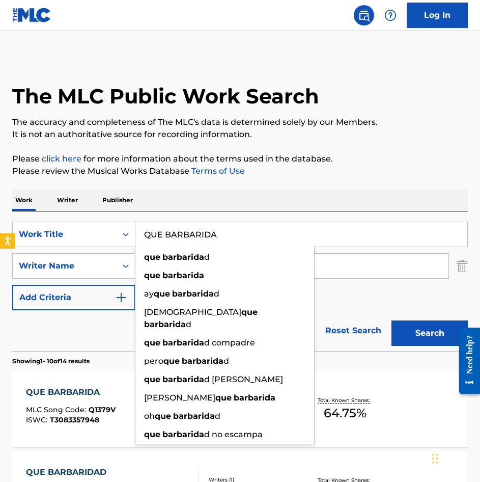
paste input "SABROSO"
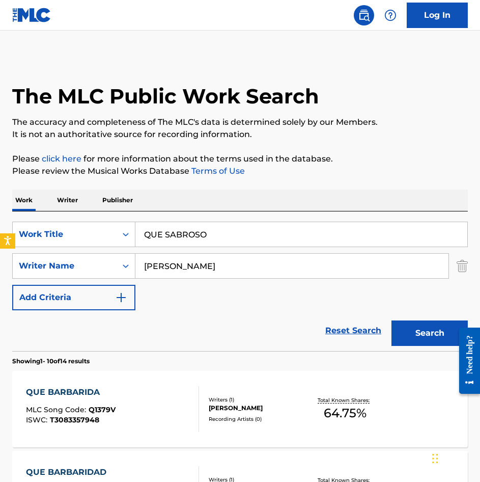
click at [418, 325] on button "Search" at bounding box center [430, 332] width 76 height 25
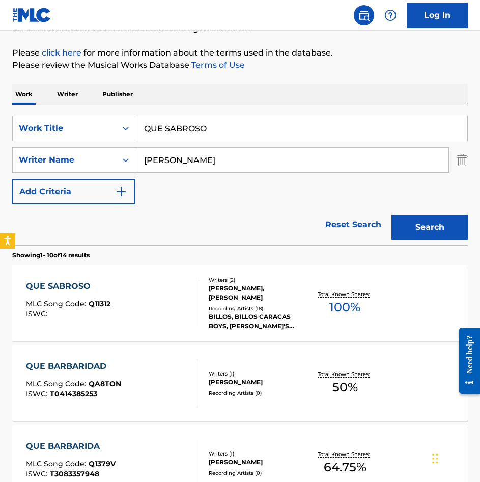
scroll to position [102, 0]
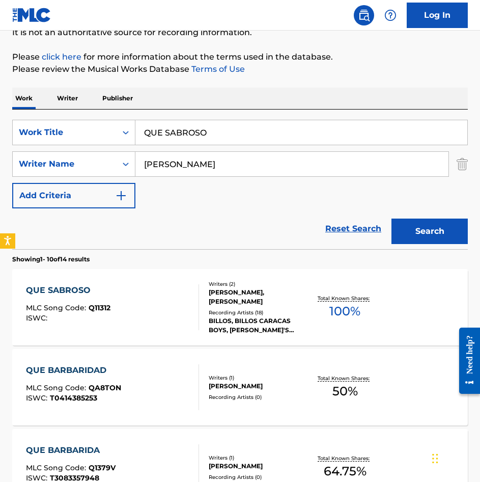
click at [233, 124] on input "QUE SABROSO" at bounding box center [301, 132] width 332 height 24
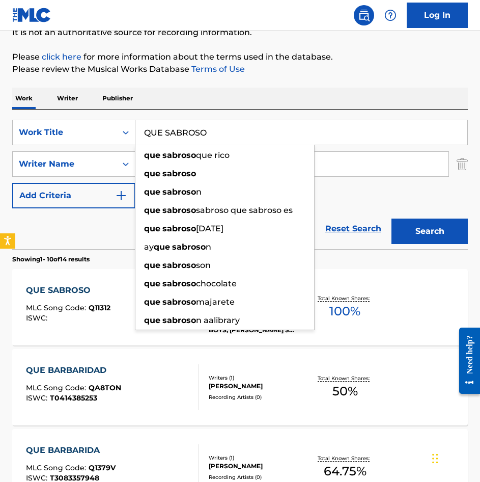
paste input "TIENEN LAS ANTIOQUENAS?"
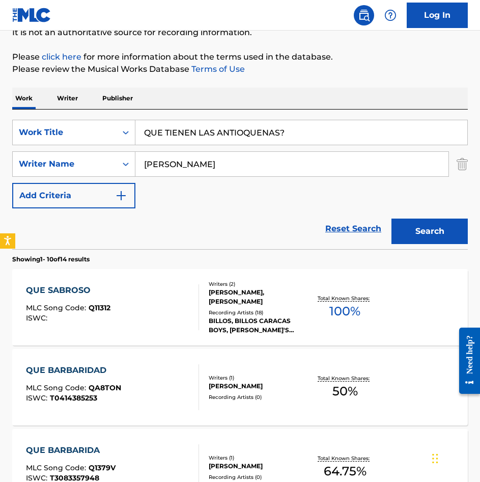
type input "QUE TIENEN LAS ANTIOQUENAS?"
click at [417, 234] on button "Search" at bounding box center [430, 231] width 76 height 25
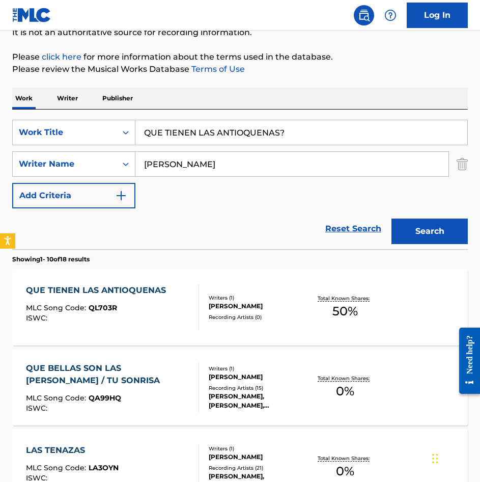
click at [192, 327] on div at bounding box center [194, 307] width 8 height 46
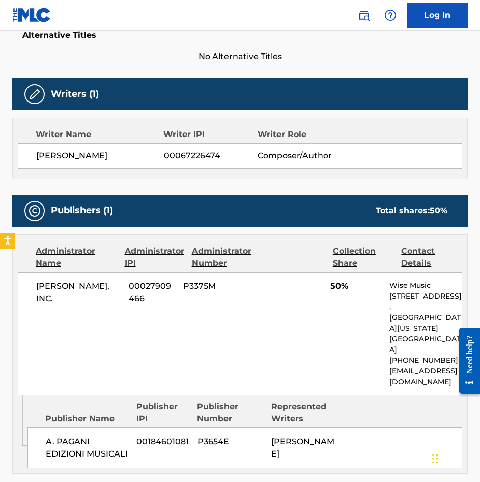
scroll to position [306, 0]
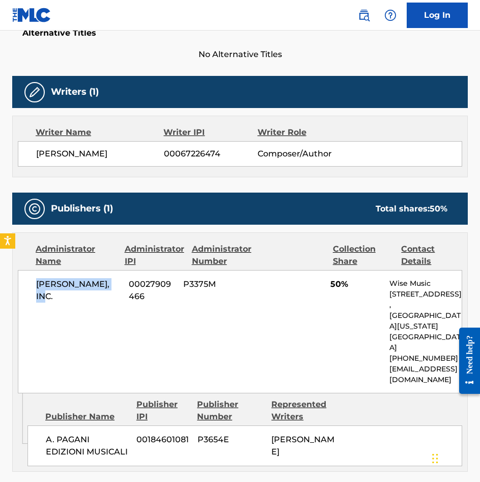
drag, startPoint x: 123, startPoint y: 283, endPoint x: 31, endPoint y: 285, distance: 92.2
click at [31, 285] on div "[PERSON_NAME], INC. 00027909466 P3375M 50% Wise Music [STREET_ADDRESS][US_STATE…" at bounding box center [240, 331] width 445 height 123
copy span "[PERSON_NAME], INC."
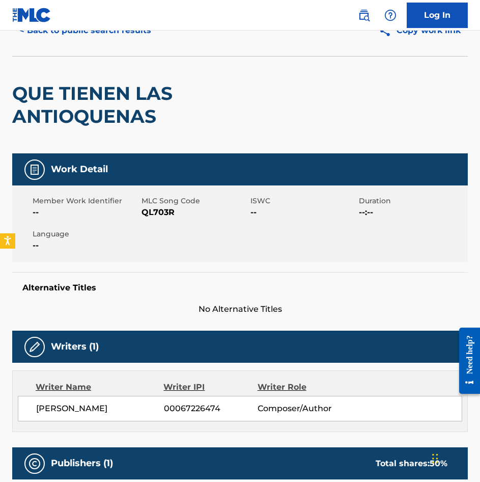
scroll to position [0, 0]
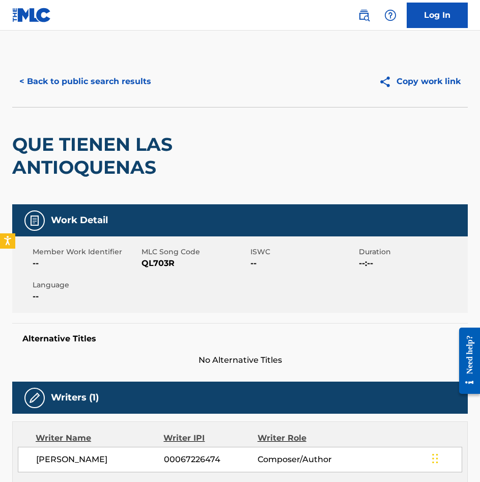
click at [80, 79] on button "< Back to public search results" at bounding box center [85, 81] width 146 height 25
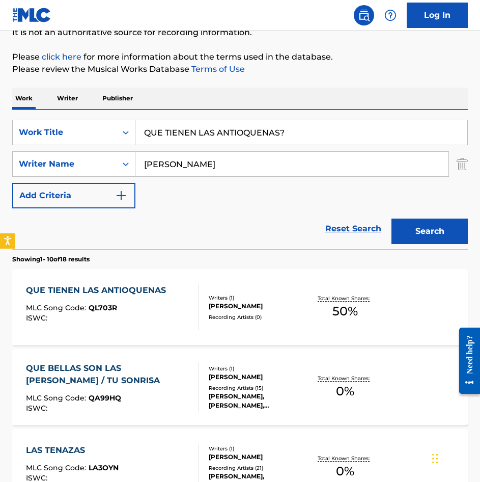
click at [272, 125] on input "QUE TIENEN LAS ANTIOQUENAS?" at bounding box center [301, 132] width 332 height 24
paste input "IRPA CON VARIACIONES"
type input "QUIRPA CON VARIACIONES"
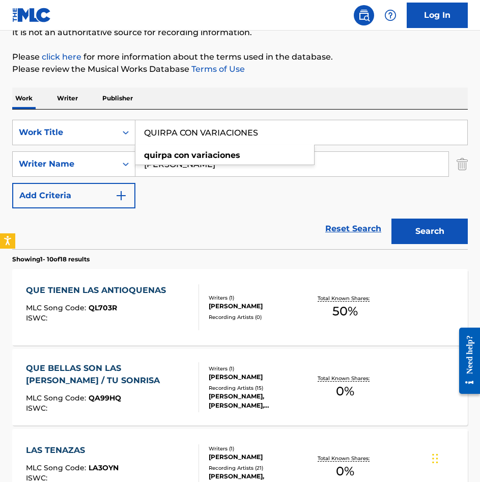
click at [424, 215] on div "Search" at bounding box center [427, 228] width 81 height 41
click at [400, 239] on button "Search" at bounding box center [430, 231] width 76 height 25
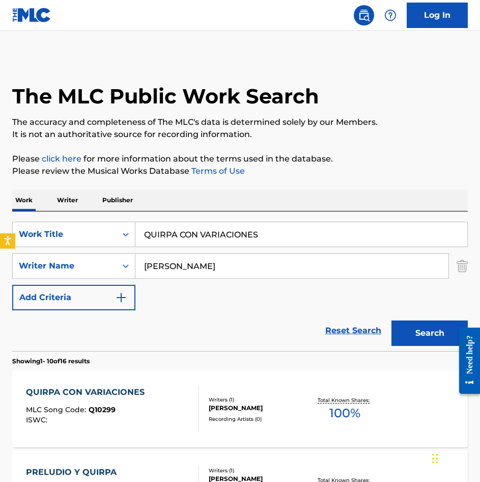
click at [160, 418] on div "QUIRPA CON VARIACIONES MLC Song Code : Q10299 ISWC :" at bounding box center [112, 409] width 173 height 46
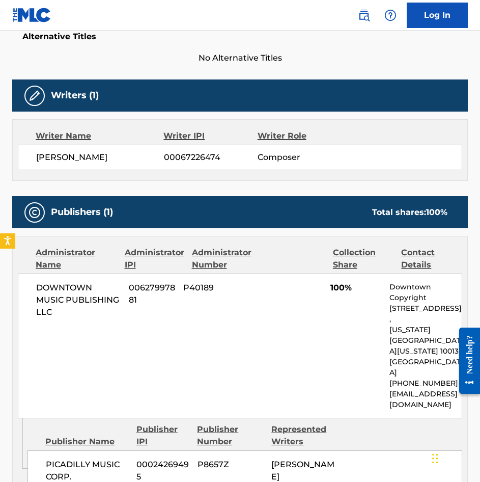
scroll to position [306, 0]
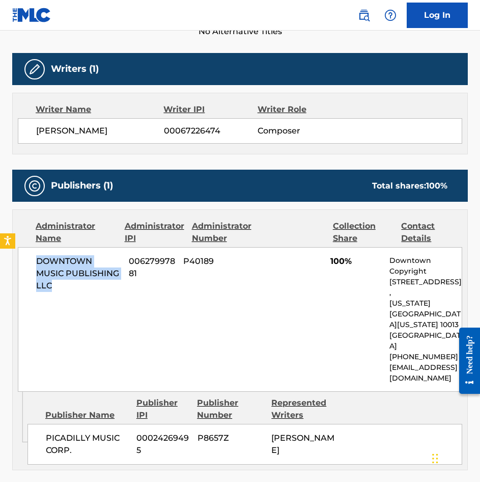
drag, startPoint x: 64, startPoint y: 285, endPoint x: 30, endPoint y: 255, distance: 45.1
click at [30, 255] on div "DOWNTOWN MUSIC PUBLISHING LLC 00627997881 P40189 100% Downtown Copyright [STREE…" at bounding box center [240, 319] width 445 height 145
copy span "DOWNTOWN MUSIC PUBLISHING LLC"
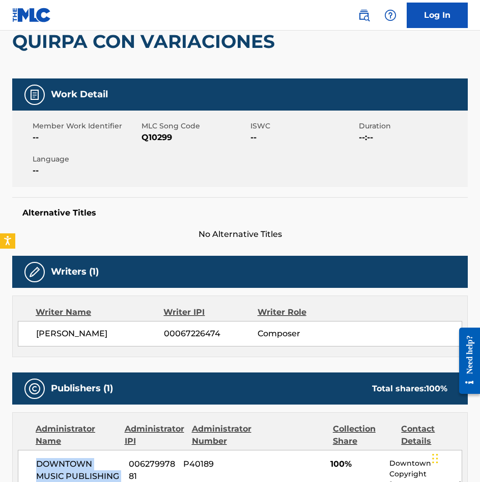
scroll to position [0, 0]
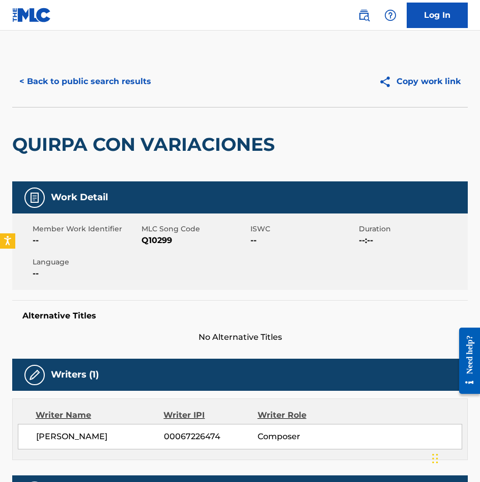
click at [91, 82] on button "< Back to public search results" at bounding box center [85, 81] width 146 height 25
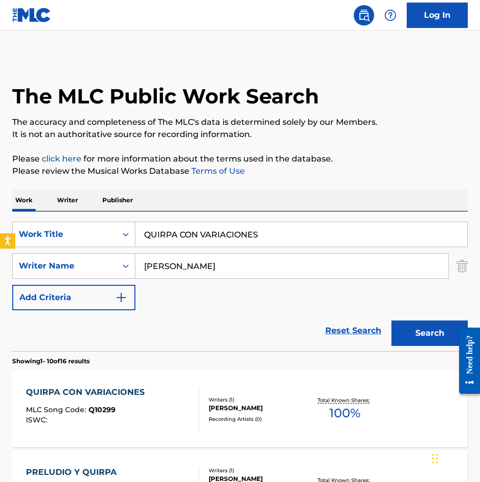
click at [289, 230] on input "QUIRPA CON VARIACIONES" at bounding box center [301, 234] width 332 height 24
paste input "RETRATO [PERSON_NAME]"
type input "RETRATO [PERSON_NAME]"
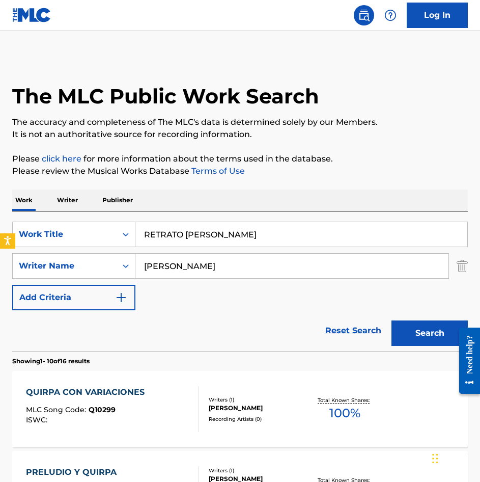
click at [421, 341] on button "Search" at bounding box center [430, 332] width 76 height 25
click at [186, 421] on div "RETRATO [PERSON_NAME] MLC Song Code : R3582N ISWC :" at bounding box center [112, 409] width 173 height 46
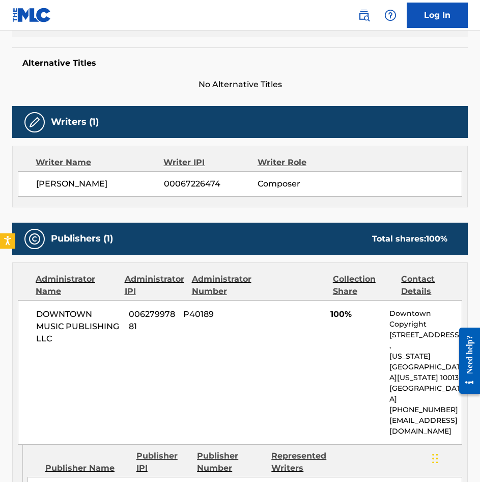
scroll to position [306, 0]
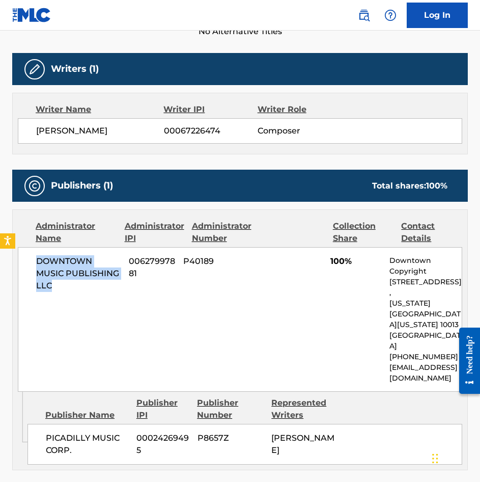
drag, startPoint x: 60, startPoint y: 300, endPoint x: 37, endPoint y: 261, distance: 45.2
click at [37, 261] on div "DOWNTOWN MUSIC PUBLISHING LLC 00627997881 P40189 100% Downtown Copyright [STREE…" at bounding box center [240, 319] width 445 height 145
copy span "DOWNTOWN MUSIC PUBLISHING LLC"
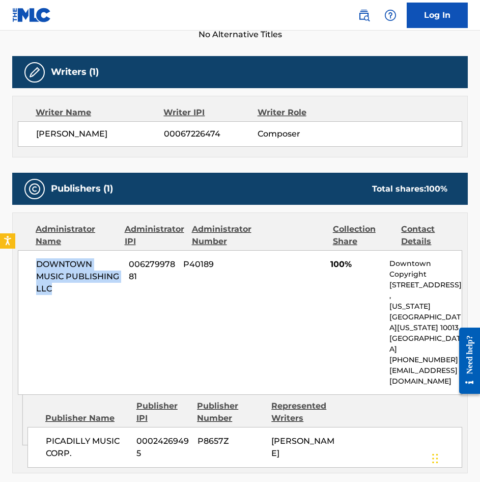
scroll to position [0, 0]
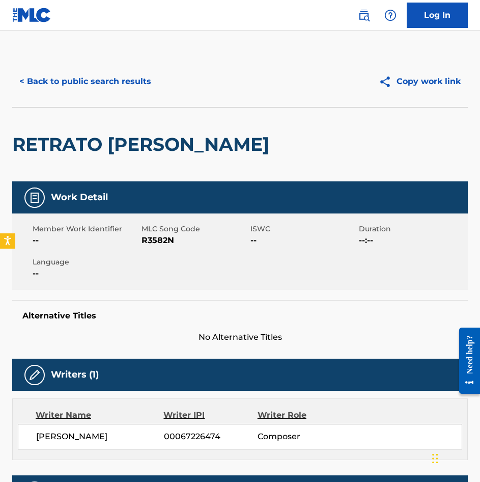
click at [85, 74] on button "< Back to public search results" at bounding box center [85, 81] width 146 height 25
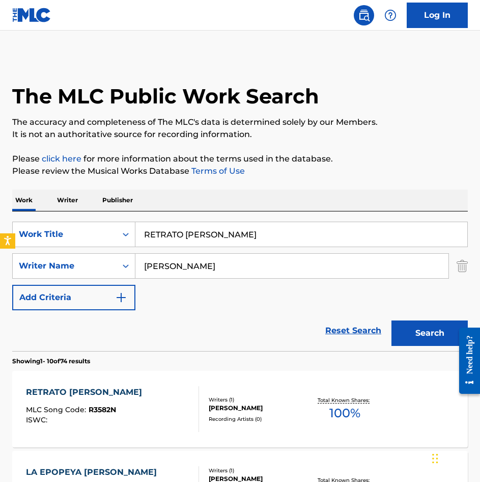
drag, startPoint x: 253, startPoint y: 220, endPoint x: 256, endPoint y: 228, distance: 8.5
click at [253, 220] on div "SearchWithCriteriae11a964f-fdad-497d-b547-4d3139b690f4 Work Title RETRATO [PERS…" at bounding box center [240, 281] width 456 height 140
click at [258, 236] on input "RETRATO [PERSON_NAME]" at bounding box center [301, 234] width 332 height 24
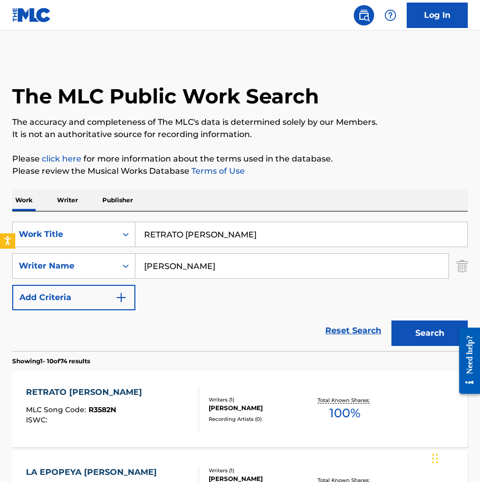
paste input "UN HOMBRE SOLO"
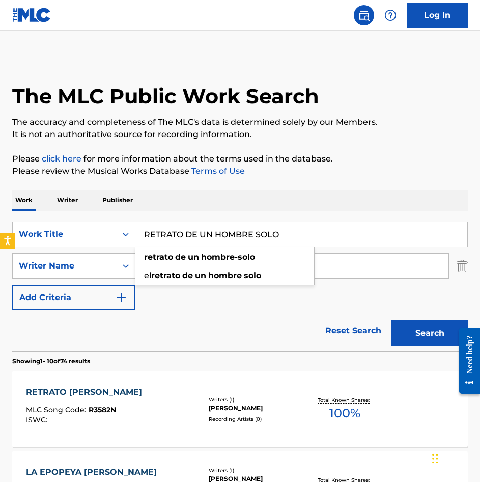
type input "RETRATO DE UN HOMBRE SOLO"
click at [433, 338] on button "Search" at bounding box center [430, 332] width 76 height 25
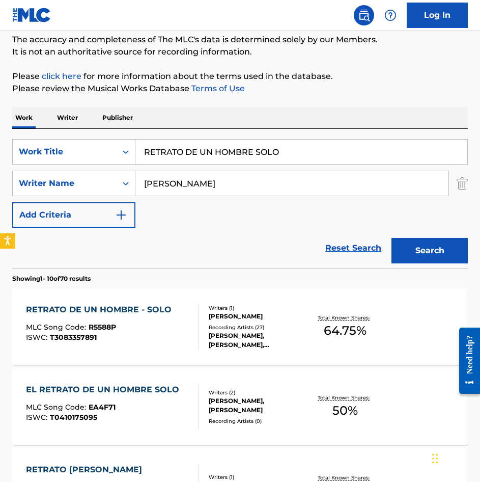
scroll to position [102, 0]
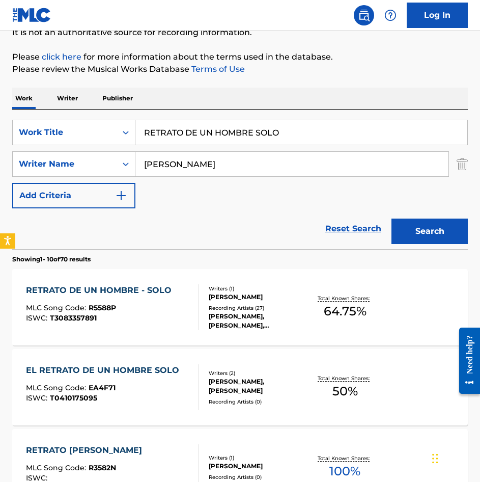
click at [181, 318] on div "RETRATO DE UN HOMBRE - SOLO MLC Song Code : R5588P ISWC : T3083357891" at bounding box center [112, 307] width 173 height 46
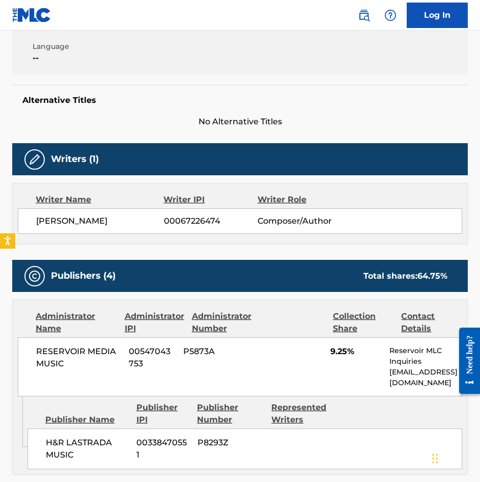
scroll to position [255, 0]
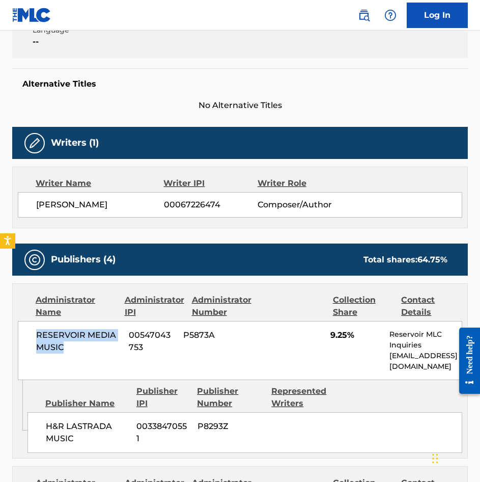
drag, startPoint x: 84, startPoint y: 354, endPoint x: 14, endPoint y: 330, distance: 73.9
click at [14, 330] on div "Administrator Name Administrator IPI Administrator Number Collection Share Cont…" at bounding box center [240, 332] width 455 height 96
copy span "RESERVOIR MEDIA MUSIC"
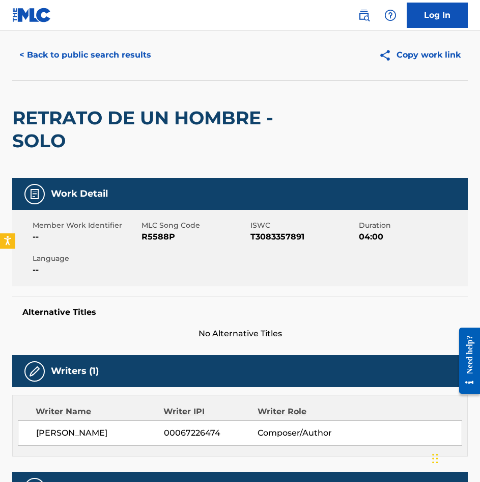
scroll to position [0, 0]
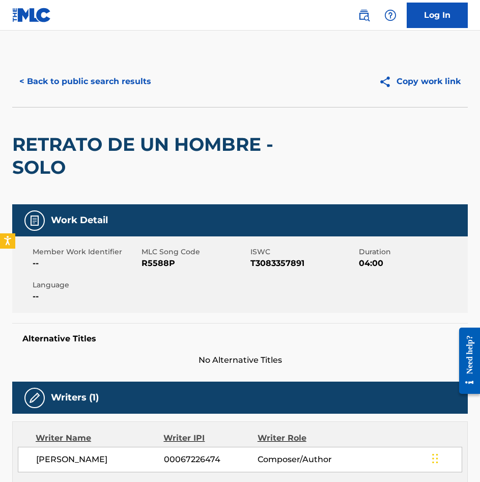
click at [129, 83] on button "< Back to public search results" at bounding box center [85, 81] width 146 height 25
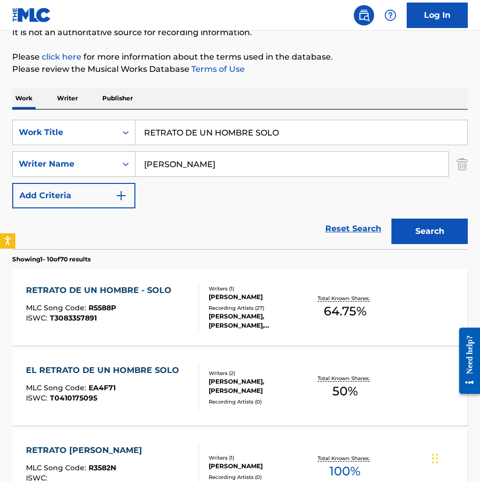
click at [289, 140] on input "RETRATO DE UN HOMBRE SOLO" at bounding box center [301, 132] width 332 height 24
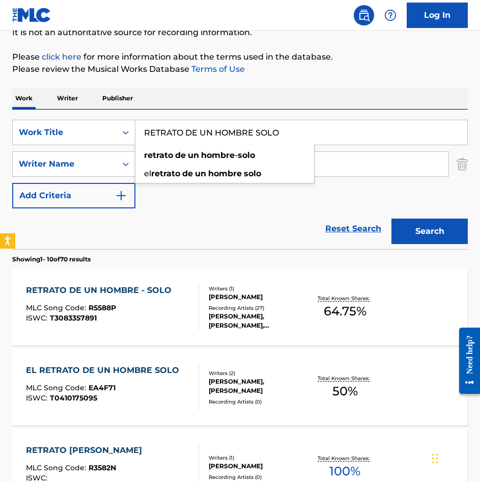
click at [289, 140] on input "RETRATO DE UN HOMBRE SOLO" at bounding box center [301, 132] width 332 height 24
paste input "OMANCE A [PERSON_NAME]"
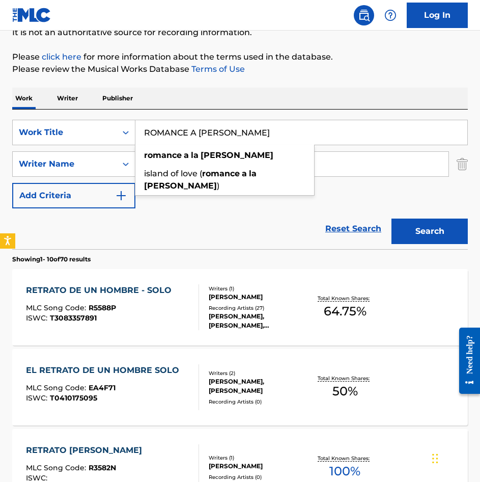
type input "ROMANCE A [PERSON_NAME]"
click at [437, 235] on button "Search" at bounding box center [430, 231] width 76 height 25
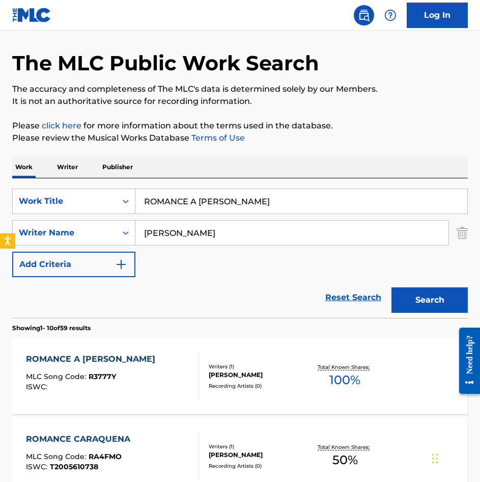
scroll to position [51, 0]
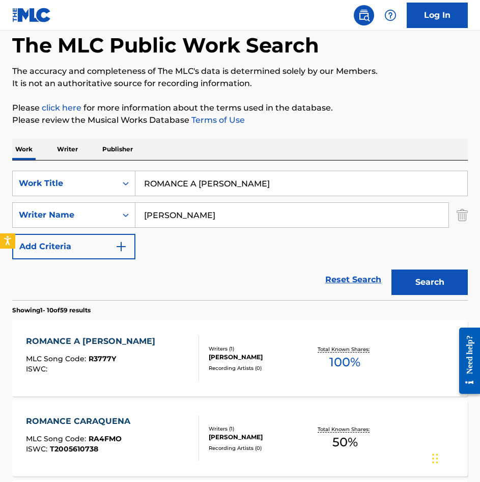
click at [173, 368] on div "ROMANCE A [PERSON_NAME] MLC Song Code : R3777Y ISWC :" at bounding box center [112, 358] width 173 height 46
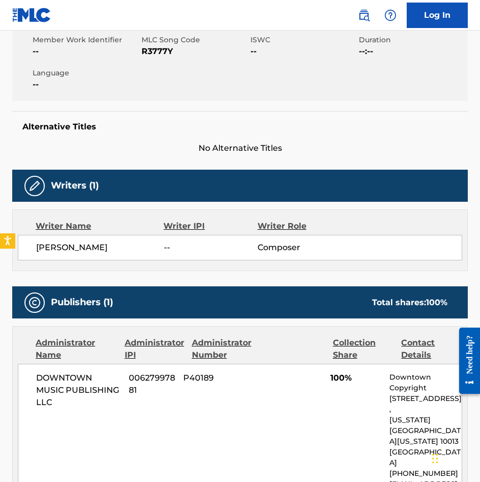
scroll to position [357, 0]
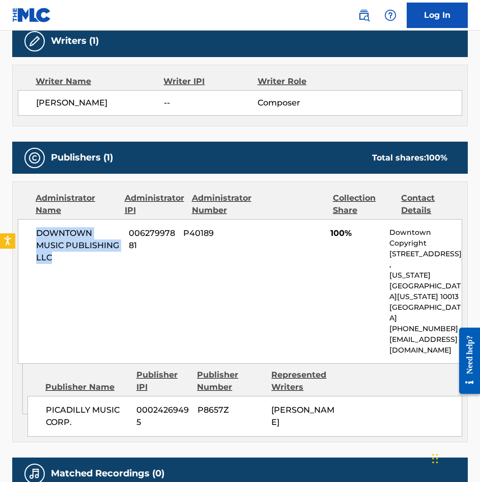
drag, startPoint x: 65, startPoint y: 233, endPoint x: 34, endPoint y: 213, distance: 36.7
click at [34, 219] on div "DOWNTOWN MUSIC PUBLISHING LLC 00627997881 P40189 100% Downtown Copyright [STREE…" at bounding box center [240, 291] width 445 height 145
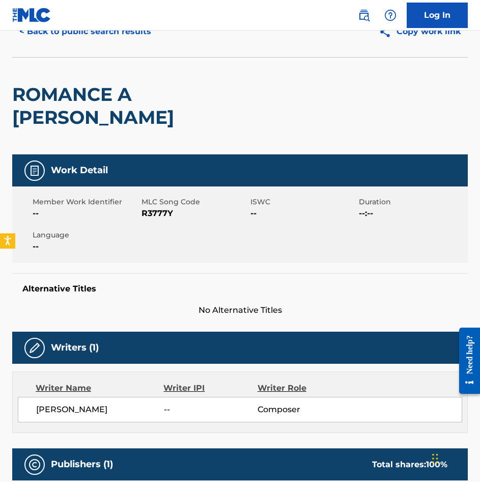
scroll to position [0, 0]
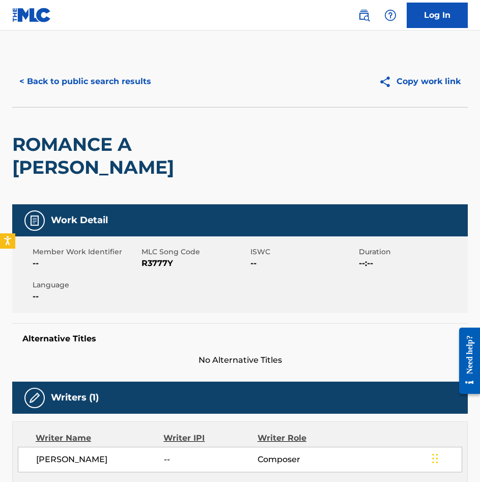
click at [98, 97] on div "< Back to public search results Copy work link" at bounding box center [240, 81] width 456 height 51
click at [102, 86] on button "< Back to public search results" at bounding box center [85, 81] width 146 height 25
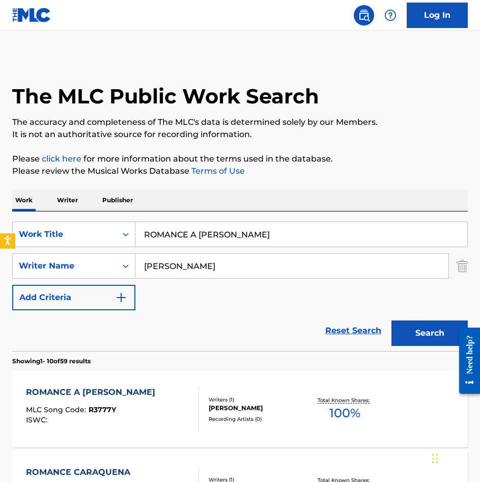
scroll to position [51, 0]
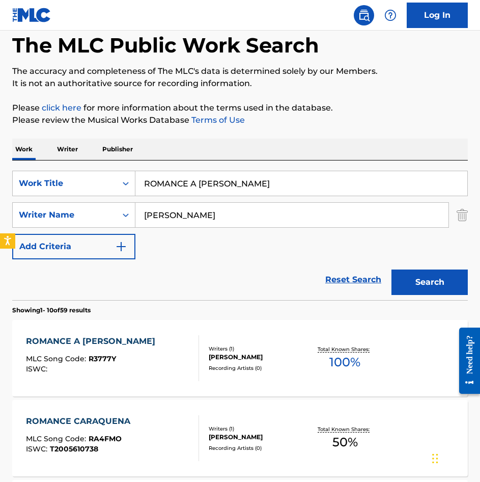
click at [262, 188] on input "ROMANCE A [PERSON_NAME]" at bounding box center [301, 183] width 332 height 24
click at [261, 188] on input "ROMANCE A [PERSON_NAME]" at bounding box center [301, 183] width 332 height 24
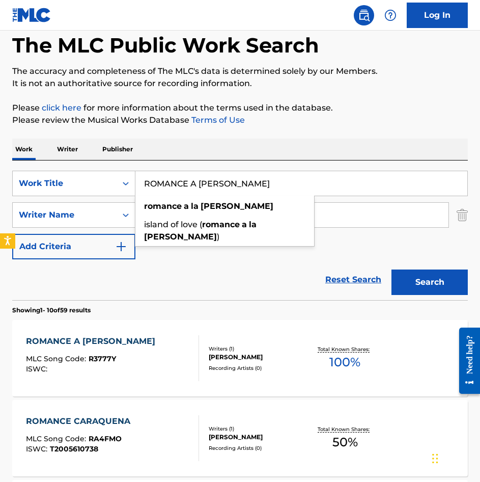
click at [261, 188] on input "ROMANCE A [PERSON_NAME]" at bounding box center [301, 183] width 332 height 24
paste input "SAXOMANIA"
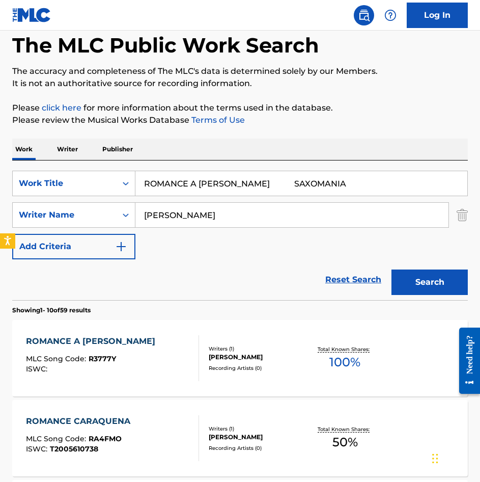
click at [272, 180] on input "ROMANCE A [PERSON_NAME] SAXOMANIA" at bounding box center [301, 183] width 332 height 24
paste input "SAXOMANIA"
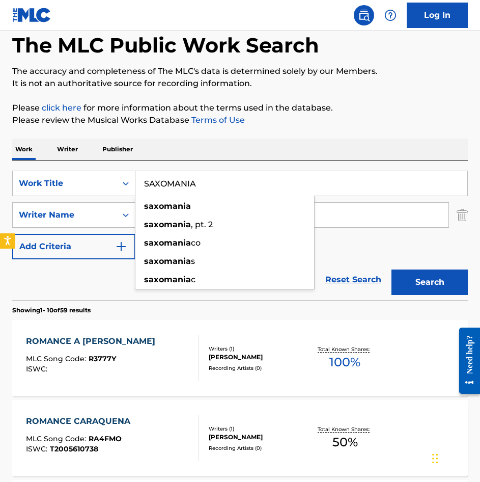
type input "SAXOMANIA"
click at [454, 281] on button "Search" at bounding box center [430, 281] width 76 height 25
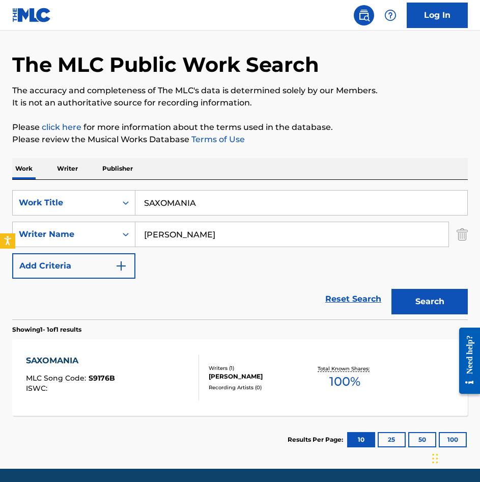
scroll to position [67, 0]
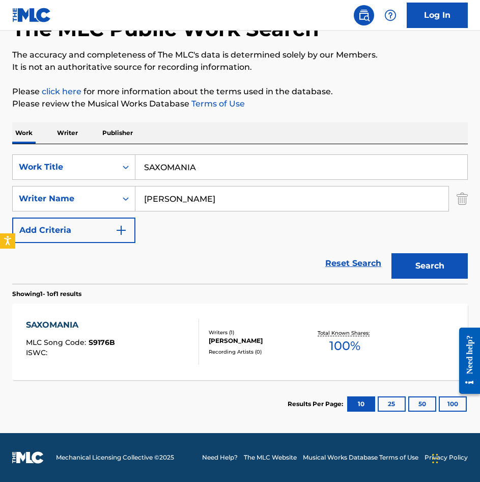
click at [151, 348] on div "SAXOMANIA MLC Song Code : S9176B ISWC :" at bounding box center [112, 342] width 173 height 46
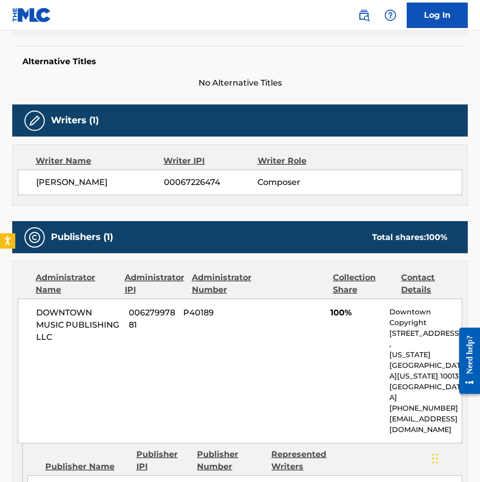
scroll to position [255, 0]
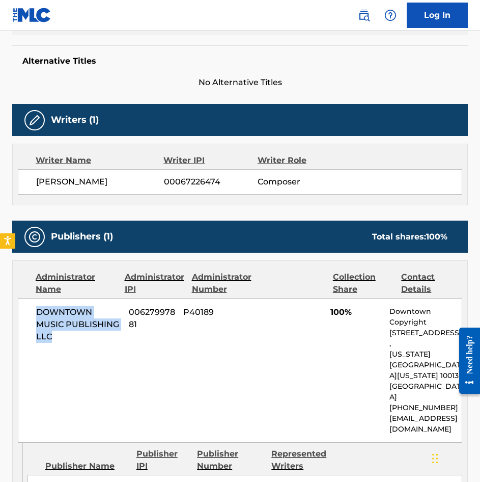
drag, startPoint x: 68, startPoint y: 342, endPoint x: 32, endPoint y: 306, distance: 51.1
click at [32, 306] on div "DOWNTOWN MUSIC PUBLISHING LLC 00627997881 P40189 100% Downtown Copyright [STREE…" at bounding box center [240, 370] width 445 height 145
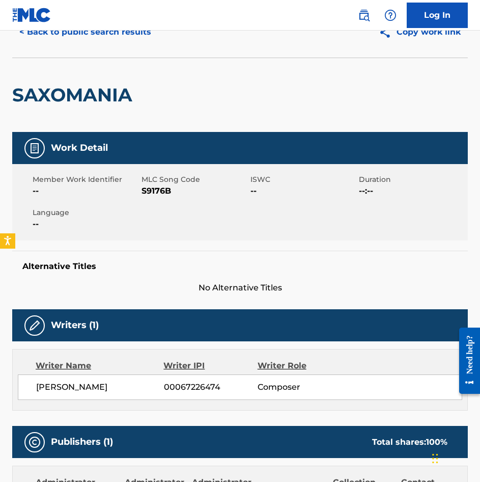
scroll to position [0, 0]
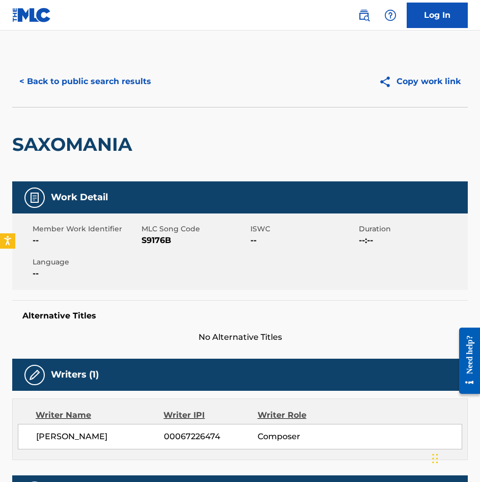
click at [90, 92] on button "< Back to public search results" at bounding box center [85, 81] width 146 height 25
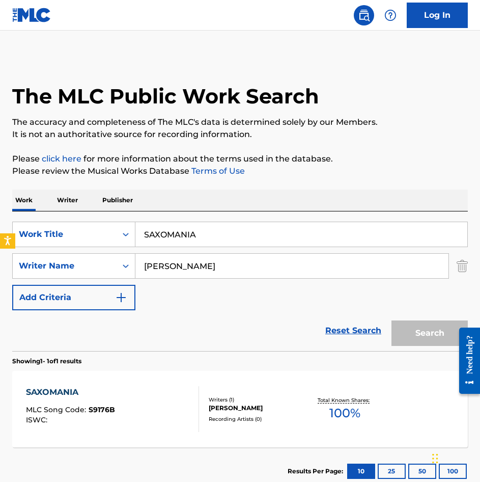
scroll to position [9, 0]
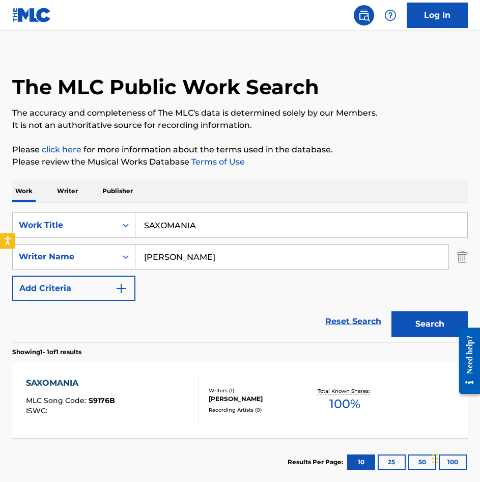
click at [225, 219] on input "SAXOMANIA" at bounding box center [301, 225] width 332 height 24
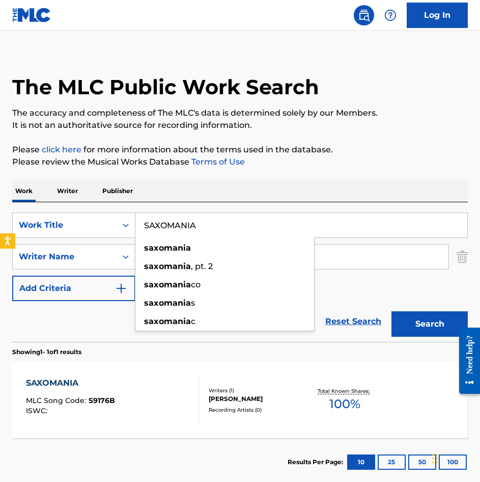
click at [225, 219] on input "SAXOMANIA" at bounding box center [301, 225] width 332 height 24
paste input "PHONE QUARTET"
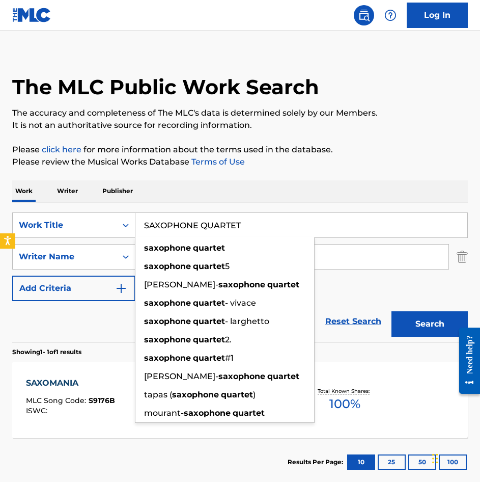
type input "SAXOPHONE QUARTET"
click at [447, 325] on button "Search" at bounding box center [430, 323] width 76 height 25
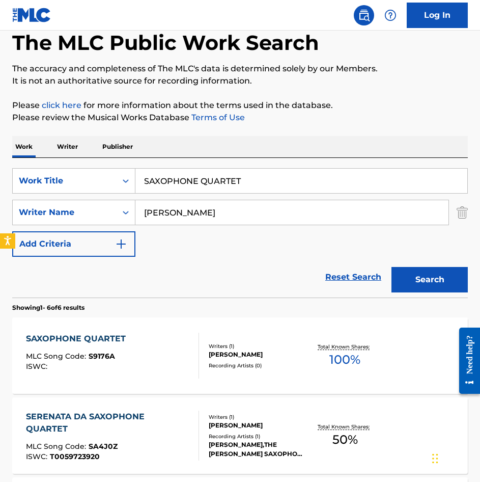
scroll to position [102, 0]
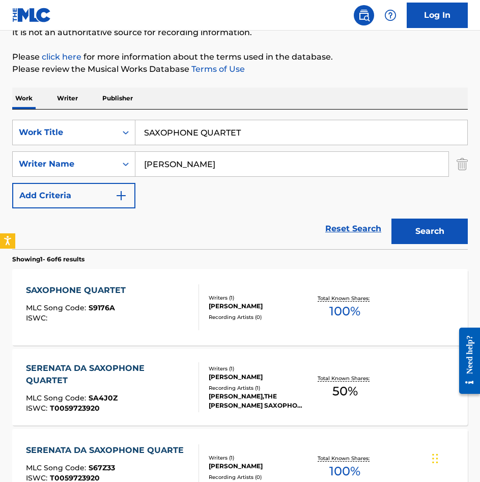
click at [170, 303] on div "SAXOPHONE QUARTET MLC Song Code : S9176A ISWC :" at bounding box center [112, 307] width 173 height 46
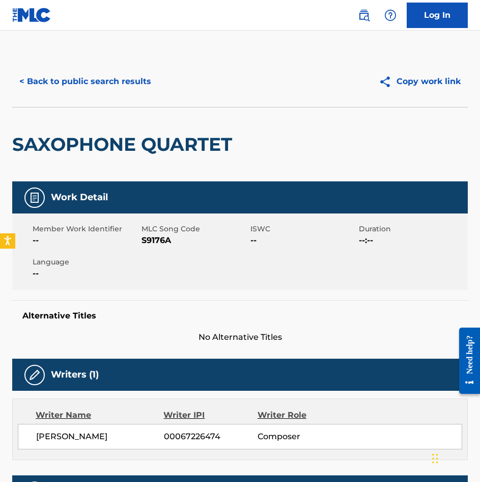
click at [109, 87] on button "< Back to public search results" at bounding box center [85, 81] width 146 height 25
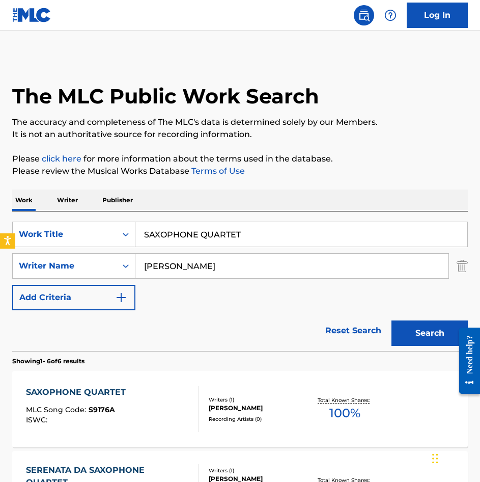
scroll to position [102, 0]
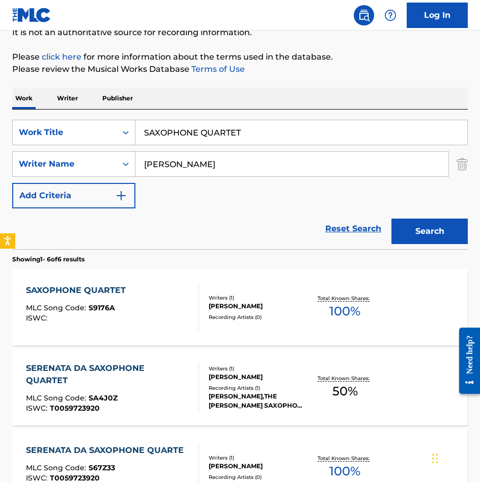
click at [247, 140] on input "SAXOPHONE QUARTET" at bounding box center [301, 132] width 332 height 24
click at [248, 140] on input "SAXOPHONE QUARTET" at bounding box center [301, 132] width 332 height 24
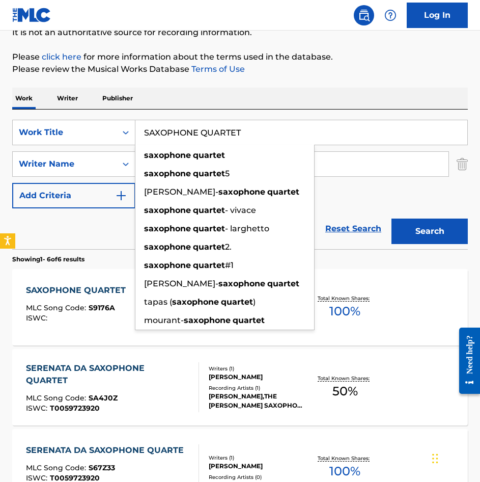
paste input "SEIS CAPRICHOSO"
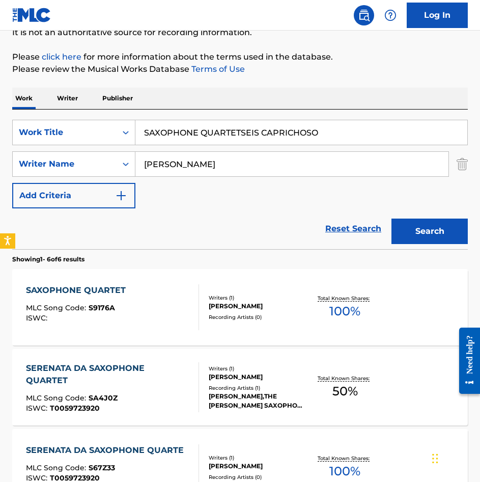
click at [311, 131] on input "SAXOPHONE QUARTETSEIS CAPRICHOSO" at bounding box center [301, 132] width 332 height 24
paste input "Search Form"
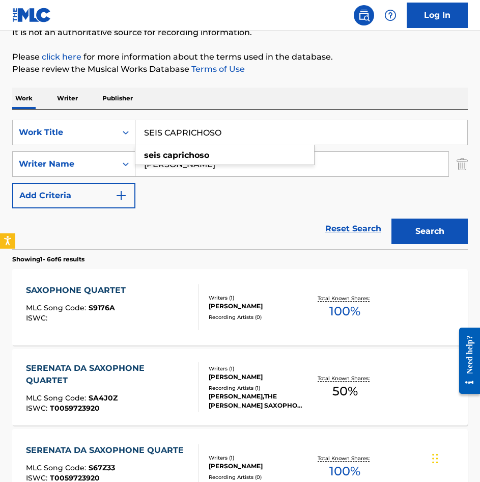
type input "SEIS CAPRICHOSO"
click at [437, 244] on div "Search" at bounding box center [427, 228] width 81 height 41
click at [430, 222] on button "Search" at bounding box center [430, 231] width 76 height 25
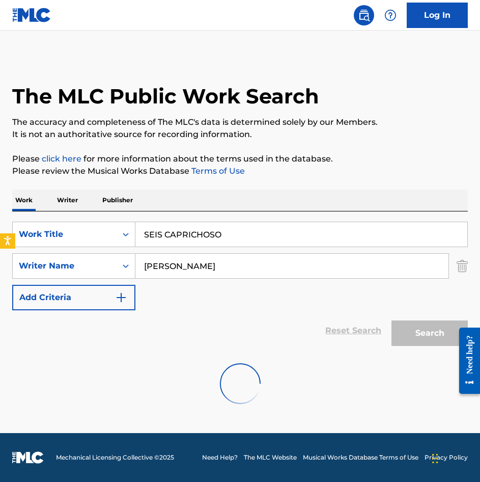
scroll to position [0, 0]
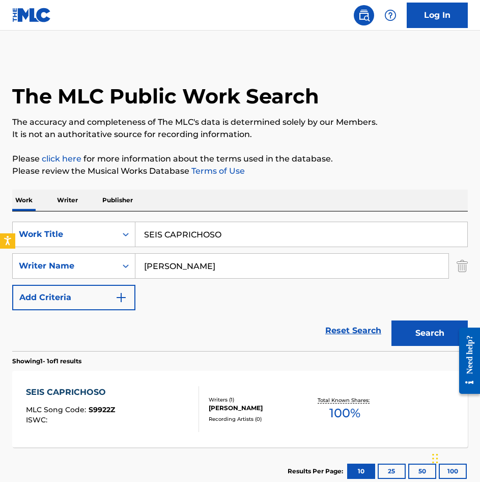
click at [166, 391] on div "SEIS CAPRICHOSO MLC Song Code : S9922Z ISWC :" at bounding box center [112, 409] width 173 height 46
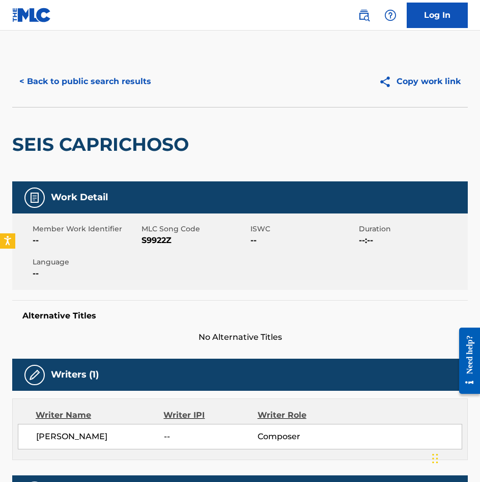
click at [101, 82] on button "< Back to public search results" at bounding box center [85, 81] width 146 height 25
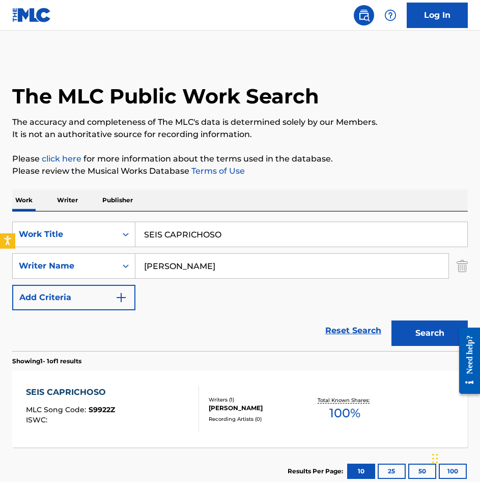
click at [254, 246] on input "SEIS CAPRICHOSO" at bounding box center [301, 234] width 332 height 24
paste input "[PERSON_NAME] DEL [PERSON_NAME]"
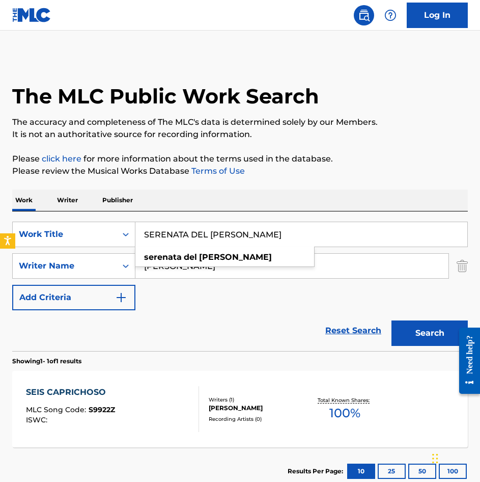
type input "SERENATA DEL [PERSON_NAME]"
click at [447, 345] on button "Search" at bounding box center [430, 332] width 76 height 25
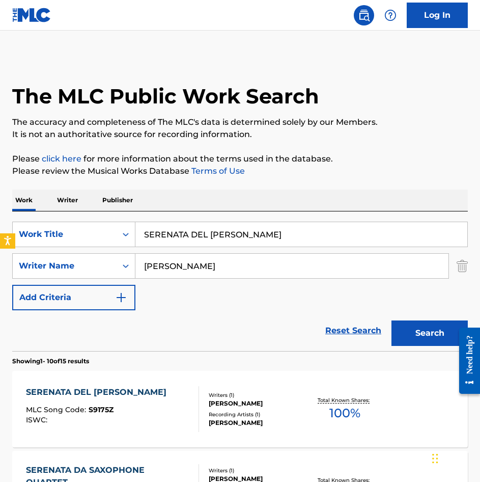
scroll to position [102, 0]
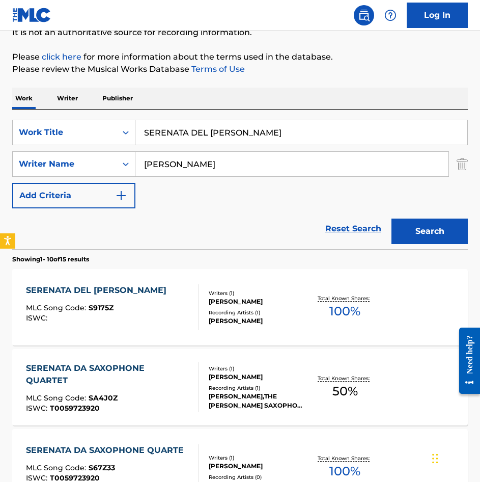
click at [169, 303] on div "SERENATA DEL [PERSON_NAME] MLC Song Code : S9175Z ISWC :" at bounding box center [112, 307] width 173 height 46
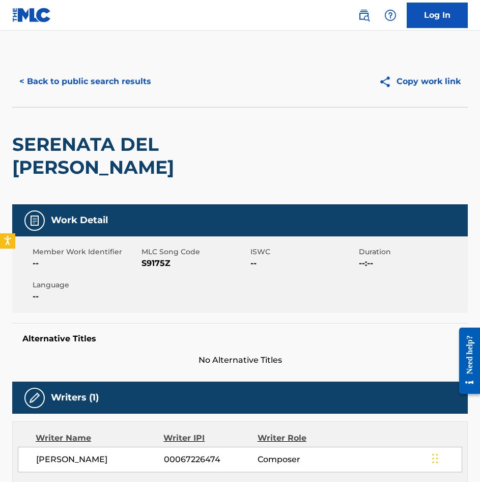
click at [90, 75] on button "< Back to public search results" at bounding box center [85, 81] width 146 height 25
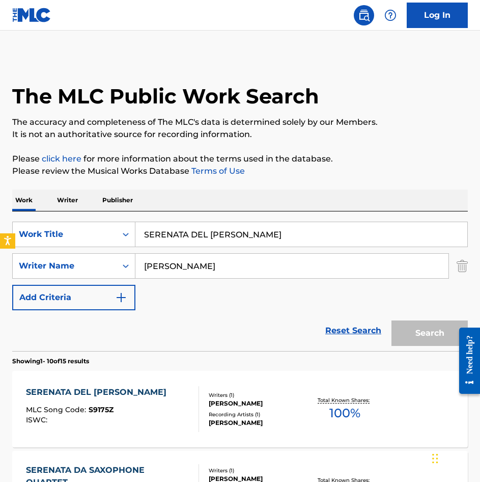
scroll to position [102, 0]
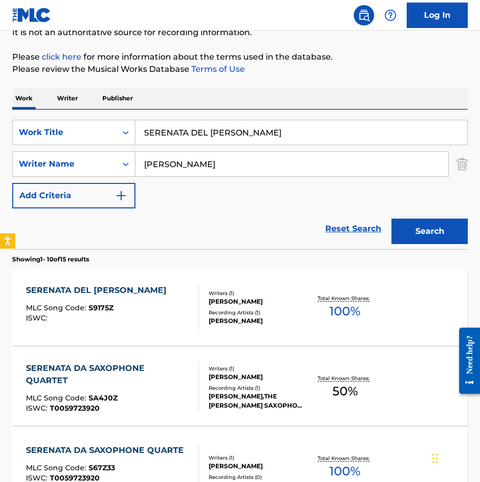
click at [295, 122] on input "SERENATA DEL [PERSON_NAME]" at bounding box center [301, 132] width 332 height 24
paste input "OAVECITO"
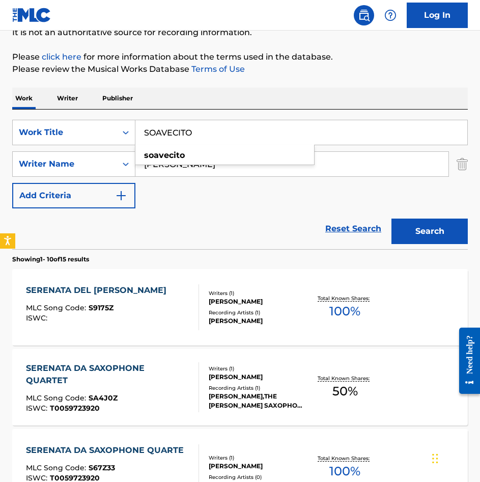
type input "SOAVECITO"
click at [427, 215] on div "Search" at bounding box center [427, 228] width 81 height 41
click at [425, 224] on button "Search" at bounding box center [430, 231] width 76 height 25
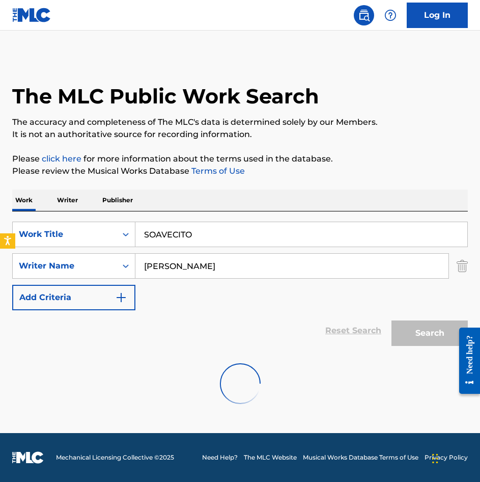
scroll to position [0, 0]
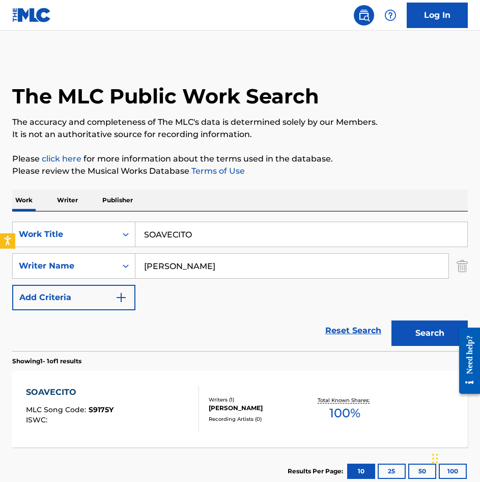
click at [163, 405] on div "SOAVECITO MLC Song Code : S9175Y ISWC :" at bounding box center [112, 409] width 173 height 46
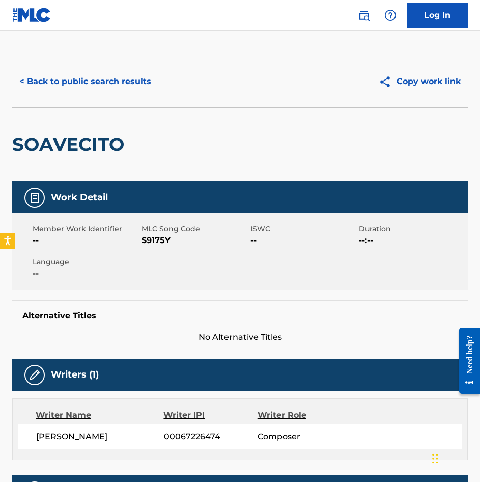
click at [103, 79] on button "< Back to public search results" at bounding box center [85, 81] width 146 height 25
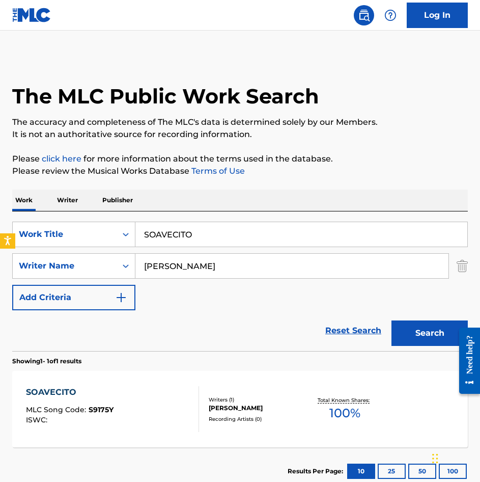
click at [246, 233] on input "SOAVECITO" at bounding box center [301, 234] width 332 height 24
paste input "[PERSON_NAME]"
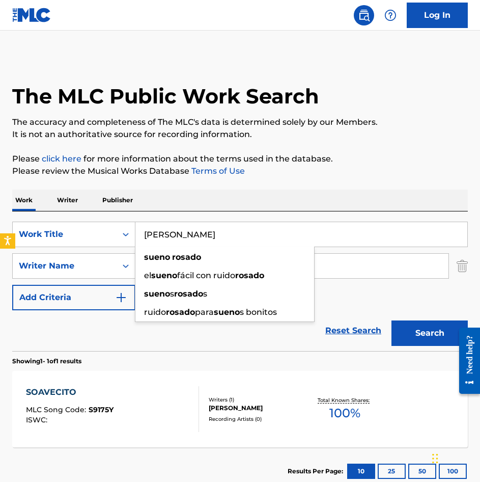
type input "[PERSON_NAME]"
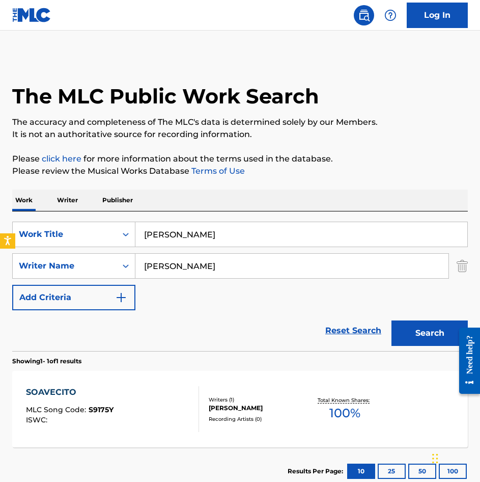
click at [428, 329] on button "Search" at bounding box center [430, 332] width 76 height 25
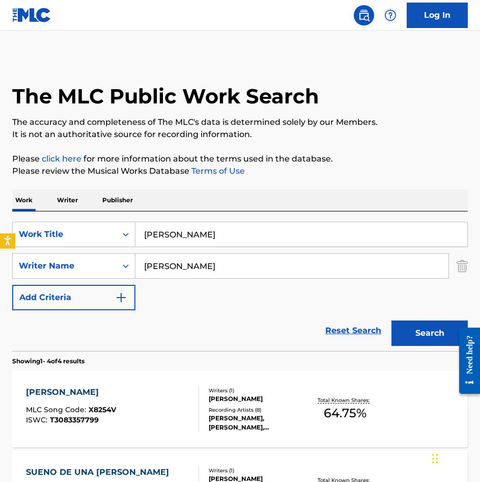
scroll to position [102, 0]
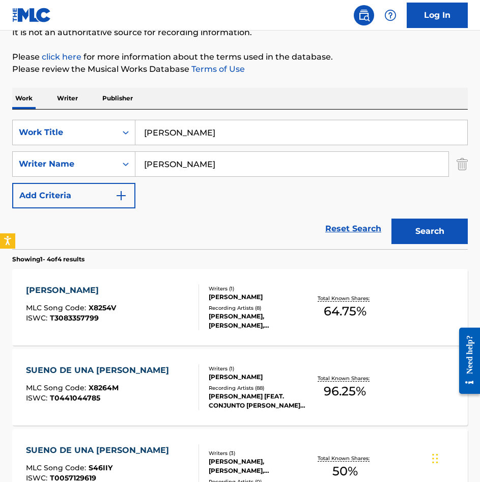
click at [155, 304] on div "SUENO [PERSON_NAME] MLC Song Code : X8254V ISWC : T3083357799" at bounding box center [112, 307] width 173 height 46
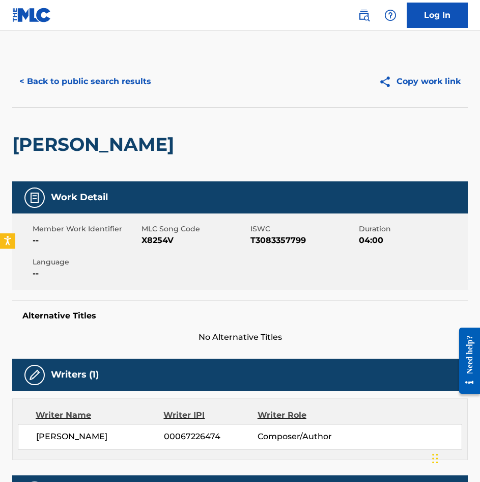
click at [106, 107] on div "[PERSON_NAME]" at bounding box center [95, 144] width 167 height 74
click at [109, 89] on button "< Back to public search results" at bounding box center [85, 81] width 146 height 25
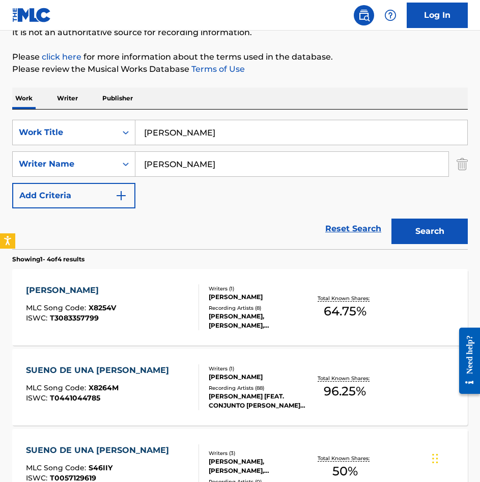
click at [216, 139] on input "[PERSON_NAME]" at bounding box center [301, 132] width 332 height 24
paste input "ITE ANDALUZA"
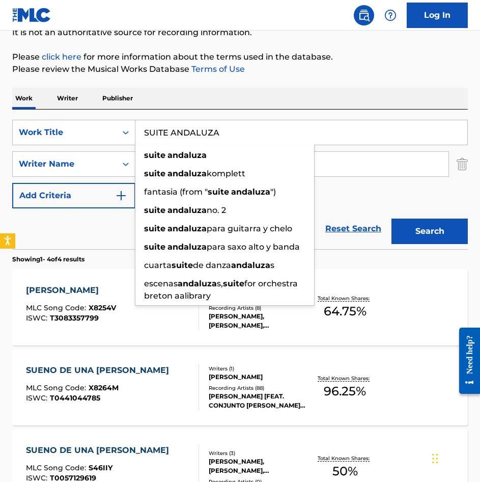
type input "SUITE ANDALUZA"
click at [455, 241] on button "Search" at bounding box center [430, 231] width 76 height 25
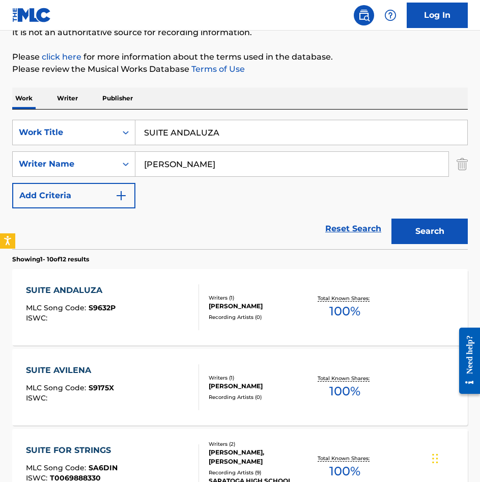
click at [149, 324] on div "SUITE ANDALUZA MLC Song Code : S9632P ISWC :" at bounding box center [112, 307] width 173 height 46
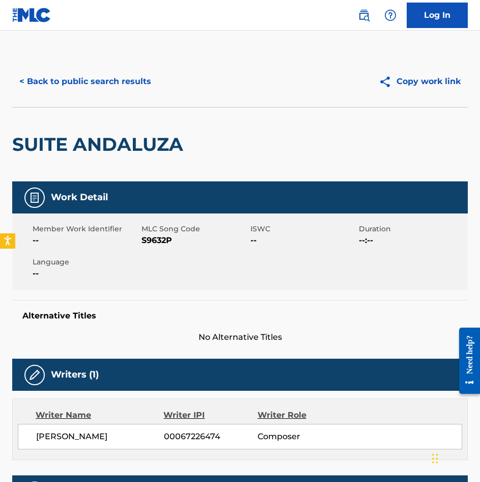
click at [96, 85] on button "< Back to public search results" at bounding box center [85, 81] width 146 height 25
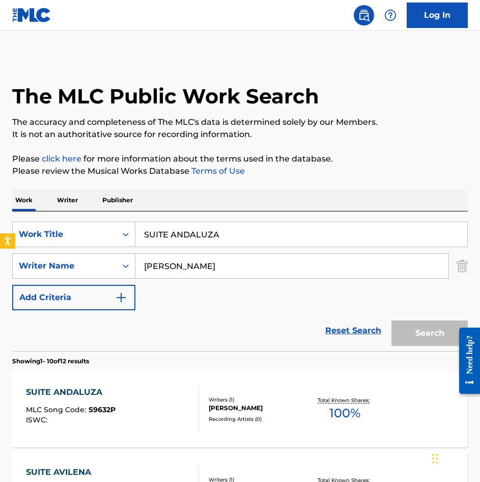
scroll to position [102, 0]
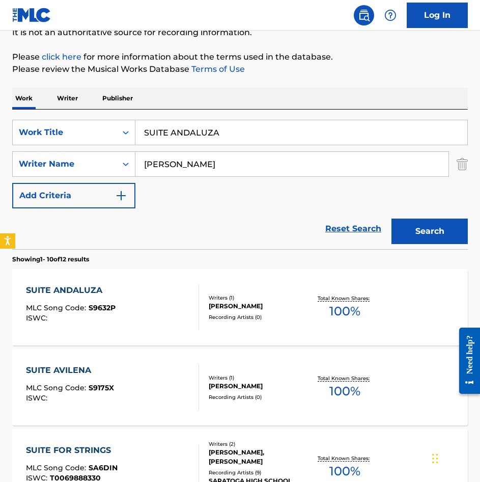
click at [257, 132] on input "SUITE ANDALUZA" at bounding box center [301, 132] width 332 height 24
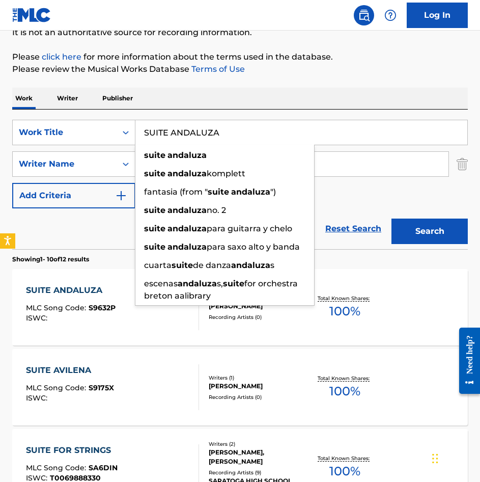
click at [257, 132] on input "SUITE ANDALUZA" at bounding box center [301, 132] width 332 height 24
paste input "VILENA"
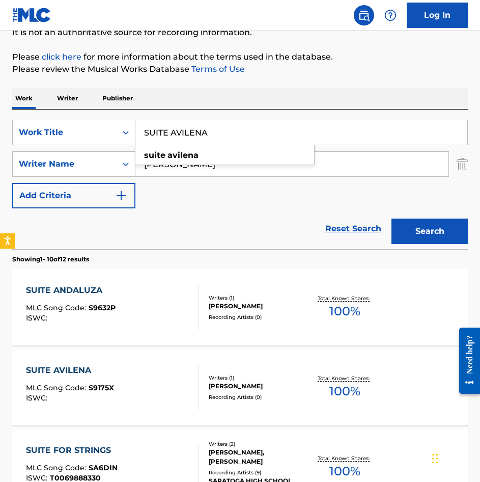
type input "SUITE AVILENA"
click at [419, 235] on button "Search" at bounding box center [430, 231] width 76 height 25
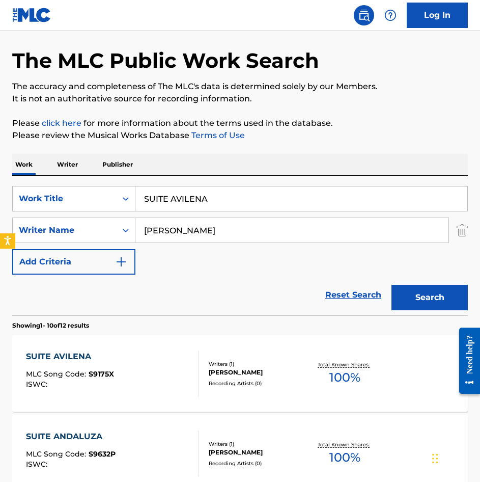
scroll to position [51, 0]
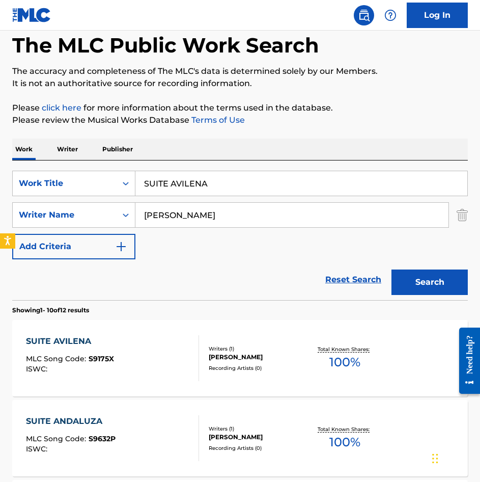
click at [151, 348] on div "SUITE AVILENA MLC Song Code : S9175X ISWC :" at bounding box center [112, 358] width 173 height 46
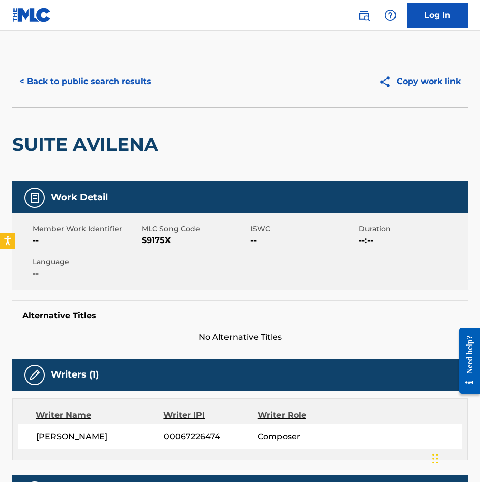
click at [74, 89] on button "< Back to public search results" at bounding box center [85, 81] width 146 height 25
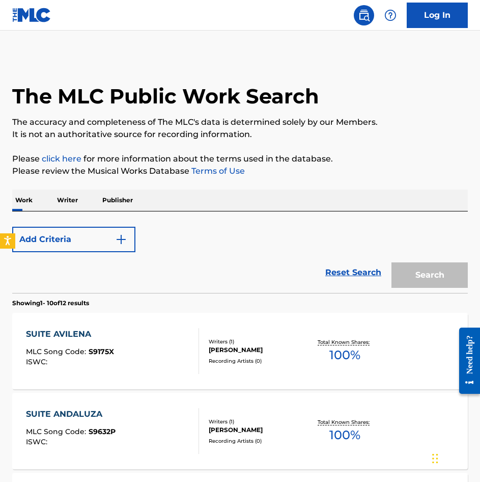
scroll to position [51, 0]
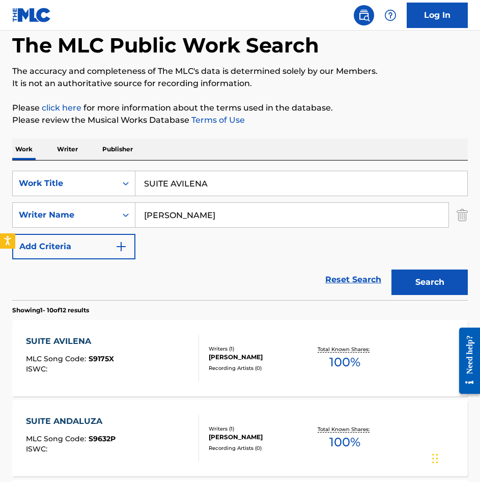
click at [262, 188] on input "SUITE AVILENA" at bounding box center [301, 183] width 332 height 24
paste input "DE CASTELFIDARDO"
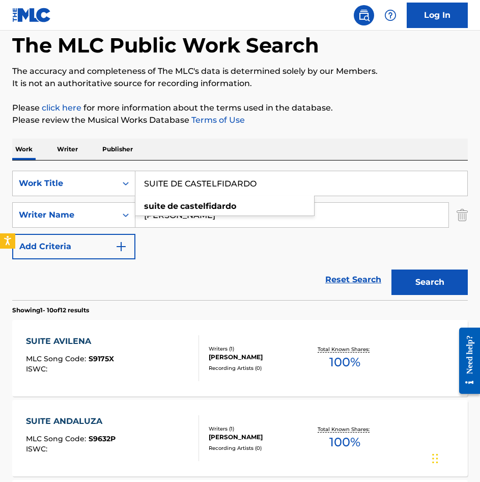
type input "SUITE DE CASTELFIDARDO"
click at [417, 284] on button "Search" at bounding box center [430, 281] width 76 height 25
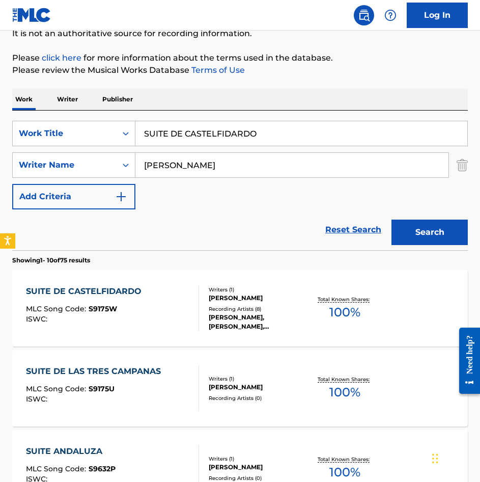
scroll to position [102, 0]
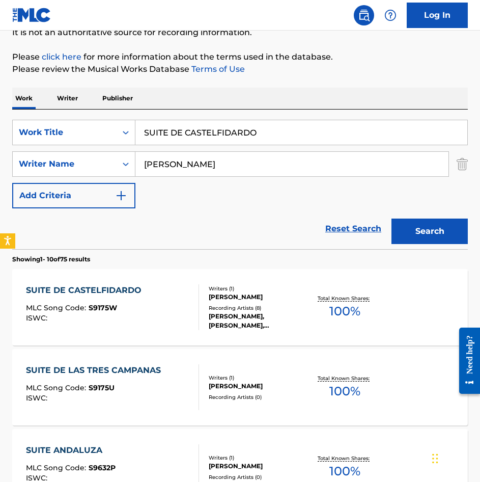
click at [154, 303] on div "SUITE DE CASTELFIDARDO MLC Song Code : S9175W ISWC :" at bounding box center [112, 307] width 173 height 46
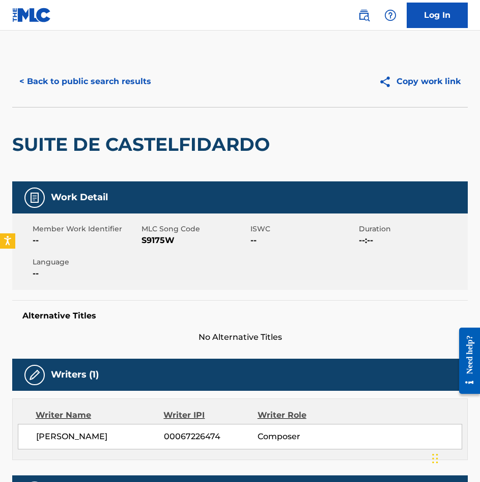
click at [97, 83] on button "< Back to public search results" at bounding box center [85, 81] width 146 height 25
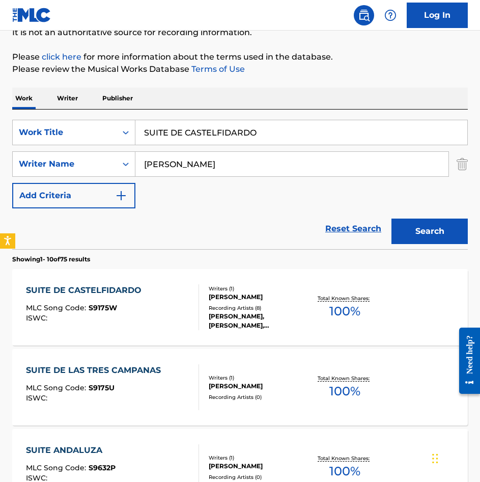
click at [253, 143] on input "SUITE DE CASTELFIDARDO" at bounding box center [301, 132] width 332 height 24
paste input "LAS TRES CAMPANAS"
type input "SUITE DE LAS TRES CAMPANAS"
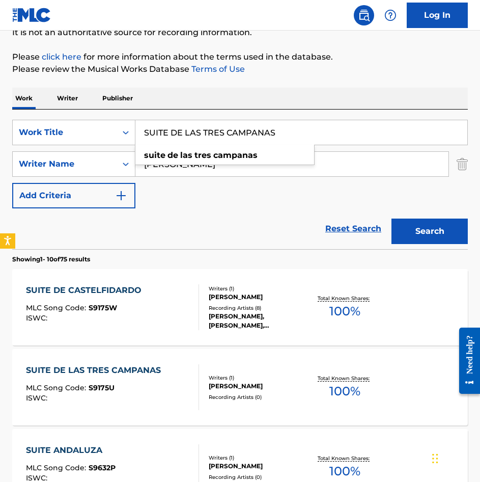
click at [418, 228] on button "Search" at bounding box center [430, 231] width 76 height 25
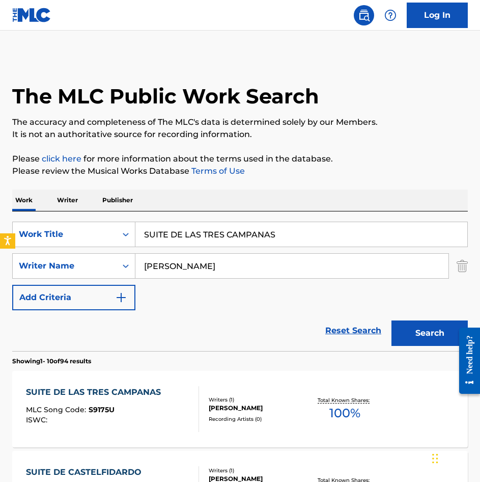
scroll to position [51, 0]
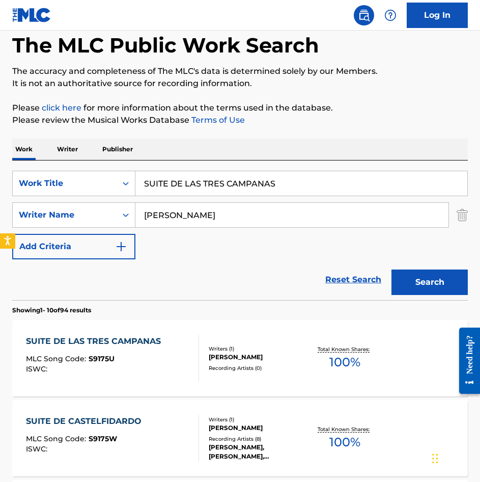
click at [155, 366] on div "ISWC :" at bounding box center [96, 369] width 140 height 8
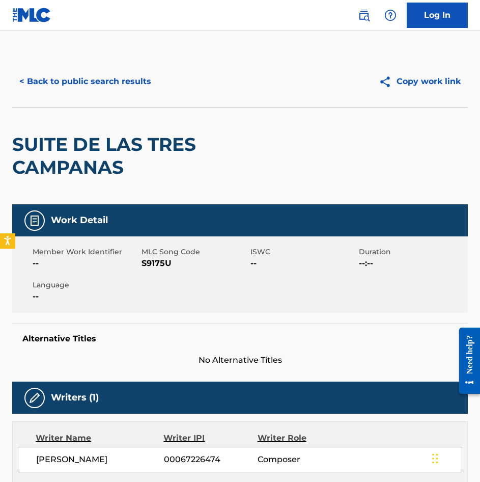
drag, startPoint x: 97, startPoint y: 99, endPoint x: 98, endPoint y: 91, distance: 7.7
click at [97, 98] on div "< Back to public search results Copy work link" at bounding box center [240, 81] width 456 height 51
click at [101, 83] on button "< Back to public search results" at bounding box center [85, 81] width 146 height 25
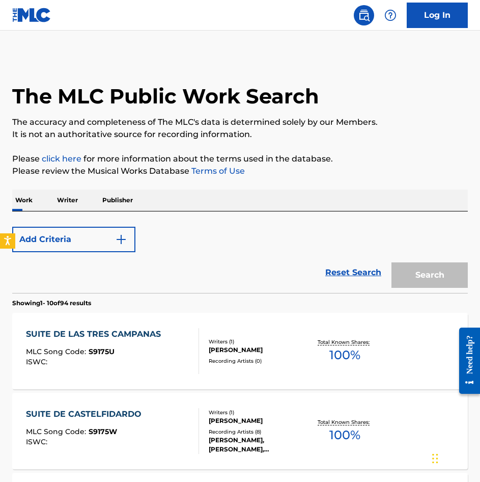
scroll to position [51, 0]
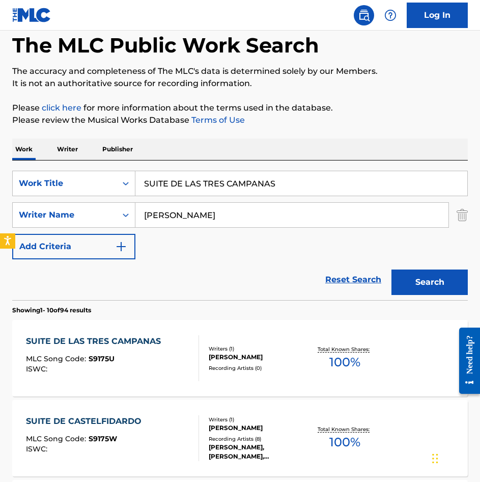
click at [298, 187] on input "SUITE DE LAS TRES CAMPANAS" at bounding box center [301, 183] width 332 height 24
paste input "ONDA NUEVA"
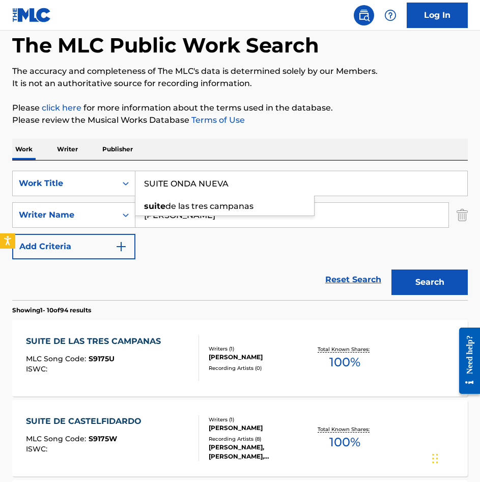
type input "SUITE ONDA NUEVA"
click at [447, 287] on button "Search" at bounding box center [430, 281] width 76 height 25
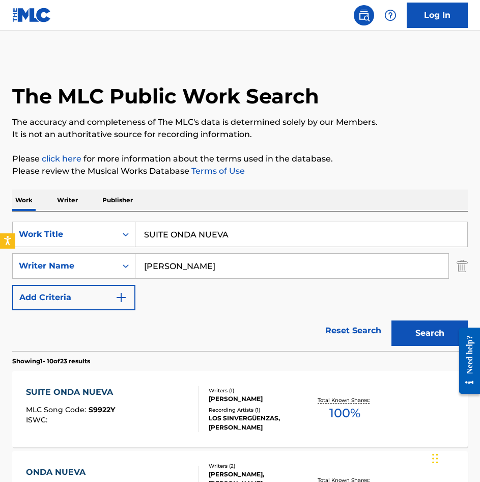
scroll to position [102, 0]
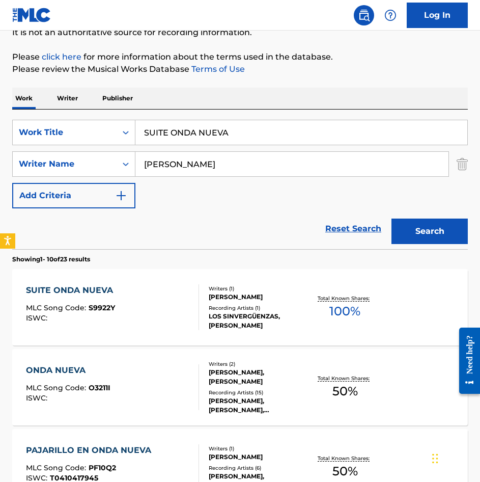
click at [152, 287] on div "SUITE ONDA NUEVA MLC Song Code : S9922Y ISWC :" at bounding box center [112, 307] width 173 height 46
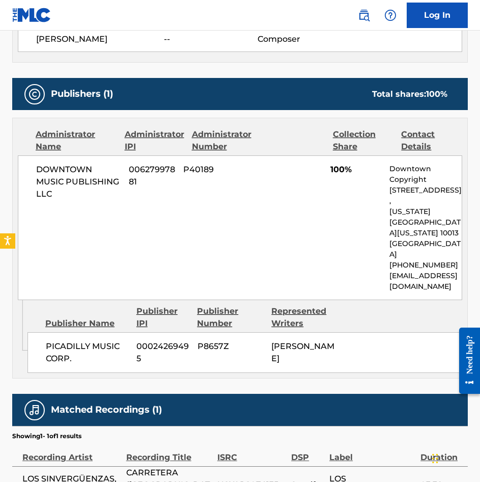
scroll to position [309, 0]
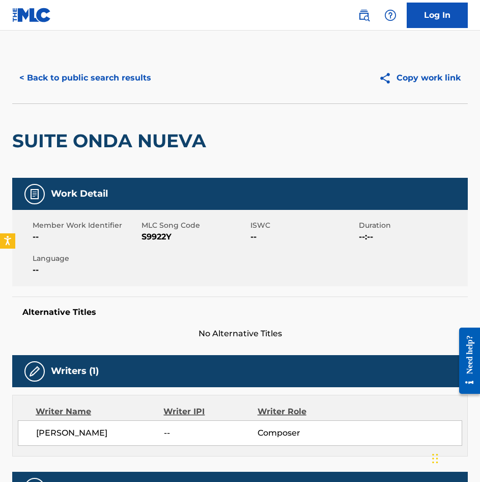
click at [136, 83] on button "< Back to public search results" at bounding box center [85, 77] width 146 height 25
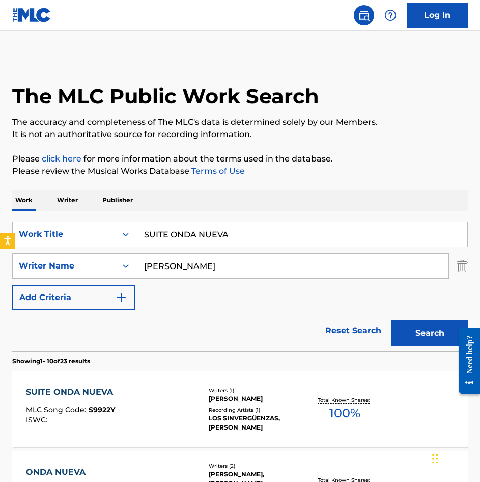
click at [247, 249] on div "SearchWithCriteriae11a964f-fdad-497d-b547-4d3139b690f4 Work Title SUITE ONDA NU…" at bounding box center [240, 266] width 456 height 89
click at [247, 242] on input "SUITE ONDA NUEVA" at bounding box center [301, 234] width 332 height 24
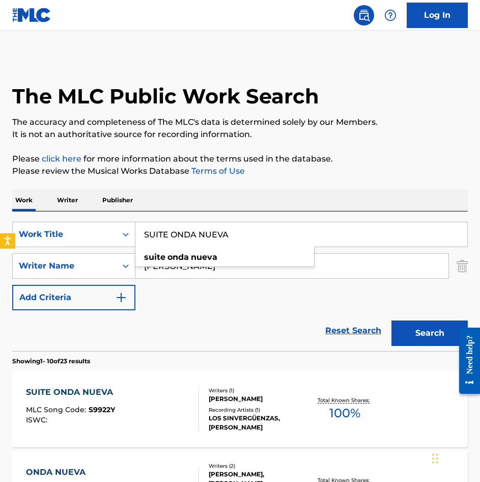
paste input "TAMBORES DE BARLOVENTO"
type input "TAMBORES DE BARLOVENTO"
click at [422, 339] on button "Search" at bounding box center [430, 332] width 76 height 25
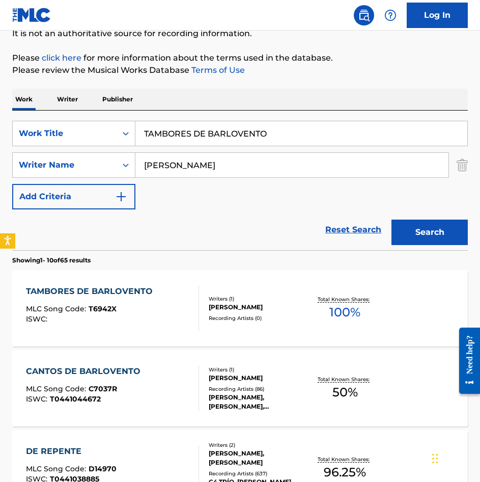
scroll to position [102, 0]
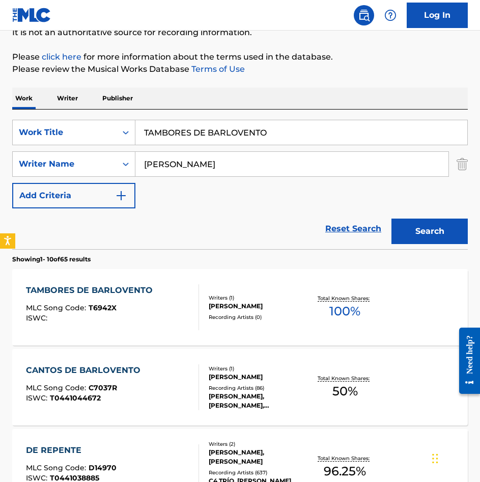
click at [174, 311] on div "TAMBORES DE BARLOVENTO MLC Song Code : T6942X ISWC :" at bounding box center [112, 307] width 173 height 46
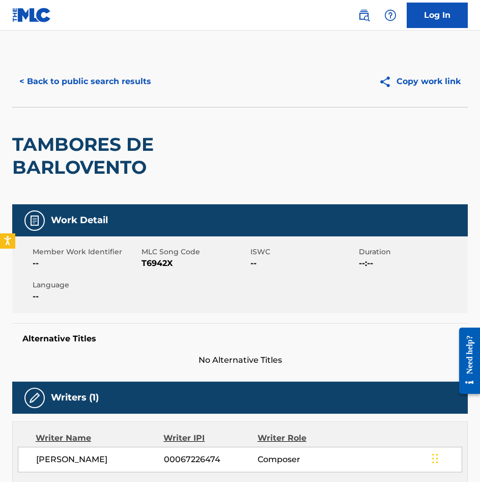
click at [142, 71] on button "< Back to public search results" at bounding box center [85, 81] width 146 height 25
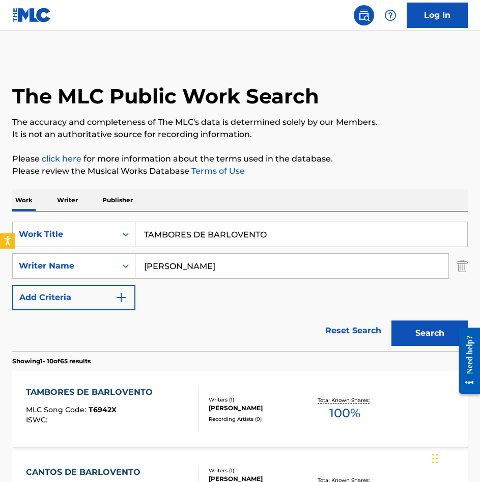
scroll to position [102, 0]
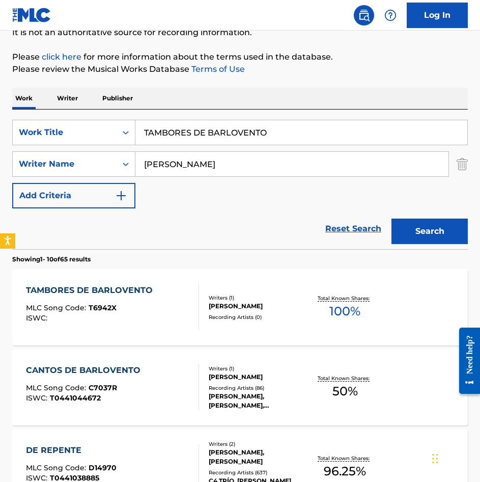
click at [256, 120] on div "TAMBORES DE BARLOVENTO" at bounding box center [301, 132] width 333 height 25
drag, startPoint x: 256, startPoint y: 120, endPoint x: 256, endPoint y: 132, distance: 12.2
click at [256, 132] on input "TAMBORES DE BARLOVENTO" at bounding box center [301, 132] width 332 height 24
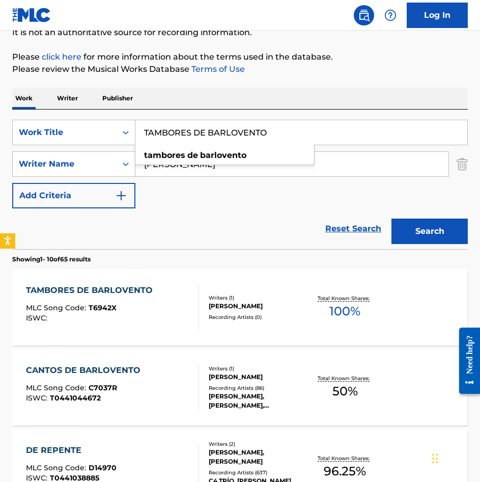
click at [256, 132] on input "TAMBORES DE BARLOVENTO" at bounding box center [301, 132] width 332 height 24
paste input "IMOTEA"
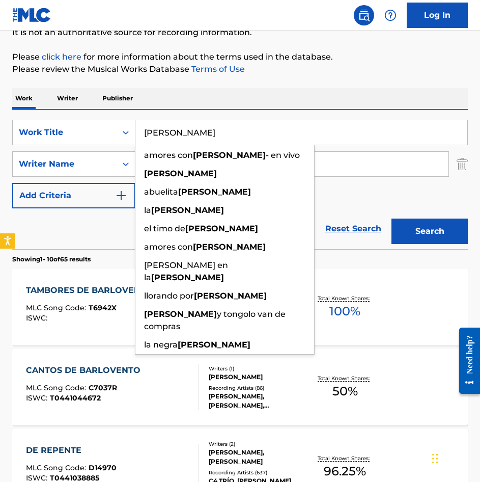
type input "[PERSON_NAME]"
click at [418, 229] on button "Search" at bounding box center [430, 231] width 76 height 25
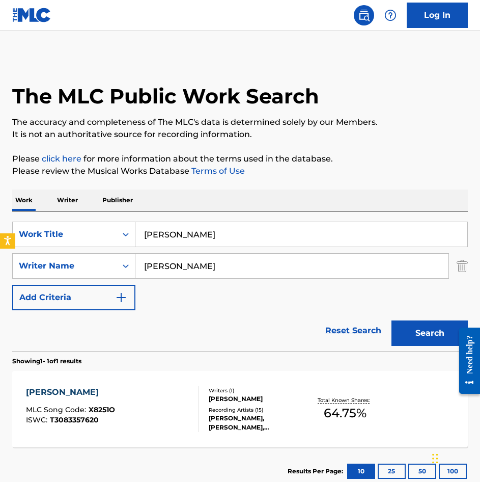
click at [175, 377] on div "[PERSON_NAME] MLC Song Code : X8251O ISWC : T3083357620 Writers ( 1 ) [PERSON_N…" at bounding box center [240, 409] width 456 height 76
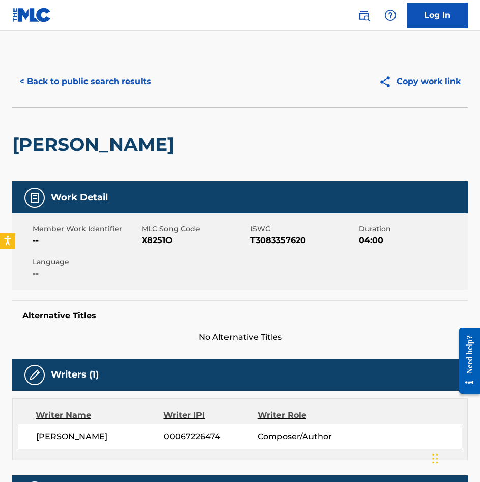
click at [50, 76] on button "< Back to public search results" at bounding box center [85, 81] width 146 height 25
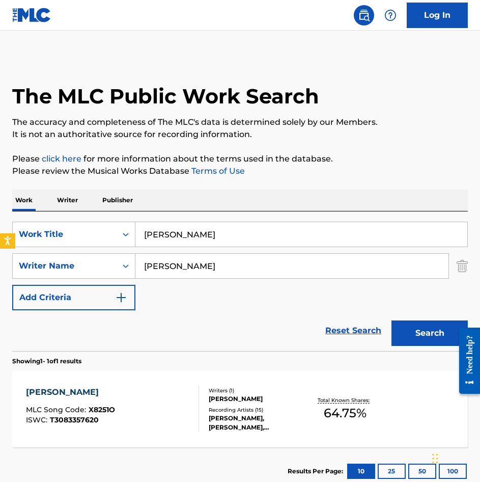
click at [225, 235] on input "[PERSON_NAME]" at bounding box center [301, 234] width 332 height 24
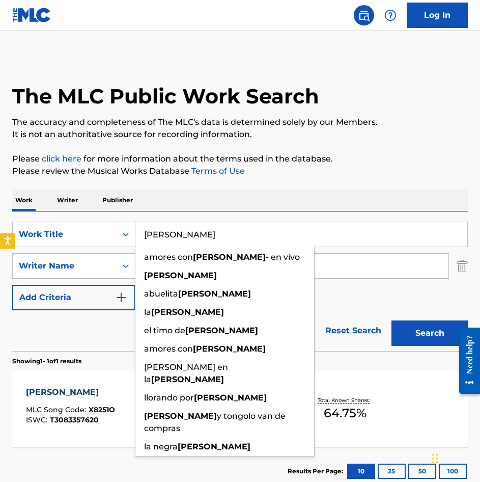
click at [225, 235] on input "[PERSON_NAME]" at bounding box center [301, 234] width 332 height 24
paste input "OMA LO QUE TE OFRECI"
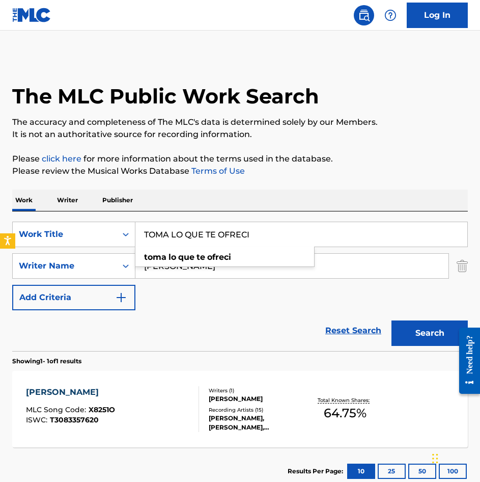
type input "TOMA LO QUE TE OFRECI"
click at [442, 341] on button "Search" at bounding box center [430, 332] width 76 height 25
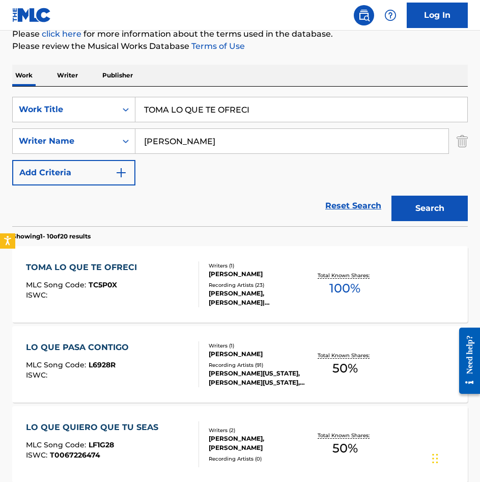
scroll to position [153, 0]
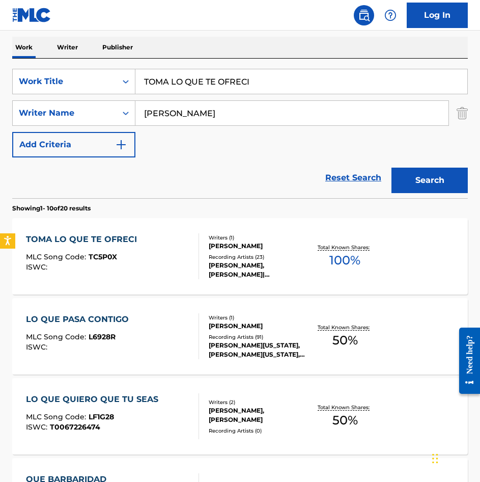
click at [157, 265] on div "TOMA LO QUE TE OFRECI MLC Song Code : TC5P0X ISWC :" at bounding box center [112, 256] width 173 height 46
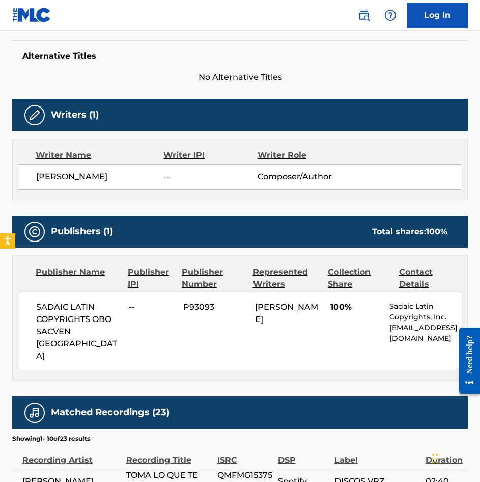
scroll to position [357, 0]
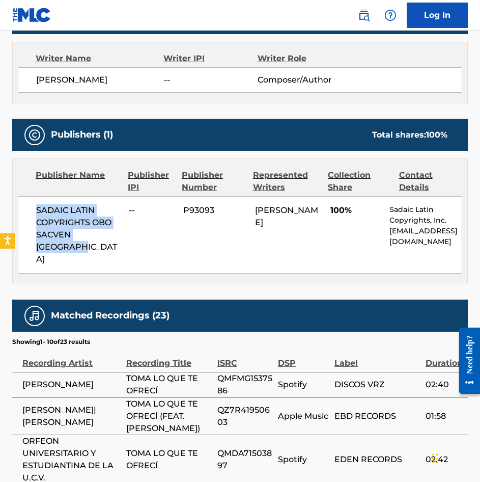
drag, startPoint x: 102, startPoint y: 250, endPoint x: 27, endPoint y: 207, distance: 86.7
click at [27, 207] on div "SADAIC LATIN COPYRIGHTS OBO SACVEN [GEOGRAPHIC_DATA] -- P93093 [PERSON_NAME] 10…" at bounding box center [240, 234] width 445 height 77
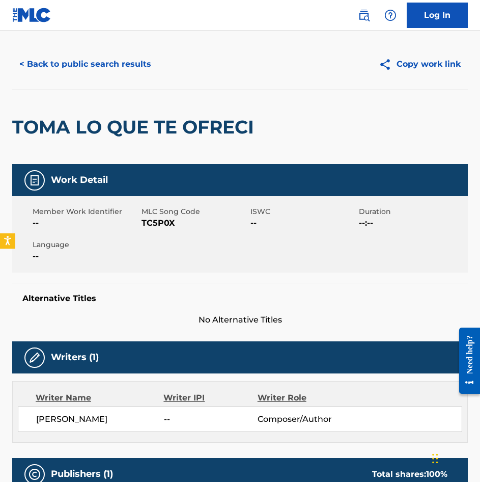
scroll to position [0, 0]
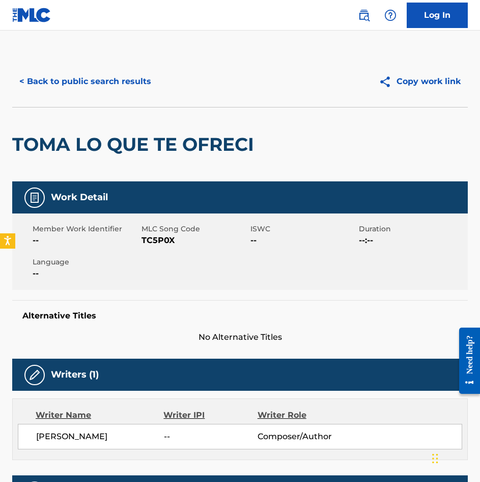
click at [70, 77] on button "< Back to public search results" at bounding box center [85, 81] width 146 height 25
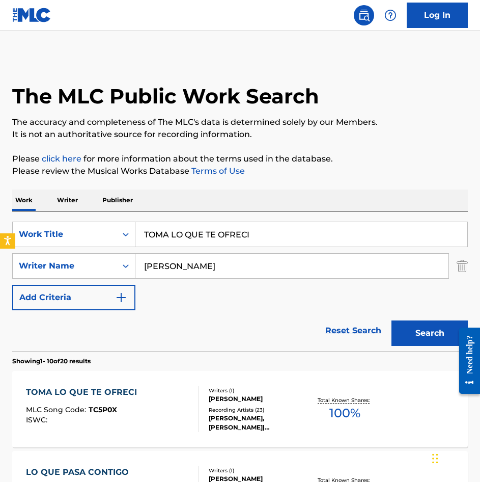
click at [288, 233] on input "TOMA LO QUE TE OFRECI" at bounding box center [301, 234] width 332 height 24
paste input "NTA GAFA Y BOBA"
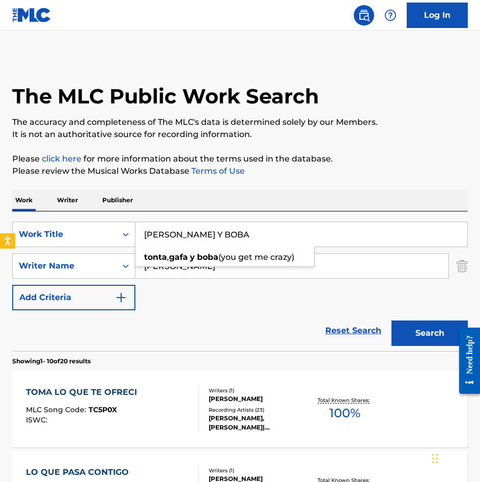
type input "[PERSON_NAME] Y BOBA"
click at [404, 336] on button "Search" at bounding box center [430, 332] width 76 height 25
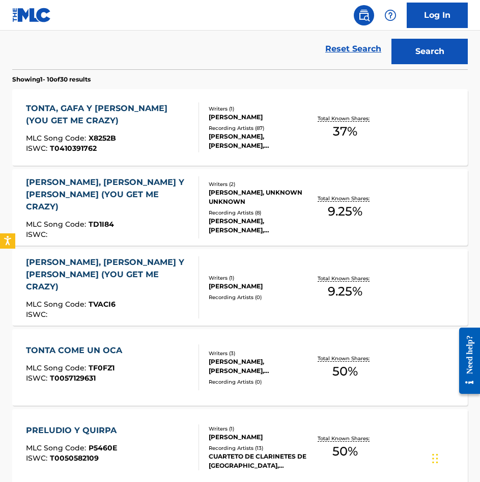
scroll to position [306, 0]
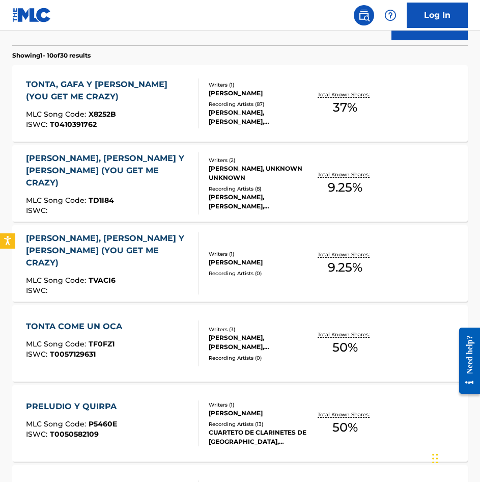
click at [179, 334] on div "TONTA COME UN OCA MLC Song Code : TF0FZ1 ISWC : T0057129631" at bounding box center [112, 343] width 173 height 46
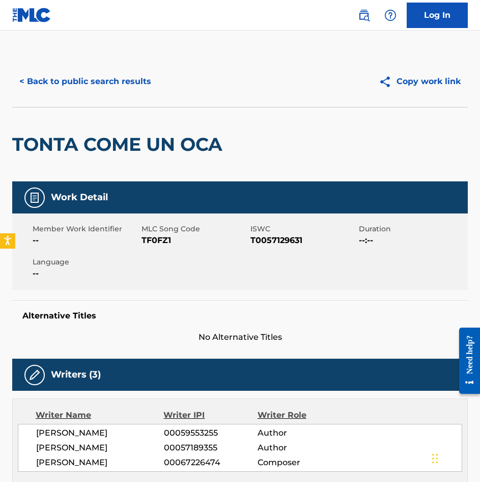
click at [78, 86] on button "< Back to public search results" at bounding box center [85, 81] width 146 height 25
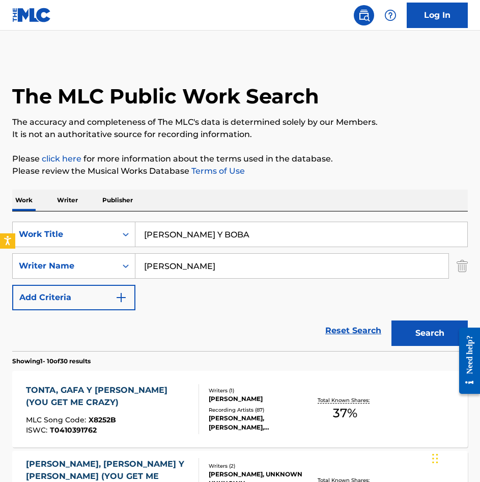
click at [268, 229] on input "[PERSON_NAME] Y BOBA" at bounding box center [301, 234] width 332 height 24
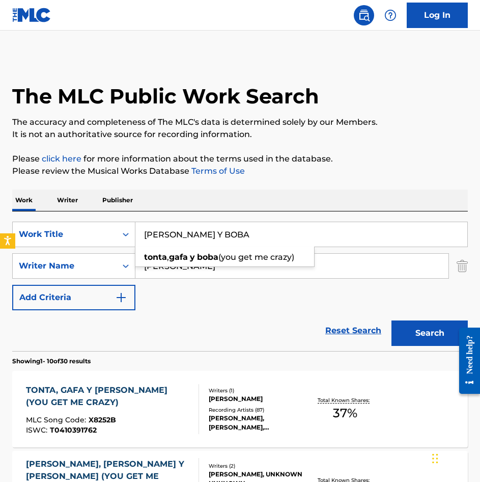
paste input "RES TEMAS VENEZOLANOS"
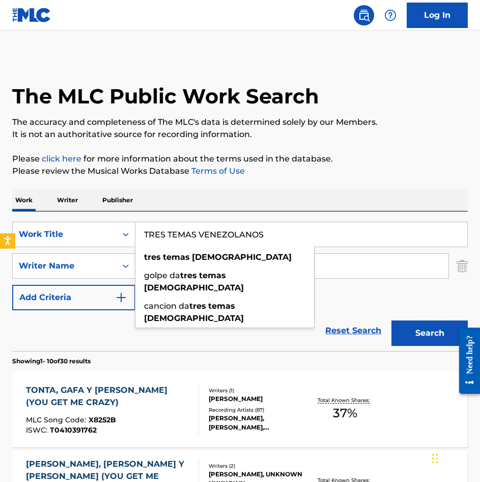
type input "TRES TEMAS VENEZOLANOS"
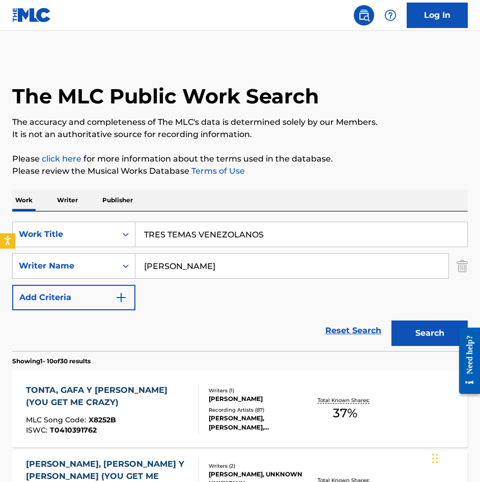
click at [416, 338] on button "Search" at bounding box center [430, 332] width 76 height 25
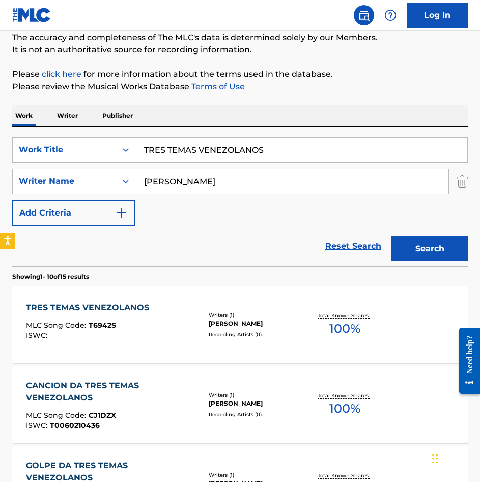
scroll to position [153, 0]
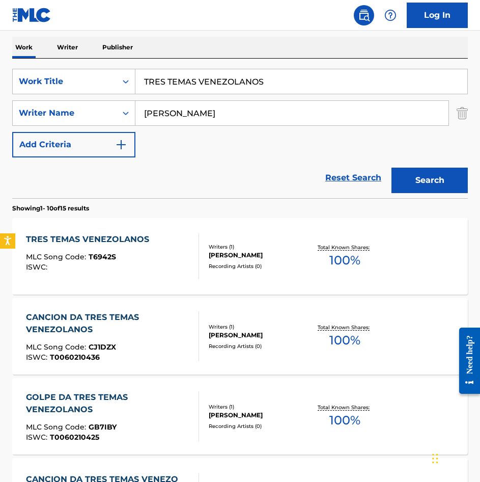
click at [161, 268] on div "TRES TEMAS VENEZOLANOS MLC Song Code : T6942S ISWC :" at bounding box center [112, 256] width 173 height 46
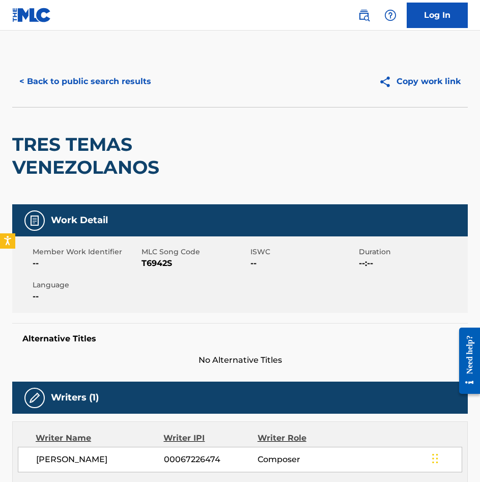
click at [117, 88] on button "< Back to public search results" at bounding box center [85, 81] width 146 height 25
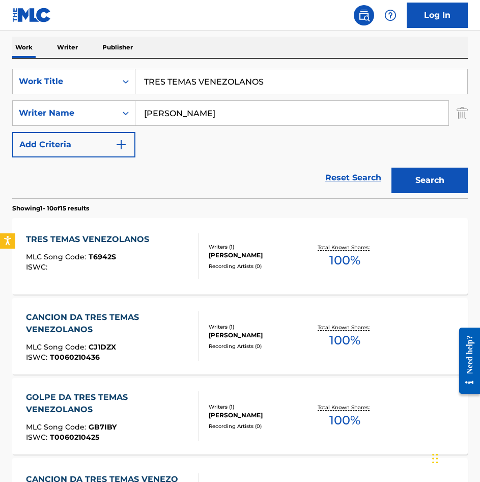
click at [265, 86] on input "TRES TEMAS VENEZOLANOS" at bounding box center [301, 81] width 332 height 24
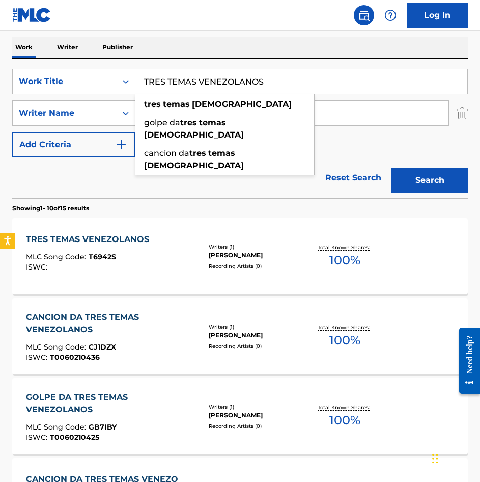
paste input "IO [PERSON_NAME]"
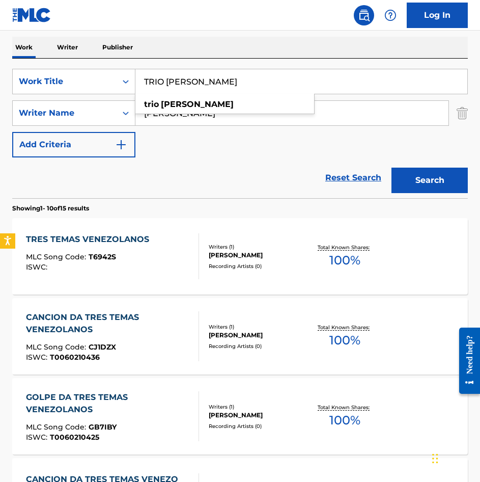
type input "TRIO [PERSON_NAME]"
click at [439, 174] on button "Search" at bounding box center [430, 180] width 76 height 25
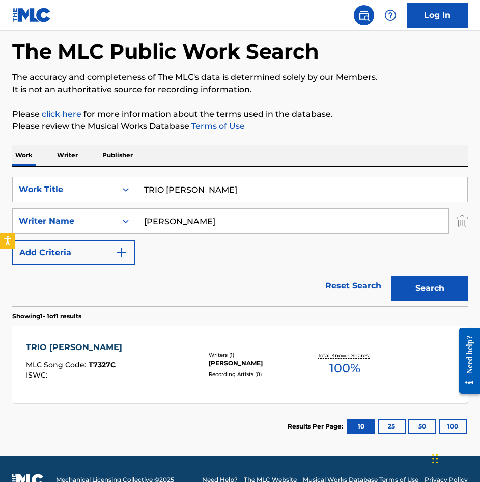
scroll to position [67, 0]
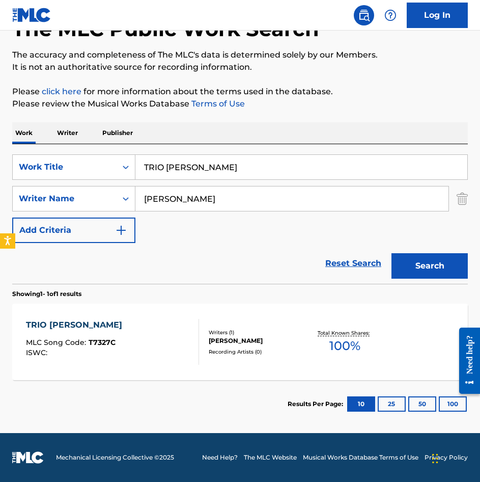
click at [152, 335] on div "TRIO [PERSON_NAME] MLC Song Code : T7327C ISWC :" at bounding box center [112, 342] width 173 height 46
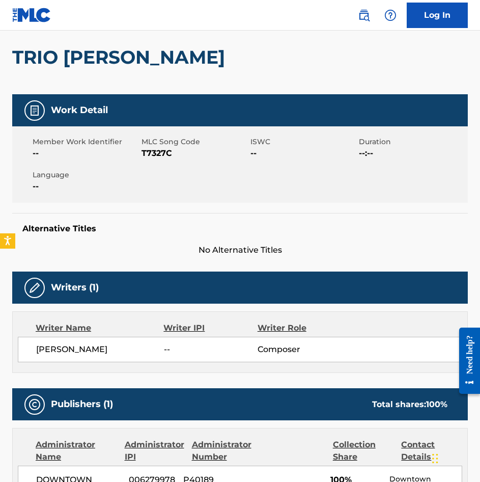
scroll to position [9, 0]
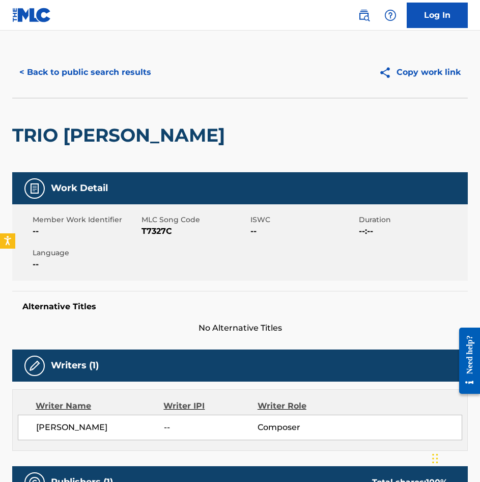
click at [93, 75] on button "< Back to public search results" at bounding box center [85, 72] width 146 height 25
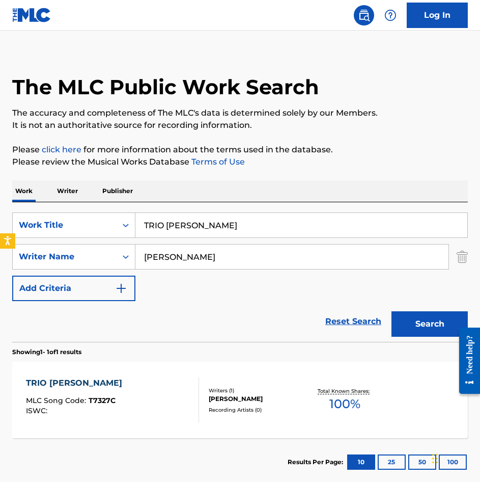
click at [240, 211] on div "SearchWithCriteriae11a964f-fdad-497d-b547-4d3139b690f4 Work Title TRIO [PERSON_…" at bounding box center [240, 272] width 456 height 140
click at [236, 230] on input "TRIO [PERSON_NAME]" at bounding box center [301, 225] width 332 height 24
paste input "OMBOSIS"
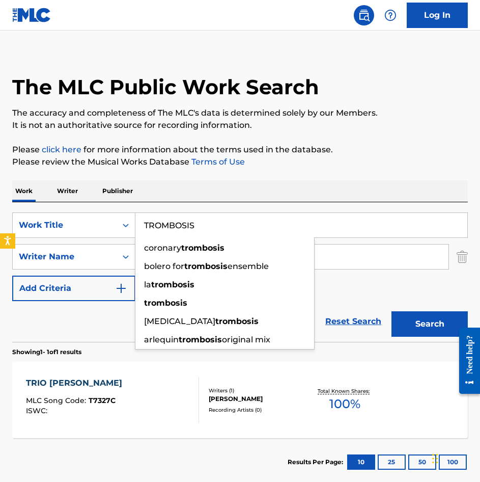
type input "TROMBOSIS"
click at [415, 326] on button "Search" at bounding box center [430, 323] width 76 height 25
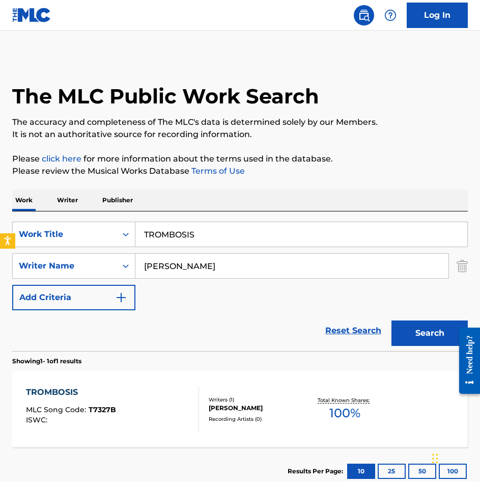
scroll to position [67, 0]
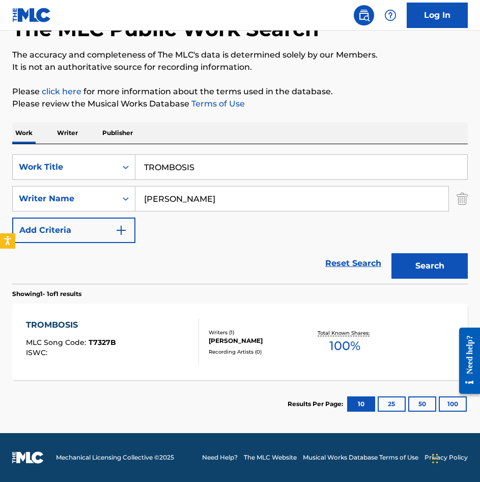
click at [169, 331] on div "TROMBOSIS MLC Song Code : T7327B ISWC :" at bounding box center [112, 342] width 173 height 46
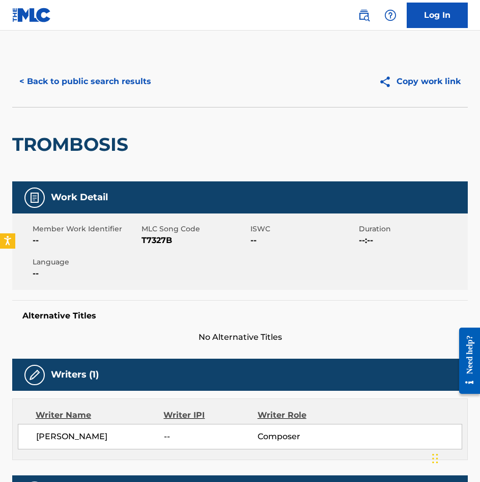
click at [102, 85] on button "< Back to public search results" at bounding box center [85, 81] width 146 height 25
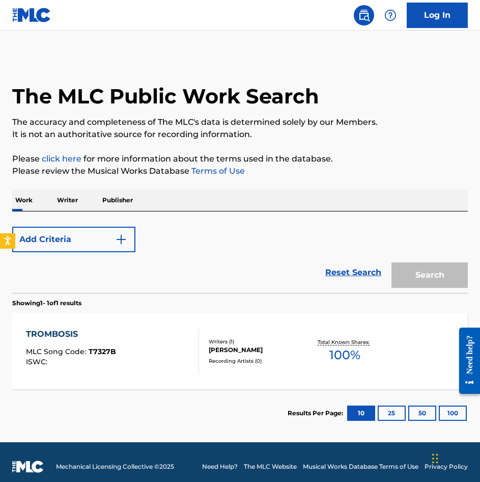
scroll to position [9, 0]
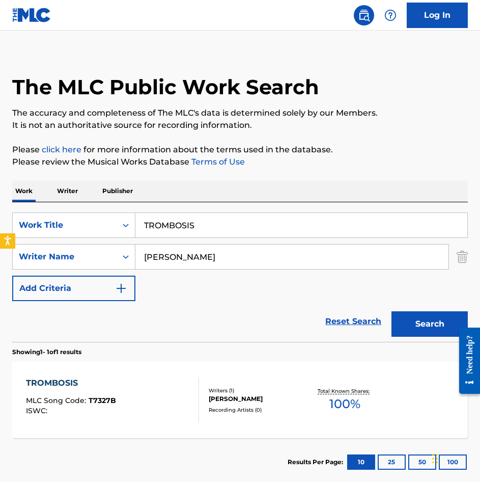
click at [254, 219] on input "TROMBOSIS" at bounding box center [301, 225] width 332 height 24
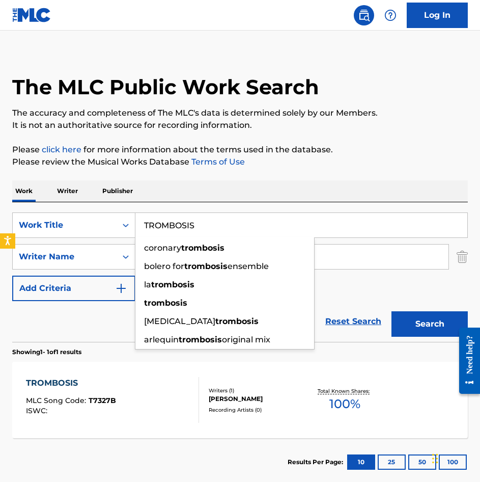
click at [254, 219] on input "TROMBOSIS" at bounding box center [301, 225] width 332 height 24
paste input "UN GOLPE POR [PERSON_NAME]"
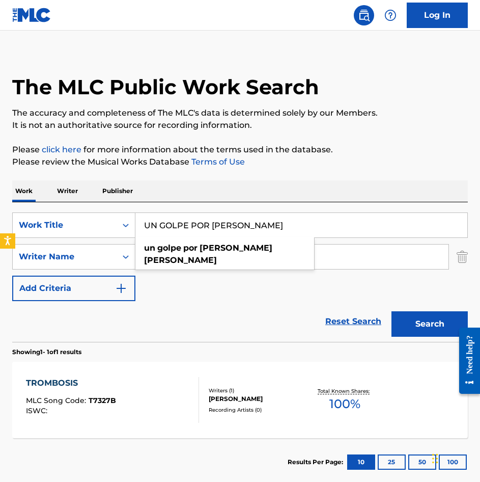
type input "UN GOLPE POR [PERSON_NAME]"
click at [418, 326] on button "Search" at bounding box center [430, 323] width 76 height 25
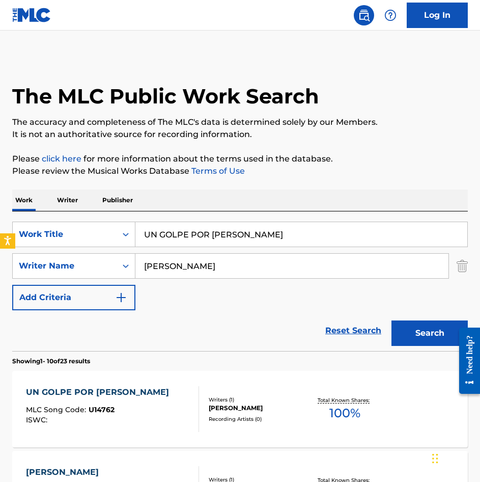
click at [170, 405] on div "UN GOLPE POR [PERSON_NAME] MLC Song Code : U14762 ISWC :" at bounding box center [100, 409] width 148 height 46
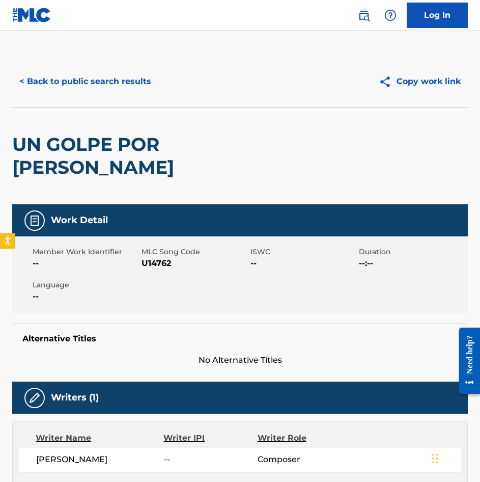
click at [83, 82] on button "< Back to public search results" at bounding box center [85, 81] width 146 height 25
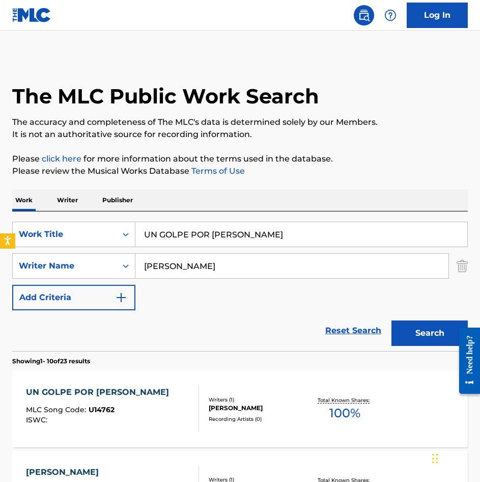
click at [207, 245] on input "UN GOLPE POR [PERSON_NAME]" at bounding box center [301, 234] width 332 height 24
click at [209, 242] on input "UN GOLPE POR [PERSON_NAME]" at bounding box center [301, 234] width 332 height 24
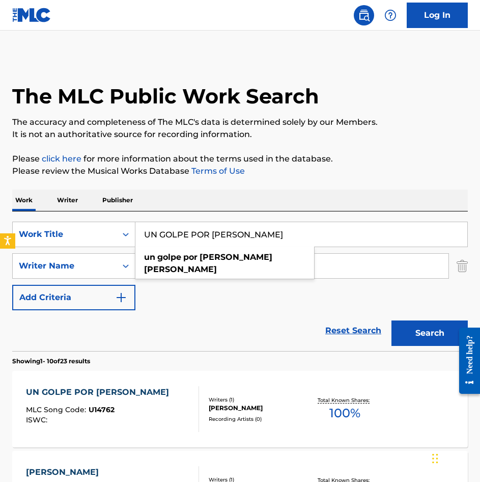
click at [209, 242] on input "UN GOLPE POR [PERSON_NAME]" at bounding box center [301, 234] width 332 height 24
paste input "VALS DE LOS [PERSON_NAME] ROTOS"
type input "VALS DE LOS [PERSON_NAME] ROTOS"
click at [433, 340] on button "Search" at bounding box center [430, 332] width 76 height 25
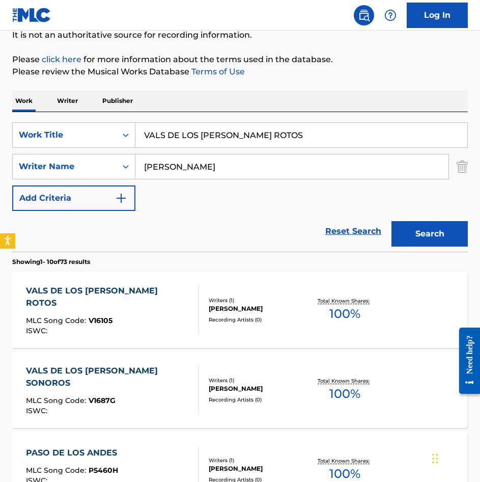
scroll to position [102, 0]
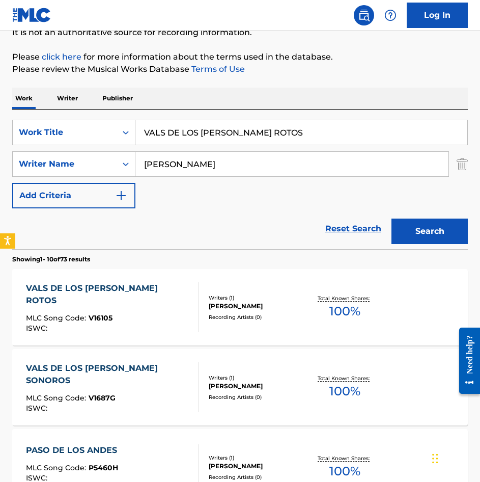
click at [157, 324] on div "ISWC :" at bounding box center [108, 328] width 165 height 8
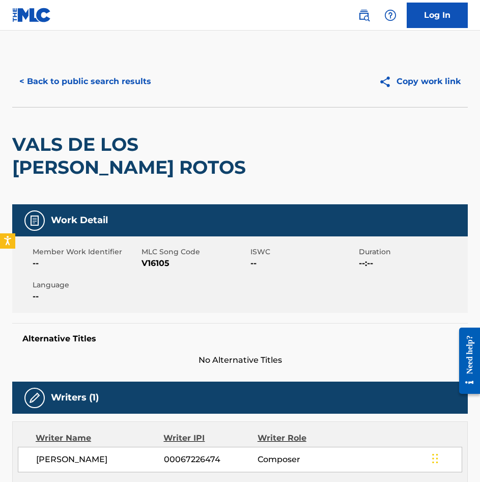
click at [75, 76] on button "< Back to public search results" at bounding box center [85, 81] width 146 height 25
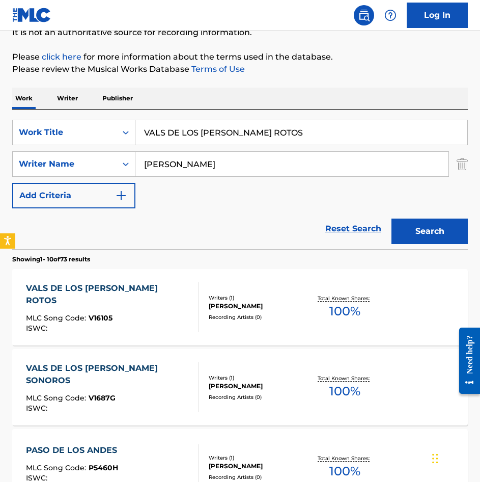
click at [151, 394] on div "MLC Song Code : V1687G" at bounding box center [108, 399] width 165 height 10
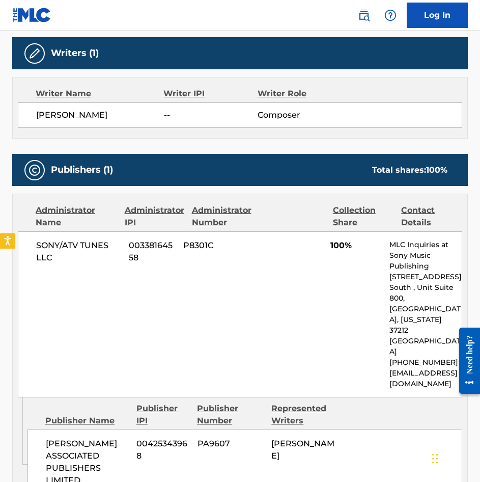
scroll to position [407, 0]
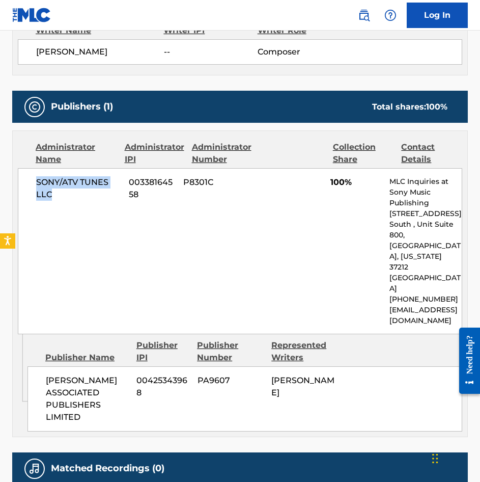
drag, startPoint x: 67, startPoint y: 200, endPoint x: 19, endPoint y: 169, distance: 57.5
click at [19, 169] on div "SONY/ATV TUNES LLC 00338164558 P8301C 100% MLC Inquiries at Sony Music Publishi…" at bounding box center [240, 251] width 445 height 166
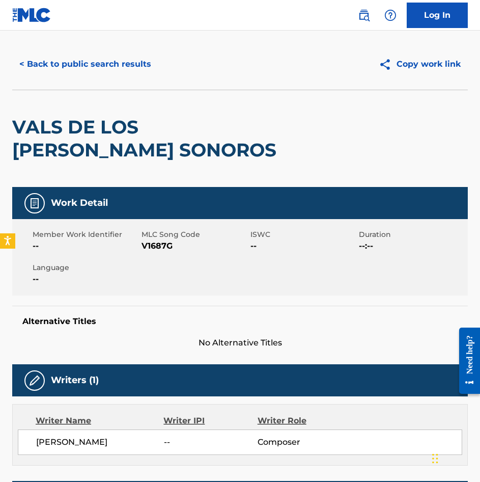
scroll to position [0, 0]
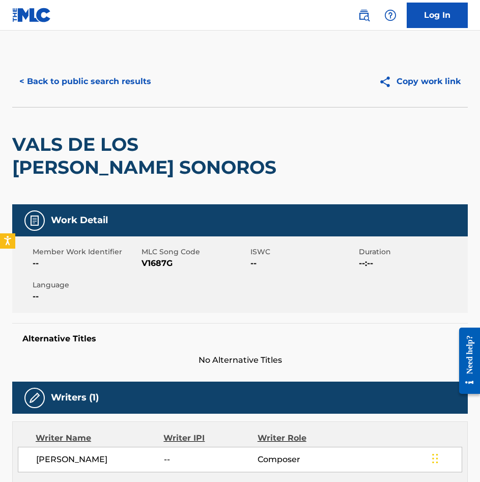
click at [64, 80] on button "< Back to public search results" at bounding box center [85, 81] width 146 height 25
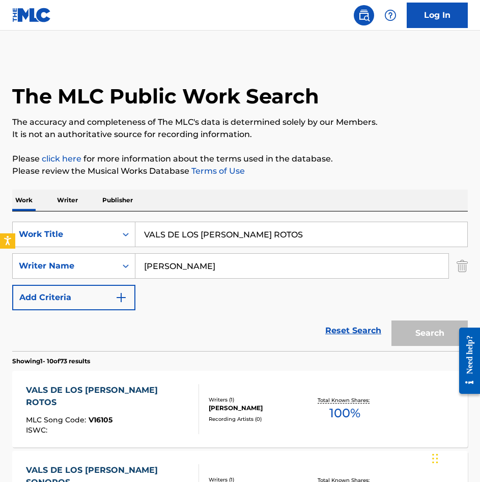
scroll to position [102, 0]
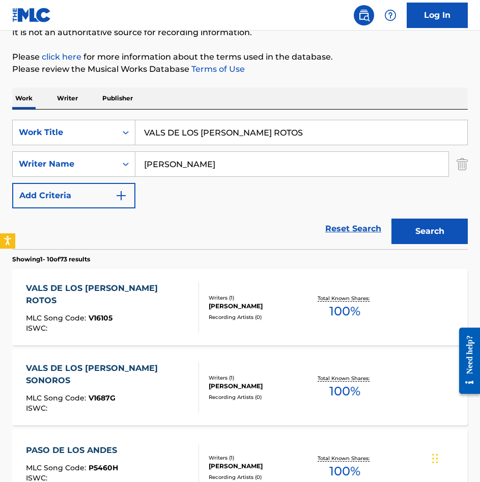
click at [257, 137] on input "VALS DE LOS [PERSON_NAME] ROTOS" at bounding box center [301, 132] width 332 height 24
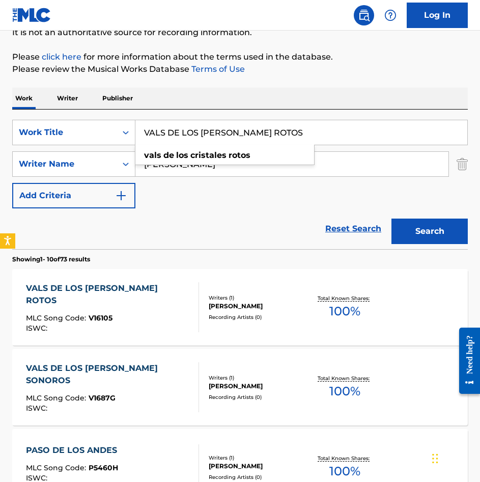
paste input "PARA [PERSON_NAME]"
type input "VALS PARA [PERSON_NAME]"
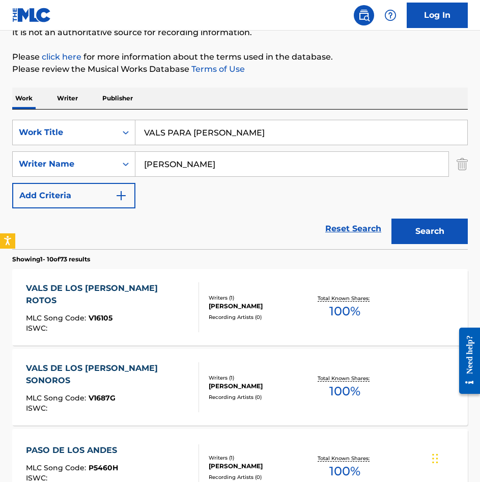
click at [414, 238] on button "Search" at bounding box center [430, 231] width 76 height 25
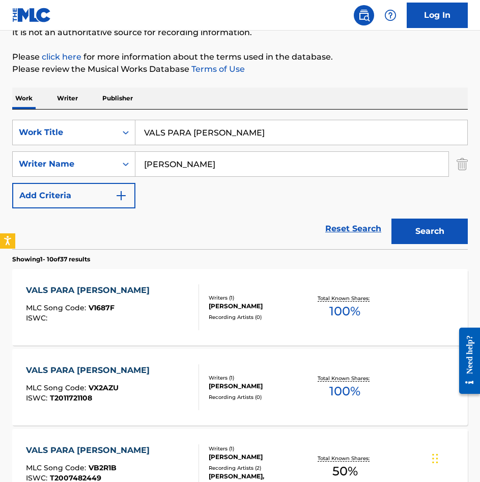
click at [166, 311] on div "VALS PARA [PERSON_NAME] MLC Song Code : V1687F ISWC :" at bounding box center [112, 307] width 173 height 46
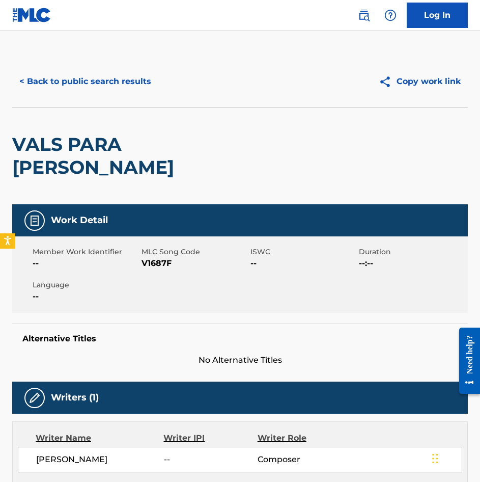
click at [89, 68] on div "< Back to public search results Copy work link" at bounding box center [240, 81] width 456 height 51
click at [93, 71] on button "< Back to public search results" at bounding box center [85, 81] width 146 height 25
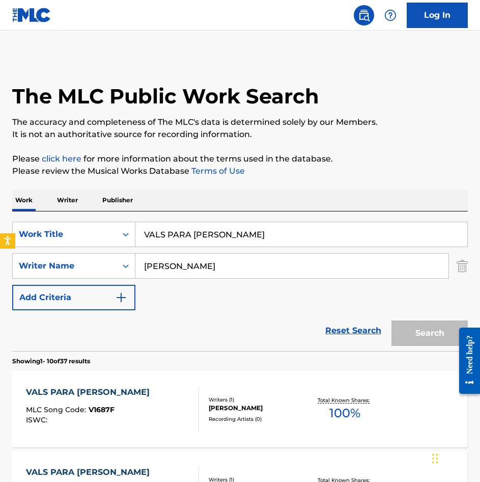
scroll to position [102, 0]
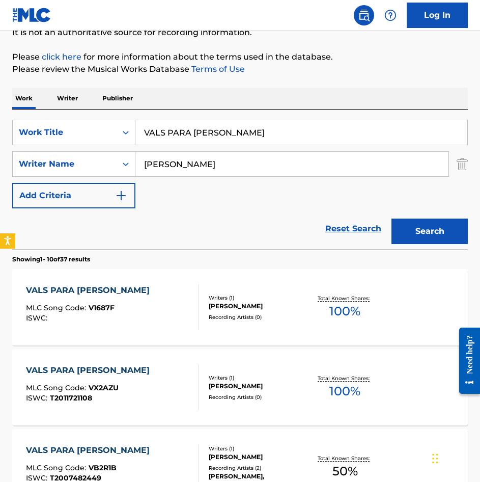
click at [225, 139] on input "VALS PARA [PERSON_NAME]" at bounding box center [301, 132] width 332 height 24
paste input "[GEOGRAPHIC_DATA]"
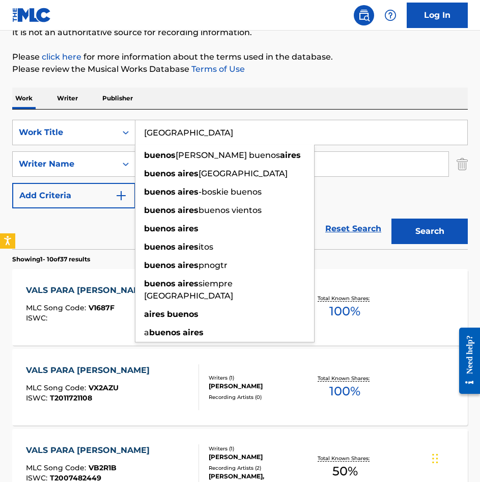
type input "[GEOGRAPHIC_DATA]"
click at [442, 229] on button "Search" at bounding box center [430, 231] width 76 height 25
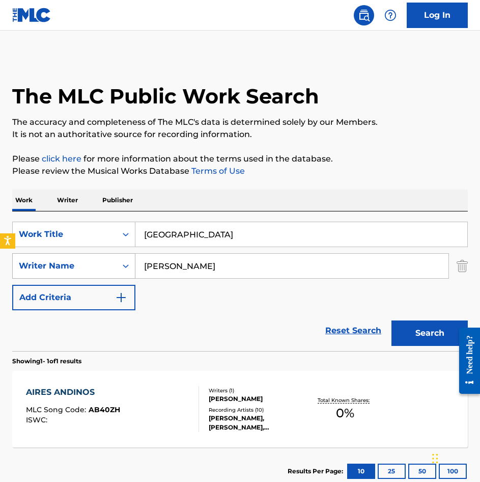
drag, startPoint x: 266, startPoint y: 263, endPoint x: 65, endPoint y: 254, distance: 201.4
click at [64, 254] on div "SearchWithCriteriacb5114e8-a05f-430e-bae1-6ee6948925e1 Writer Name [PERSON_NAME]" at bounding box center [240, 265] width 456 height 25
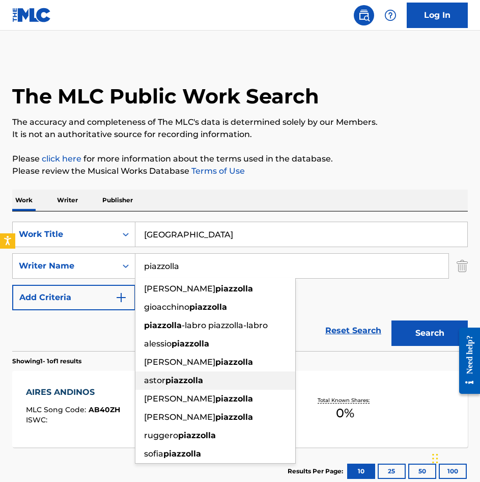
click at [170, 377] on strong "piazzolla" at bounding box center [185, 380] width 38 height 10
type input "[PERSON_NAME]"
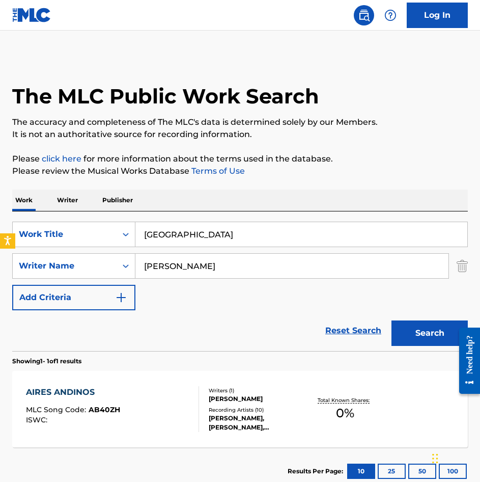
click at [413, 331] on button "Search" at bounding box center [430, 332] width 76 height 25
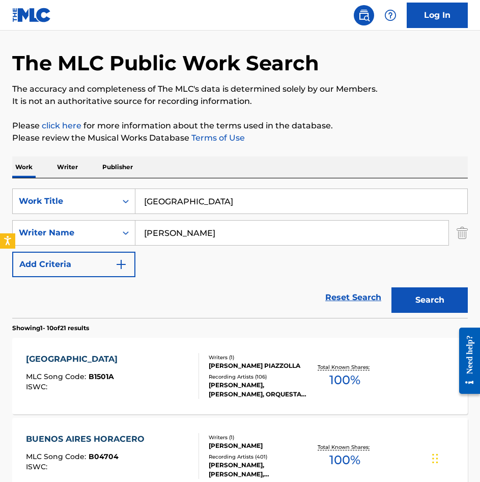
scroll to position [51, 0]
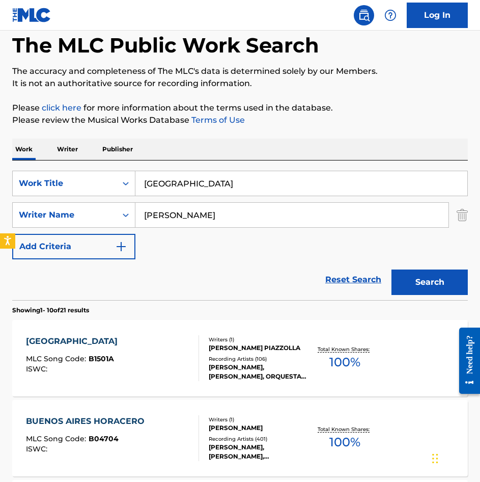
click at [164, 351] on div "BUENOS AIRES MLC Song Code : B1501A ISWC :" at bounding box center [112, 358] width 173 height 46
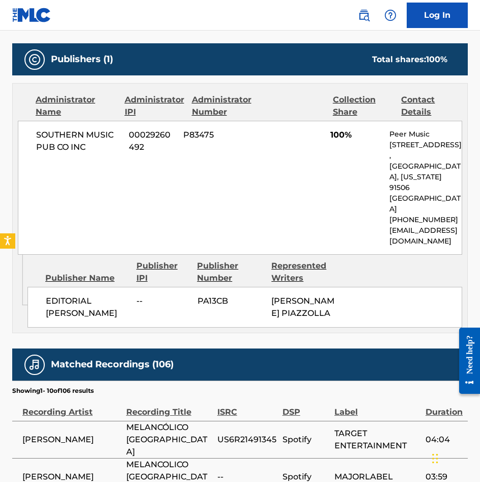
scroll to position [407, 0]
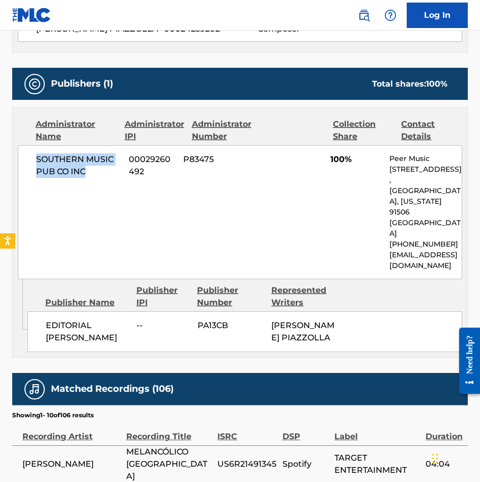
drag, startPoint x: 85, startPoint y: 176, endPoint x: 35, endPoint y: 165, distance: 51.3
click at [35, 165] on div "SOUTHERN MUSIC PUB CO INC 00029260492 P83475 100% Peer Music [STREET_ADDRESS][U…" at bounding box center [240, 212] width 445 height 134
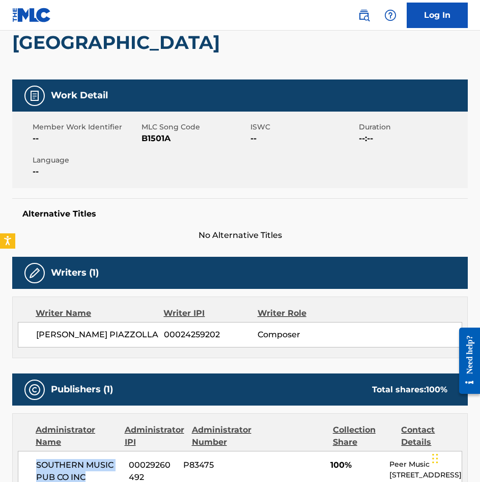
scroll to position [0, 0]
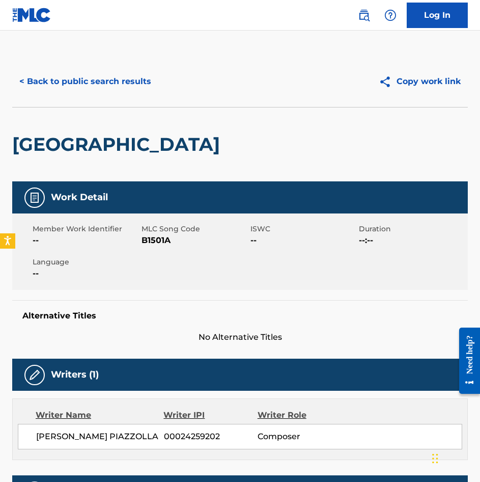
click at [88, 90] on button "< Back to public search results" at bounding box center [85, 81] width 146 height 25
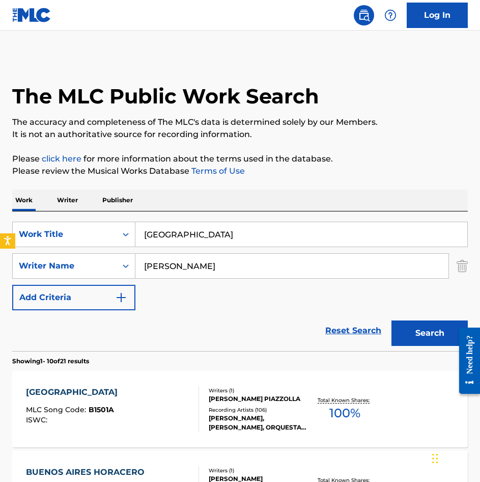
click at [202, 236] on input "[GEOGRAPHIC_DATA]" at bounding box center [301, 234] width 332 height 24
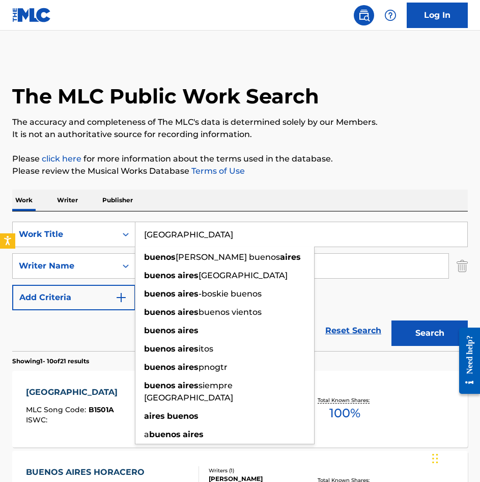
click at [202, 236] on input "[GEOGRAPHIC_DATA]" at bounding box center [301, 234] width 332 height 24
paste input "LEIOS"
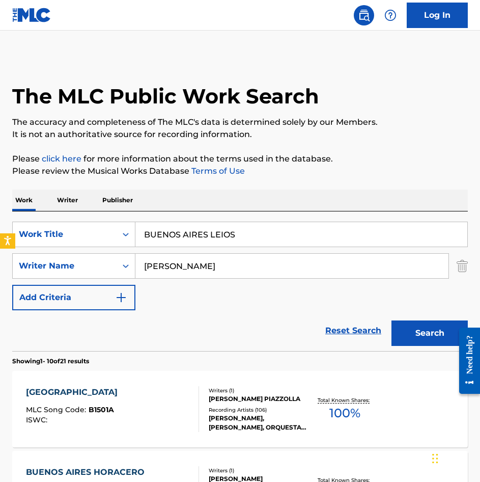
click at [439, 338] on button "Search" at bounding box center [430, 332] width 76 height 25
click at [255, 241] on input "BUENOS AIRES LEIOS" at bounding box center [301, 234] width 332 height 24
paste input "CONTEMPLACION Y DANZA"
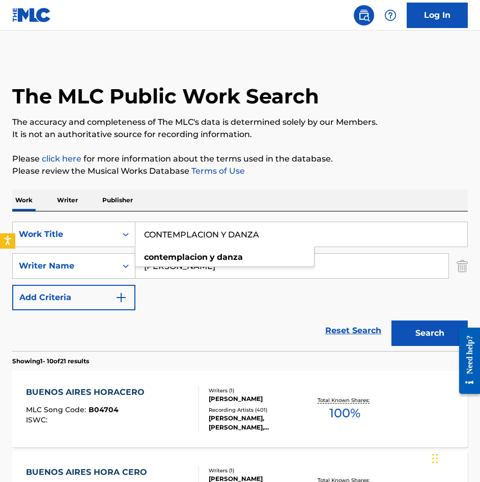
type input "CONTEMPLACION Y DANZA"
click at [402, 328] on button "Search" at bounding box center [430, 332] width 76 height 25
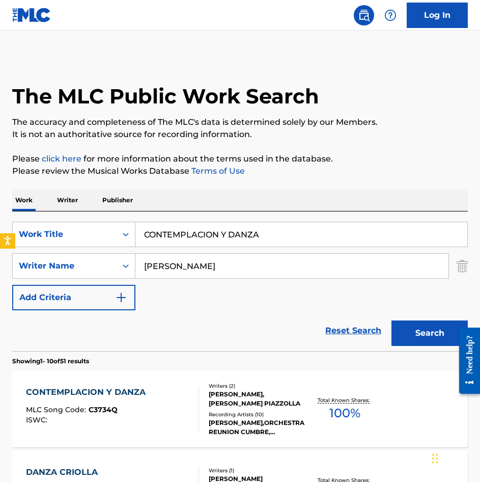
scroll to position [51, 0]
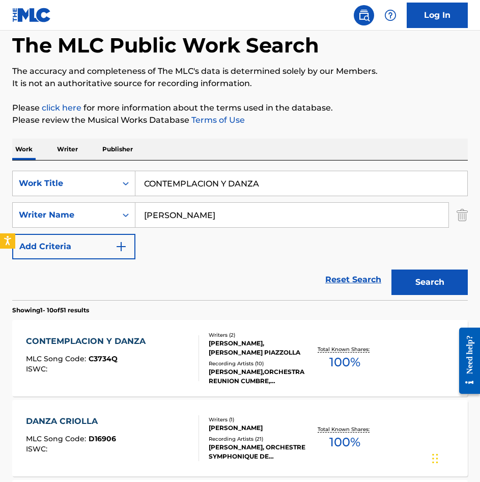
click at [160, 372] on div "CONTEMPLACION Y DANZA MLC Song Code : C3734Q ISWC :" at bounding box center [112, 358] width 173 height 46
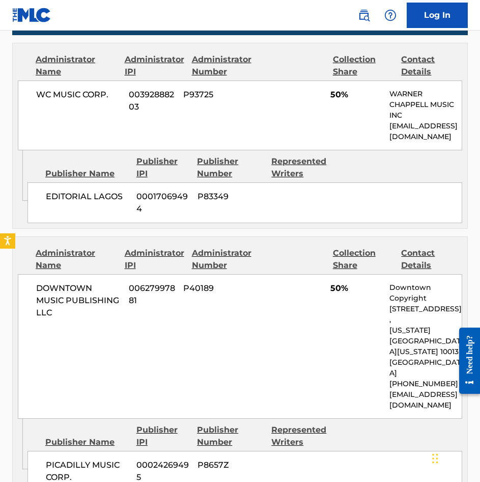
scroll to position [407, 0]
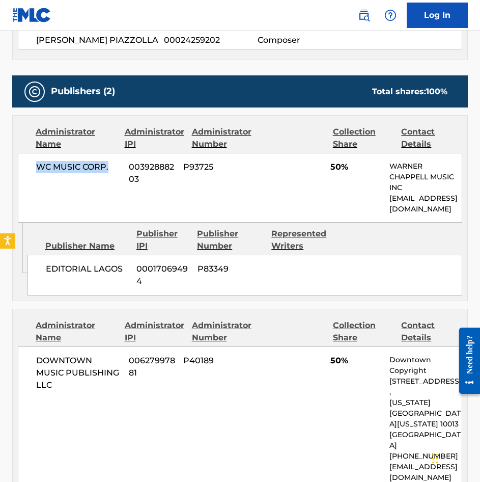
drag, startPoint x: 110, startPoint y: 179, endPoint x: 34, endPoint y: 183, distance: 75.5
click at [34, 183] on div "WC MUSIC CORP. 00392888203 P93725 50% [PERSON_NAME] MUSIC INC [EMAIL_ADDRESS][D…" at bounding box center [240, 188] width 445 height 70
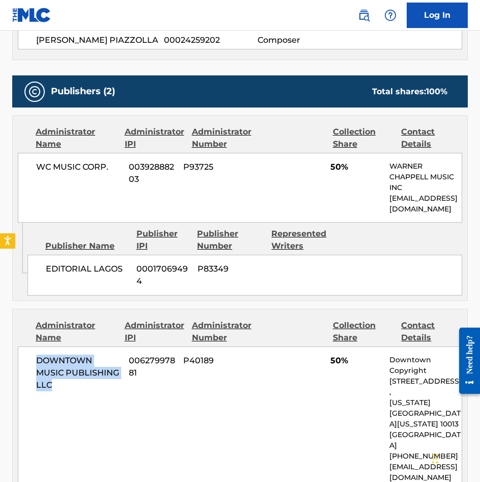
drag, startPoint x: 49, startPoint y: 393, endPoint x: 35, endPoint y: 369, distance: 27.6
click at [35, 369] on div "DOWNTOWN MUSIC PUBLISHING LLC 00627997881 P40189 50% Downtown Copyright [STREET…" at bounding box center [240, 418] width 445 height 145
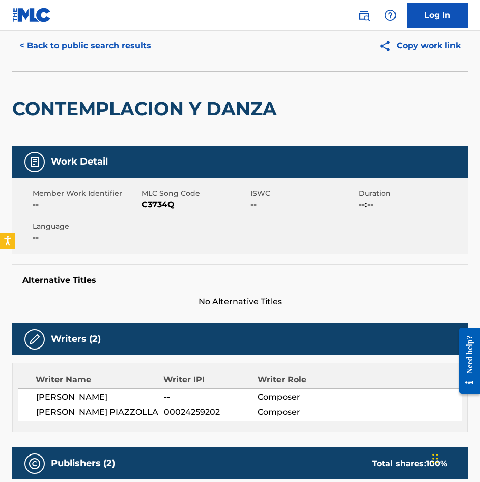
scroll to position [0, 0]
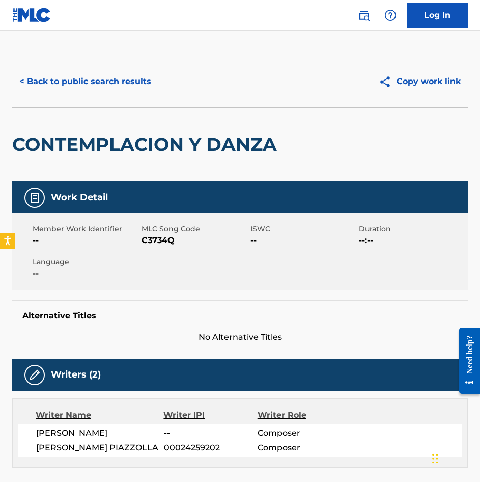
click at [144, 85] on button "< Back to public search results" at bounding box center [85, 81] width 146 height 25
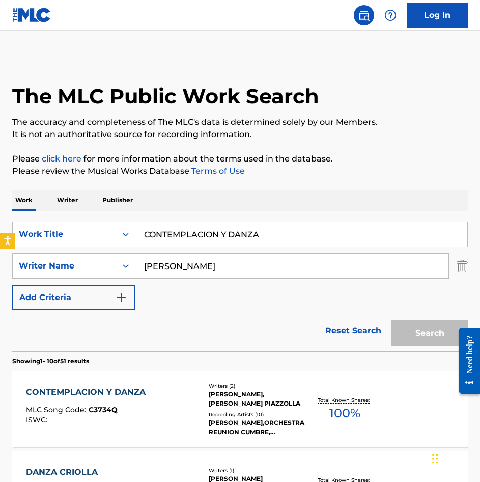
scroll to position [51, 0]
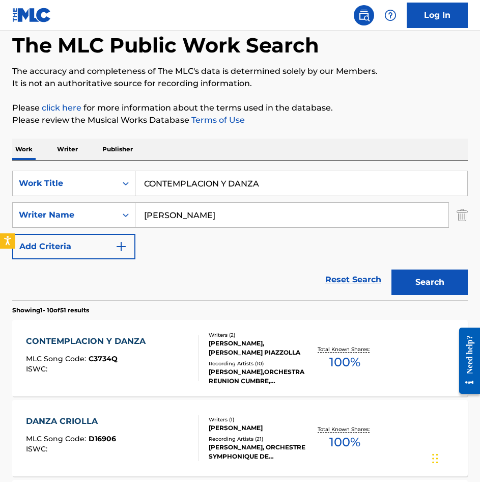
click at [282, 186] on input "CONTEMPLACION Y DANZA" at bounding box center [301, 183] width 332 height 24
paste input "[PERSON_NAME]"
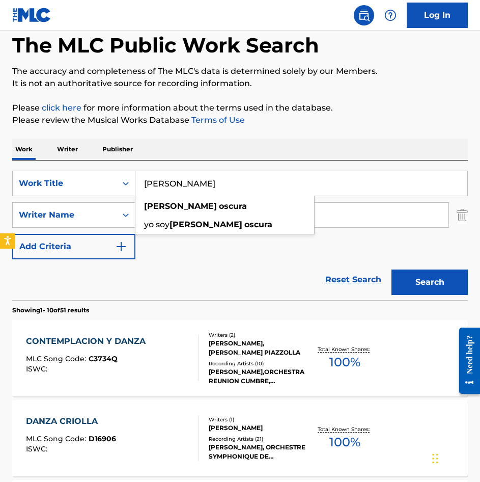
type input "[PERSON_NAME]"
click at [428, 280] on button "Search" at bounding box center [430, 281] width 76 height 25
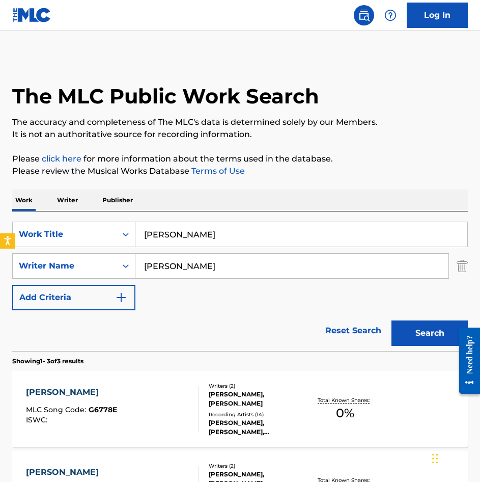
click at [160, 422] on div "[PERSON_NAME] OSCURA MLC Song Code : G6778E ISWC :" at bounding box center [112, 409] width 173 height 46
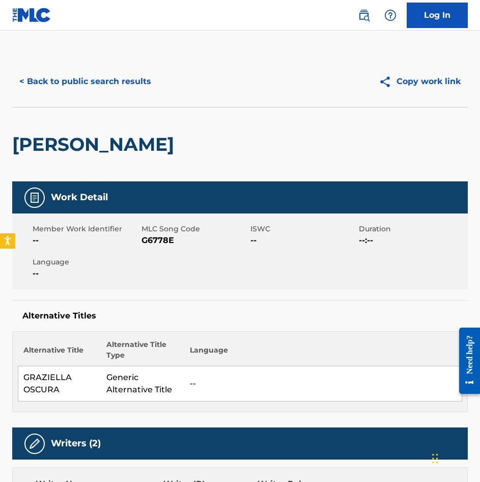
click at [74, 86] on button "< Back to public search results" at bounding box center [85, 81] width 146 height 25
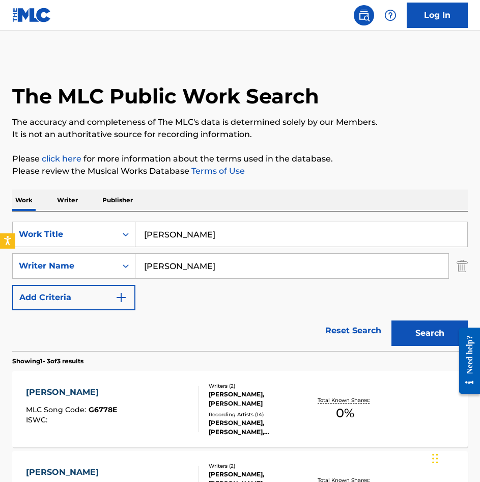
click at [237, 252] on div "SearchWithCriteriae11a964f-fdad-497d-b547-4d3139b690f4 Work Title [PERSON_NAME]…" at bounding box center [240, 266] width 456 height 89
click at [240, 241] on input "[PERSON_NAME]" at bounding box center [301, 234] width 332 height 24
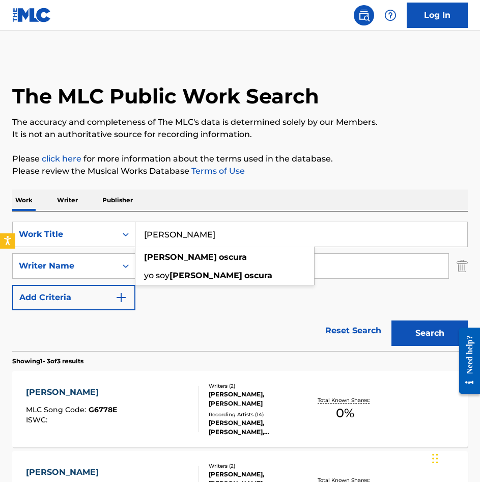
click at [240, 241] on input "[PERSON_NAME]" at bounding box center [301, 234] width 332 height 24
paste input "MILONGA SIN PALABRAS"
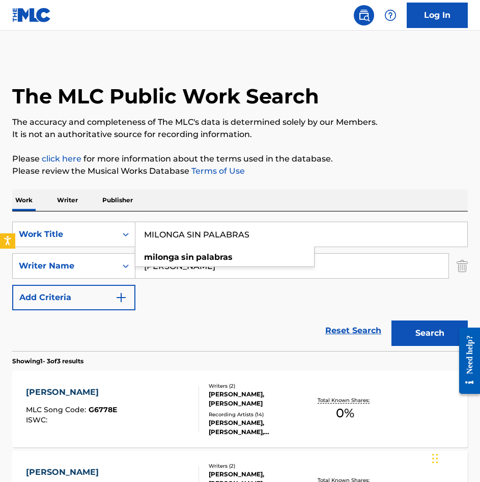
type input "MILONGA SIN PALABRAS"
click at [443, 343] on button "Search" at bounding box center [430, 332] width 76 height 25
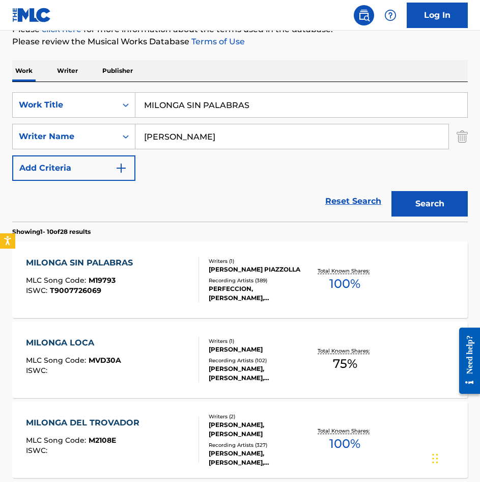
scroll to position [153, 0]
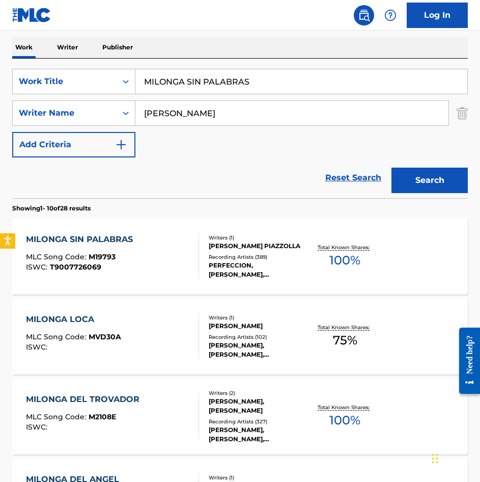
click at [171, 265] on div "MILONGA SIN PALABRAS MLC Song Code : M19793 ISWC : T9007726069" at bounding box center [112, 256] width 173 height 46
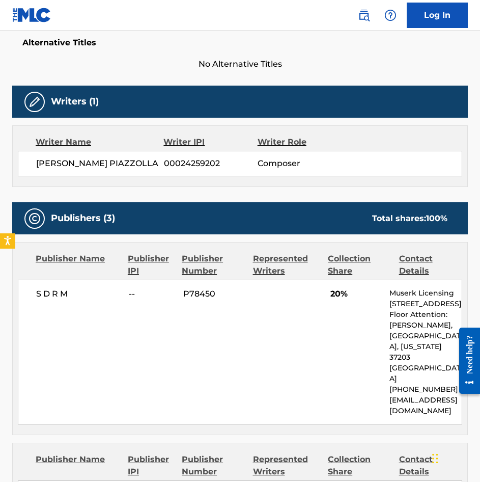
scroll to position [306, 0]
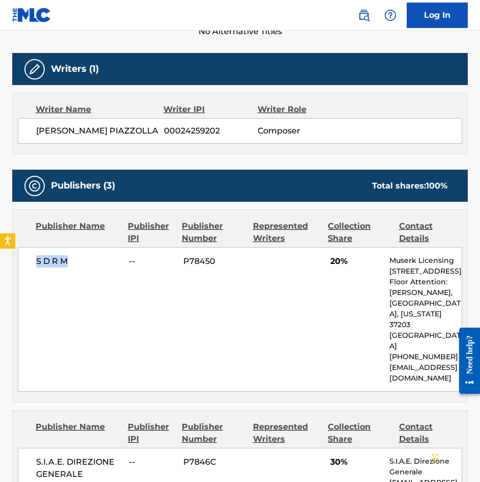
drag, startPoint x: 80, startPoint y: 270, endPoint x: 17, endPoint y: 268, distance: 63.7
click at [17, 268] on div "Publisher Name Publisher IPI Publisher Number Represented Writers Collection Sh…" at bounding box center [240, 306] width 455 height 192
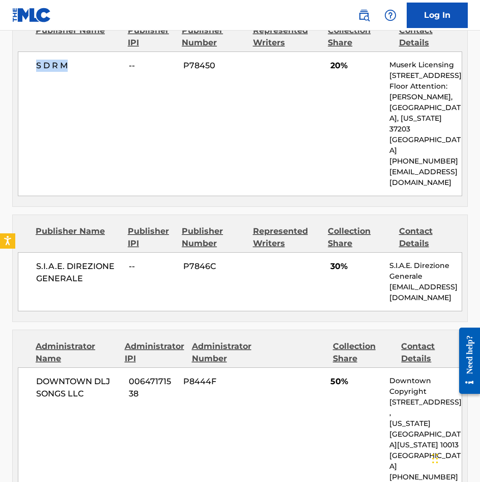
scroll to position [509, 0]
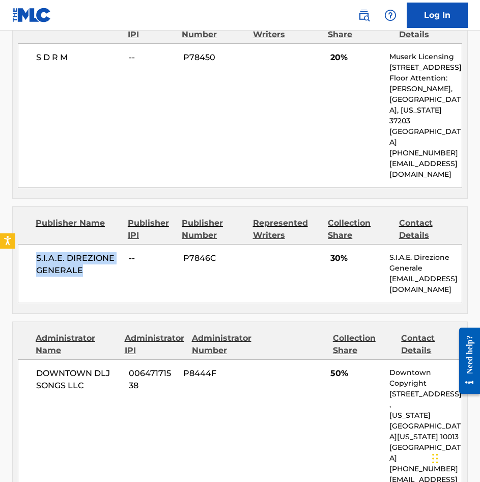
drag, startPoint x: 94, startPoint y: 270, endPoint x: 36, endPoint y: 254, distance: 60.8
click at [36, 254] on div "S.I.A.E. DIREZIONE GENERALE -- P7846C 30% S.I.A.E. Direzione Generale [EMAIL_AD…" at bounding box center [240, 273] width 445 height 59
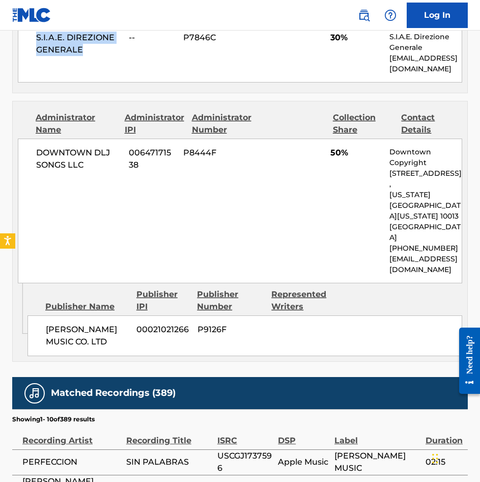
scroll to position [713, 0]
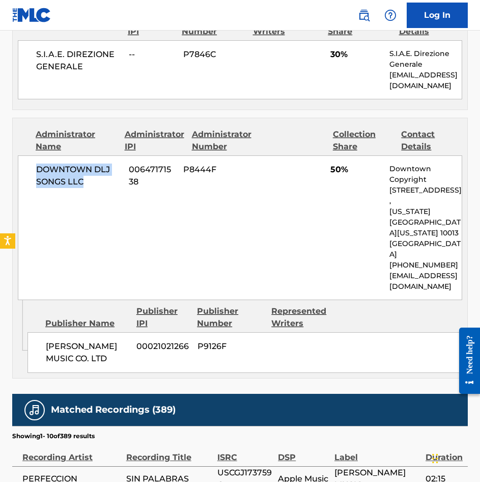
drag, startPoint x: 91, startPoint y: 180, endPoint x: 33, endPoint y: 160, distance: 60.9
click at [33, 160] on div "DOWNTOWN DLJ SONGS LLC 00647171538 P8444F 50% Downtown Copyright [STREET_ADDRES…" at bounding box center [240, 227] width 445 height 145
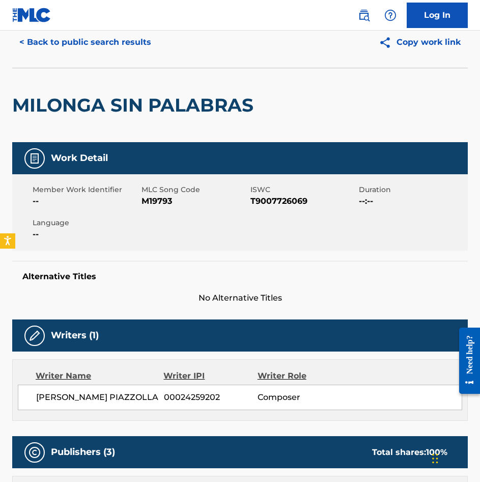
scroll to position [0, 0]
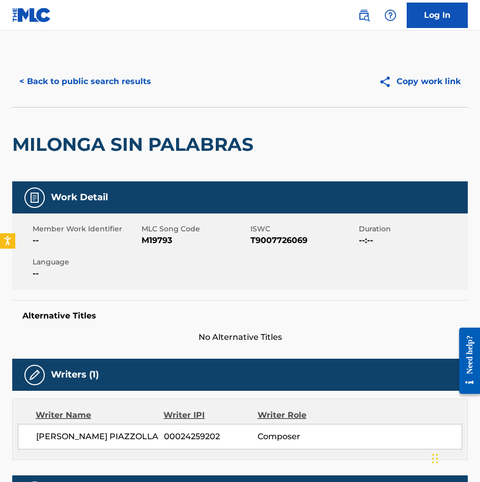
click at [71, 87] on button "< Back to public search results" at bounding box center [85, 81] width 146 height 25
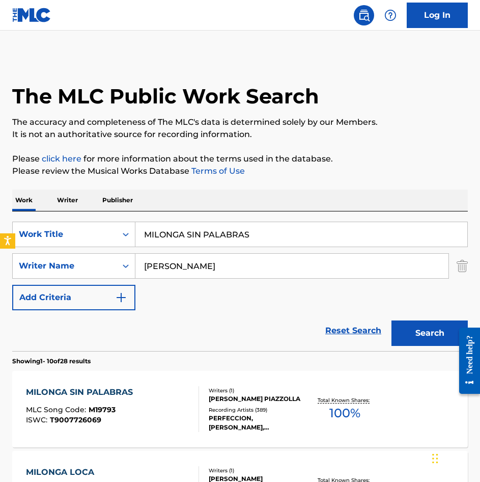
scroll to position [153, 0]
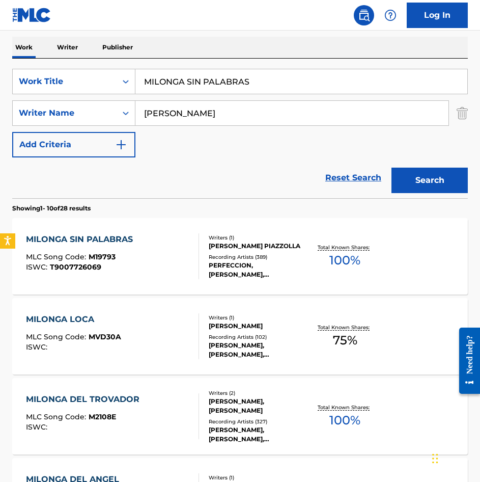
click at [236, 70] on input "MILONGA SIN PALABRAS" at bounding box center [301, 81] width 332 height 24
click at [249, 85] on input "MILONGA SIN PALABRAS" at bounding box center [301, 81] width 332 height 24
paste input "NEUROMETRO"
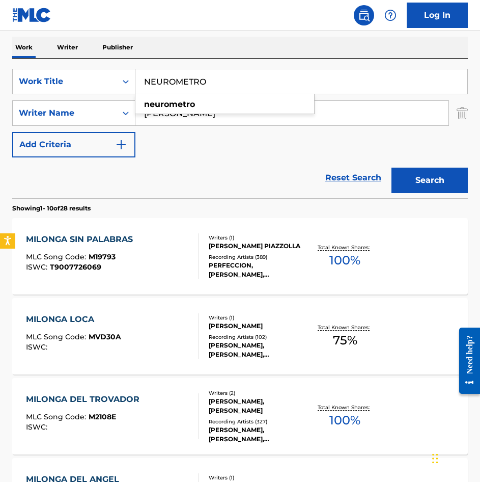
type input "NEUROMETRO"
click at [415, 177] on button "Search" at bounding box center [430, 180] width 76 height 25
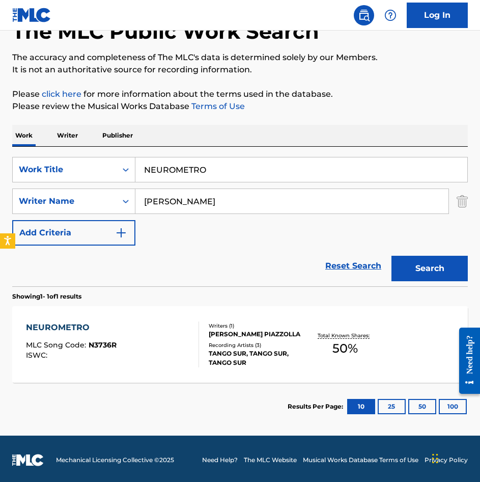
scroll to position [67, 0]
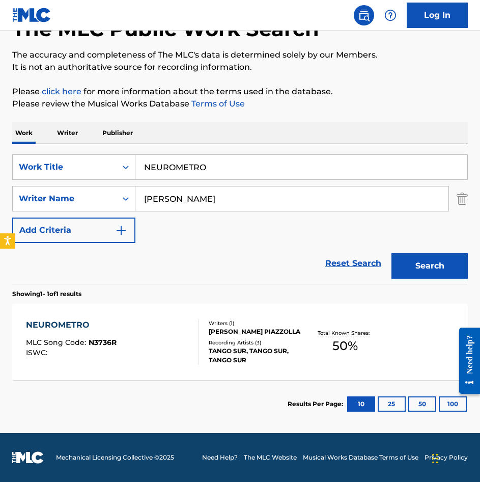
click at [151, 341] on div "NEUROMETRO MLC Song Code : N3736R ISWC :" at bounding box center [112, 342] width 173 height 46
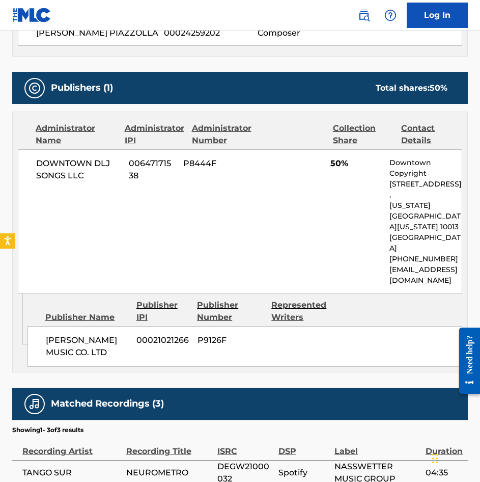
scroll to position [407, 0]
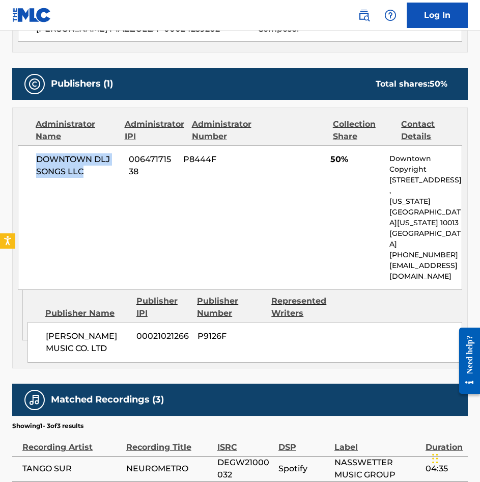
drag, startPoint x: 102, startPoint y: 187, endPoint x: 26, endPoint y: 163, distance: 80.1
click at [26, 163] on div "DOWNTOWN DLJ SONGS LLC 00647171538 P8444F 50% Downtown Copyright [STREET_ADDRES…" at bounding box center [240, 217] width 445 height 145
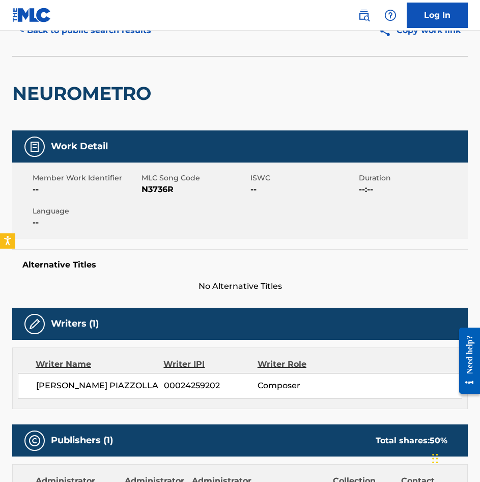
scroll to position [0, 0]
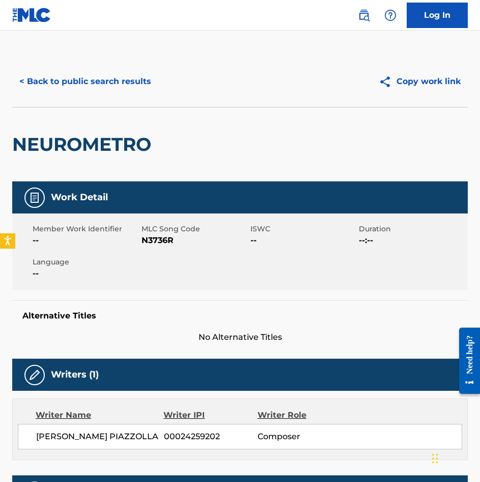
click at [74, 90] on button "< Back to public search results" at bounding box center [85, 81] width 146 height 25
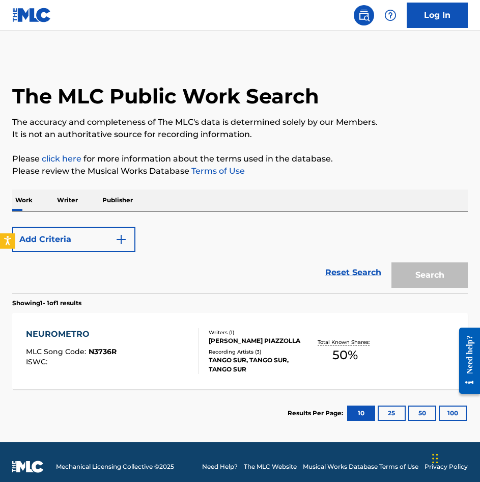
scroll to position [9, 0]
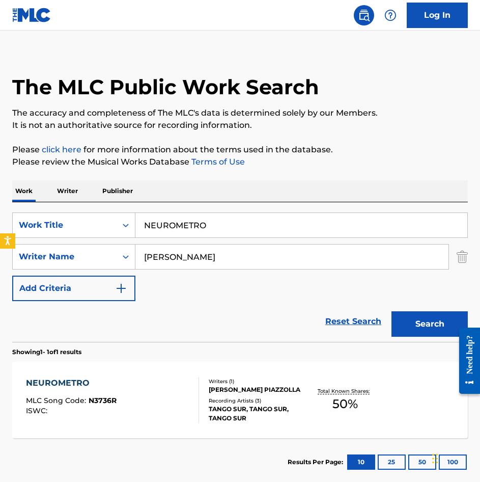
drag, startPoint x: 231, startPoint y: 210, endPoint x: 237, endPoint y: 222, distance: 13.2
click at [231, 210] on div "SearchWithCriteriae11a964f-fdad-497d-b547-4d3139b690f4 Work Title NEUROMETRO Se…" at bounding box center [240, 272] width 456 height 140
click at [239, 230] on input "NEUROMETRO" at bounding box center [301, 225] width 332 height 24
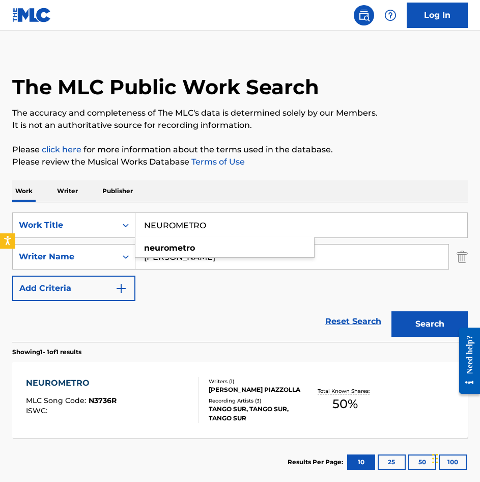
paste input "OBLIVION (ORCHESTRAL VERSION)"
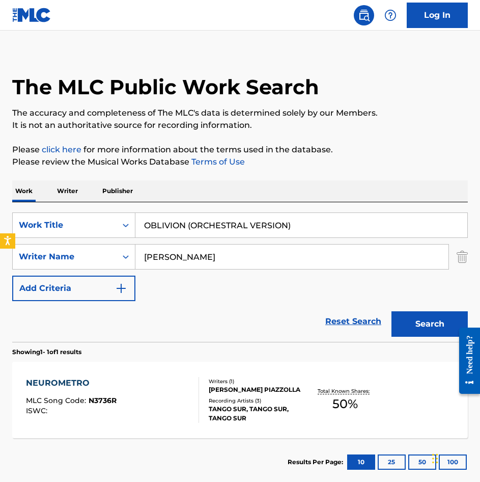
click at [411, 324] on button "Search" at bounding box center [430, 323] width 76 height 25
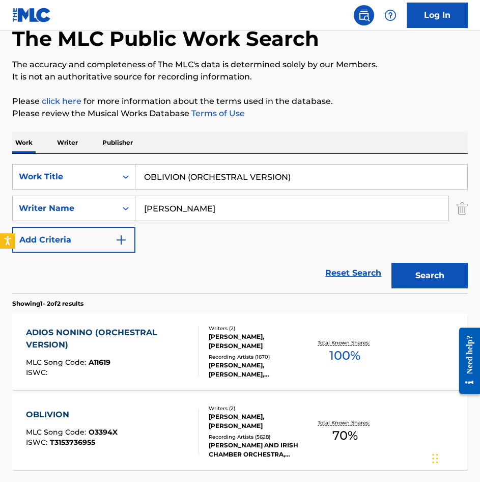
scroll to position [0, 0]
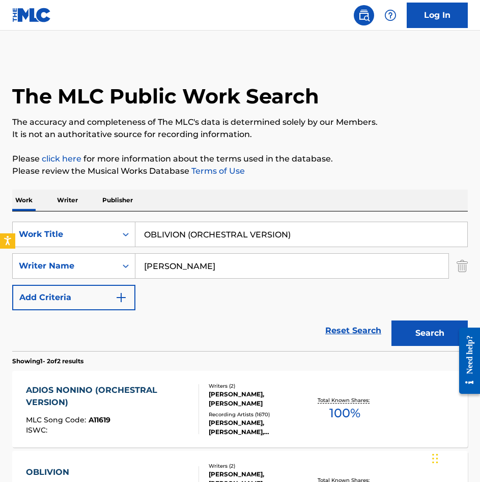
drag, startPoint x: 305, startPoint y: 233, endPoint x: 188, endPoint y: 249, distance: 117.6
click at [188, 249] on div "SearchWithCriteriae11a964f-fdad-497d-b547-4d3139b690f4 Work Title OBLIVION (ORC…" at bounding box center [240, 266] width 456 height 89
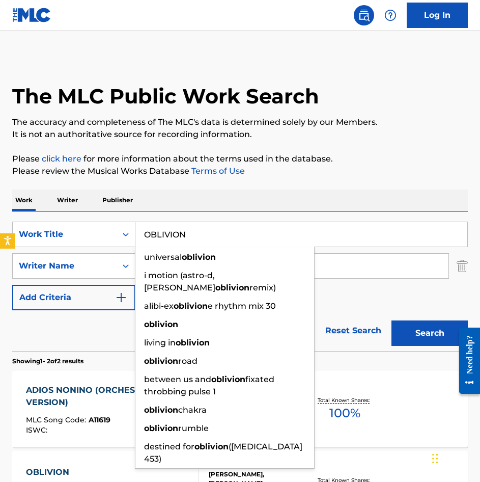
type input "OBLIVION"
click at [392, 320] on button "Search" at bounding box center [430, 332] width 76 height 25
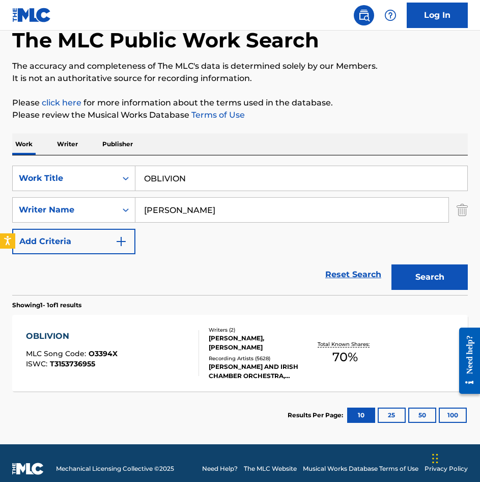
scroll to position [67, 0]
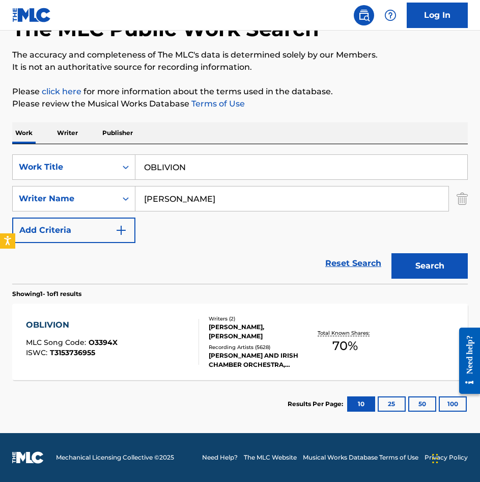
click at [168, 327] on div "OBLIVION MLC Song Code : O3394X ISWC : T3153736955" at bounding box center [112, 342] width 173 height 46
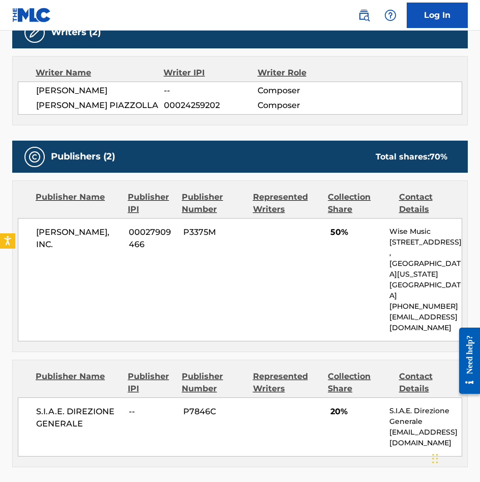
scroll to position [611, 0]
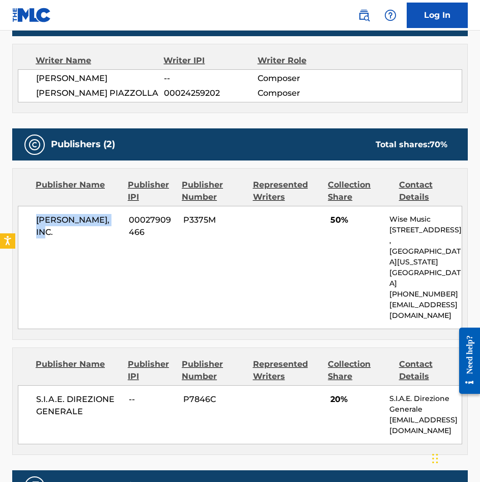
drag, startPoint x: 117, startPoint y: 237, endPoint x: 34, endPoint y: 227, distance: 83.1
click at [34, 227] on div "[PERSON_NAME], INC. 00027909466 P3375M 50% Wise Music [STREET_ADDRESS][US_STATE…" at bounding box center [240, 267] width 445 height 123
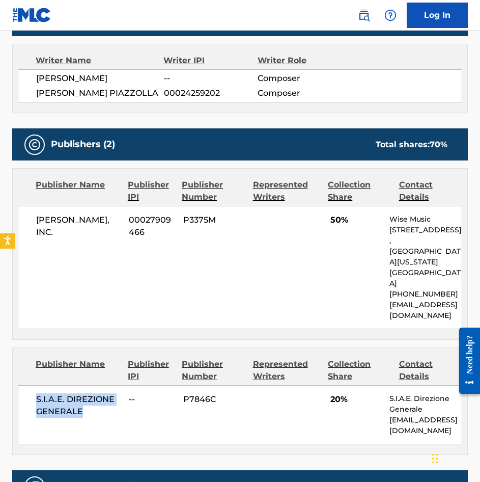
drag, startPoint x: 83, startPoint y: 402, endPoint x: 30, endPoint y: 388, distance: 54.9
click at [30, 388] on div "S.I.A.E. DIREZIONE GENERALE -- P7846C 20% S.I.A.E. Direzione Generale [EMAIL_AD…" at bounding box center [240, 414] width 445 height 59
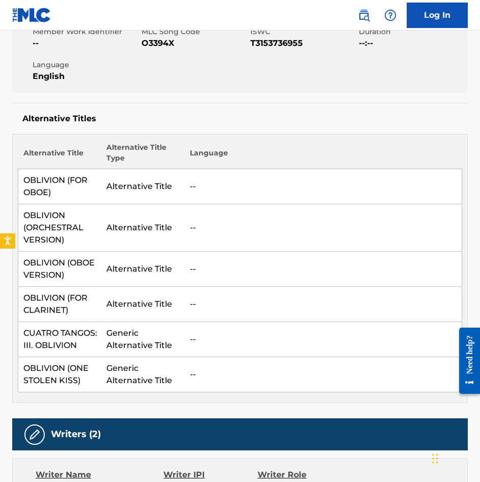
scroll to position [0, 0]
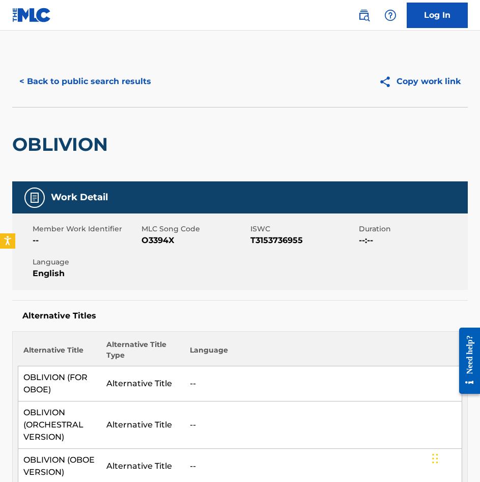
click at [92, 77] on button "< Back to public search results" at bounding box center [85, 81] width 146 height 25
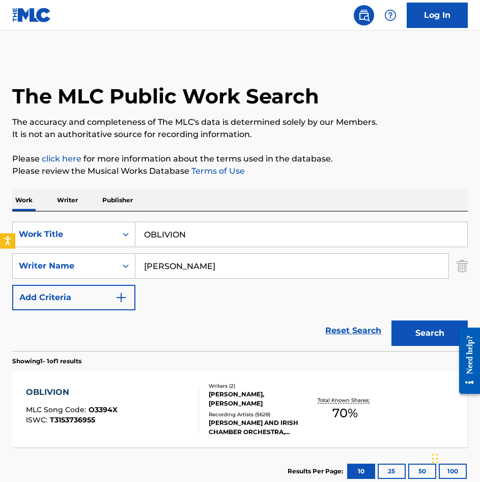
scroll to position [9, 0]
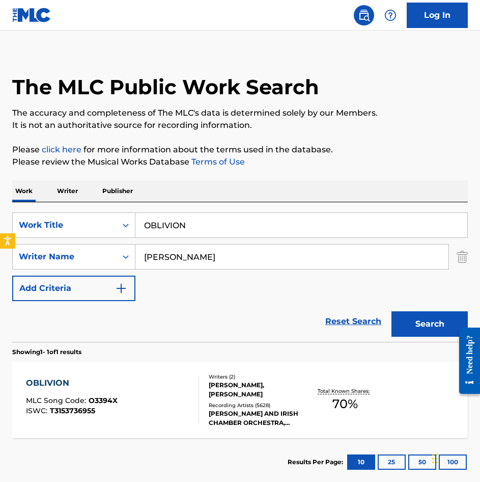
click at [220, 224] on input "OBLIVION" at bounding box center [301, 225] width 332 height 24
paste input "PRIMA SUITE OP 2 PARA PIANO"
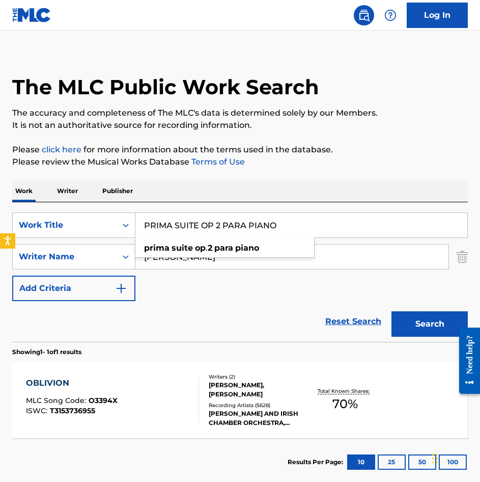
type input "PRIMA SUITE OP 2 PARA PIANO"
click at [419, 332] on button "Search" at bounding box center [430, 323] width 76 height 25
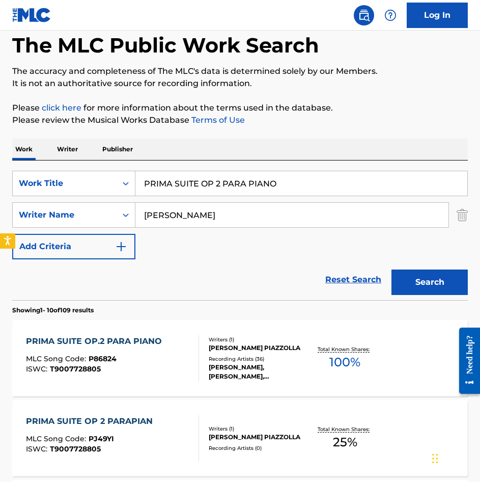
scroll to position [102, 0]
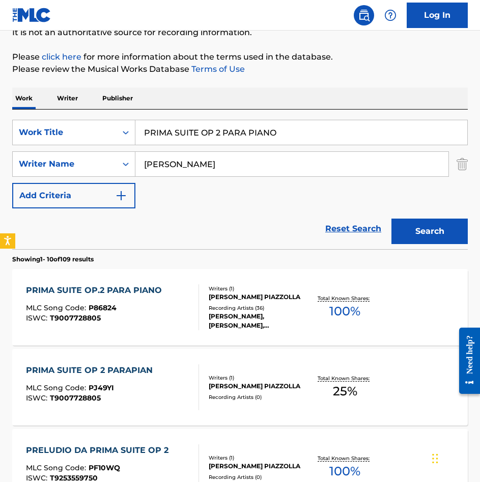
click at [163, 316] on div "ISWC : T9007728805" at bounding box center [96, 318] width 141 height 8
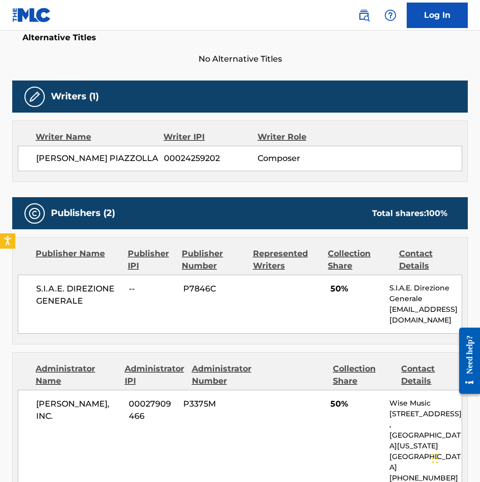
scroll to position [306, 0]
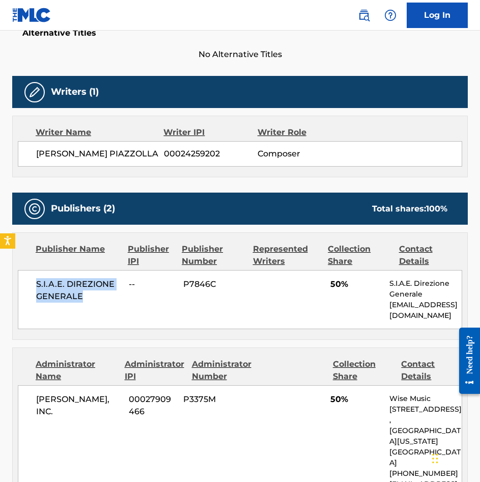
drag, startPoint x: 89, startPoint y: 305, endPoint x: 31, endPoint y: 288, distance: 60.4
click at [31, 288] on div "S.I.A.E. DIREZIONE GENERALE -- P7846C 50% S.I.A.E. Direzione Generale [EMAIL_AD…" at bounding box center [240, 299] width 445 height 59
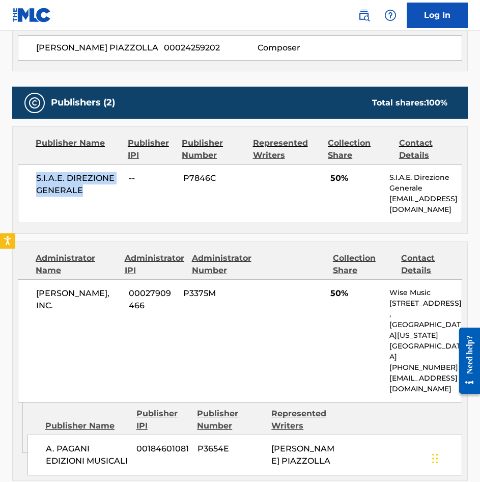
scroll to position [407, 0]
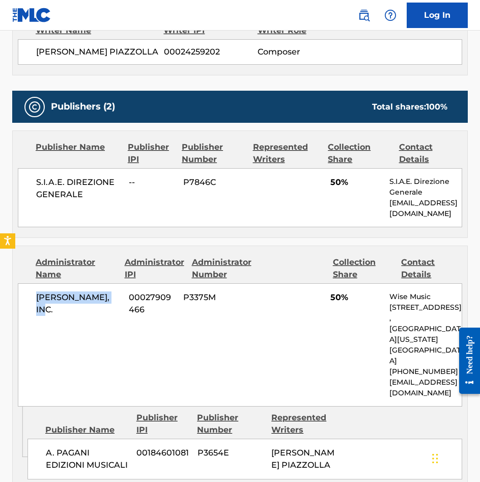
drag, startPoint x: 113, startPoint y: 299, endPoint x: 21, endPoint y: 296, distance: 91.7
click at [21, 296] on div "[PERSON_NAME], INC. 00027909466 P3375M 50% Wise Music [STREET_ADDRESS][US_STATE…" at bounding box center [240, 344] width 445 height 123
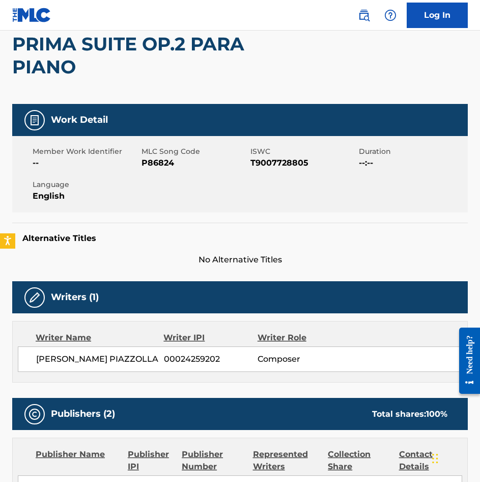
scroll to position [0, 0]
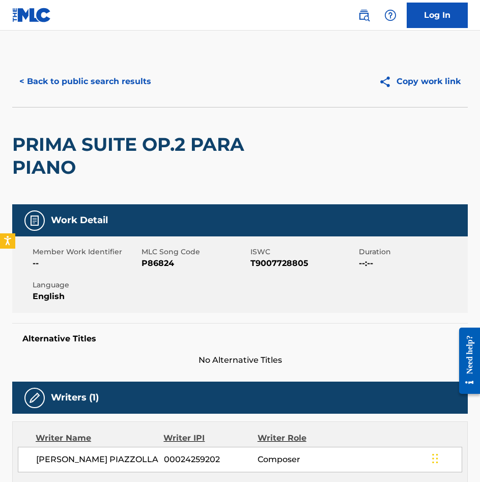
click at [52, 79] on button "< Back to public search results" at bounding box center [85, 81] width 146 height 25
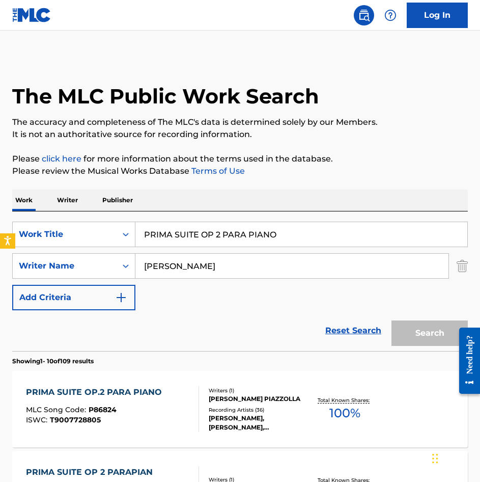
scroll to position [102, 0]
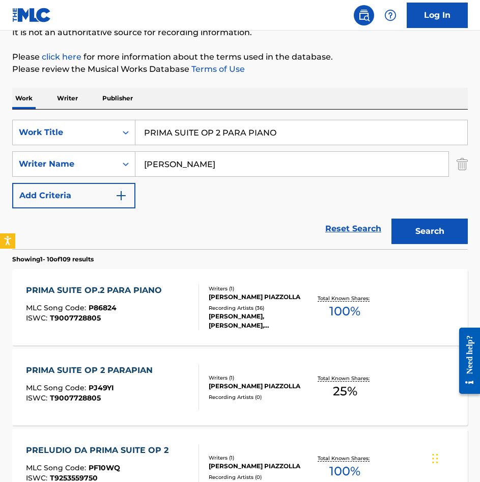
click at [174, 371] on div "PRIMA SUITE OP 2 PARAPIAN MLC Song Code : PJ49YI ISWC : T9007728805" at bounding box center [112, 387] width 173 height 46
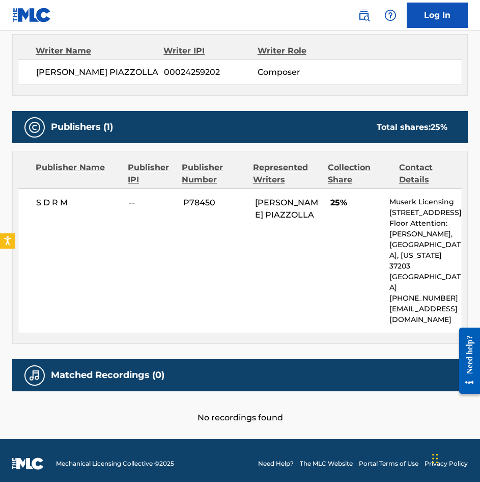
scroll to position [388, 0]
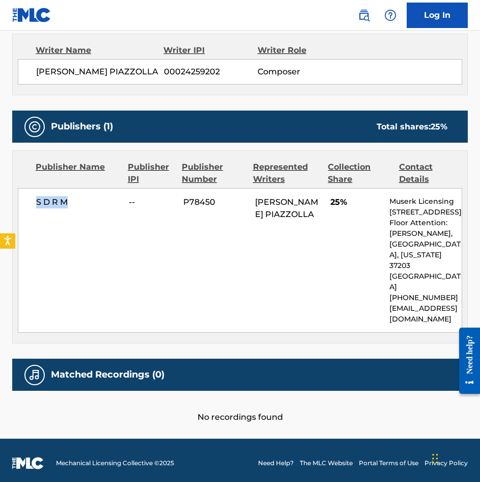
drag, startPoint x: 92, startPoint y: 194, endPoint x: 29, endPoint y: 194, distance: 62.6
click at [29, 194] on div "S D R M -- P78450 [PERSON_NAME] PIAZZOLLA 25% Muserk Licensing [STREET_ADDRESS]…" at bounding box center [240, 260] width 445 height 145
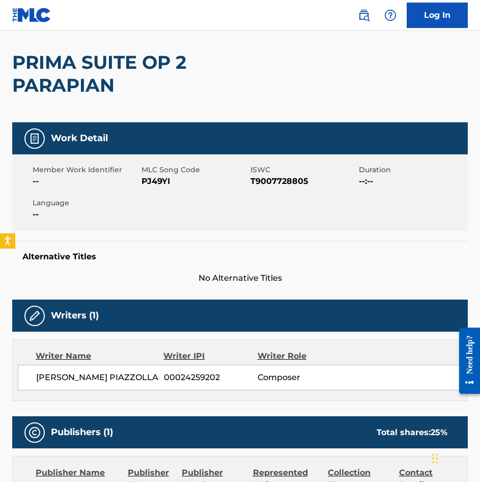
scroll to position [0, 0]
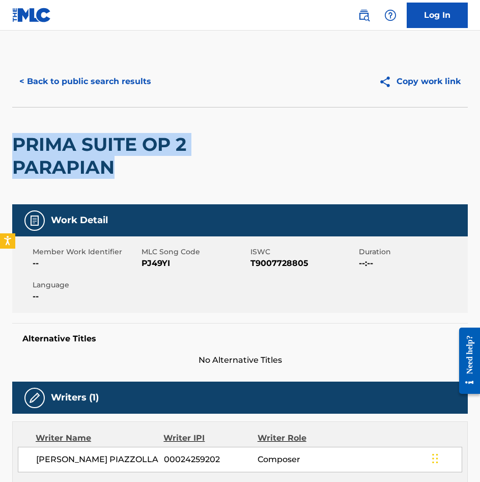
drag, startPoint x: 128, startPoint y: 174, endPoint x: 10, endPoint y: 149, distance: 120.8
click at [10, 149] on div "< Back to public search results Copy work link PRIMA SUITE OP 2 PARAPIAN Work D…" at bounding box center [240, 433] width 480 height 755
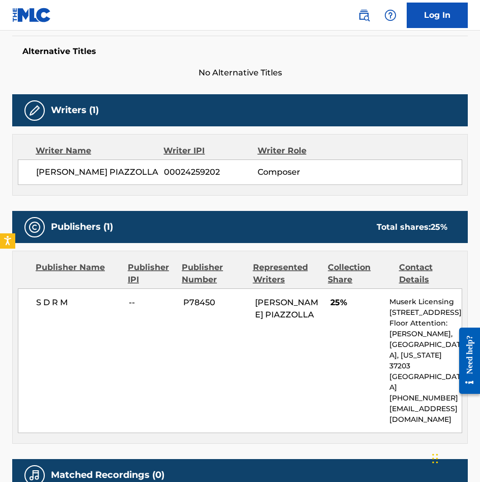
scroll to position [388, 0]
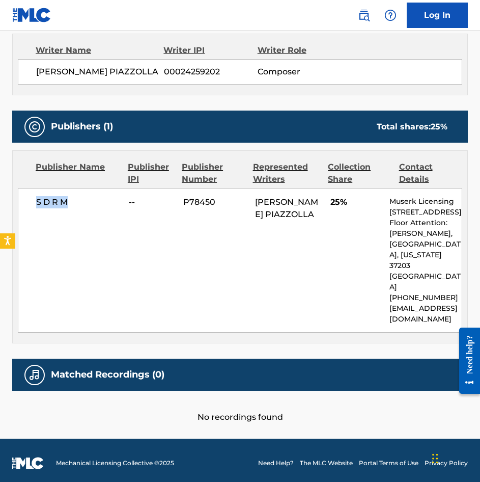
drag, startPoint x: 77, startPoint y: 209, endPoint x: 28, endPoint y: 208, distance: 49.9
click at [28, 208] on div "S D R M -- P78450 [PERSON_NAME] PIAZZOLLA 25% Muserk Licensing [STREET_ADDRESS]…" at bounding box center [240, 260] width 445 height 145
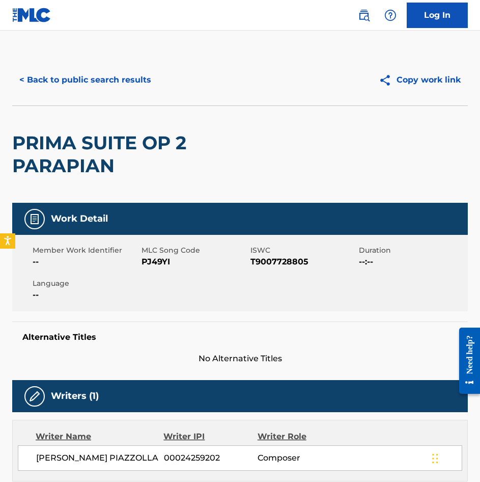
scroll to position [0, 0]
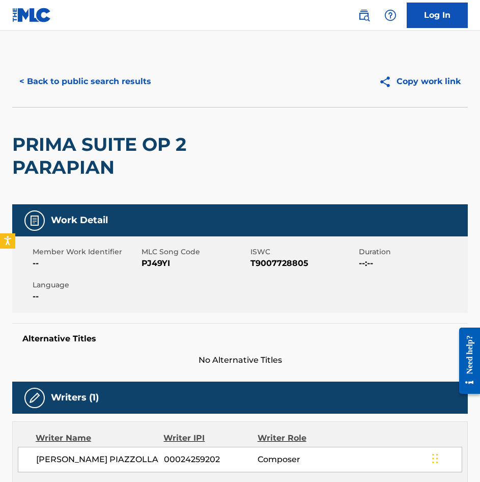
click at [92, 73] on button "< Back to public search results" at bounding box center [85, 81] width 146 height 25
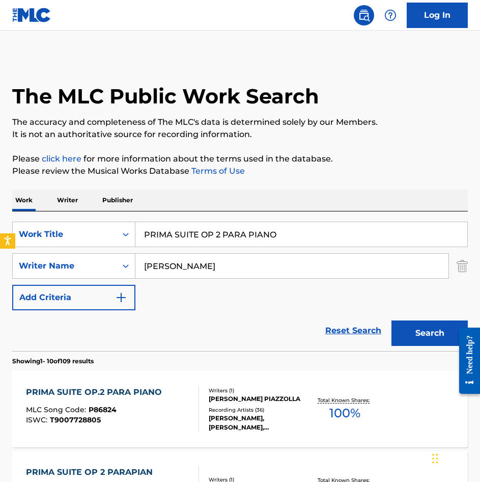
scroll to position [102, 0]
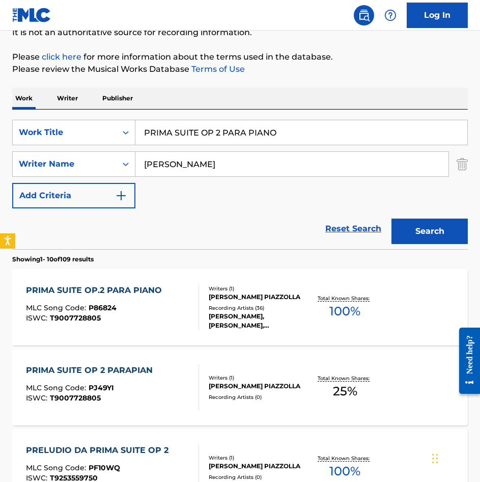
click at [282, 127] on input "PRIMA SUITE OP 2 PARA PIANO" at bounding box center [301, 132] width 332 height 24
paste input "SE DA EL CASO"
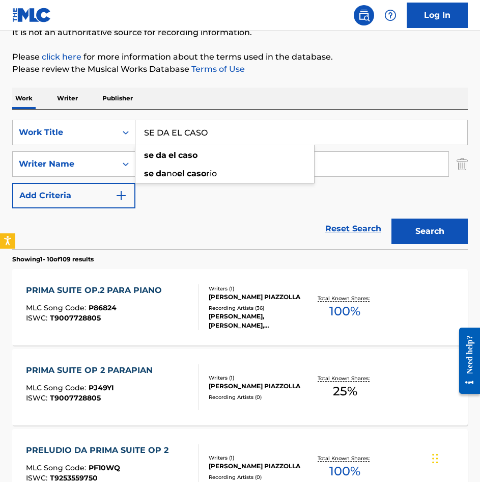
type input "SE DA EL CASO"
click at [433, 236] on button "Search" at bounding box center [430, 231] width 76 height 25
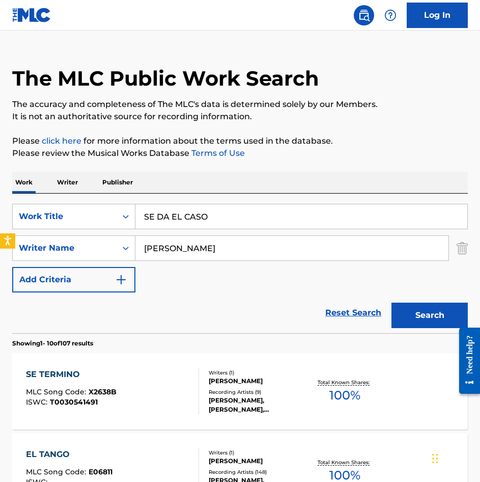
scroll to position [0, 0]
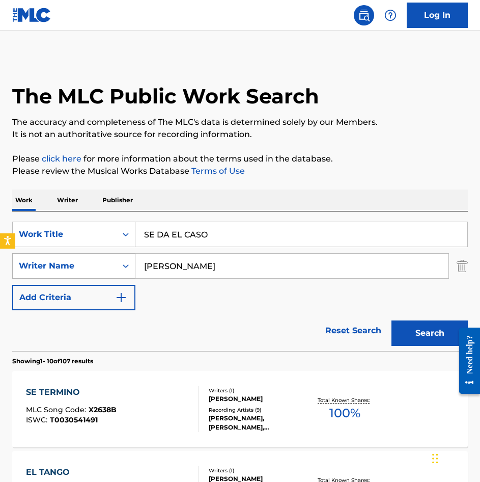
drag, startPoint x: 227, startPoint y: 267, endPoint x: 35, endPoint y: 275, distance: 192.2
click at [33, 274] on div "SearchWithCriteriacb5114e8-a05f-430e-bae1-6ee6948925e1 Writer Name [PERSON_NAME]" at bounding box center [240, 265] width 456 height 25
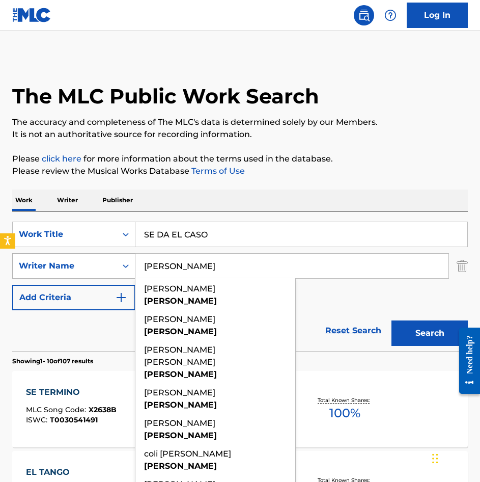
type input "[PERSON_NAME]"
click at [392, 320] on button "Search" at bounding box center [430, 332] width 76 height 25
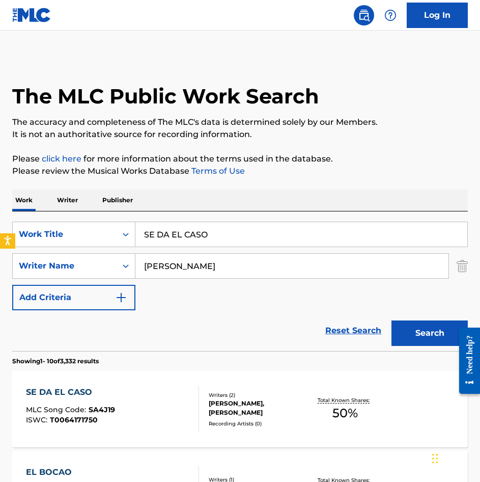
click at [175, 417] on div "SE DA EL CASO MLC Song Code : SA4J19 ISWC : T0064171750" at bounding box center [112, 409] width 173 height 46
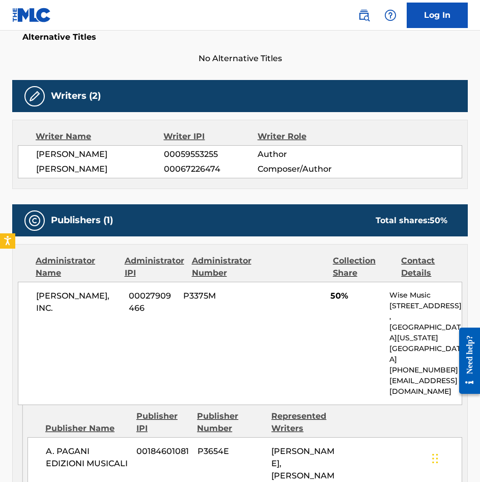
scroll to position [357, 0]
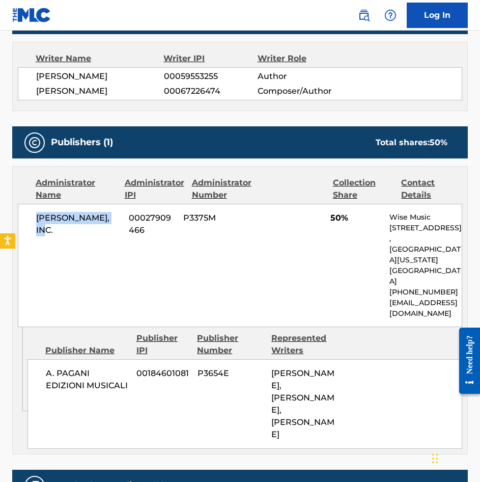
drag, startPoint x: 119, startPoint y: 215, endPoint x: 37, endPoint y: 215, distance: 81.5
click at [37, 215] on span "[PERSON_NAME], INC." at bounding box center [78, 224] width 85 height 24
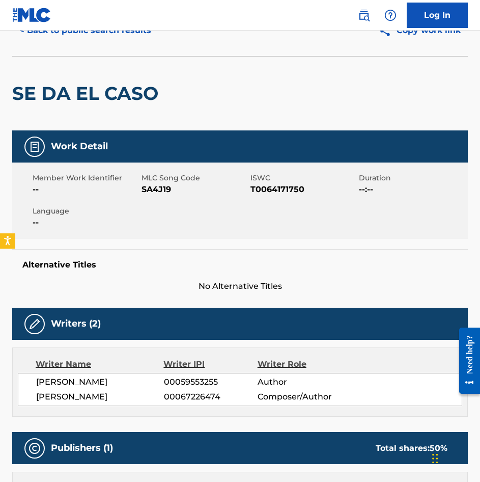
scroll to position [0, 0]
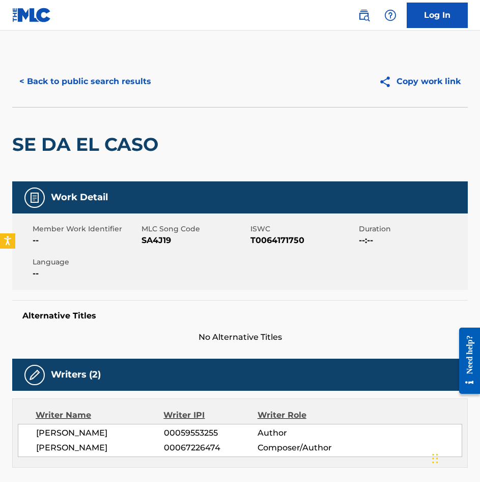
click at [84, 66] on div "< Back to public search results Copy work link" at bounding box center [240, 81] width 456 height 51
click at [81, 82] on button "< Back to public search results" at bounding box center [85, 81] width 146 height 25
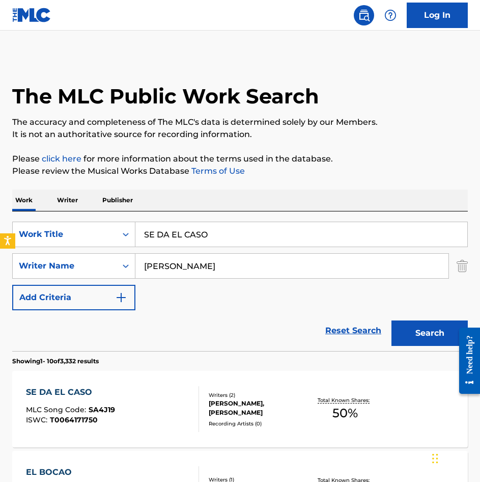
click at [220, 232] on input "SE DA EL CASO" at bounding box center [301, 234] width 332 height 24
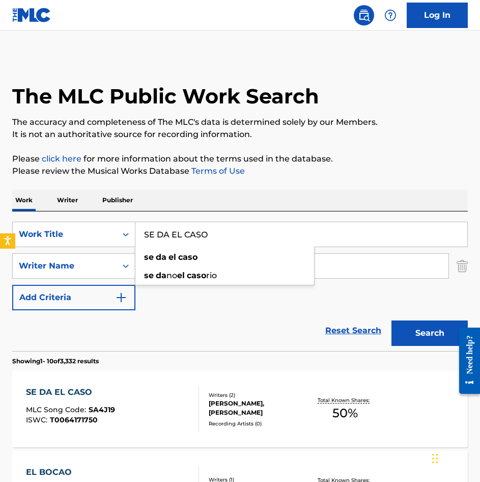
paste input "TERMINO"
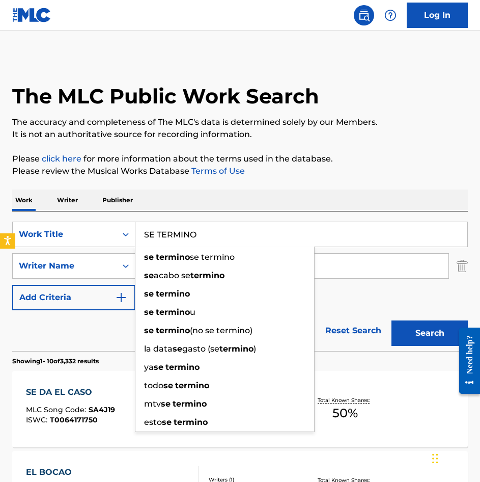
type input "SE TERMINO"
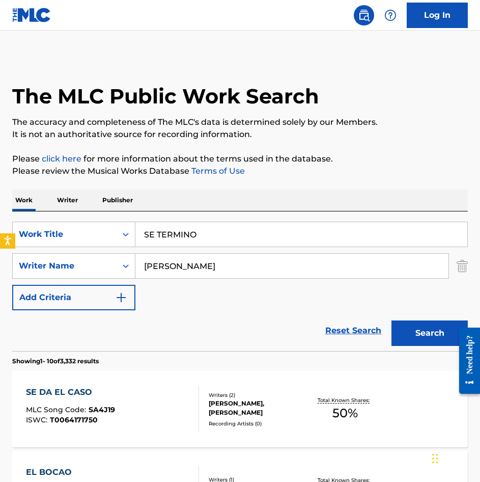
click at [346, 274] on input "[PERSON_NAME]" at bounding box center [291, 266] width 313 height 24
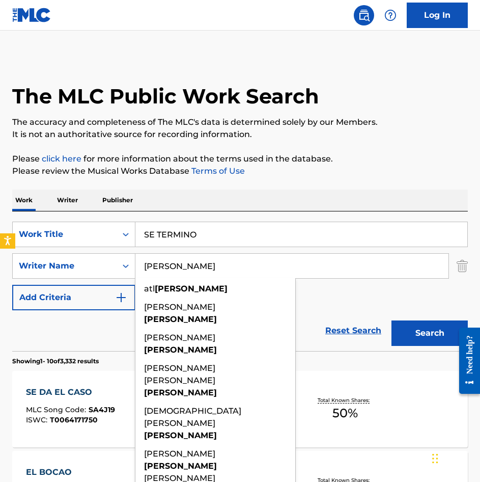
click at [334, 274] on input "[PERSON_NAME]" at bounding box center [291, 266] width 313 height 24
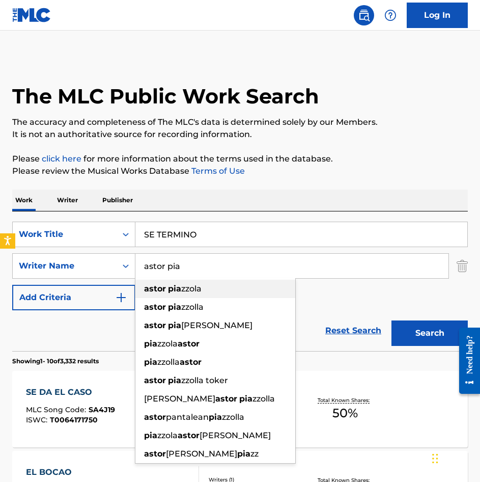
click at [248, 289] on div "[PERSON_NAME]" at bounding box center [215, 289] width 160 height 18
type input "[PERSON_NAME]"
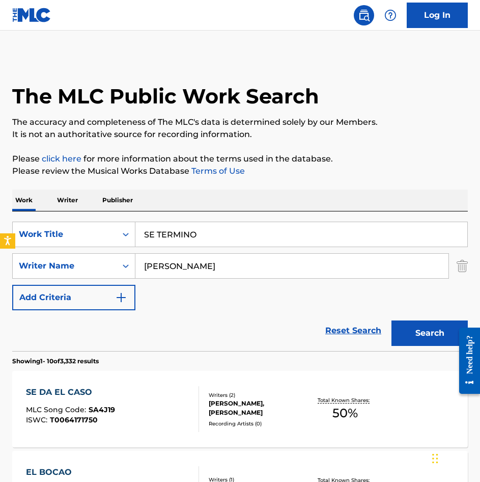
click at [386, 322] on link "Reset Search" at bounding box center [353, 330] width 66 height 22
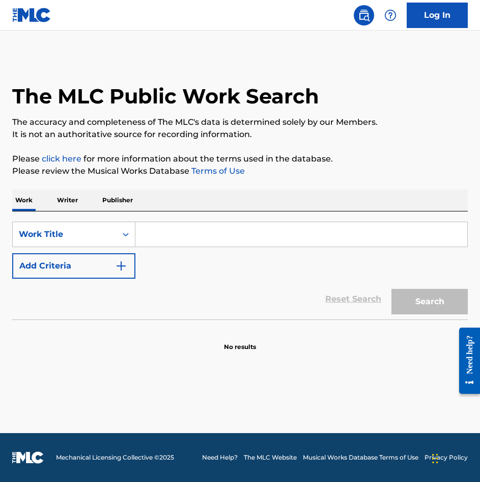
click at [210, 243] on input "Search Form" at bounding box center [301, 234] width 332 height 24
click at [122, 264] on img "Search Form" at bounding box center [121, 266] width 12 height 12
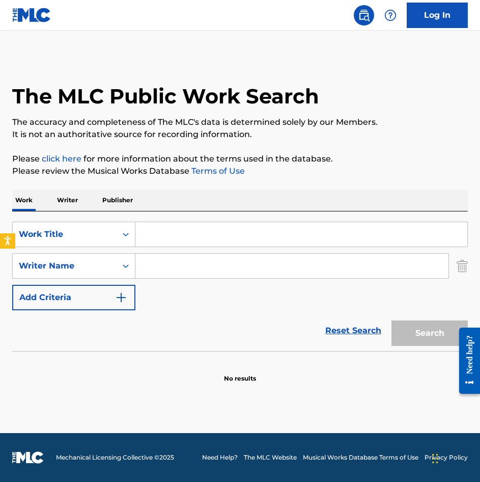
click at [188, 239] on input "Search Form" at bounding box center [301, 234] width 332 height 24
paste input "SE TERMINO"
type input "se termino se termino"
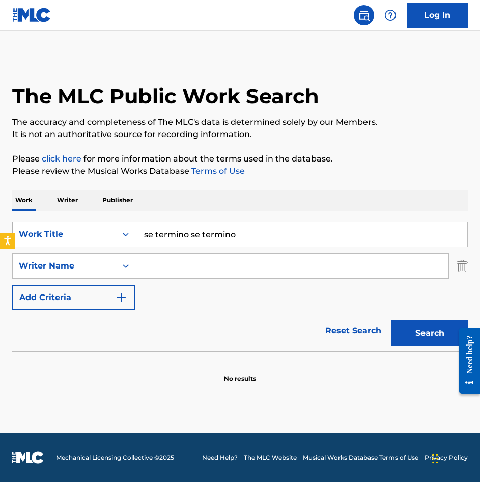
drag, startPoint x: 252, startPoint y: 240, endPoint x: 66, endPoint y: 239, distance: 185.9
click at [66, 239] on div "SearchWithCriteriae11a964f-fdad-497d-b547-4d3139b690f4 Work Title se termino se…" at bounding box center [240, 234] width 456 height 25
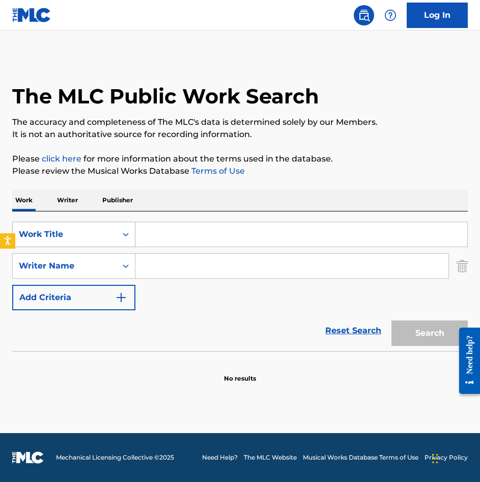
paste input "SE TERMINO"
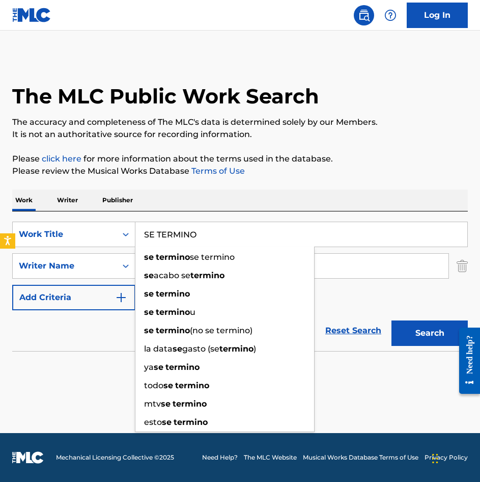
type input "SE TERMINO"
click at [103, 357] on section "No results" at bounding box center [240, 370] width 456 height 26
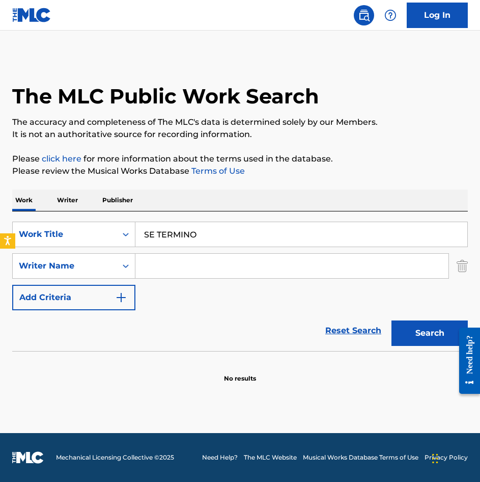
click at [178, 271] on input "Search Form" at bounding box center [291, 266] width 313 height 24
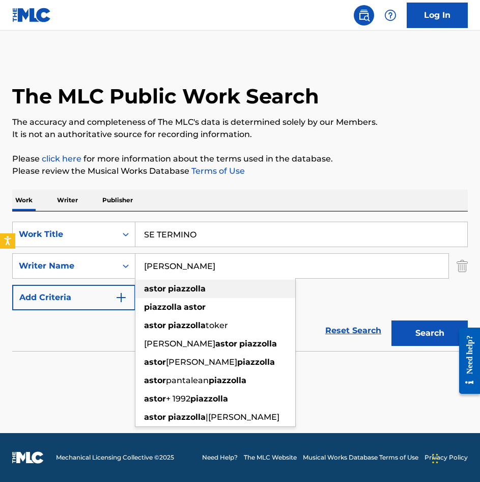
type input "[PERSON_NAME]"
click at [196, 280] on div "[PERSON_NAME]" at bounding box center [215, 289] width 160 height 18
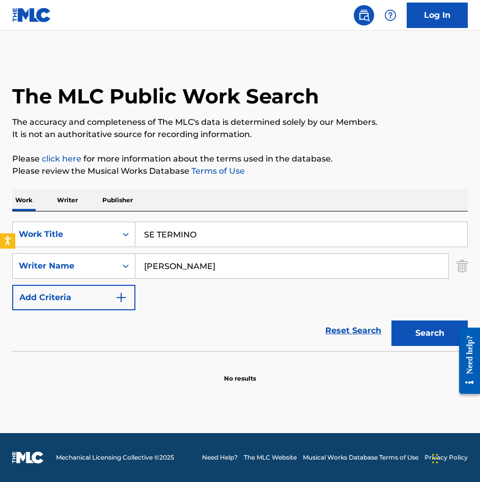
click at [416, 326] on button "Search" at bounding box center [430, 332] width 76 height 25
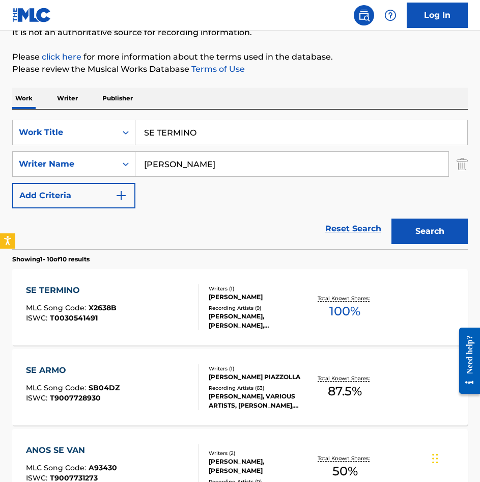
scroll to position [153, 0]
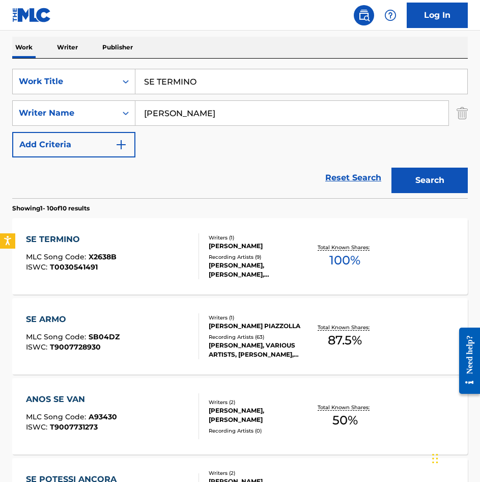
click at [155, 265] on div "SE TERMINO MLC Song Code : X2638B ISWC : T0030541491" at bounding box center [112, 256] width 173 height 46
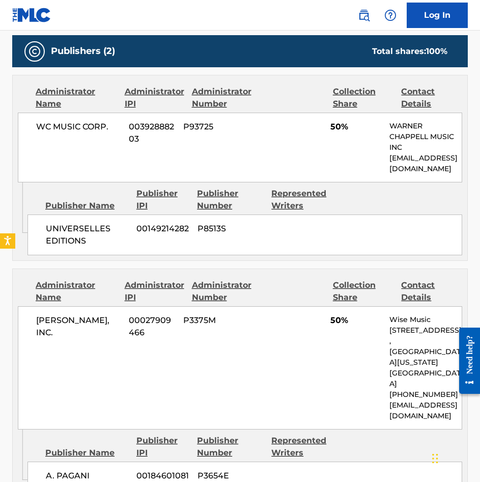
scroll to position [509, 0]
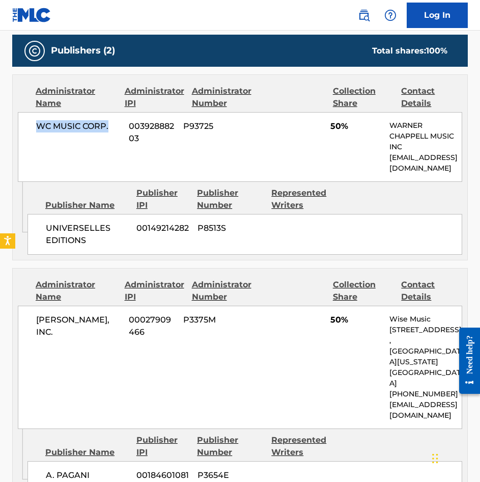
drag, startPoint x: 110, startPoint y: 130, endPoint x: 32, endPoint y: 127, distance: 78.0
click at [32, 127] on div "WC MUSIC CORP. 00392888203 P93725 50% [PERSON_NAME] MUSIC INC [EMAIL_ADDRESS][D…" at bounding box center [240, 147] width 445 height 70
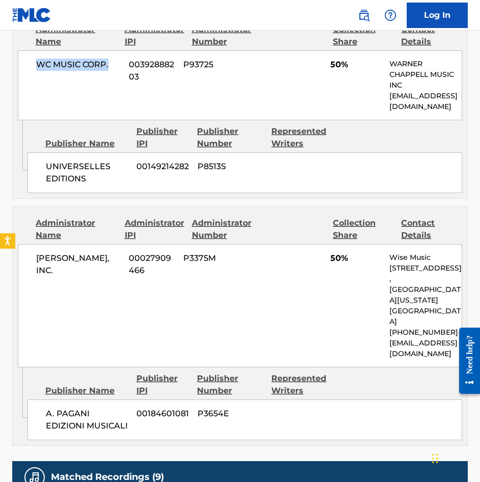
scroll to position [560, 0]
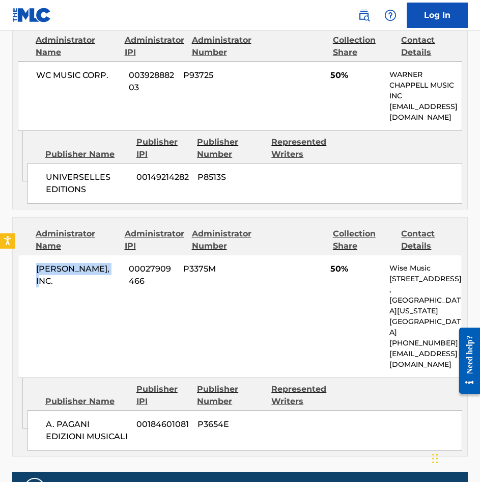
drag, startPoint x: 112, startPoint y: 267, endPoint x: 33, endPoint y: 266, distance: 79.0
click at [33, 266] on div "[PERSON_NAME], INC. 00027909466 P3375M 50% Wise Music [STREET_ADDRESS][US_STATE…" at bounding box center [240, 316] width 445 height 123
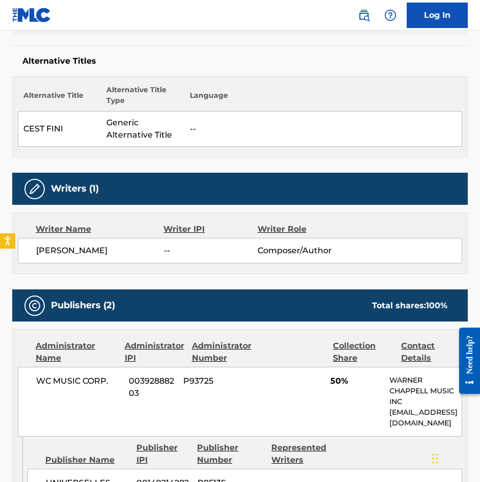
scroll to position [0, 0]
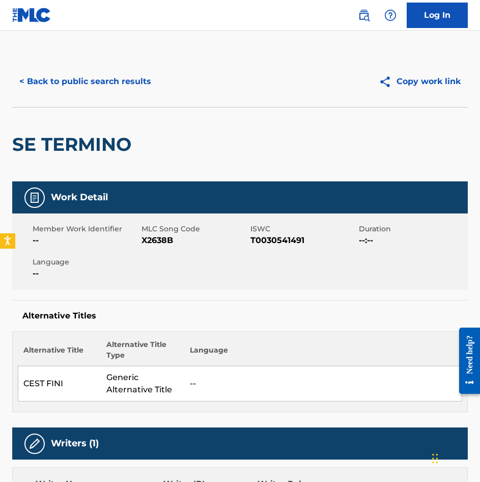
click at [102, 84] on button "< Back to public search results" at bounding box center [85, 81] width 146 height 25
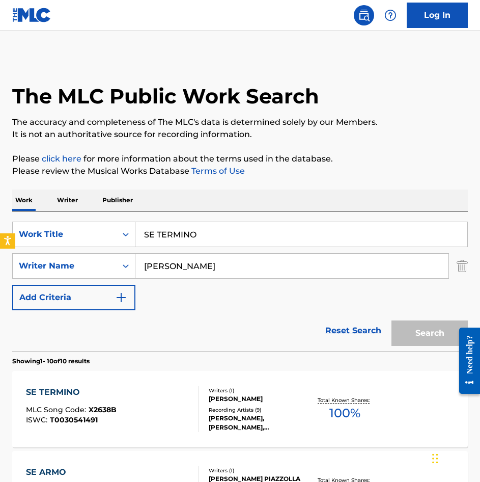
scroll to position [153, 0]
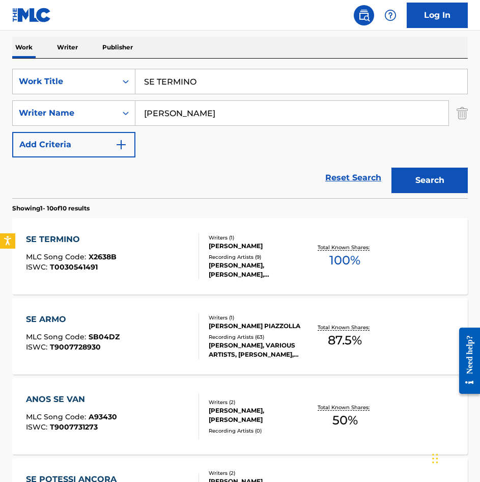
click at [260, 91] on input "SE TERMINO" at bounding box center [301, 81] width 332 height 24
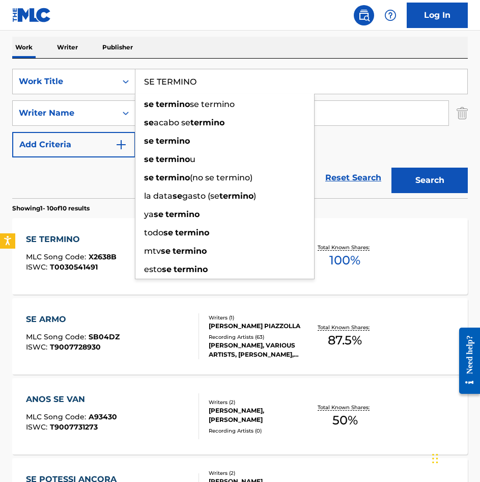
click at [260, 91] on input "SE TERMINO" at bounding box center [301, 81] width 332 height 24
paste input "OLITUDE"
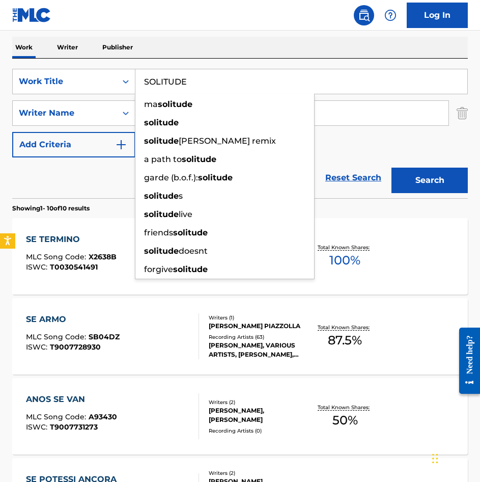
type input "SOLITUDE"
click at [406, 172] on button "Search" at bounding box center [430, 180] width 76 height 25
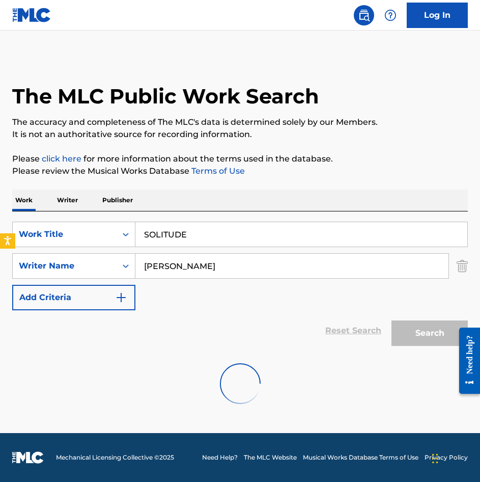
scroll to position [0, 0]
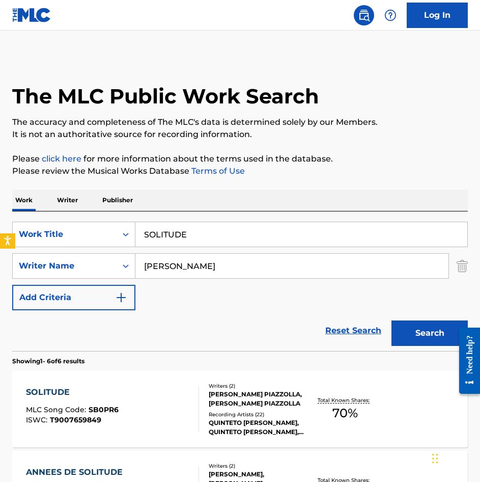
click at [148, 401] on div "SOLITUDE MLC Song Code : SB0PR6 ISWC : T9007659849" at bounding box center [112, 409] width 173 height 46
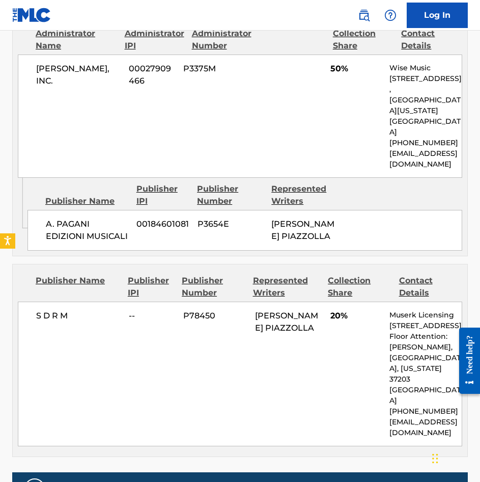
scroll to position [662, 0]
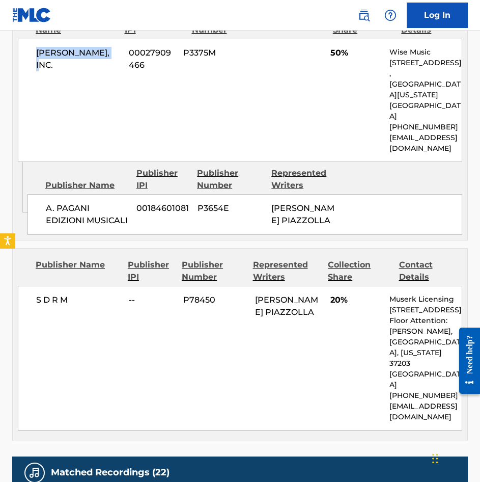
drag, startPoint x: 110, startPoint y: 72, endPoint x: 38, endPoint y: 75, distance: 72.4
click at [38, 71] on span "[PERSON_NAME], INC." at bounding box center [78, 59] width 85 height 24
drag, startPoint x: 89, startPoint y: 318, endPoint x: 33, endPoint y: 317, distance: 56.6
click at [33, 317] on div "S D R M -- P78450 [PERSON_NAME] PIAZZOLLA 20% Muserk Licensing [STREET_ADDRESS]…" at bounding box center [240, 358] width 445 height 145
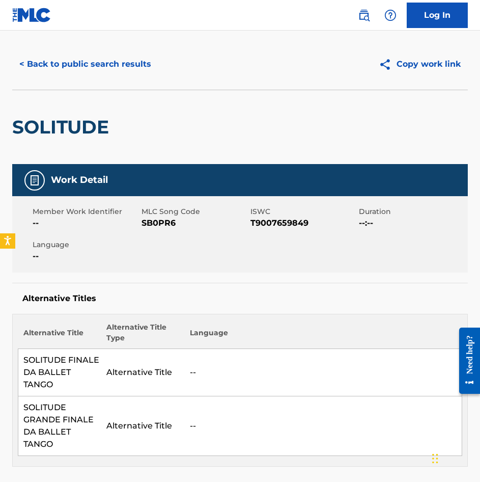
scroll to position [0, 0]
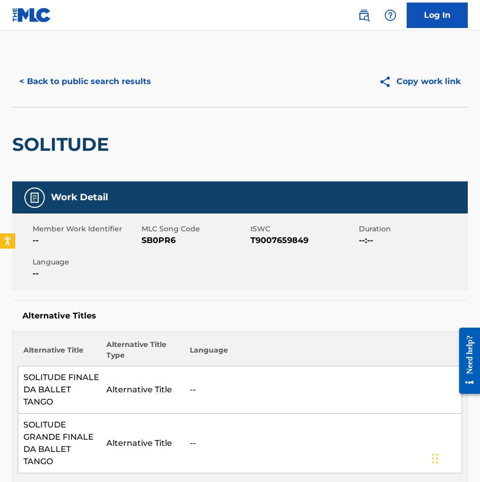
click at [96, 83] on button "< Back to public search results" at bounding box center [85, 81] width 146 height 25
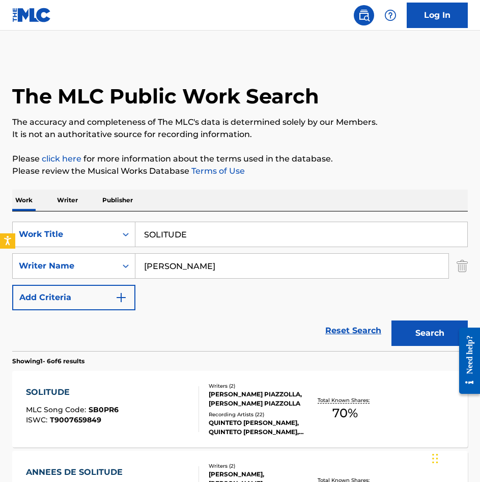
click at [226, 235] on input "SOLITUDE" at bounding box center [301, 234] width 332 height 24
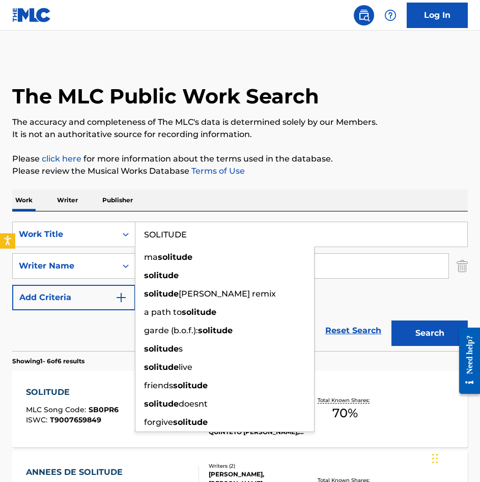
click at [226, 235] on input "SOLITUDE" at bounding box center [301, 234] width 332 height 24
paste input "(FINALE DA BALLET TANGO)"
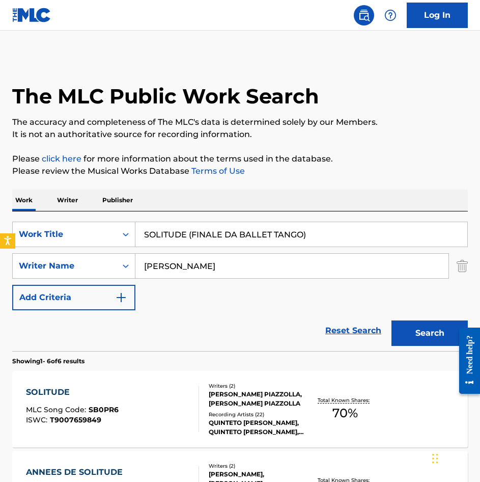
click at [422, 325] on button "Search" at bounding box center [430, 332] width 76 height 25
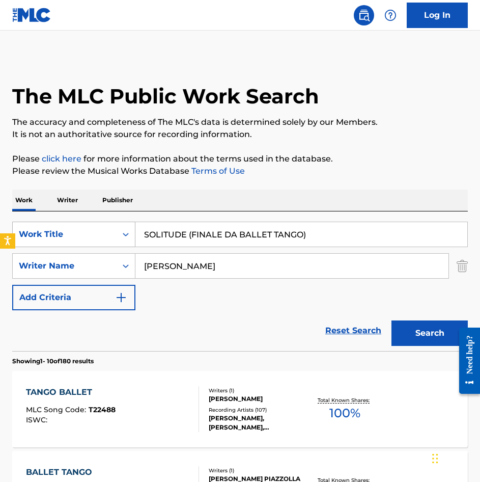
drag, startPoint x: 193, startPoint y: 236, endPoint x: 99, endPoint y: 233, distance: 93.3
click at [99, 233] on div "SearchWithCriteriae11a964f-fdad-497d-b547-4d3139b690f4 Work Title SOLITUDE (FIN…" at bounding box center [240, 234] width 456 height 25
click at [313, 241] on input "FINALE DA BALLET TANGO)" at bounding box center [301, 234] width 332 height 24
drag, startPoint x: 287, startPoint y: 232, endPoint x: 255, endPoint y: 242, distance: 33.2
click at [255, 242] on input "FINALE DA BALLET TANGO)" at bounding box center [301, 234] width 332 height 24
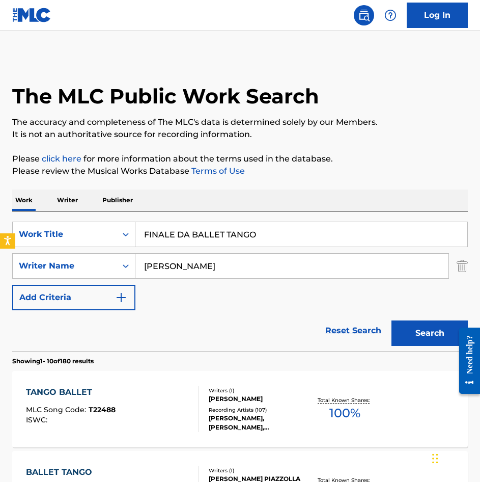
click at [395, 328] on button "Search" at bounding box center [430, 332] width 76 height 25
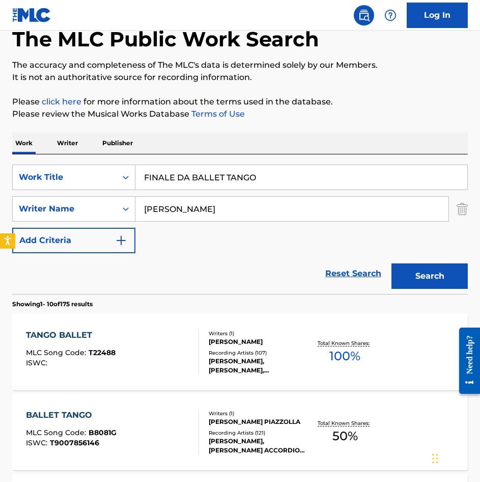
scroll to position [102, 0]
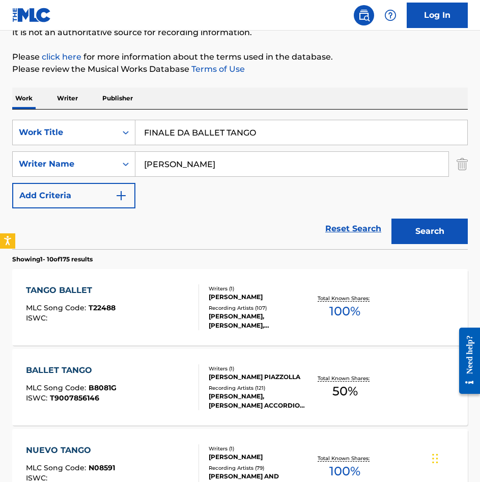
click at [225, 141] on input "FINALE DA BALLET TANGO" at bounding box center [301, 132] width 332 height 24
paste input "SUITE N 2 1950 PARA PIAN"
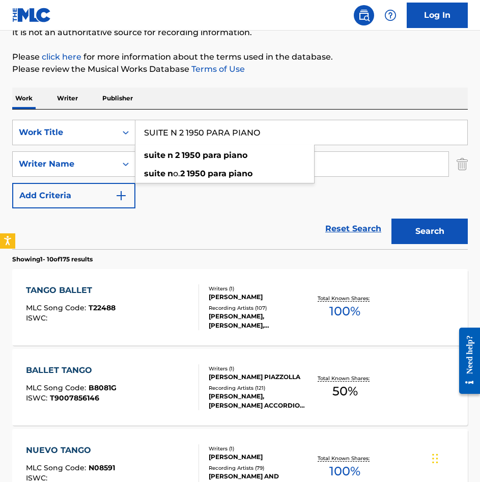
type input "SUITE N 2 1950 PARA PIANO"
click at [417, 229] on button "Search" at bounding box center [430, 231] width 76 height 25
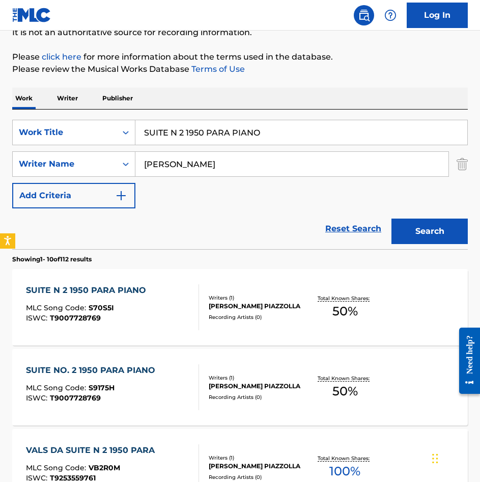
click at [162, 316] on div "SUITE N 2 1950 PARA PIANO MLC Song Code : S70S5I ISWC : T9007728769" at bounding box center [112, 307] width 173 height 46
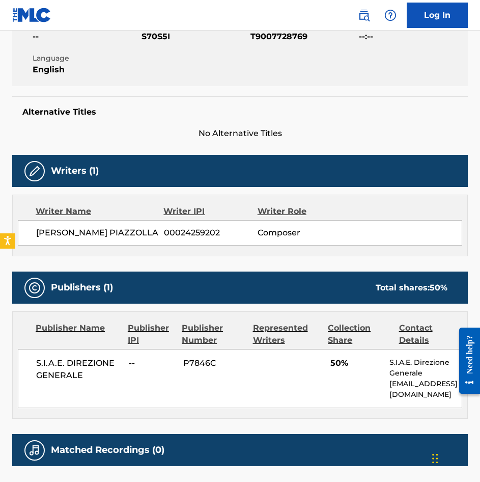
scroll to position [290, 0]
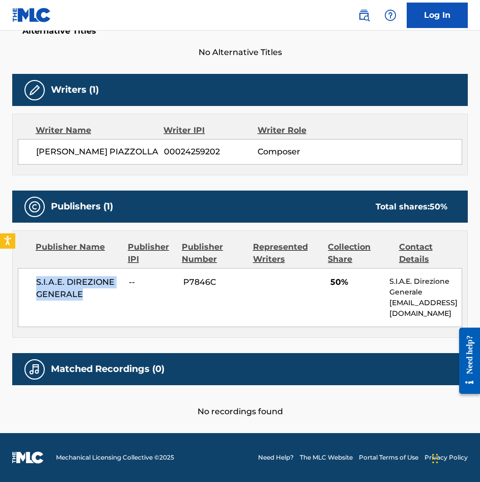
drag, startPoint x: 82, startPoint y: 301, endPoint x: 20, endPoint y: 277, distance: 66.4
click at [20, 277] on div "S.I.A.E. DIREZIONE GENERALE -- P7846C 50% S.I.A.E. Direzione Generale [EMAIL_AD…" at bounding box center [240, 297] width 445 height 59
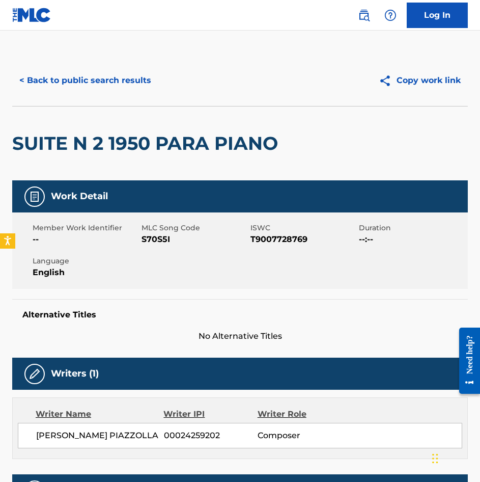
scroll to position [0, 0]
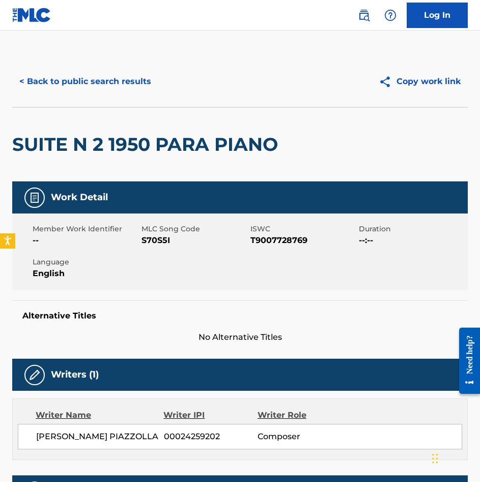
click at [66, 83] on button "< Back to public search results" at bounding box center [85, 81] width 146 height 25
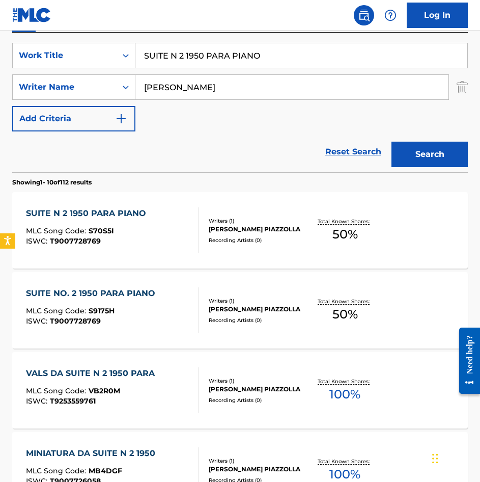
scroll to position [204, 0]
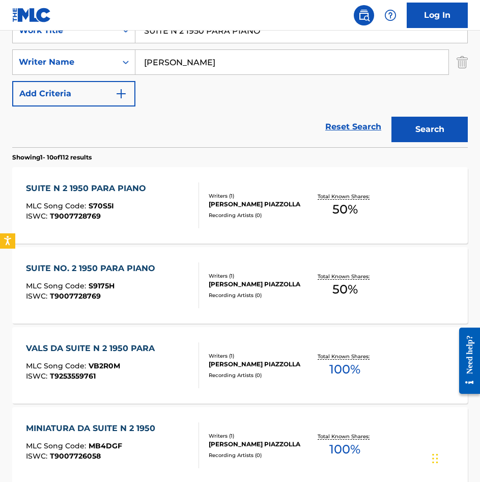
click at [154, 301] on div "SUITE NO. 2 1950 PARA PIANO MLC Song Code : S9175H ISWC : T9007728769" at bounding box center [93, 285] width 134 height 46
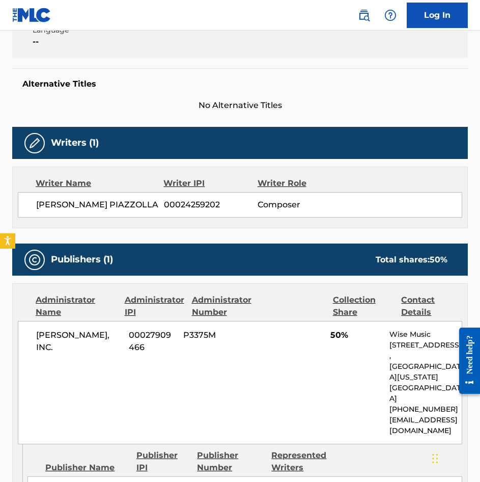
scroll to position [357, 0]
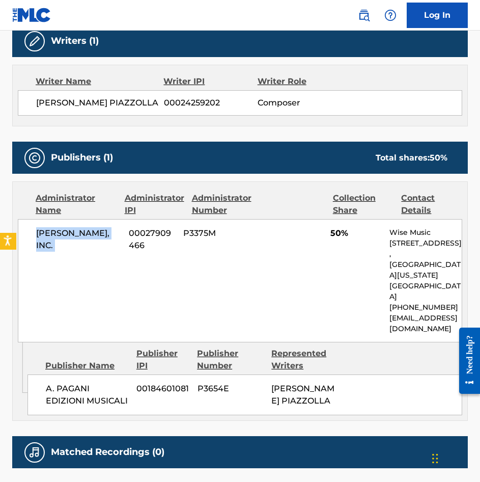
drag, startPoint x: 126, startPoint y: 238, endPoint x: 7, endPoint y: 238, distance: 119.7
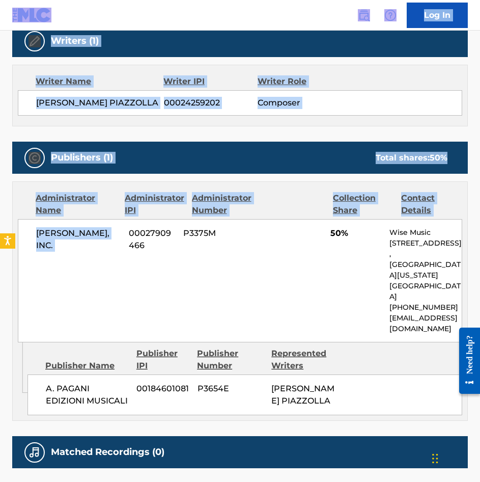
click at [106, 248] on div "[PERSON_NAME], INC. 00027909466 P3375M 50% Wise Music [STREET_ADDRESS][US_STATE…" at bounding box center [240, 280] width 445 height 123
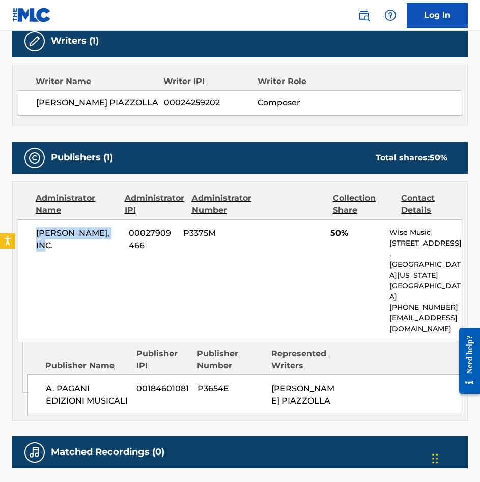
drag, startPoint x: 119, startPoint y: 237, endPoint x: 37, endPoint y: 234, distance: 82.1
click at [37, 234] on span "[PERSON_NAME], INC." at bounding box center [78, 239] width 85 height 24
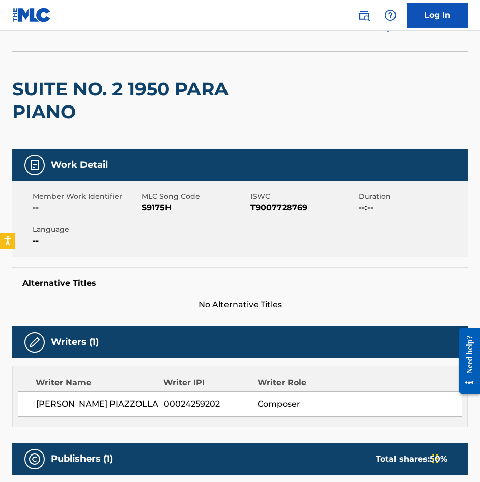
scroll to position [0, 0]
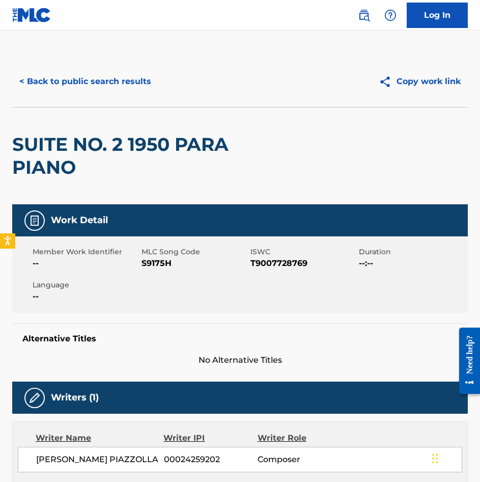
click at [75, 81] on button "< Back to public search results" at bounding box center [85, 81] width 146 height 25
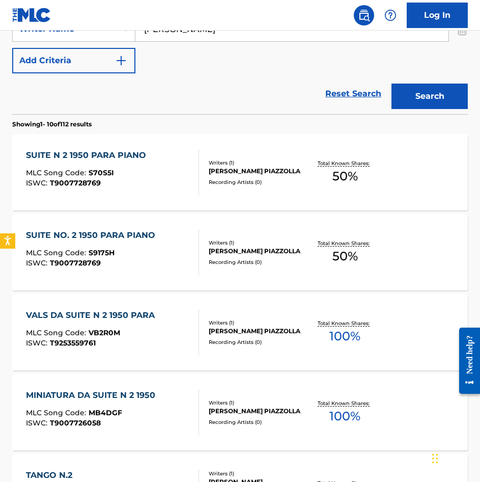
scroll to position [255, 0]
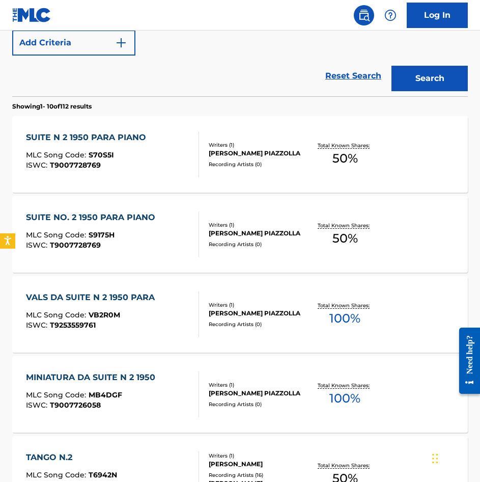
click at [156, 306] on div "VALS DA SUITE N 2 1950 PARA MLC Song Code : VB2R0M ISWC : T9253559761" at bounding box center [93, 314] width 134 height 46
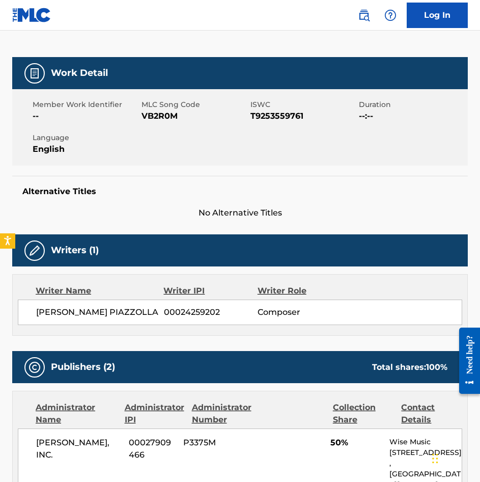
scroll to position [51, 0]
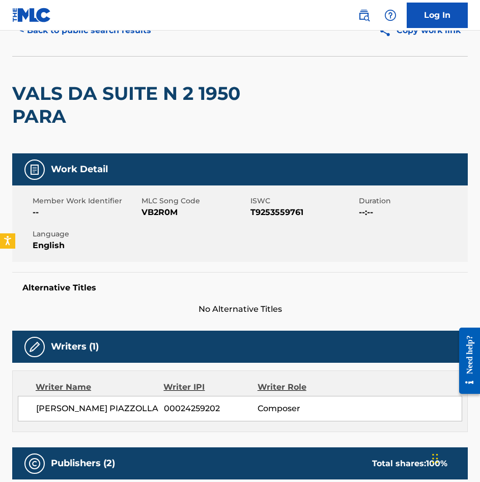
click at [86, 33] on button "< Back to public search results" at bounding box center [85, 30] width 146 height 25
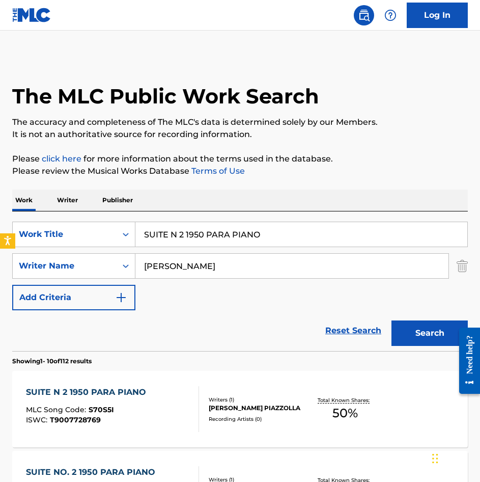
click at [212, 235] on input "SUITE N 2 1950 PARA PIANO" at bounding box center [301, 234] width 332 height 24
paste input "OP 9 PARA OBOE Y ORQUE"
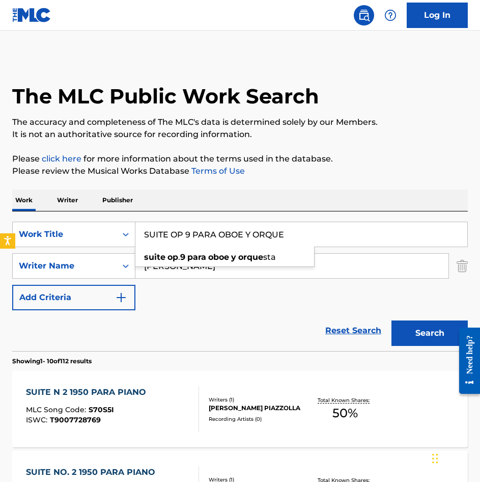
type input "SUITE OP 9 PARA OBOE Y ORQUE"
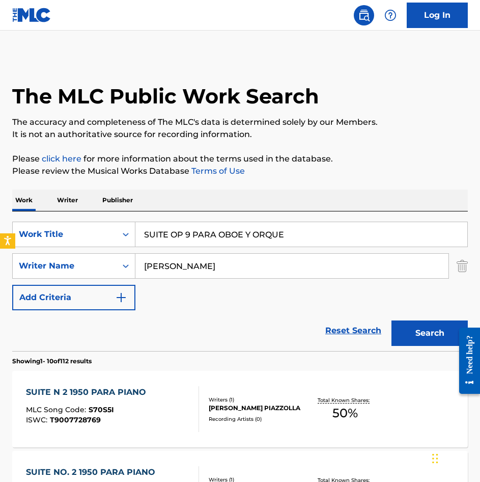
click at [435, 343] on button "Search" at bounding box center [430, 332] width 76 height 25
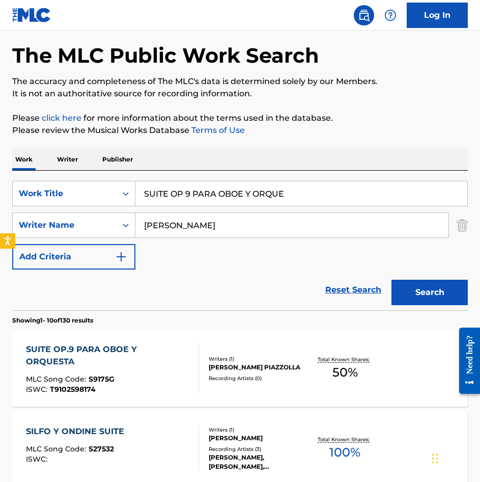
scroll to position [102, 0]
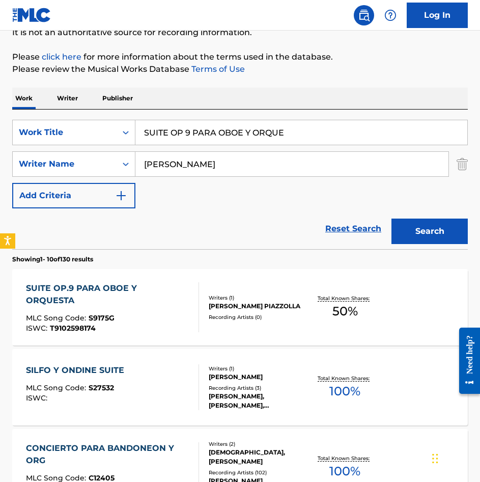
click at [168, 325] on div "SUITE OP.9 PARA OBOE Y ORQUESTA MLC Song Code : S9175G ISWC : T9102598174" at bounding box center [108, 307] width 165 height 50
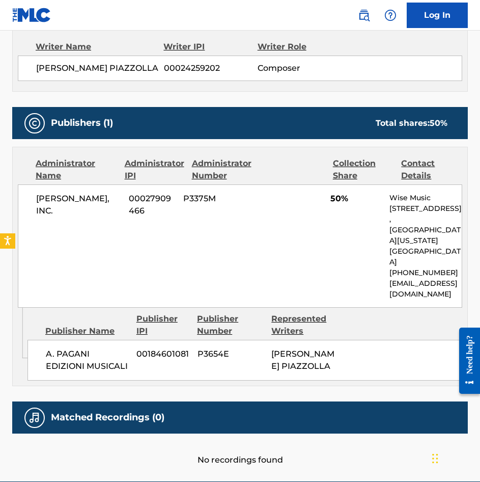
scroll to position [659, 0]
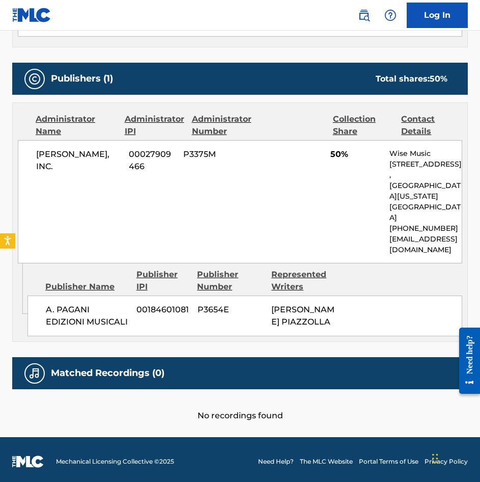
click at [102, 154] on span "[PERSON_NAME], INC." at bounding box center [78, 160] width 85 height 24
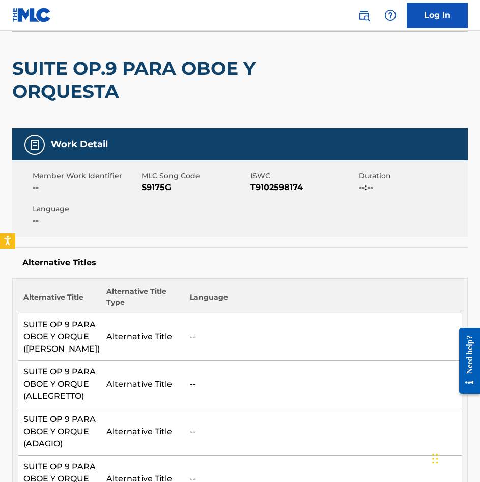
scroll to position [0, 0]
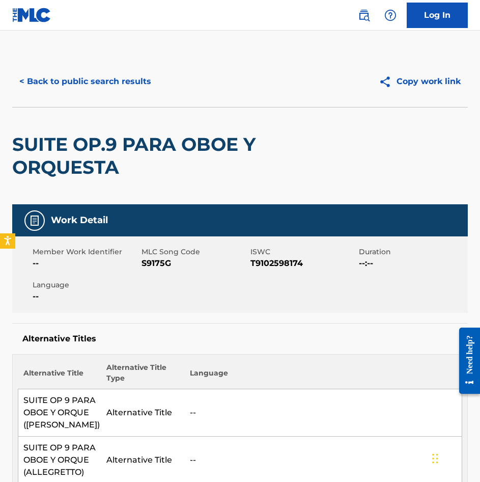
click at [70, 87] on button "< Back to public search results" at bounding box center [85, 81] width 146 height 25
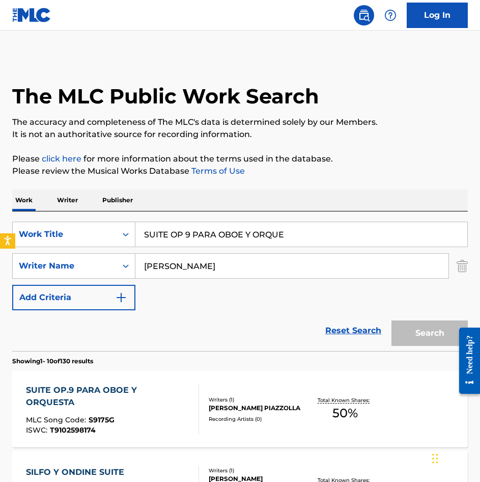
scroll to position [102, 0]
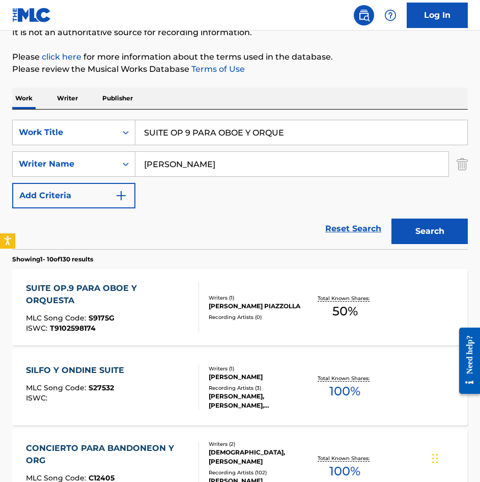
click at [307, 126] on input "SUITE OP 9 PARA OBOE Y ORQUE" at bounding box center [301, 132] width 332 height 24
paste input "PARA ORQUESTA DE CAMAR"
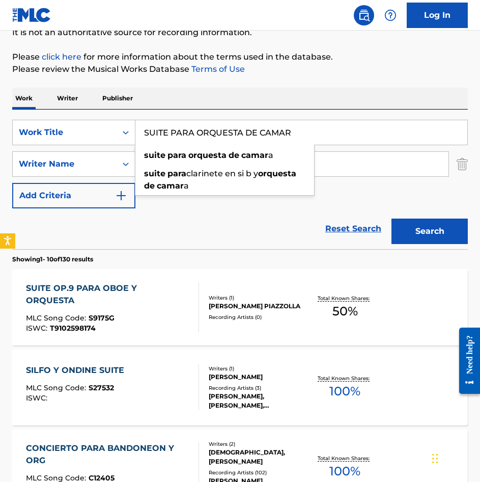
type input "SUITE PARA ORQUESTA DE CAMAR"
click at [418, 227] on button "Search" at bounding box center [430, 231] width 76 height 25
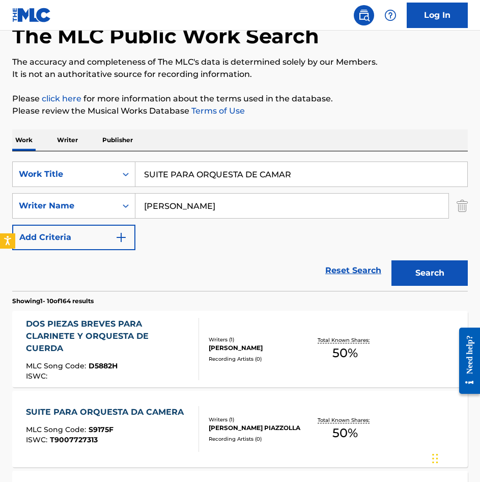
scroll to position [153, 0]
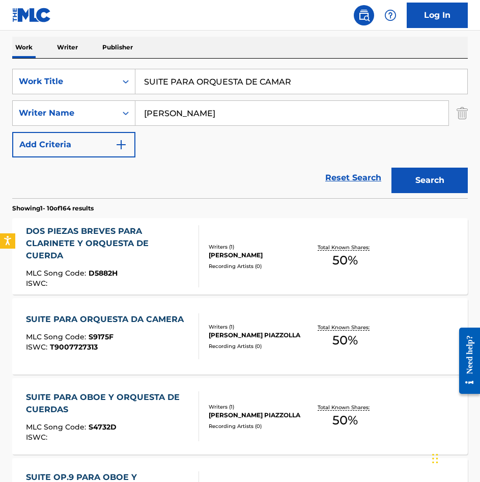
click at [139, 346] on div "ISWC : T9007727313" at bounding box center [107, 347] width 163 height 8
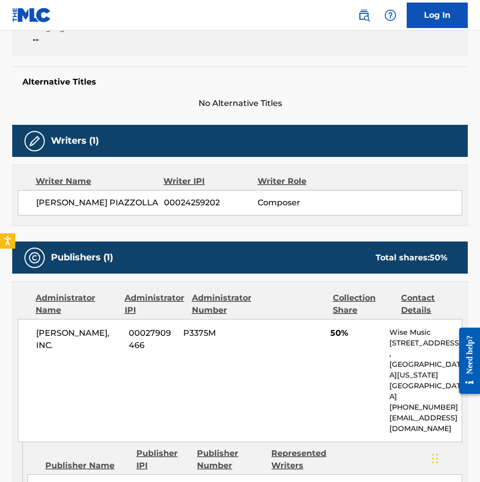
scroll to position [306, 0]
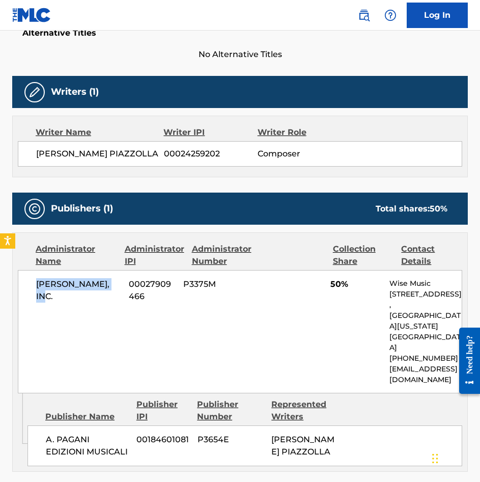
drag, startPoint x: 121, startPoint y: 288, endPoint x: 22, endPoint y: 290, distance: 99.3
click at [22, 290] on div "[PERSON_NAME], INC. 00027909466 P3375M 50% Wise Music [STREET_ADDRESS][US_STATE…" at bounding box center [240, 331] width 445 height 123
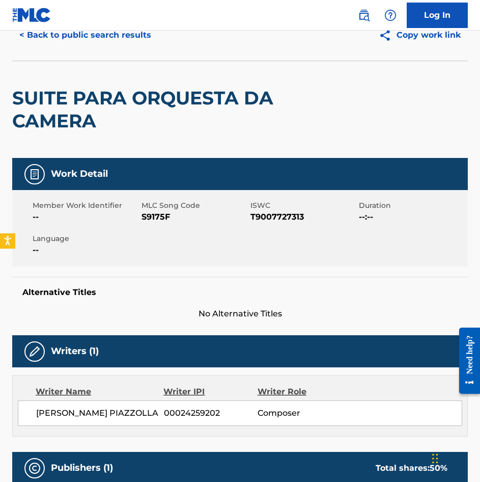
scroll to position [0, 0]
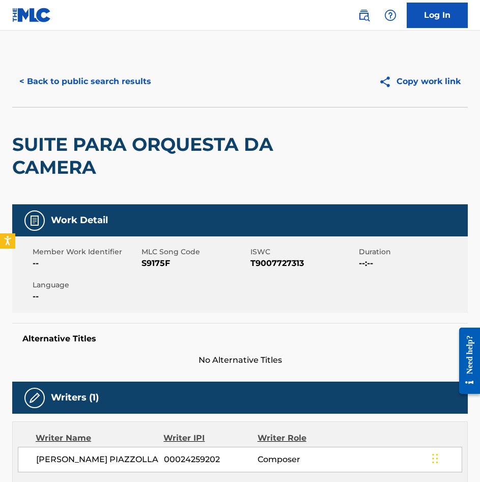
click at [67, 95] on div "< Back to public search results Copy work link" at bounding box center [240, 81] width 456 height 51
click at [67, 87] on button "< Back to public search results" at bounding box center [85, 81] width 146 height 25
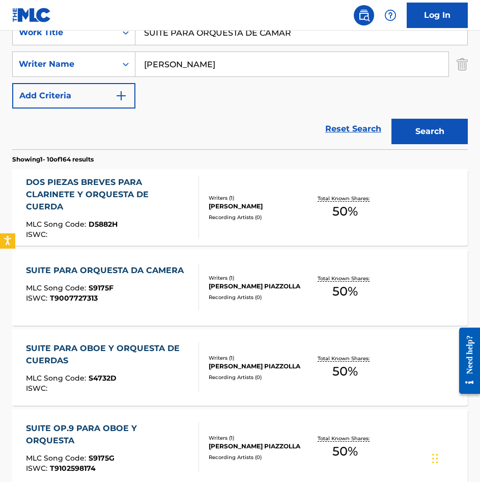
scroll to position [255, 0]
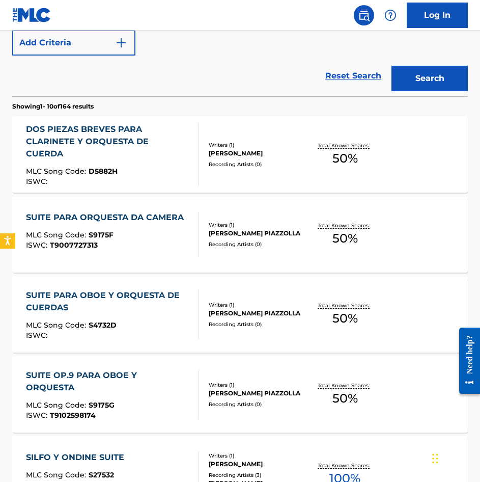
click at [152, 412] on div "ISWC : T9102598174" at bounding box center [108, 416] width 165 height 8
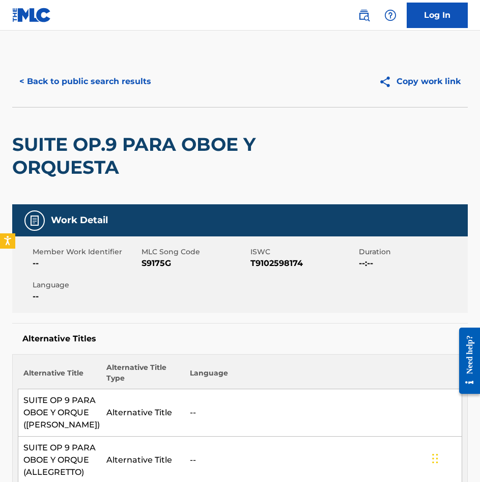
click at [26, 72] on button "< Back to public search results" at bounding box center [85, 81] width 146 height 25
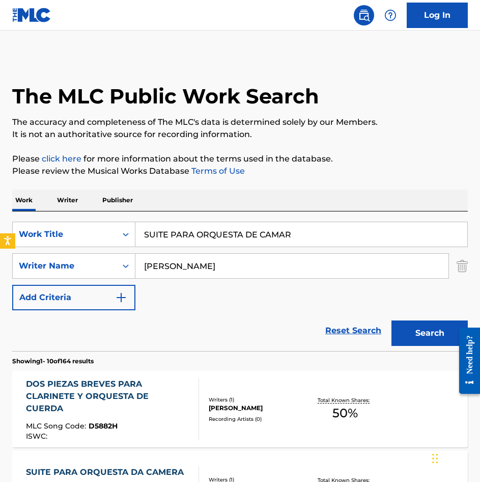
click at [197, 242] on input "SUITE PARA ORQUESTA DE CAMAR" at bounding box center [301, 234] width 332 height 24
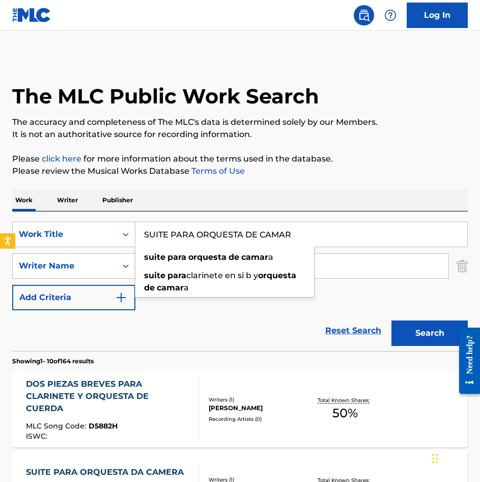
click at [197, 242] on input "SUITE PARA ORQUESTA DE CAMAR" at bounding box center [301, 234] width 332 height 24
click at [405, 337] on button "Search" at bounding box center [430, 332] width 76 height 25
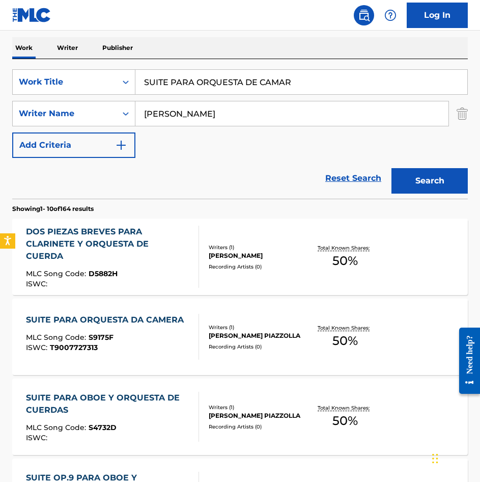
scroll to position [153, 0]
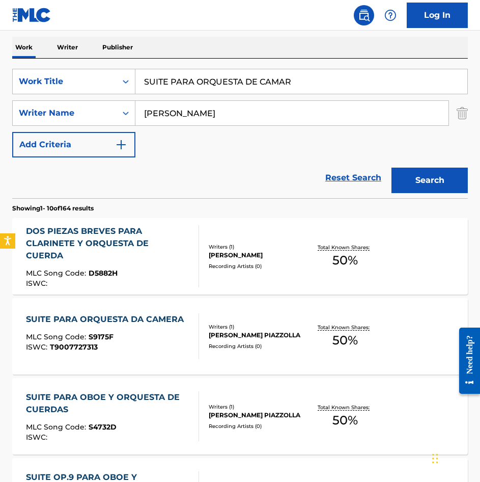
click at [159, 350] on div "ISWC : T9007727313" at bounding box center [107, 347] width 163 height 8
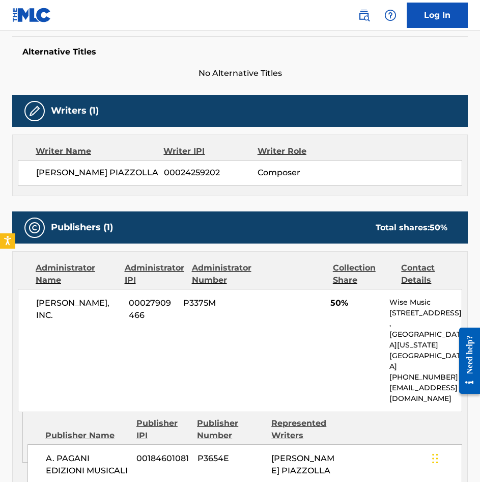
scroll to position [306, 0]
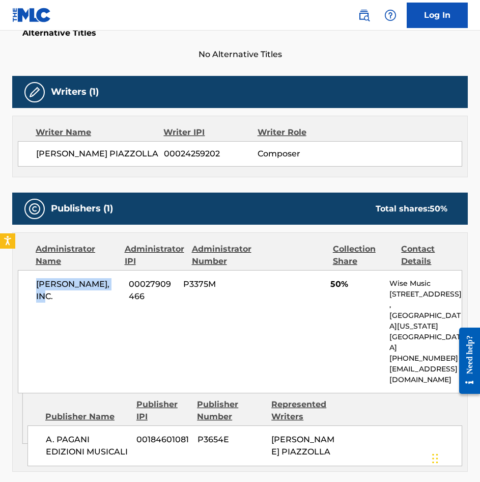
drag, startPoint x: 116, startPoint y: 289, endPoint x: 33, endPoint y: 286, distance: 82.6
click at [33, 286] on div "[PERSON_NAME], INC. 00027909466 P3375M 50% Wise Music [STREET_ADDRESS][US_STATE…" at bounding box center [240, 331] width 445 height 123
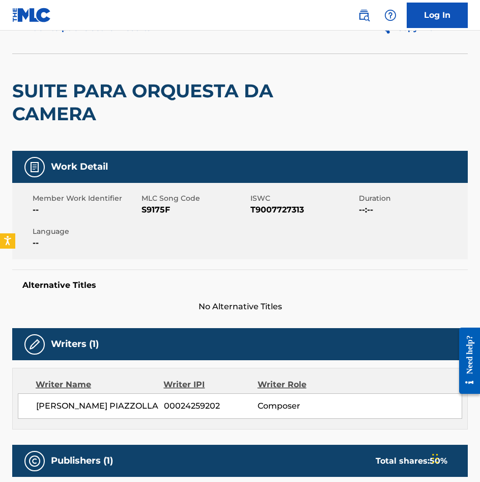
scroll to position [0, 0]
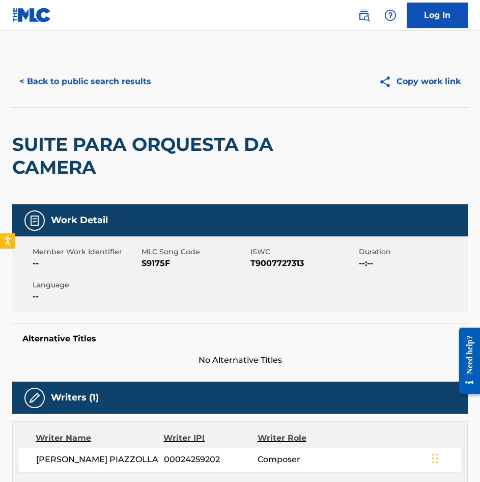
click at [65, 85] on button "< Back to public search results" at bounding box center [85, 81] width 146 height 25
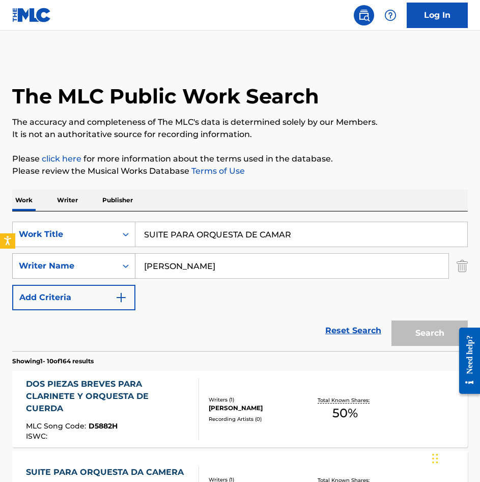
scroll to position [153, 0]
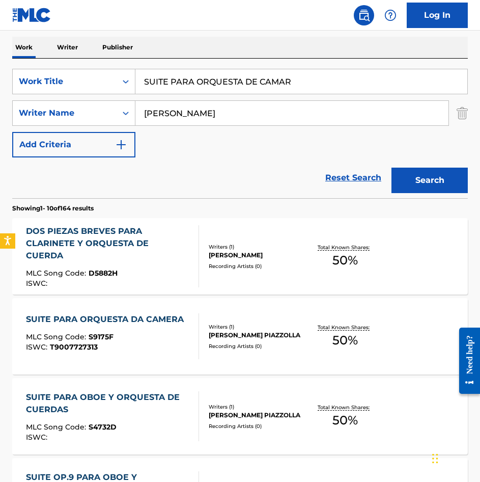
click at [239, 84] on input "SUITE PARA ORQUESTA DE CAMAR" at bounding box center [301, 81] width 332 height 24
paste input "TRISTISIMO"
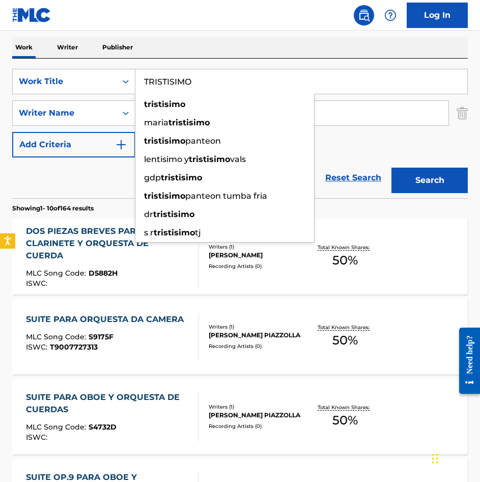
type input "TRISTISIMO"
click at [445, 177] on button "Search" at bounding box center [430, 180] width 76 height 25
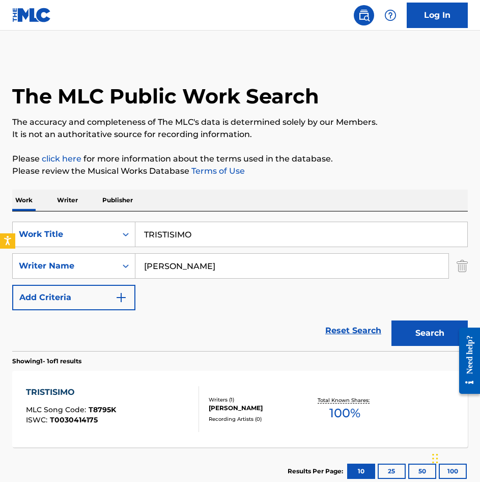
scroll to position [51, 0]
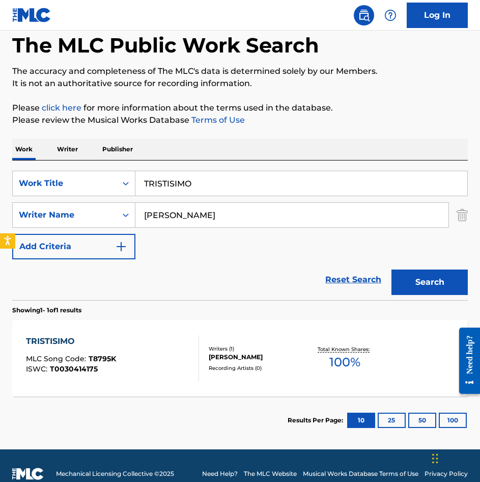
click at [170, 326] on div "TRISTISIMO MLC Song Code : T8795K ISWC : T0030414175 Writers ( 1 ) [PERSON_NAME…" at bounding box center [240, 358] width 456 height 76
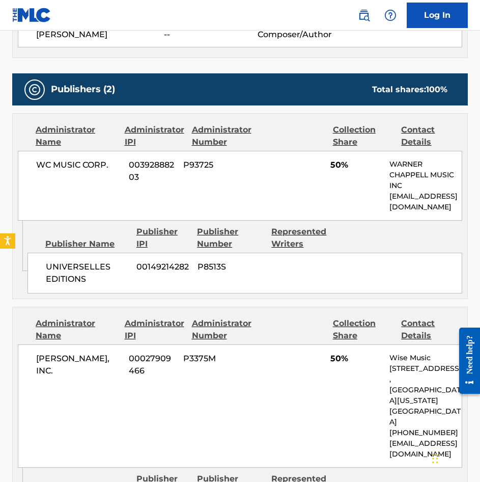
scroll to position [407, 0]
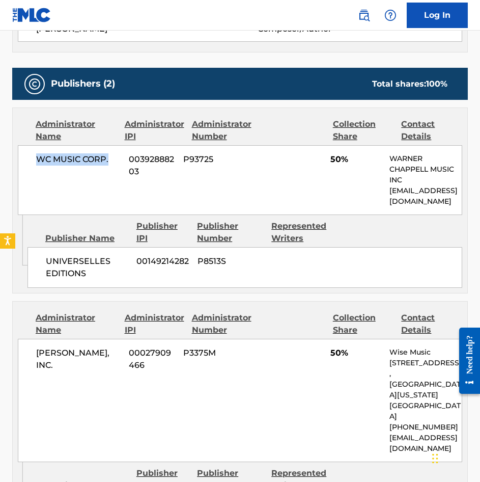
drag, startPoint x: 115, startPoint y: 162, endPoint x: 40, endPoint y: 163, distance: 74.4
click at [40, 163] on span "WC MUSIC CORP." at bounding box center [78, 159] width 85 height 12
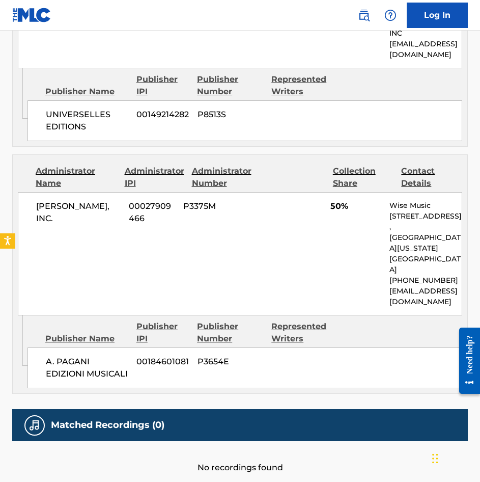
scroll to position [560, 0]
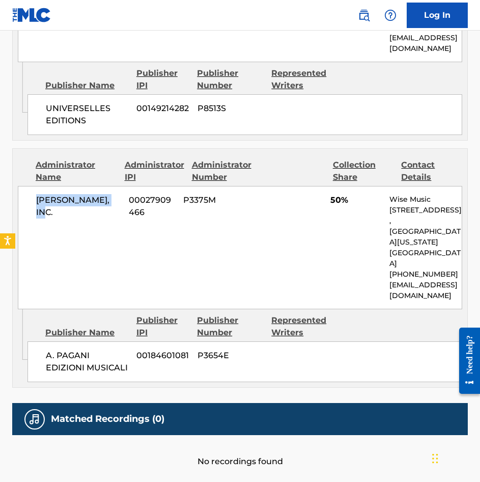
drag, startPoint x: 116, startPoint y: 202, endPoint x: 38, endPoint y: 203, distance: 78.4
click at [38, 203] on span "[PERSON_NAME], INC." at bounding box center [78, 206] width 85 height 24
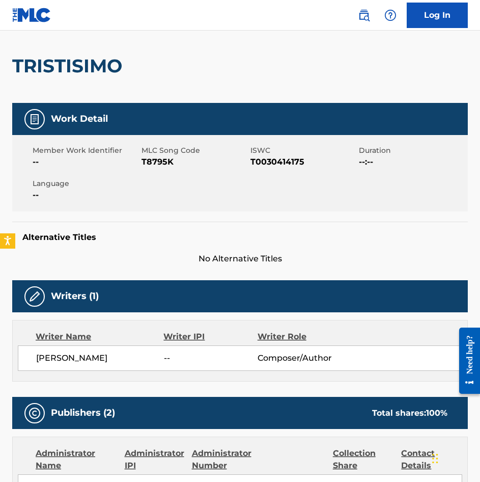
scroll to position [0, 0]
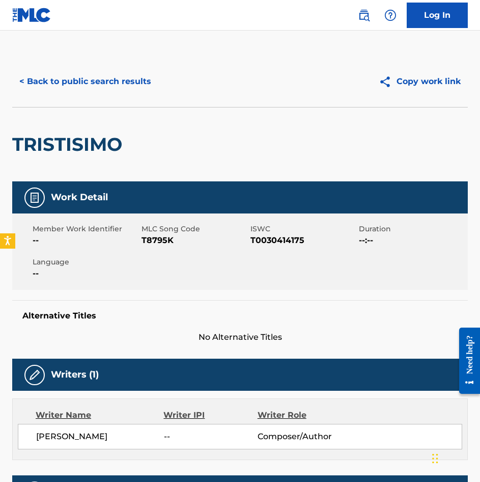
click at [94, 88] on button "< Back to public search results" at bounding box center [85, 81] width 146 height 25
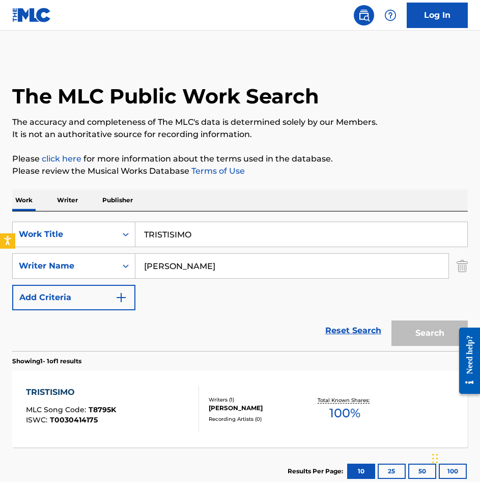
scroll to position [9, 0]
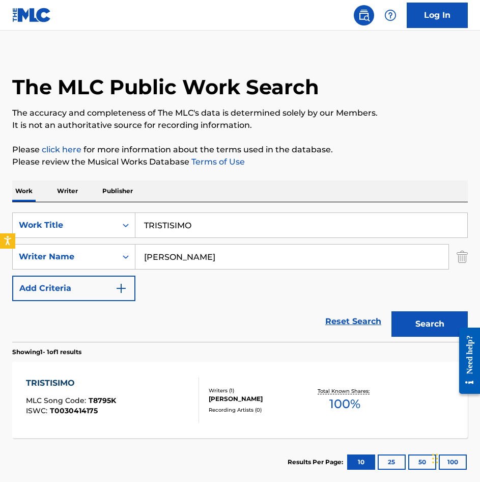
click at [245, 233] on input "TRISTISIMO" at bounding box center [301, 225] width 332 height 24
paste input "ACONCAGUA DA CONCIERTO PARA"
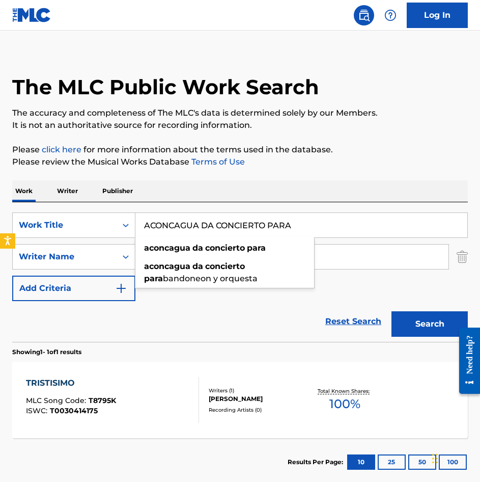
type input "ACONCAGUA DA CONCIERTO PARA"
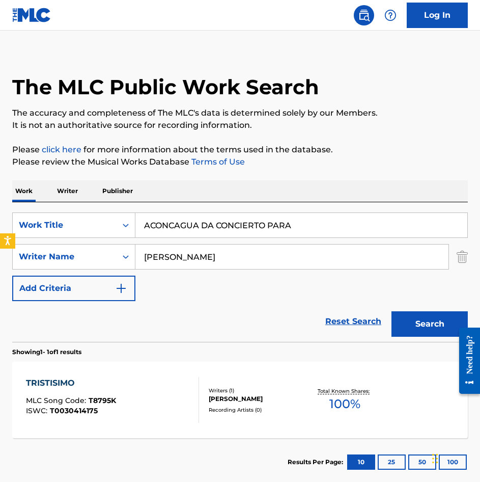
click at [421, 319] on button "Search" at bounding box center [430, 323] width 76 height 25
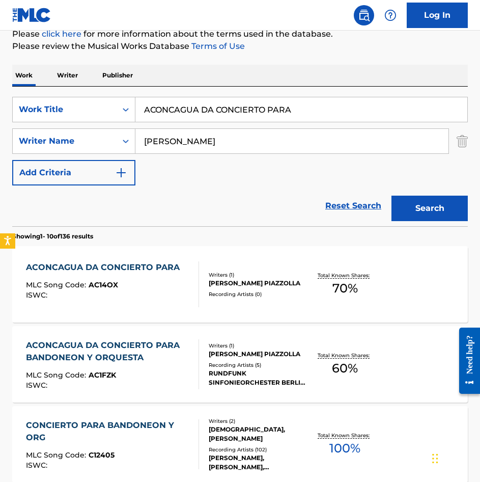
scroll to position [153, 0]
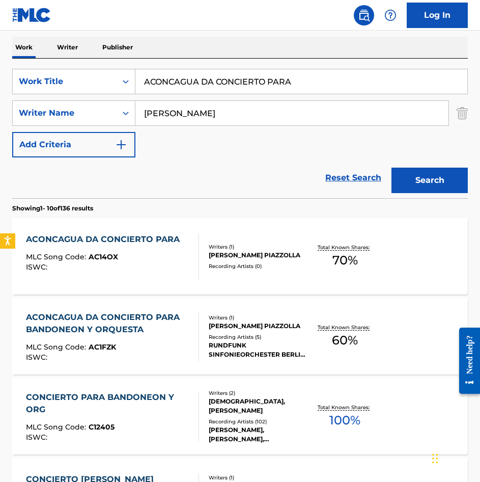
click at [176, 276] on div "ACONCAGUA DA CONCIERTO PARA MLC Song Code : AC14OX ISWC :" at bounding box center [105, 256] width 159 height 46
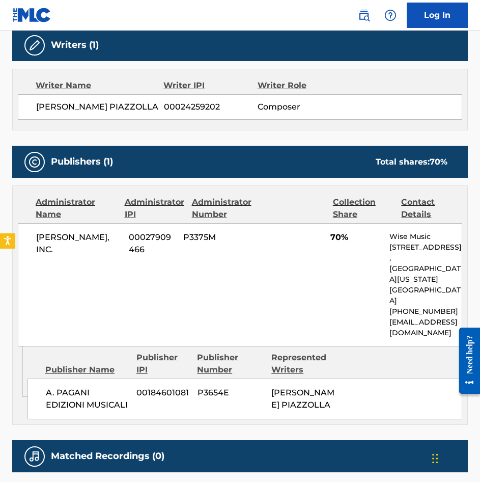
scroll to position [357, 0]
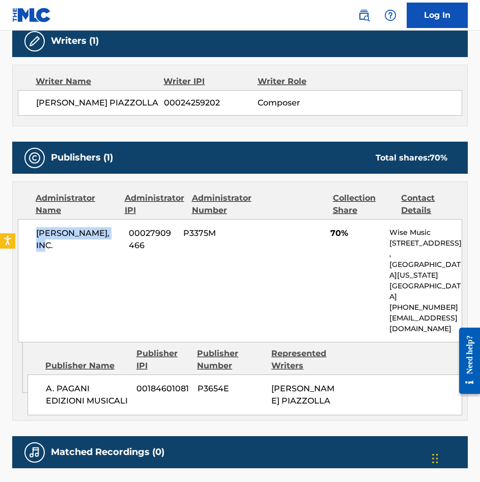
drag, startPoint x: 122, startPoint y: 243, endPoint x: 26, endPoint y: 237, distance: 95.9
click at [26, 237] on div "[PERSON_NAME], INC. 00027909466 P3375M 70% Wise Music [STREET_ADDRESS][US_STATE…" at bounding box center [240, 280] width 445 height 123
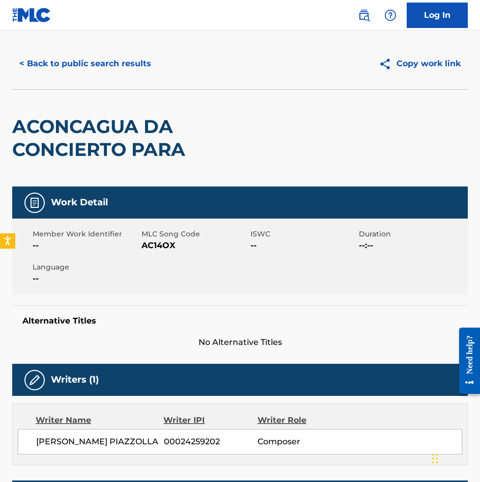
scroll to position [0, 0]
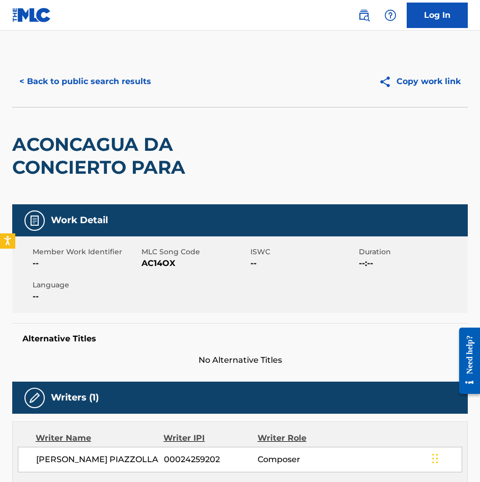
click at [114, 92] on button "< Back to public search results" at bounding box center [85, 81] width 146 height 25
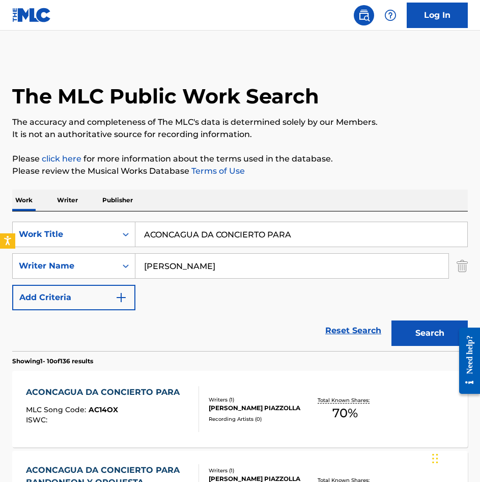
scroll to position [153, 0]
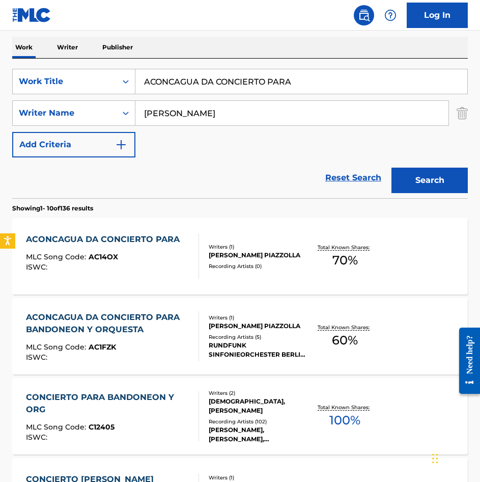
click at [237, 81] on input "ACONCAGUA DA CONCIERTO PARA" at bounding box center [301, 81] width 332 height 24
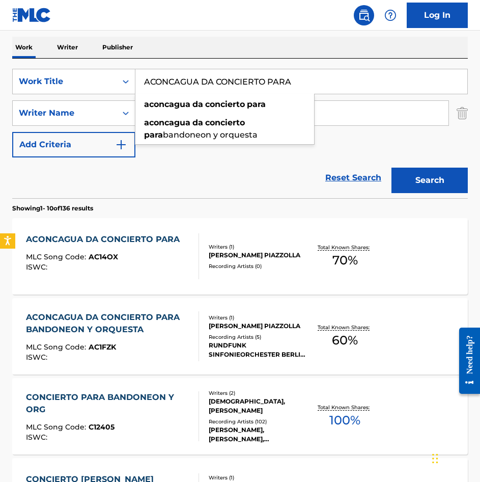
click at [237, 81] on input "ACONCAGUA DA CONCIERTO PARA" at bounding box center [301, 81] width 332 height 24
paste input "DECA"
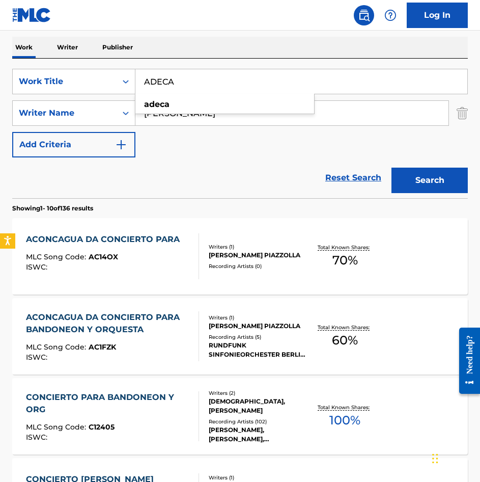
type input "ADECA"
click at [341, 119] on input "[PERSON_NAME]" at bounding box center [291, 113] width 313 height 24
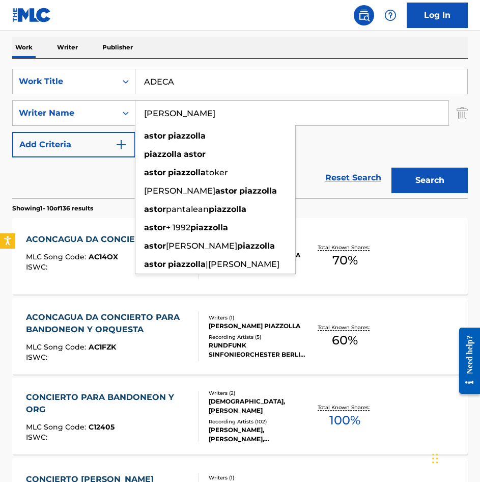
click at [341, 119] on input "[PERSON_NAME]" at bounding box center [291, 113] width 313 height 24
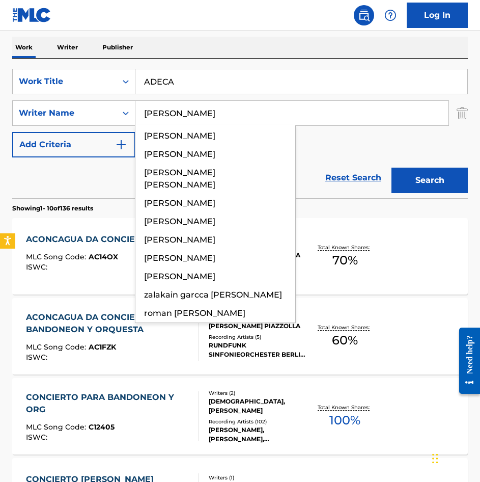
type input "[PERSON_NAME]"
click at [392, 168] on button "Search" at bounding box center [430, 180] width 76 height 25
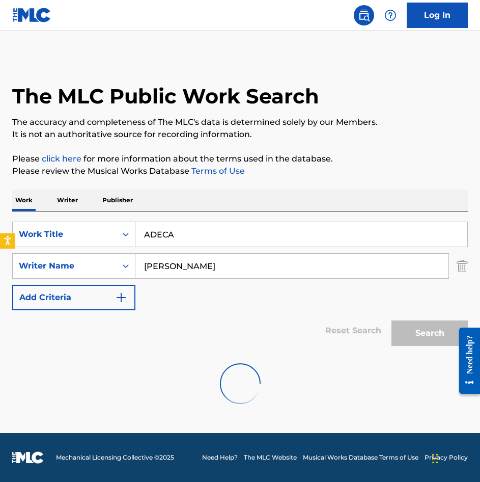
scroll to position [0, 0]
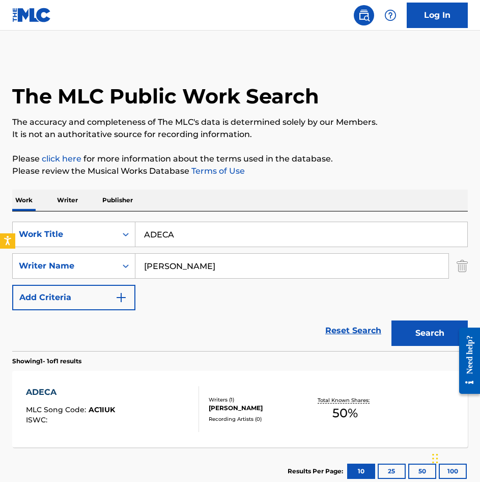
click at [152, 377] on div "ADECA MLC Song Code : AC1IUK ISWC : Writers ( 1 ) [PERSON_NAME] Recording Artis…" at bounding box center [240, 409] width 456 height 76
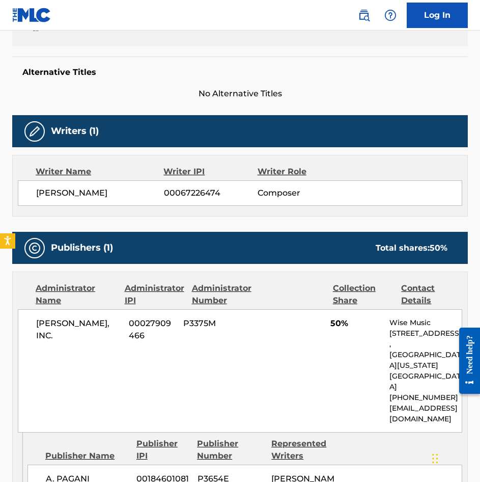
scroll to position [255, 0]
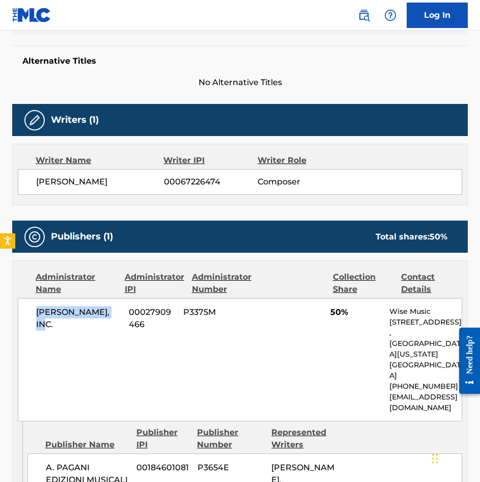
drag, startPoint x: 117, startPoint y: 314, endPoint x: 31, endPoint y: 314, distance: 86.1
click at [31, 314] on div "[PERSON_NAME], INC. 00027909466 P3375M 50% Wise Music [STREET_ADDRESS][US_STATE…" at bounding box center [240, 359] width 445 height 123
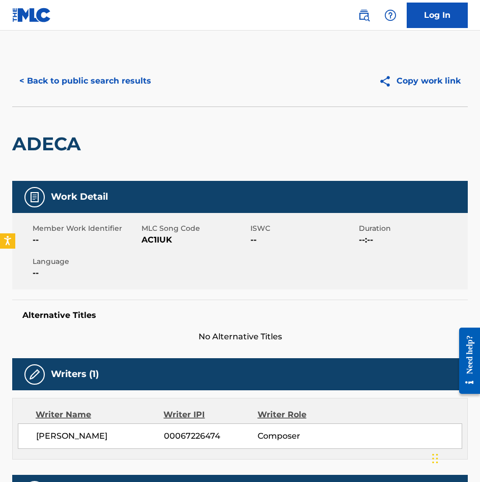
scroll to position [0, 0]
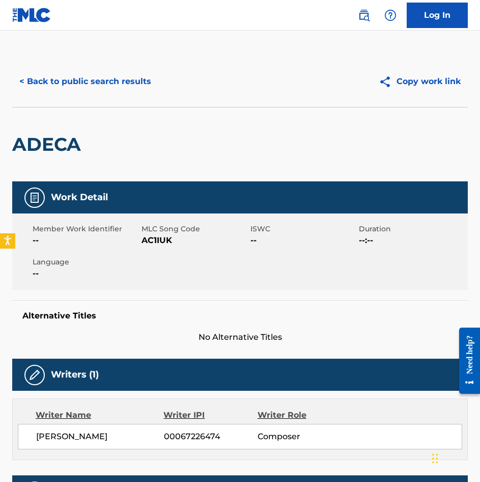
click at [76, 88] on button "< Back to public search results" at bounding box center [85, 81] width 146 height 25
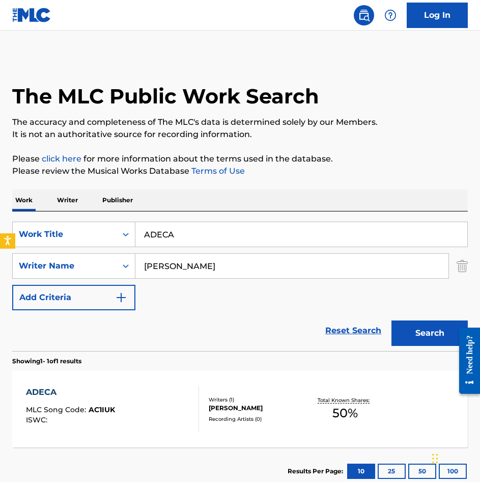
click at [219, 220] on div "SearchWithCriteriae11a964f-fdad-497d-b547-4d3139b690f4 Work Title ADECA SearchW…" at bounding box center [240, 281] width 456 height 140
drag, startPoint x: 219, startPoint y: 221, endPoint x: 215, endPoint y: 235, distance: 15.2
click at [215, 235] on input "ADECA" at bounding box center [301, 234] width 332 height 24
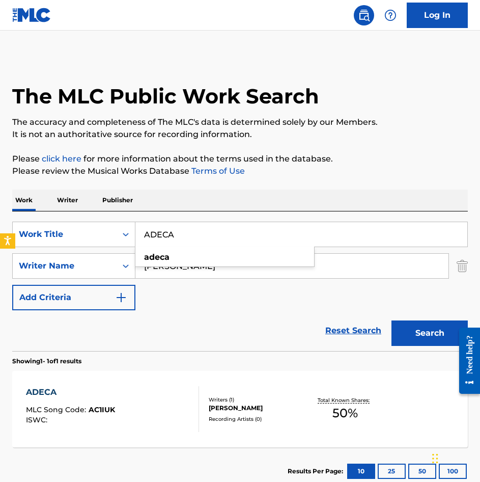
click at [215, 235] on input "ADECA" at bounding box center [301, 234] width 332 height 24
paste input "GUAS DEL MUNDO"
type input "AGUAS DEL MUNDO"
click at [239, 303] on div "SearchWithCriteriae11a964f-fdad-497d-b547-4d3139b690f4 Work Title AGUAS DEL MUN…" at bounding box center [240, 266] width 456 height 89
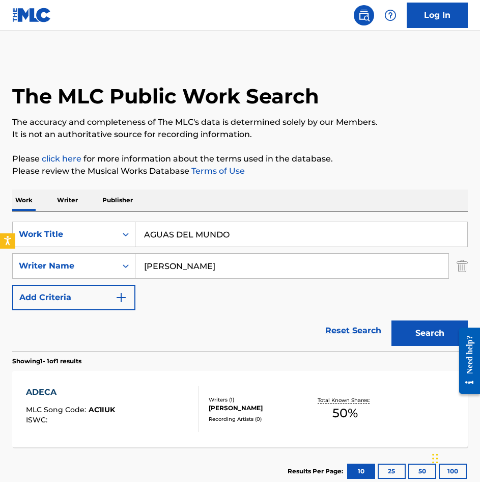
click at [225, 267] on input "[PERSON_NAME]" at bounding box center [291, 266] width 313 height 24
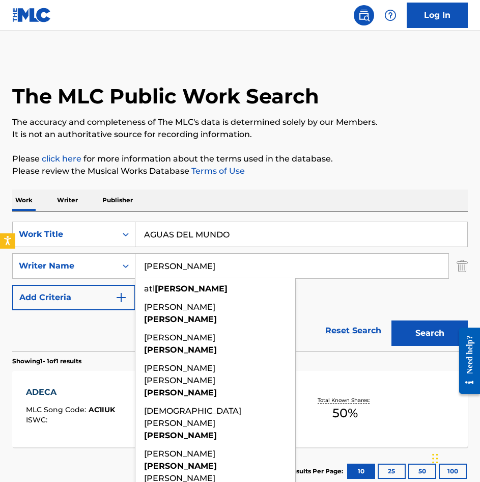
click at [225, 267] on input "[PERSON_NAME]" at bounding box center [291, 266] width 313 height 24
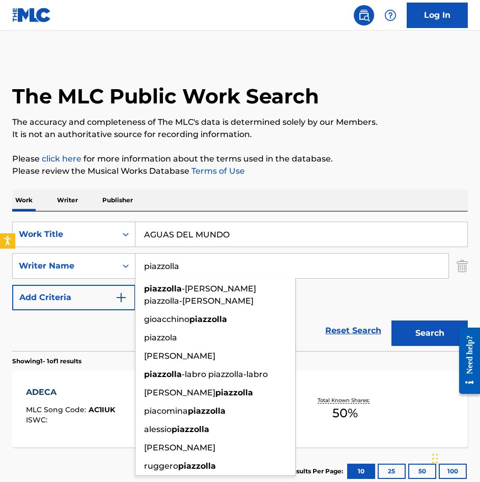
type input "piazzolla"
click at [392, 320] on button "Search" at bounding box center [430, 332] width 76 height 25
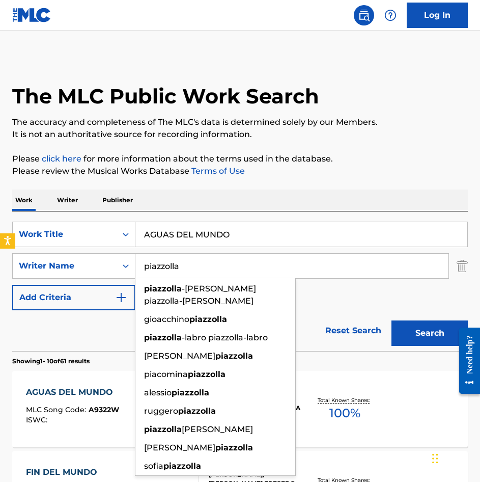
click at [343, 302] on div "SearchWithCriteriae11a964f-fdad-497d-b547-4d3139b690f4 Work Title AGUAS DEL MUN…" at bounding box center [240, 266] width 456 height 89
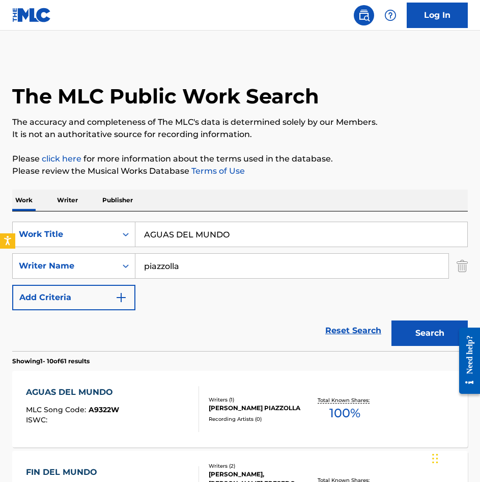
click at [152, 410] on div "AGUAS DEL MUNDO MLC Song Code : A9322W ISWC :" at bounding box center [112, 409] width 173 height 46
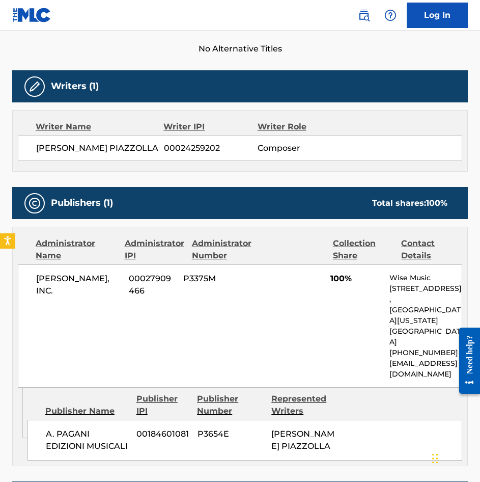
scroll to position [306, 0]
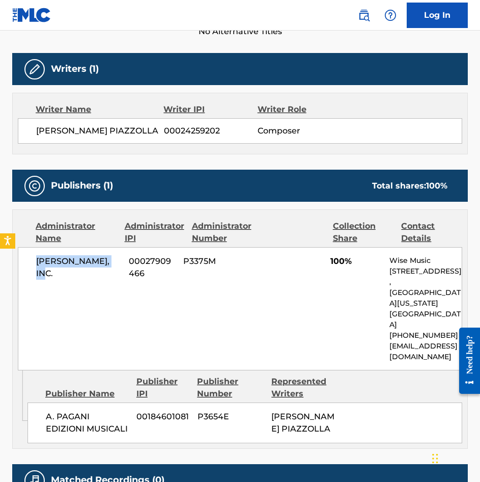
drag, startPoint x: 117, startPoint y: 261, endPoint x: 38, endPoint y: 265, distance: 79.5
click at [38, 265] on span "[PERSON_NAME], INC." at bounding box center [78, 267] width 85 height 24
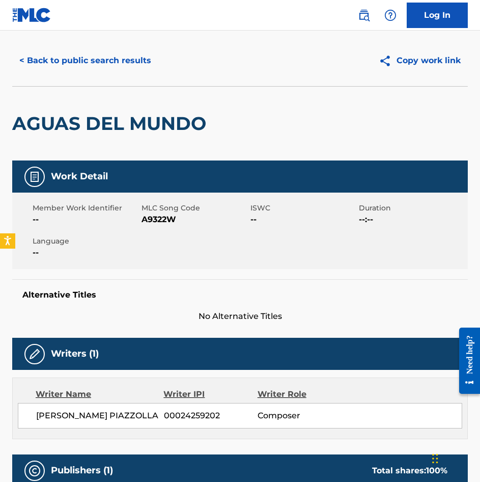
scroll to position [0, 0]
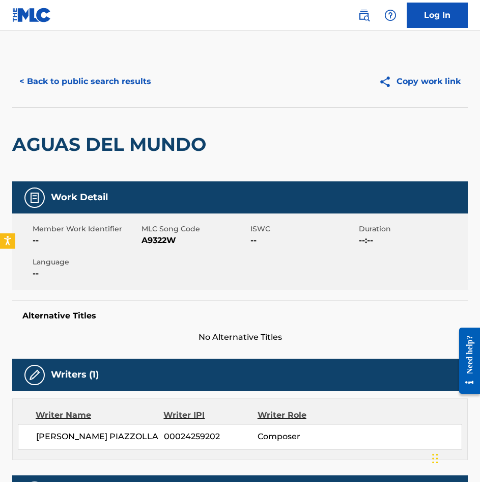
click at [110, 96] on div "< Back to public search results Copy work link" at bounding box center [240, 81] width 456 height 51
click at [122, 85] on button "< Back to public search results" at bounding box center [85, 81] width 146 height 25
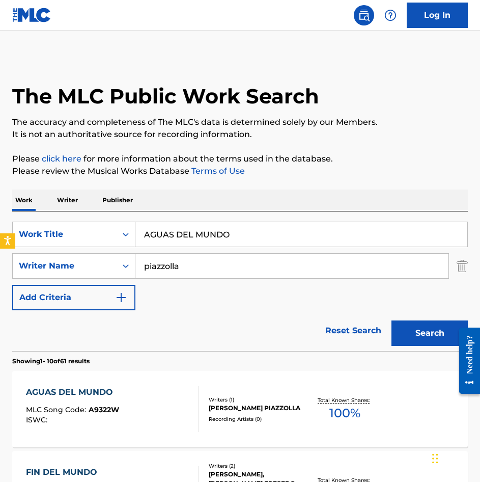
click at [255, 223] on input "AGUAS DEL MUNDO" at bounding box center [301, 234] width 332 height 24
click at [253, 228] on input "AGUAS DEL MUNDO" at bounding box center [301, 234] width 332 height 24
paste input "NOS SE VAN"
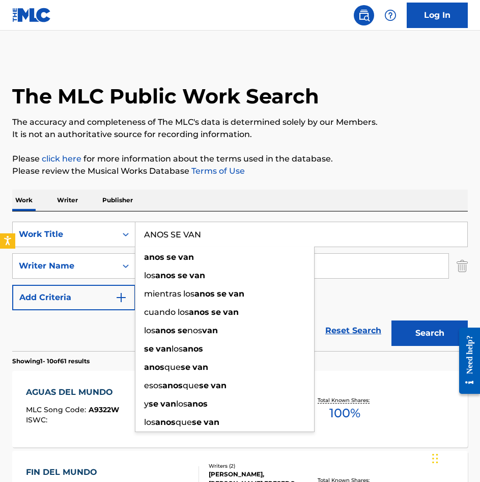
type input "ANOS SE VAN"
click at [432, 340] on button "Search" at bounding box center [430, 332] width 76 height 25
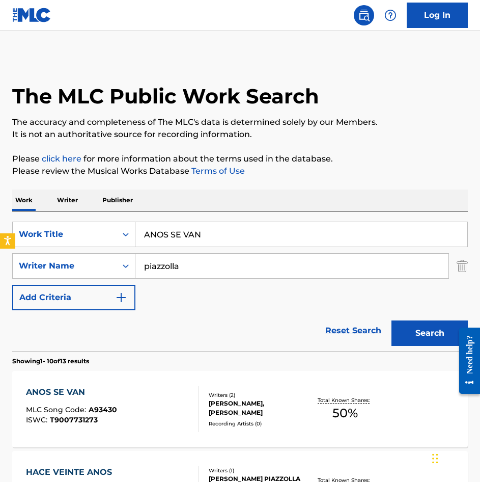
click at [162, 420] on div "ANOS SE VAN MLC Song Code : A93430 ISWC : T9007731273" at bounding box center [112, 409] width 173 height 46
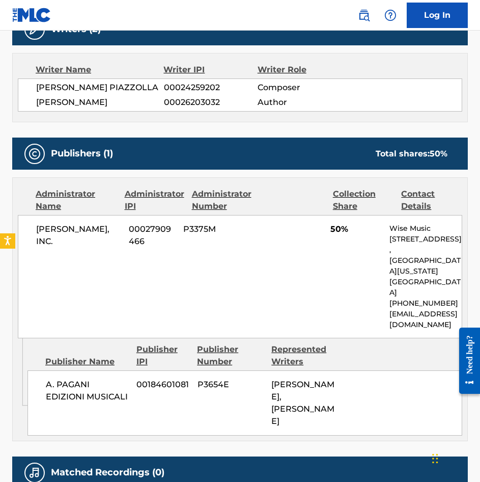
scroll to position [357, 0]
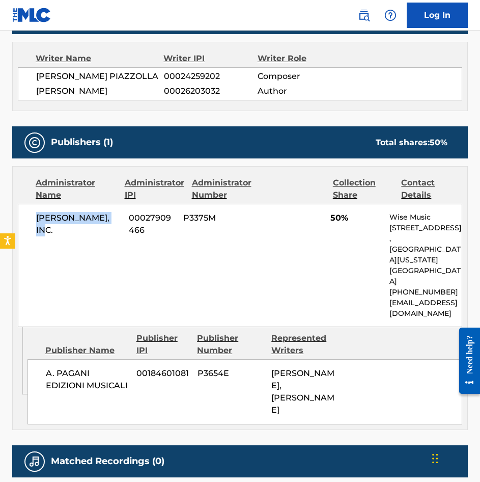
drag, startPoint x: 118, startPoint y: 229, endPoint x: 39, endPoint y: 228, distance: 78.4
click at [39, 228] on span "[PERSON_NAME], INC." at bounding box center [78, 224] width 85 height 24
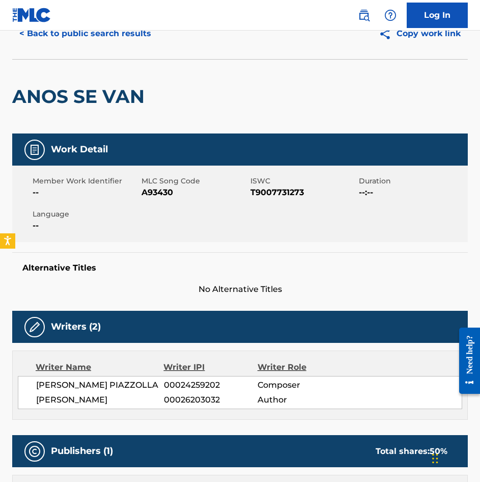
scroll to position [0, 0]
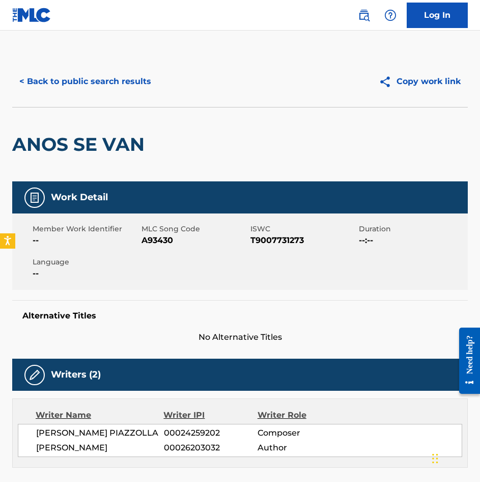
click at [97, 88] on button "< Back to public search results" at bounding box center [85, 81] width 146 height 25
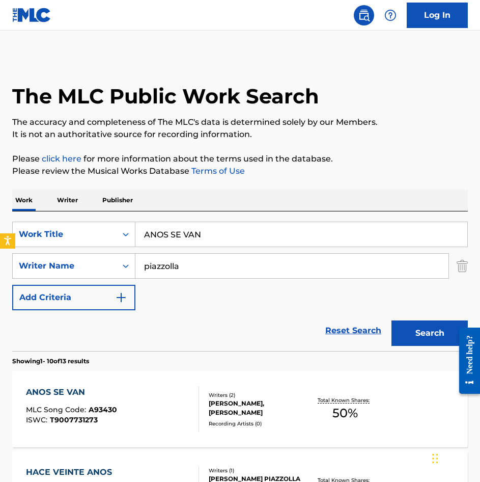
drag, startPoint x: 210, startPoint y: 217, endPoint x: 210, endPoint y: 225, distance: 8.1
click at [210, 217] on div "SearchWithCriteriae11a964f-fdad-497d-b547-4d3139b690f4 Work Title ANOS SE VAN S…" at bounding box center [240, 281] width 456 height 140
click at [211, 229] on input "ANOS SE VAN" at bounding box center [301, 234] width 332 height 24
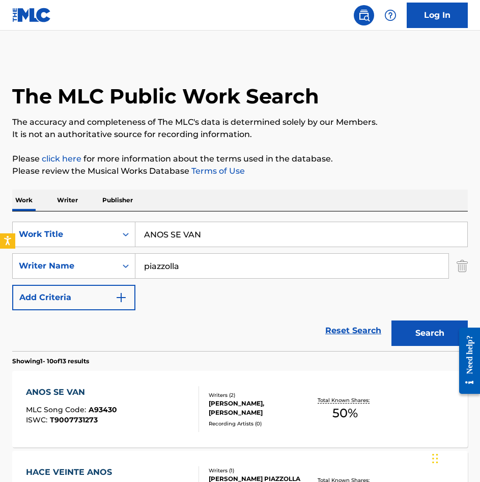
paste input "CANTO A ESPANA"
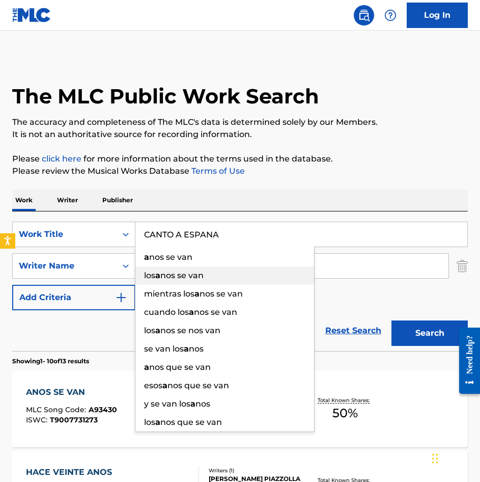
click at [219, 278] on div "los a nos se van" at bounding box center [224, 275] width 179 height 18
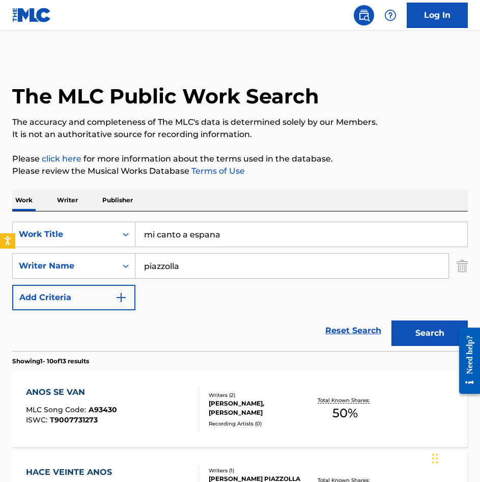
click at [249, 235] on input "mi canto a espana" at bounding box center [301, 234] width 332 height 24
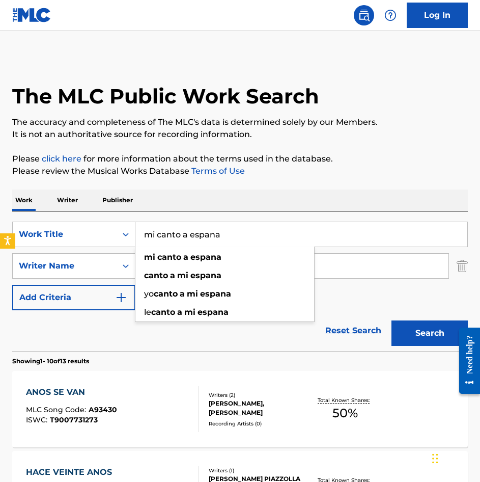
click at [249, 235] on input "mi canto a espana" at bounding box center [301, 234] width 332 height 24
paste input "CANTO A ESPANA"
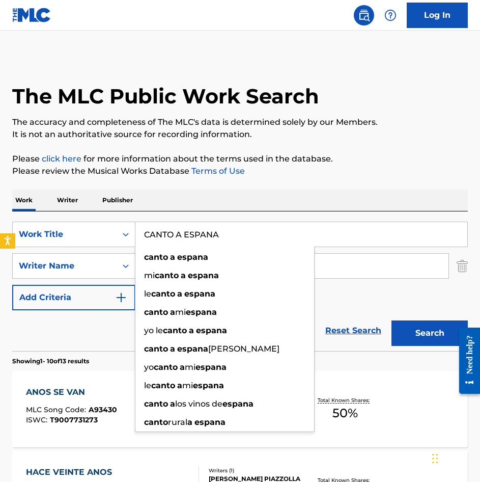
type input "CANTO A ESPANA"
click at [337, 194] on div "Work Writer Publisher" at bounding box center [240, 199] width 456 height 21
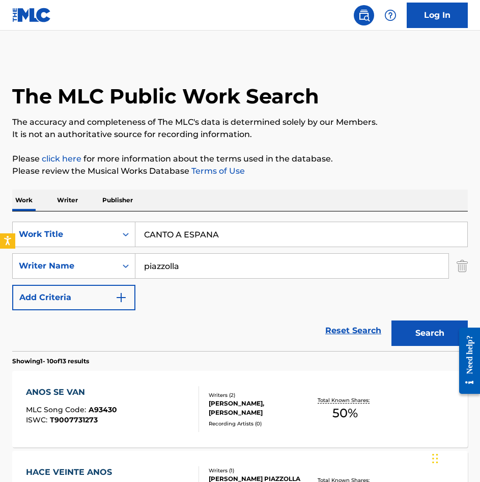
click at [269, 265] on input "piazzolla" at bounding box center [291, 266] width 313 height 24
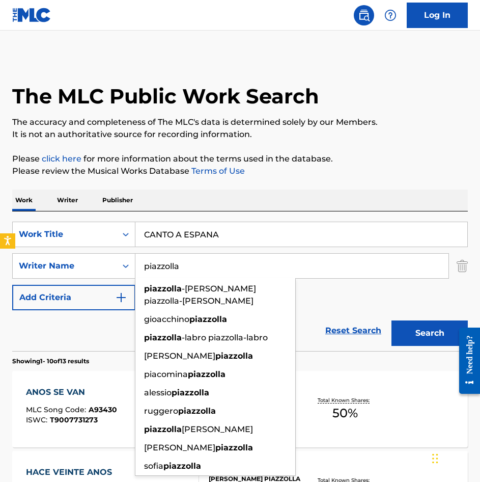
click at [269, 265] on input "piazzolla" at bounding box center [291, 266] width 313 height 24
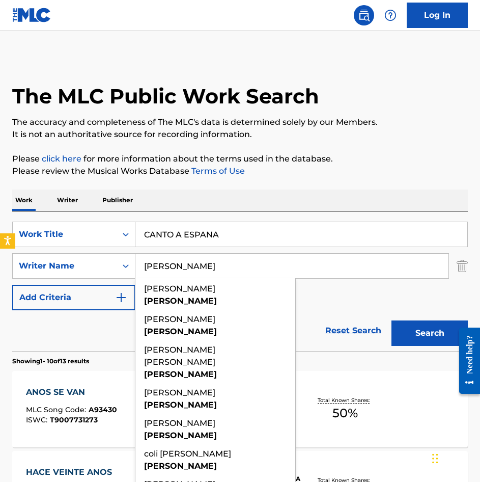
type input "[PERSON_NAME]"
click at [392, 320] on button "Search" at bounding box center [430, 332] width 76 height 25
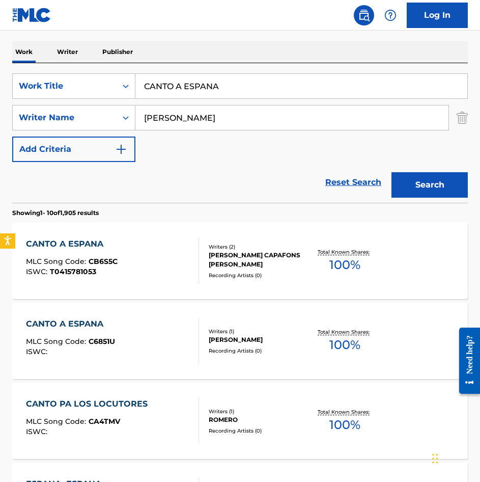
scroll to position [51, 0]
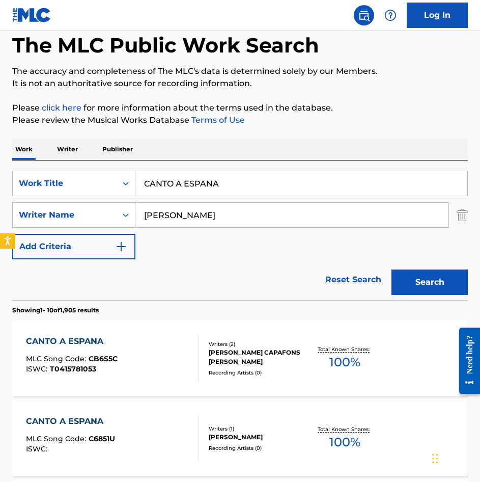
click at [238, 217] on input "[PERSON_NAME]" at bounding box center [291, 215] width 313 height 24
type input "[PERSON_NAME]"
click at [392, 269] on button "Search" at bounding box center [430, 281] width 76 height 25
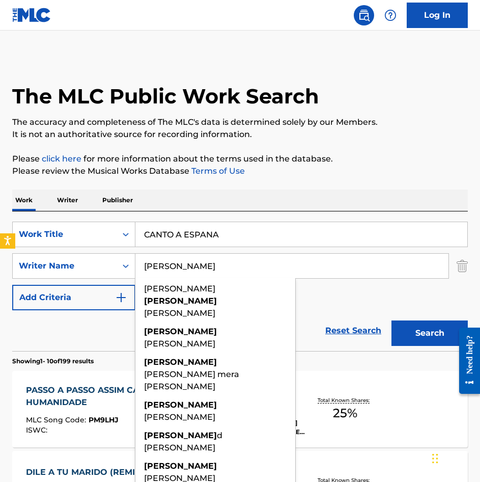
click at [317, 196] on div "Work Writer Publisher" at bounding box center [240, 199] width 456 height 21
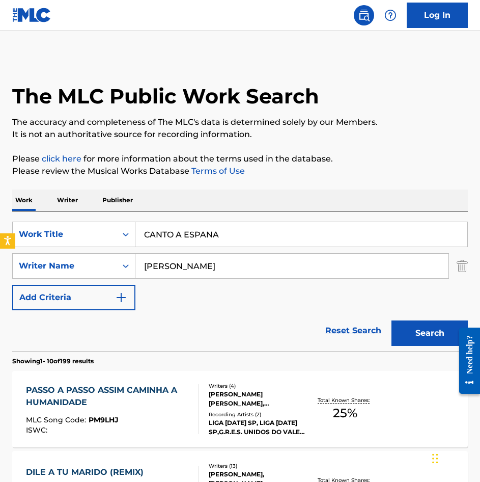
click at [203, 242] on input "CANTO A ESPANA" at bounding box center [301, 234] width 332 height 24
paste input "[PERSON_NAME]"
click at [233, 231] on input "yo soy [PERSON_NAME] oscura" at bounding box center [301, 234] width 332 height 24
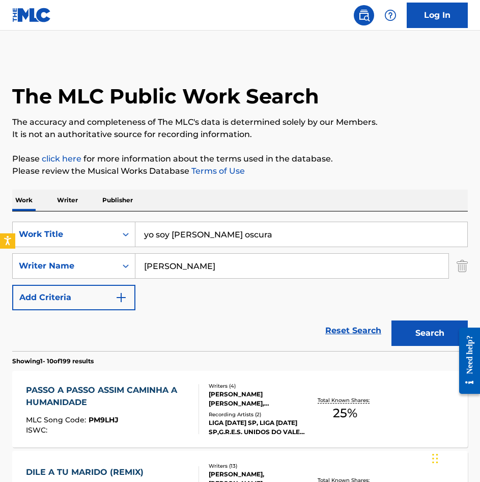
click at [233, 231] on input "yo soy [PERSON_NAME] oscura" at bounding box center [301, 234] width 332 height 24
paste input "[PERSON_NAME]"
type input "[PERSON_NAME]"
click at [279, 194] on div "Work Writer Publisher" at bounding box center [240, 199] width 456 height 21
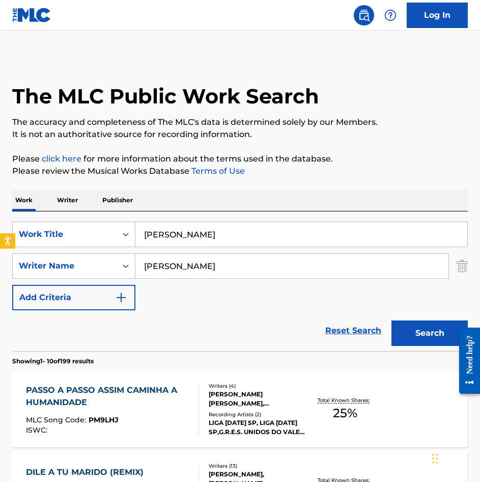
click at [228, 263] on input "[PERSON_NAME]" at bounding box center [291, 266] width 313 height 24
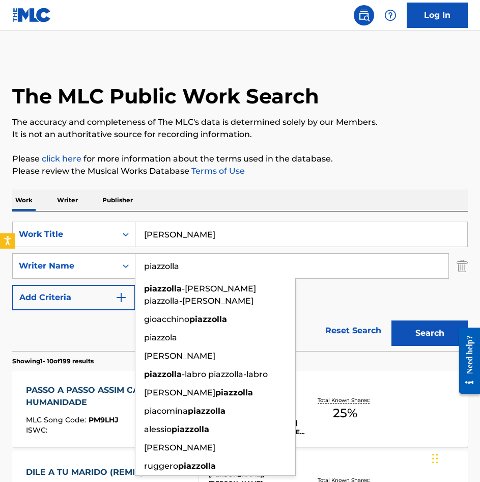
type input "piazzolla"
click at [392, 320] on button "Search" at bounding box center [430, 332] width 76 height 25
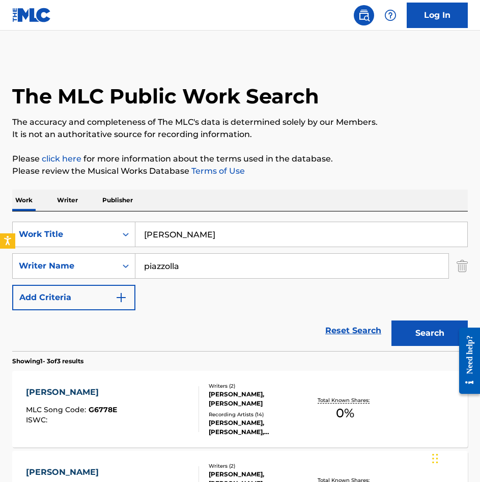
click at [363, 290] on div "SearchWithCriteriae11a964f-fdad-497d-b547-4d3139b690f4 Work Title [PERSON_NAME]…" at bounding box center [240, 266] width 456 height 89
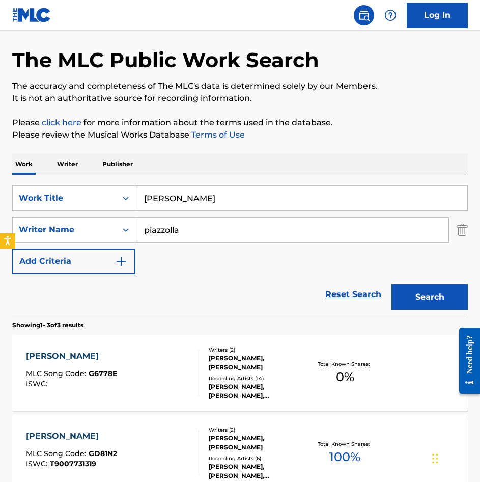
scroll to position [51, 0]
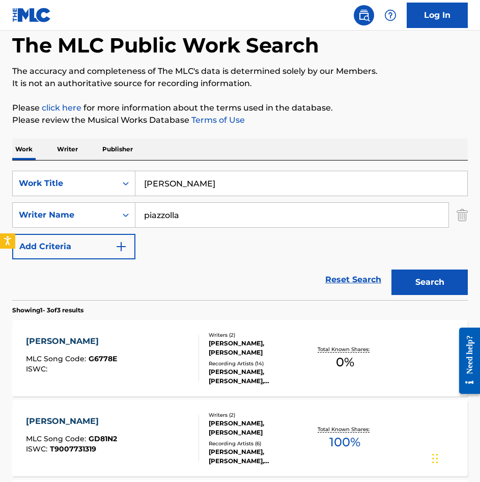
click at [280, 347] on div "[PERSON_NAME], [PERSON_NAME]" at bounding box center [258, 348] width 99 height 18
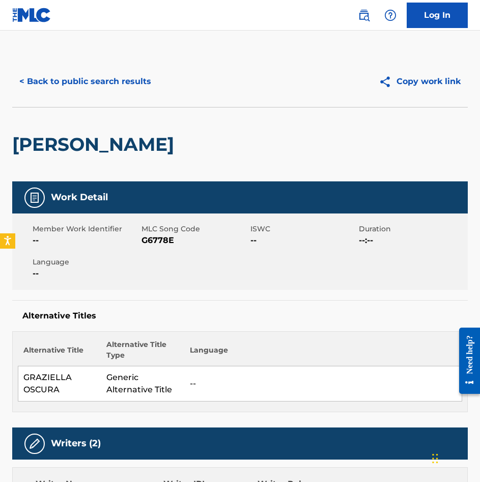
click at [92, 81] on button "< Back to public search results" at bounding box center [85, 81] width 146 height 25
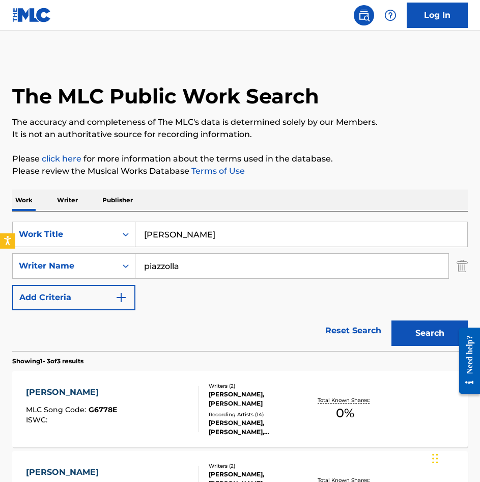
scroll to position [51, 0]
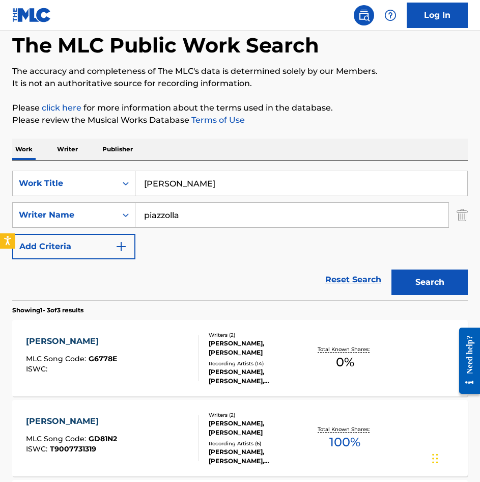
click at [250, 190] on input "[PERSON_NAME]" at bounding box center [301, 183] width 332 height 24
paste input "QUE SABROSO"
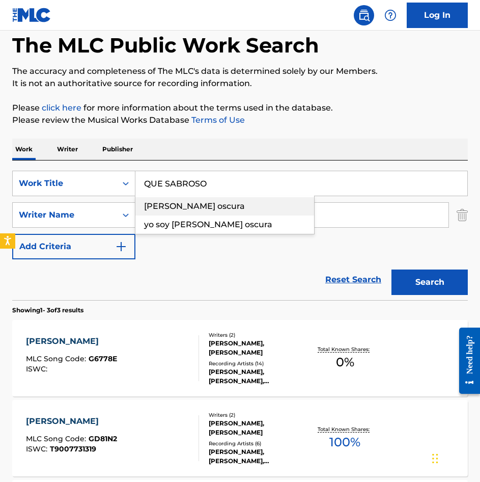
click at [249, 211] on div "[PERSON_NAME] oscura" at bounding box center [224, 206] width 179 height 18
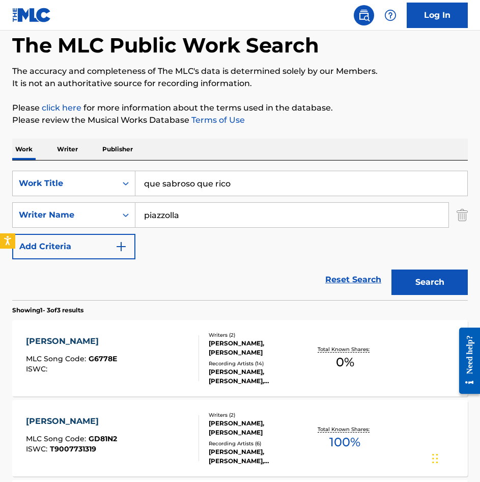
click at [252, 184] on input "que sabroso que rico" at bounding box center [301, 183] width 332 height 24
drag, startPoint x: 252, startPoint y: 184, endPoint x: 266, endPoint y: 168, distance: 22.0
click at [252, 184] on input "que sabroso que rico" at bounding box center [301, 183] width 332 height 24
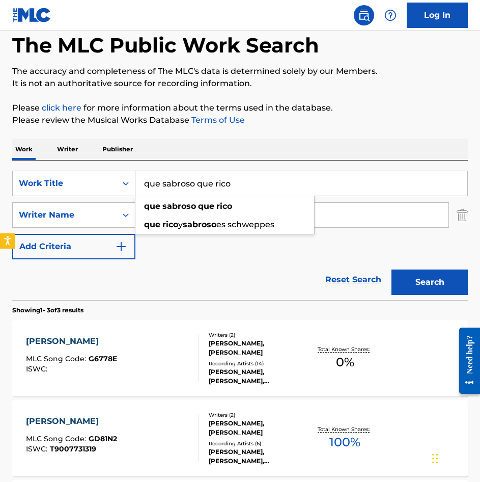
paste input "QUE SABROSO"
type input "QUE SABROSO"
click at [289, 133] on div "The MLC Public Work Search The accuracy and completeness of The MLC's data is d…" at bounding box center [240, 304] width 480 height 599
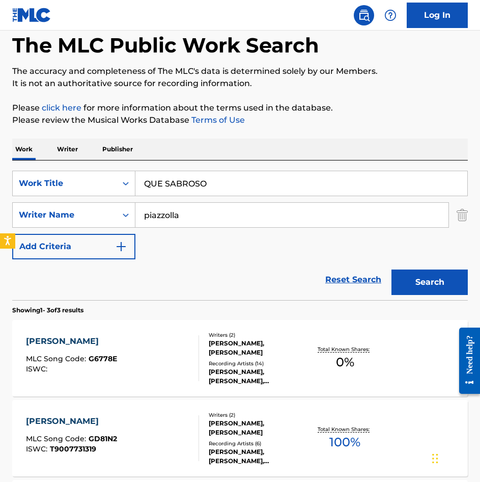
click at [228, 213] on input "piazzolla" at bounding box center [291, 215] width 313 height 24
type input "[PERSON_NAME]"
click at [392, 269] on button "Search" at bounding box center [430, 281] width 76 height 25
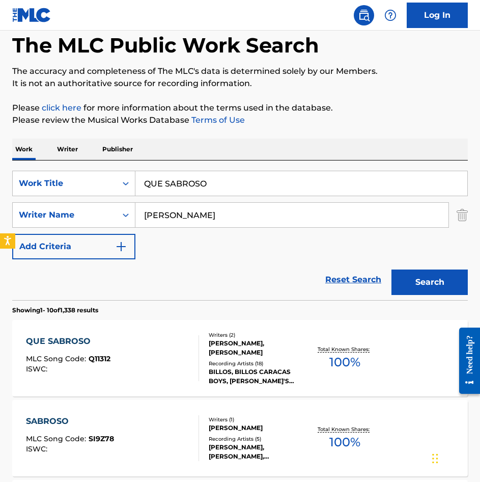
scroll to position [0, 0]
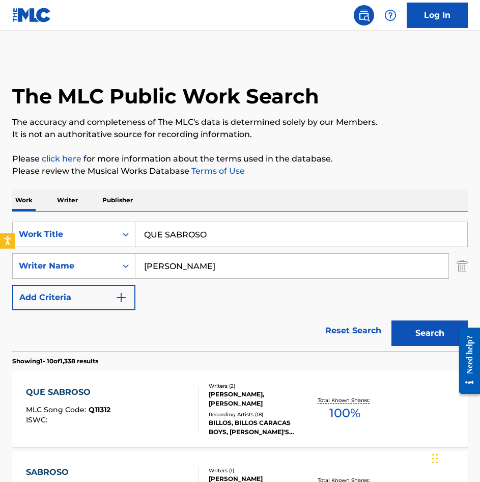
click at [257, 229] on input "QUE SABROSO" at bounding box center [301, 234] width 332 height 24
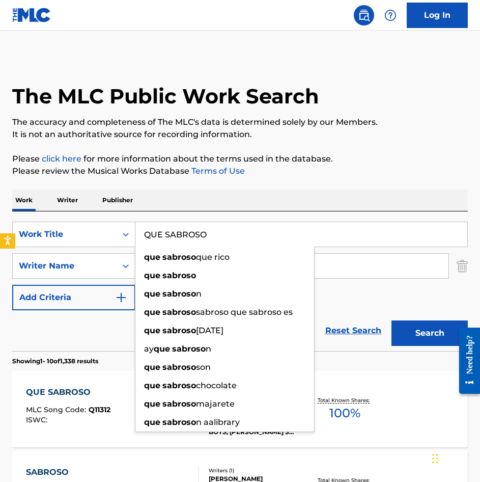
click at [257, 229] on input "QUE SABROSO" at bounding box center [301, 234] width 332 height 24
paste input "[PERSON_NAME] Y BOBA"
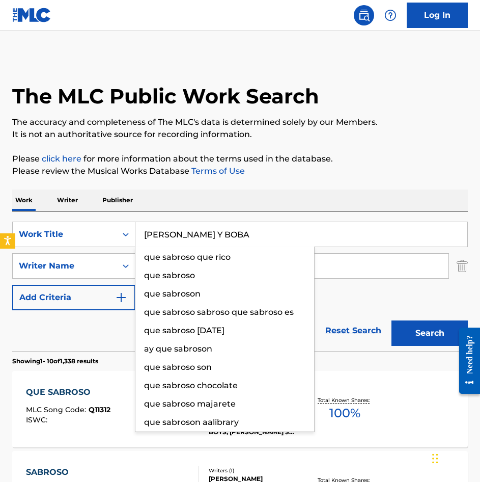
type input "[PERSON_NAME] Y BOBA"
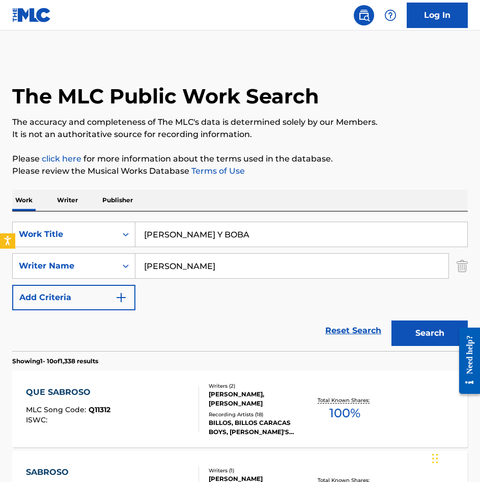
click at [408, 332] on button "Search" at bounding box center [430, 332] width 76 height 25
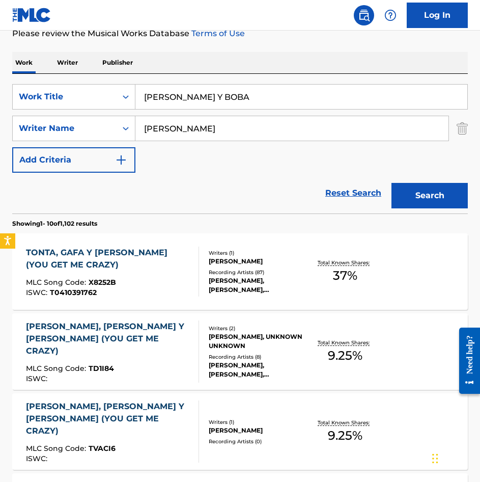
scroll to position [153, 0]
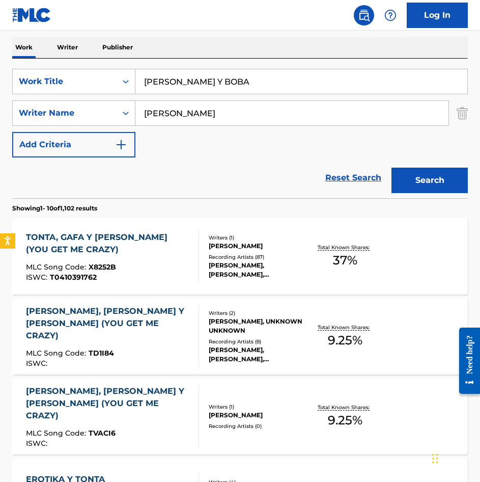
click at [175, 332] on div "[PERSON_NAME], [PERSON_NAME] Y [PERSON_NAME] (YOU GET ME CRAZY)" at bounding box center [108, 323] width 165 height 37
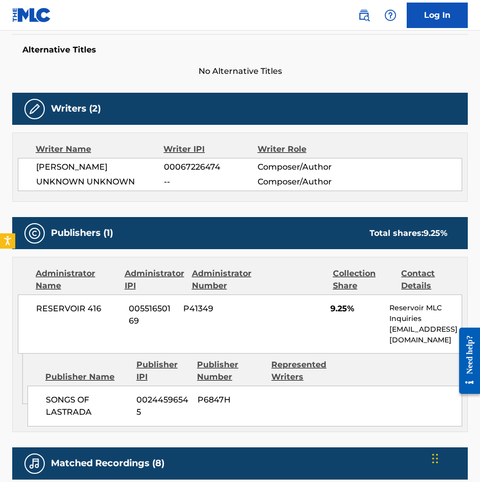
scroll to position [357, 0]
